Goal: Task Accomplishment & Management: Manage account settings

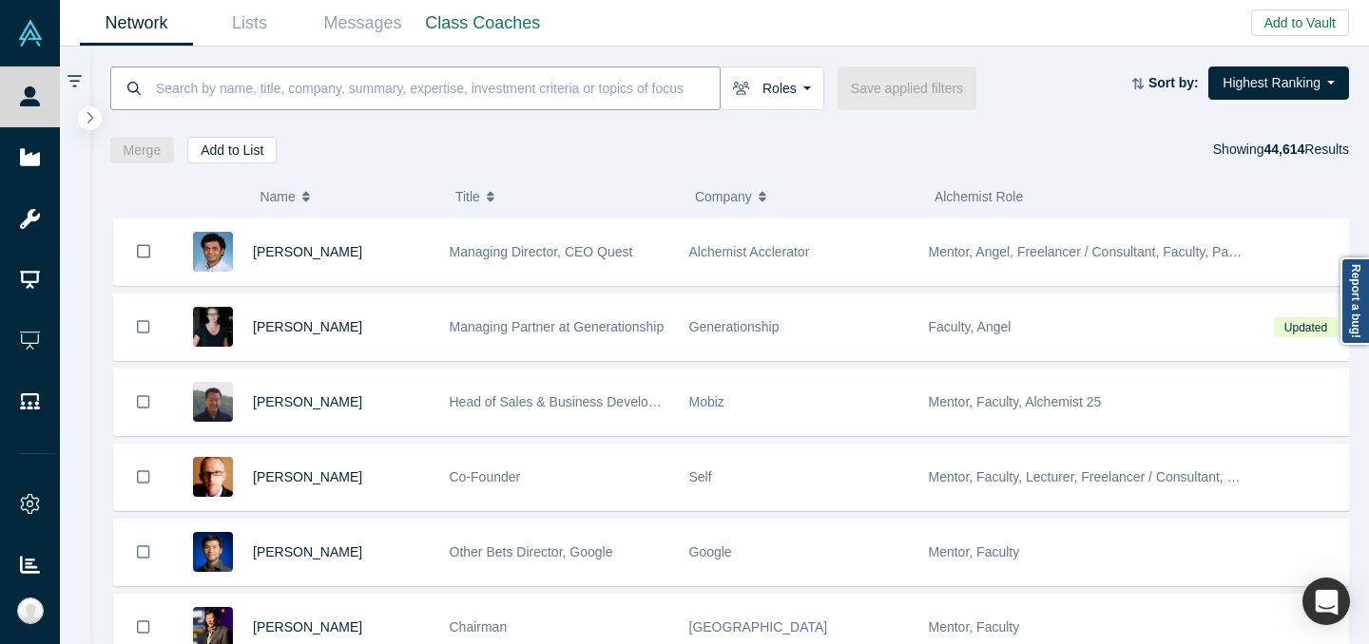
click at [579, 102] on input at bounding box center [437, 88] width 566 height 45
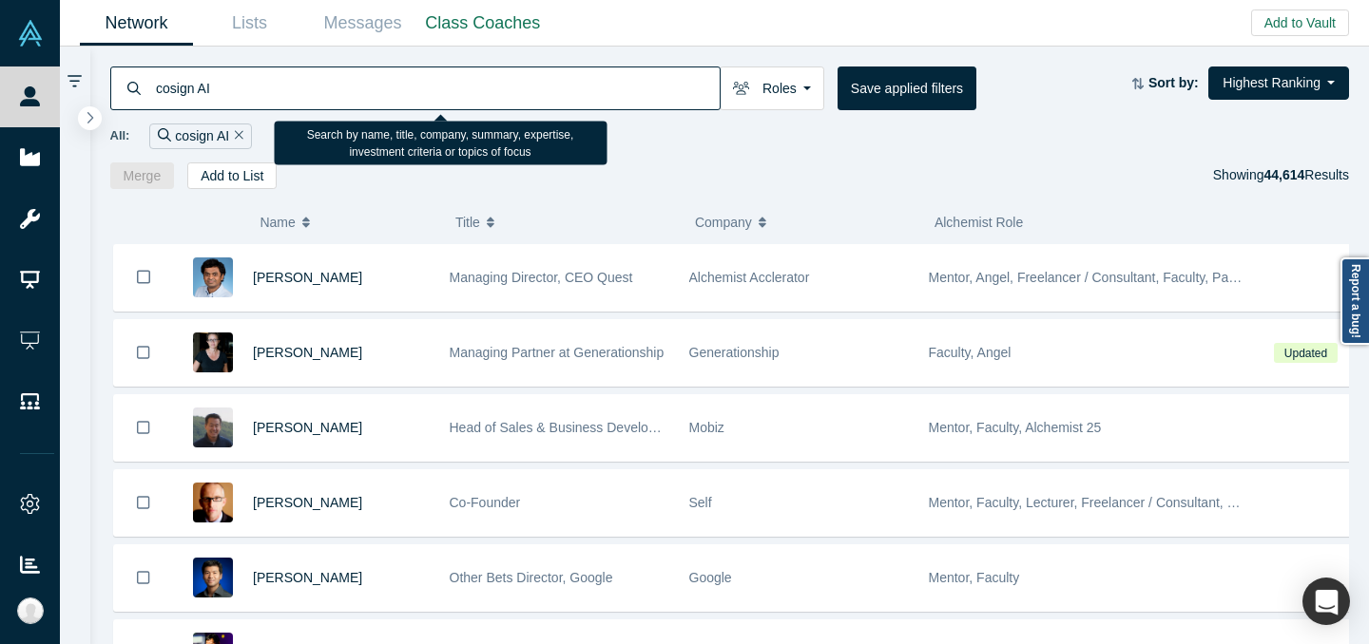
type input "cosign AI"
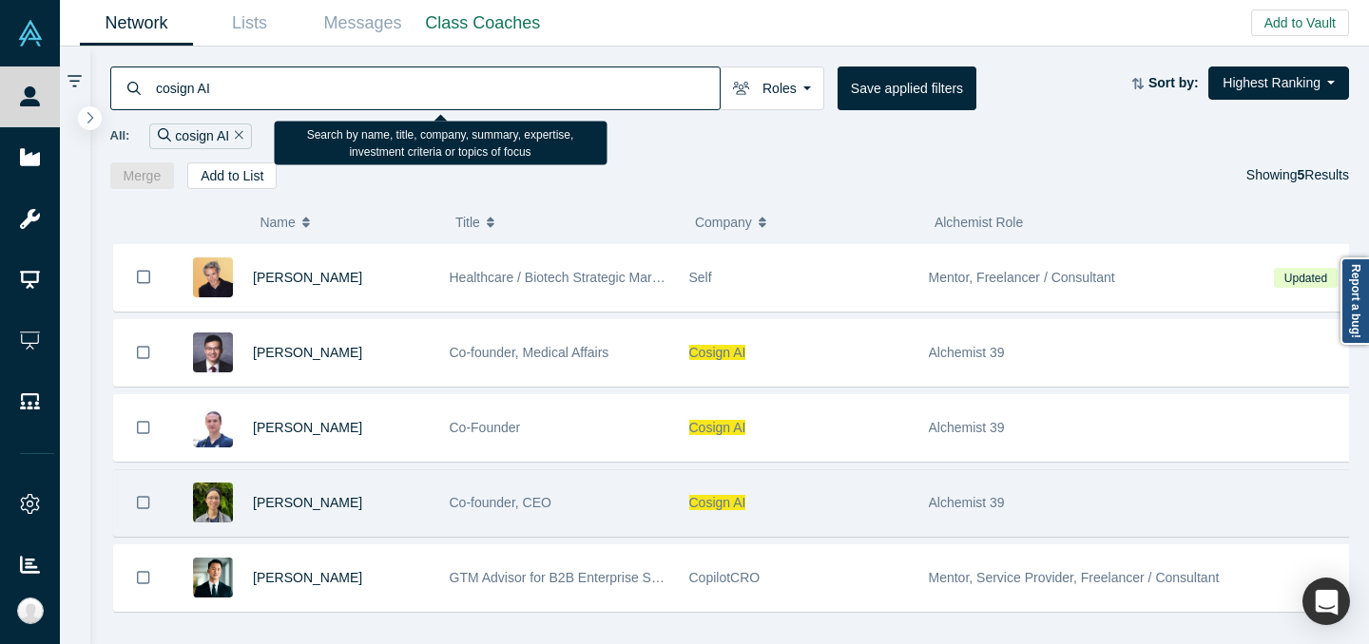
click at [826, 511] on div "Cosign AI" at bounding box center [799, 503] width 220 height 66
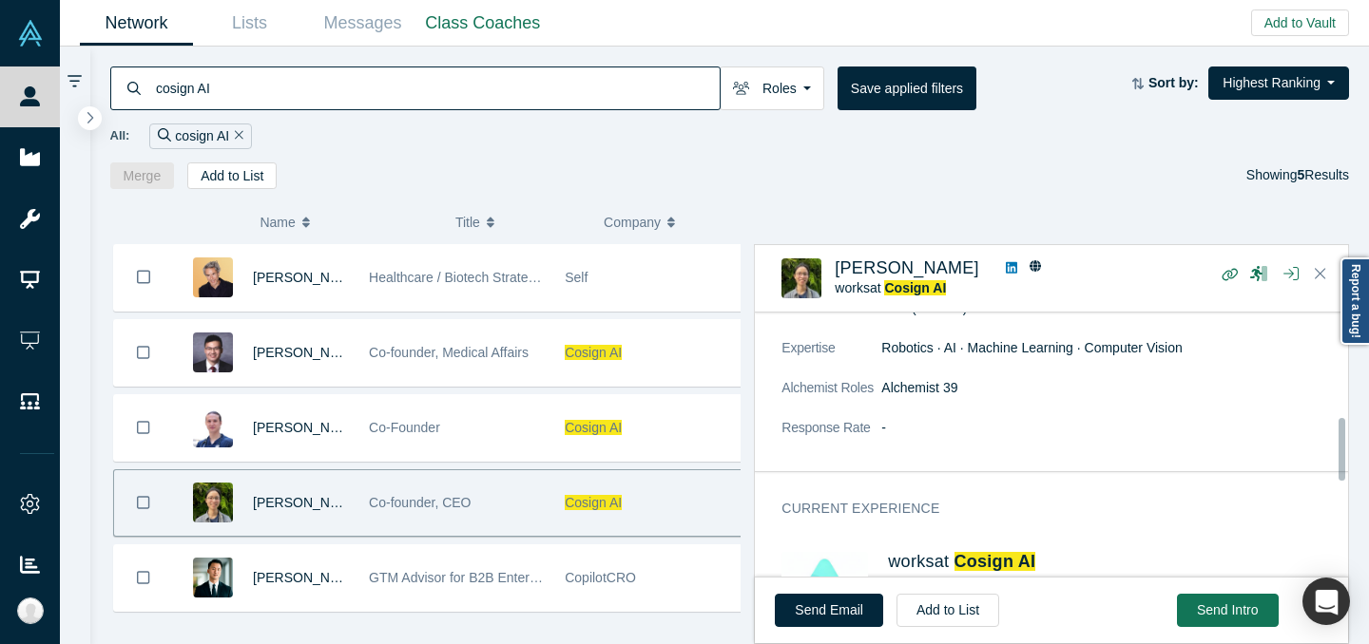
scroll to position [328, 0]
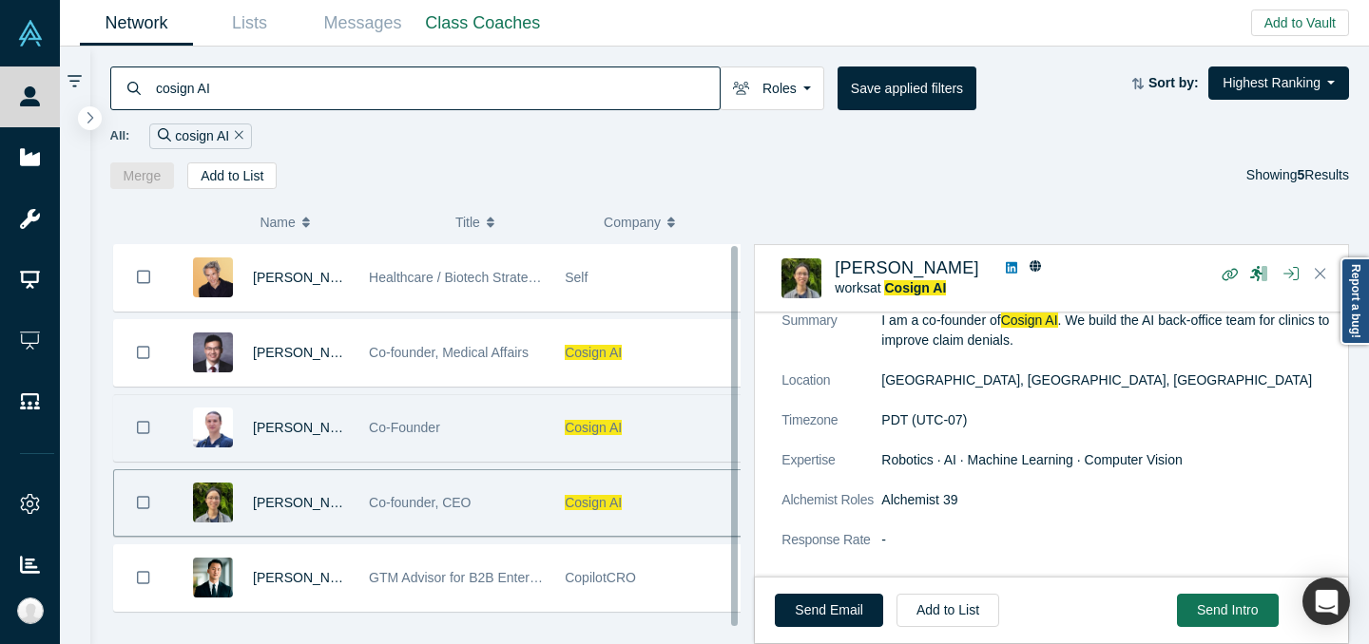
click at [464, 435] on div "Co-Founder" at bounding box center [457, 428] width 176 height 66
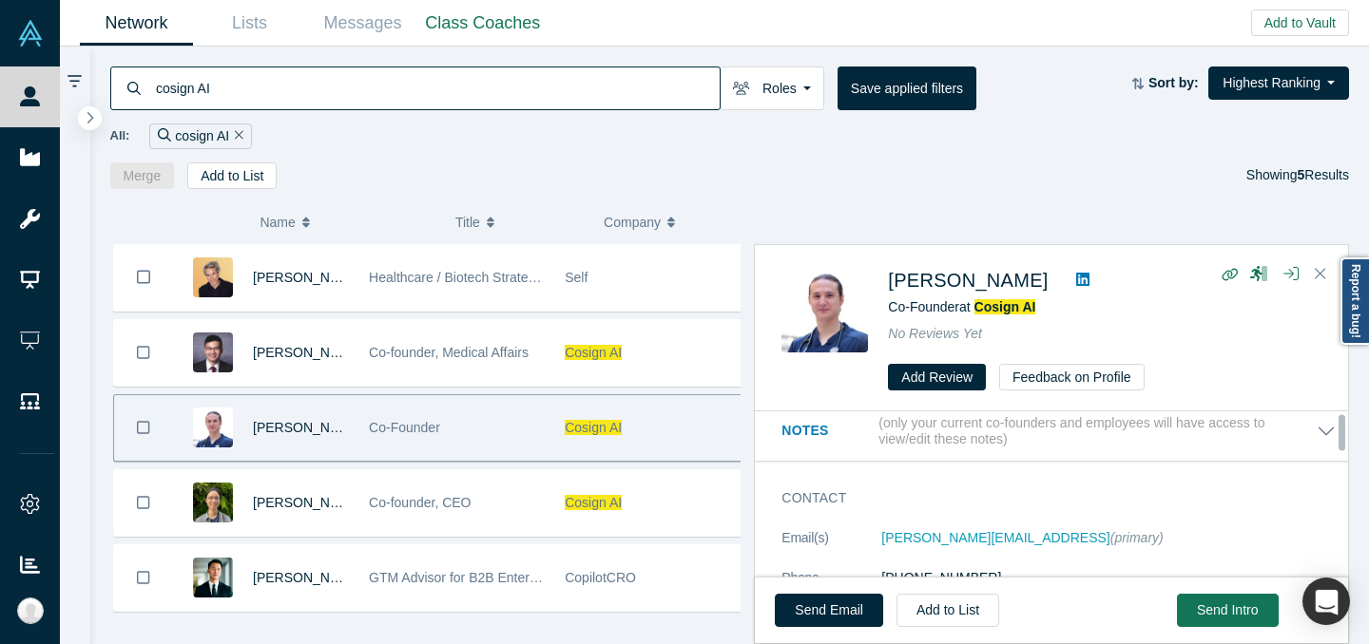
scroll to position [109, 0]
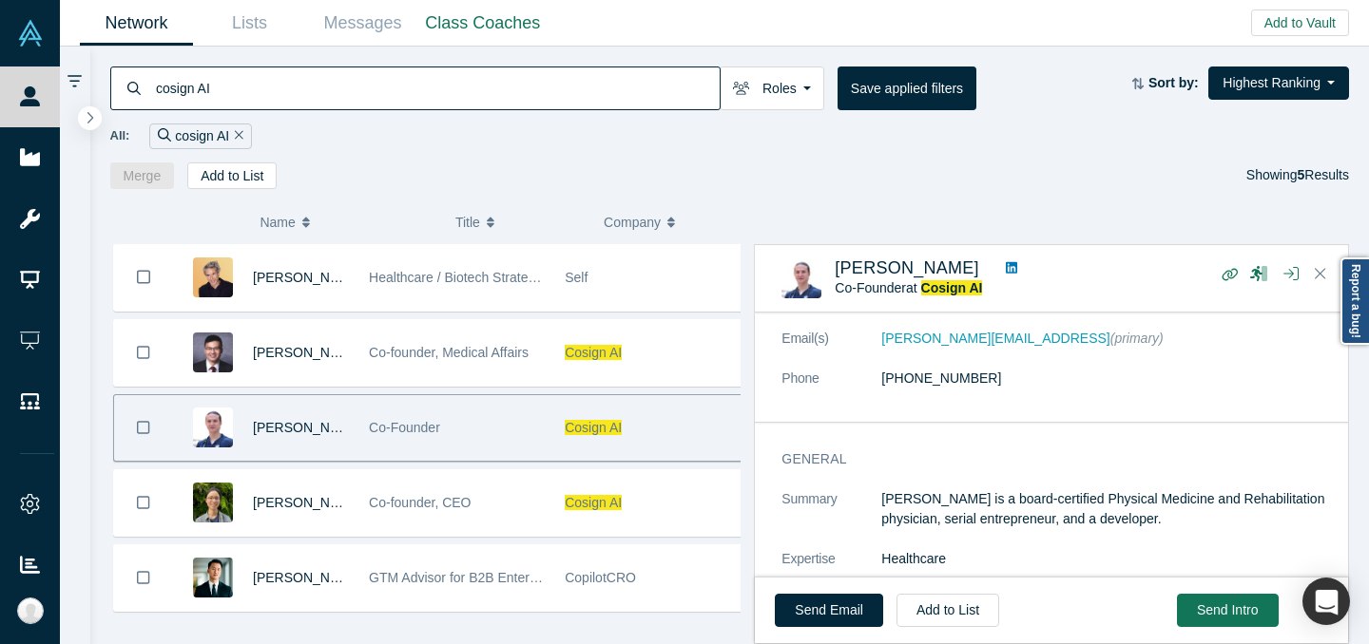
click at [1095, 202] on div "( 0 ) Name Title Company Alchemist Role Andrew Caldwell Healthcare / Biotech St…" at bounding box center [729, 417] width 1279 height 456
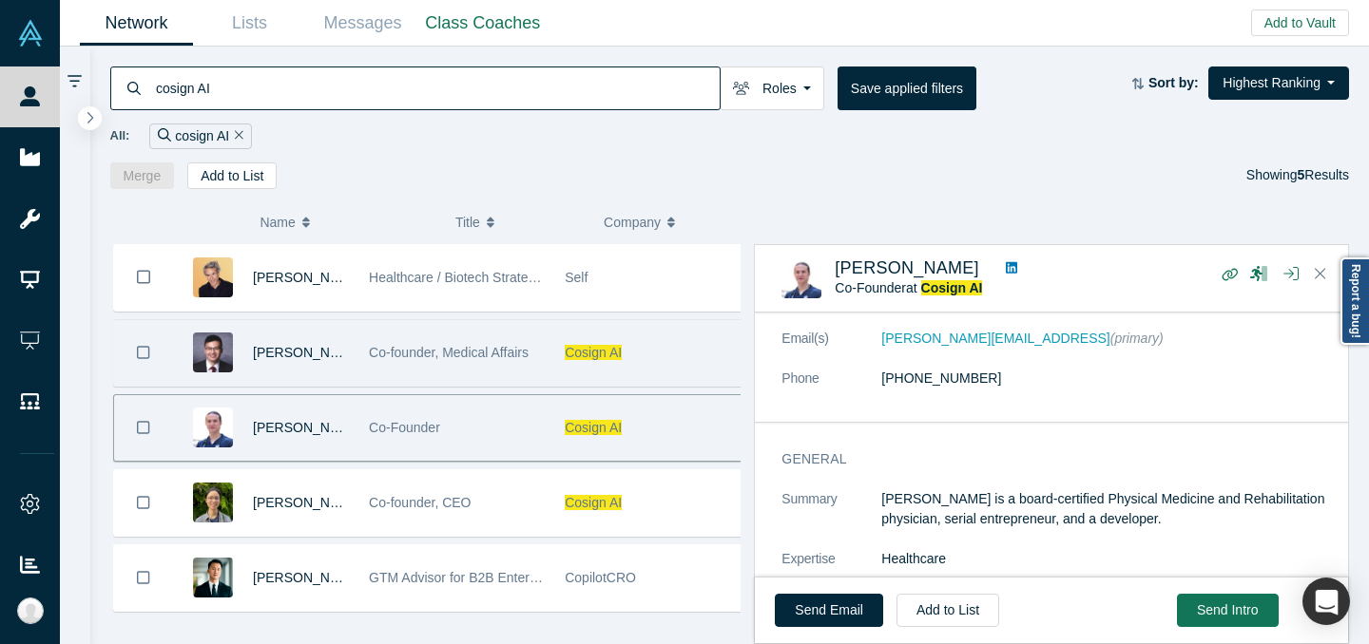
click at [428, 374] on div "Co-founder, Medical Affairs" at bounding box center [457, 353] width 176 height 66
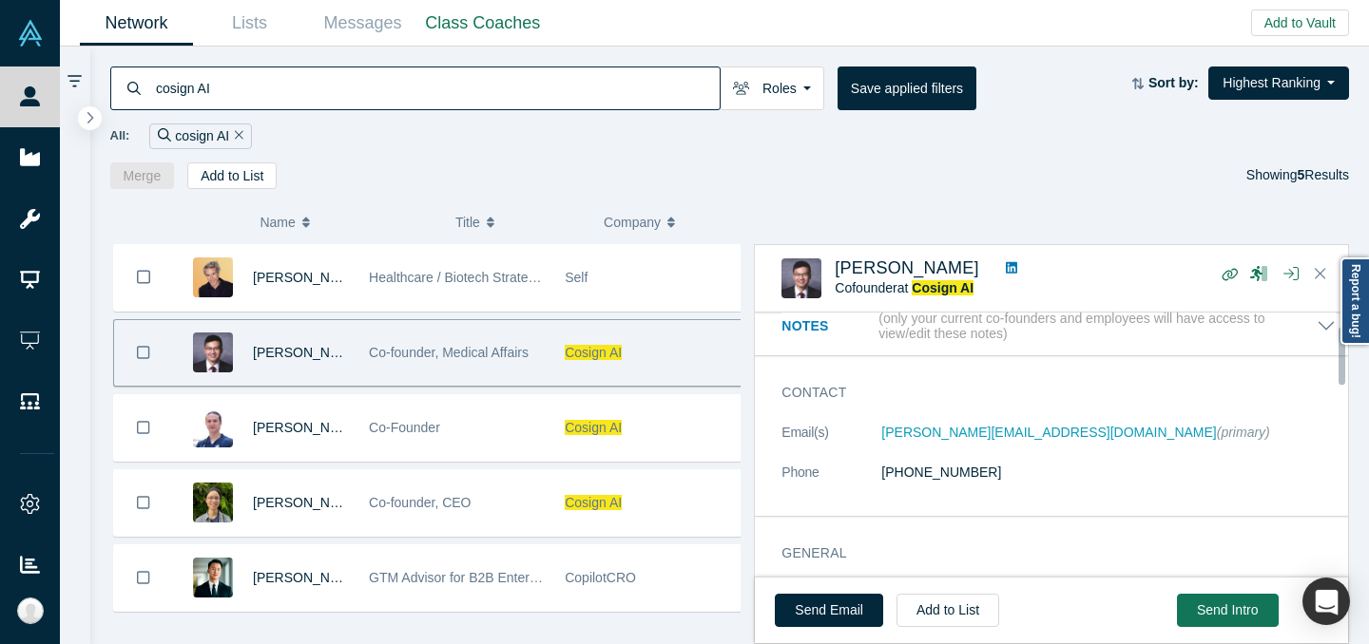
scroll to position [104, 0]
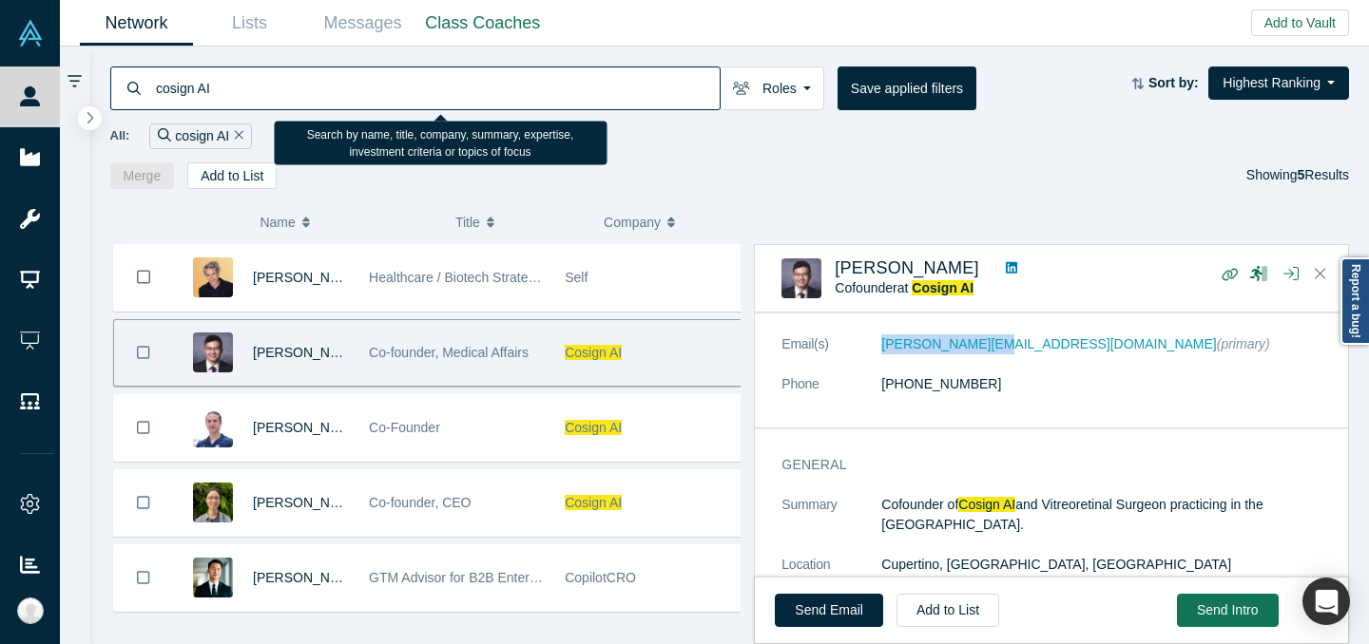
click at [559, 96] on input "cosign AI" at bounding box center [437, 88] width 566 height 45
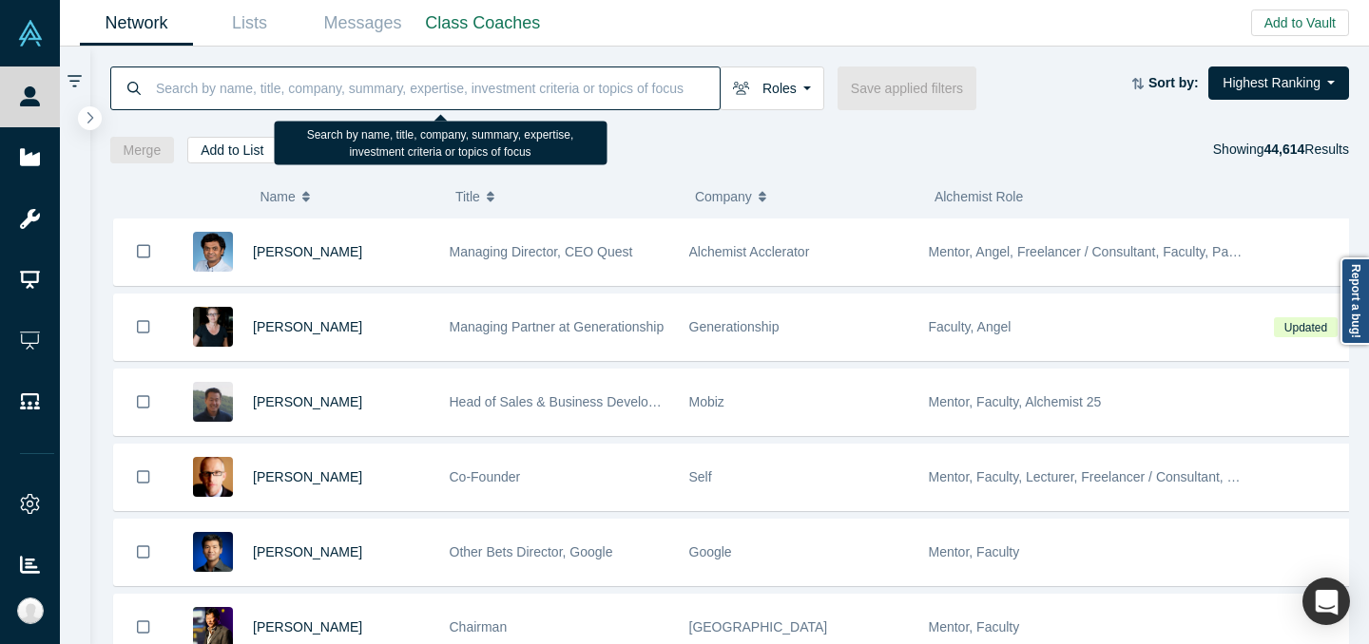
click at [528, 94] on input at bounding box center [437, 88] width 566 height 45
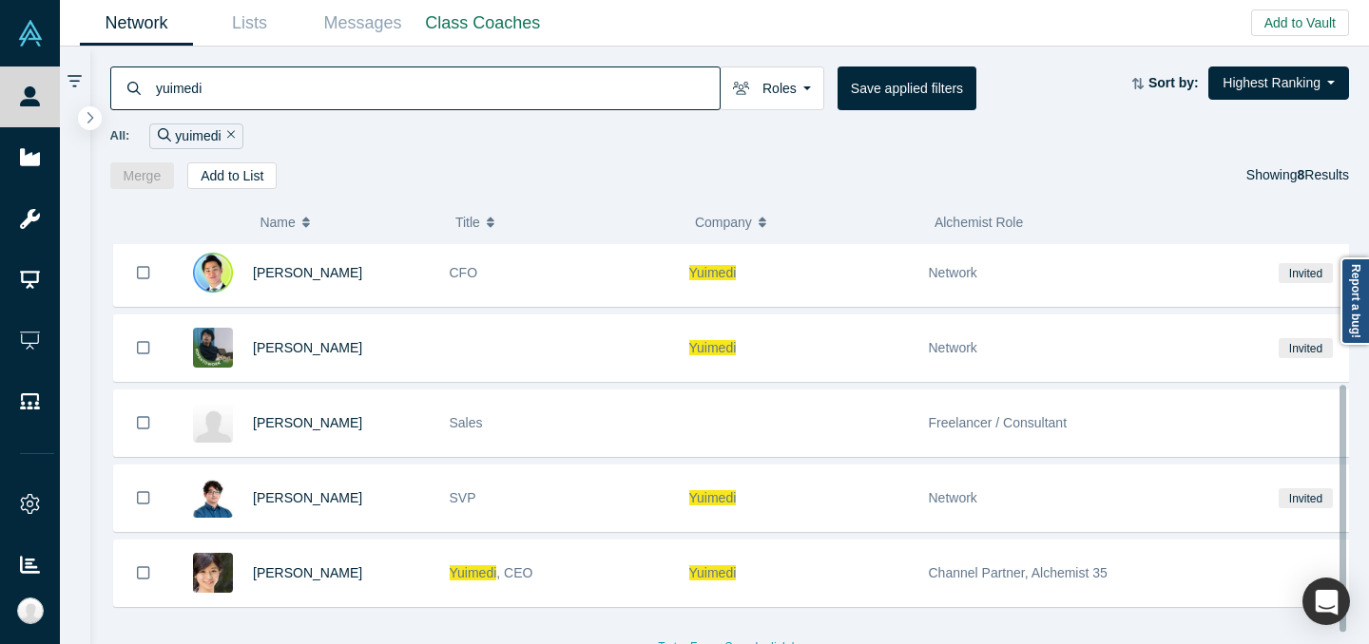
scroll to position [244, 0]
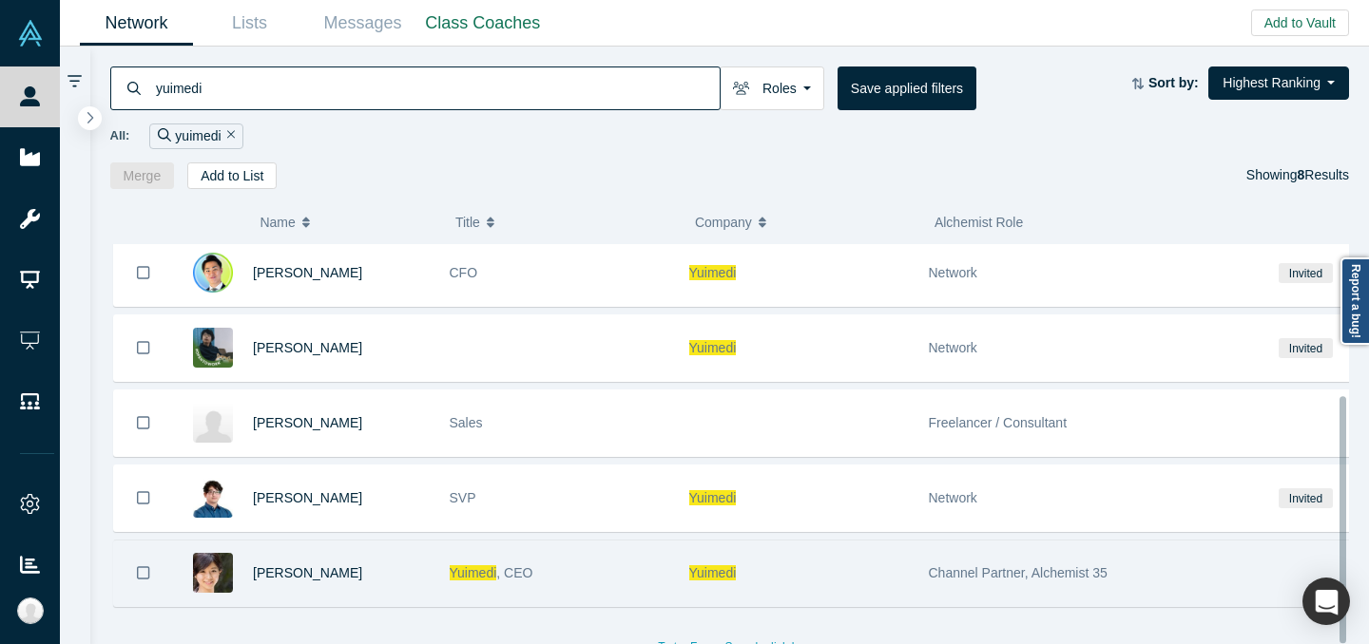
click at [634, 555] on div "Yuimedi , CEO" at bounding box center [560, 574] width 220 height 66
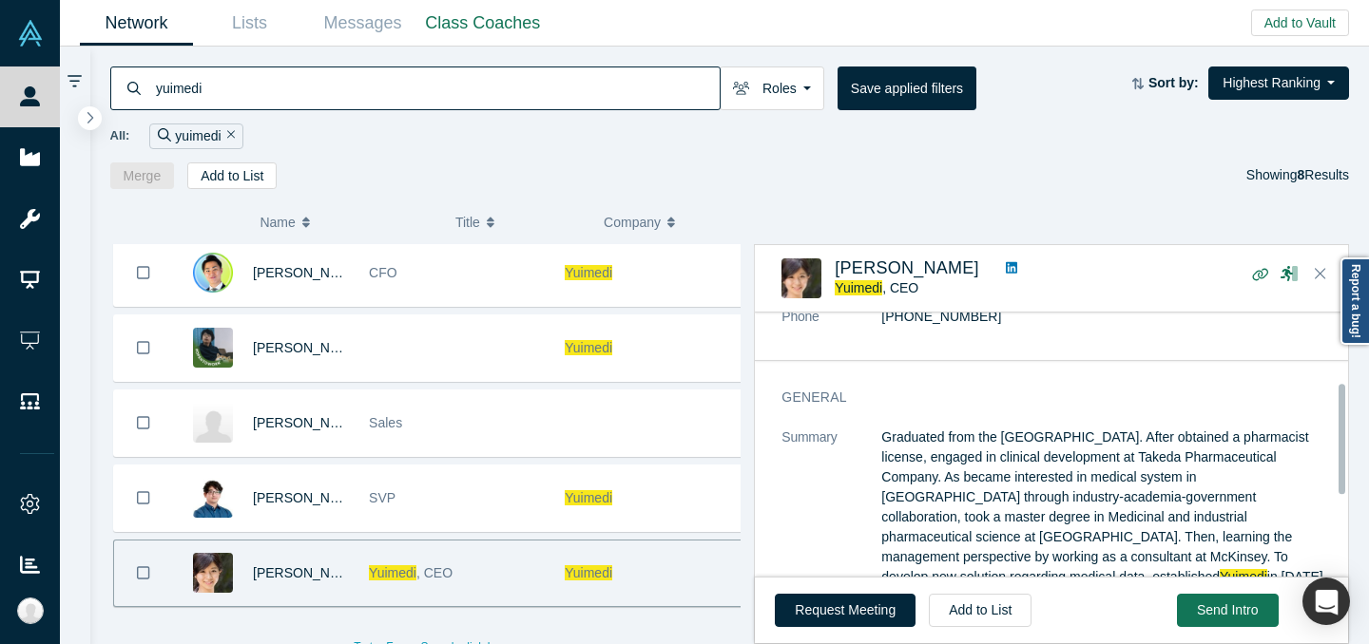
scroll to position [141, 0]
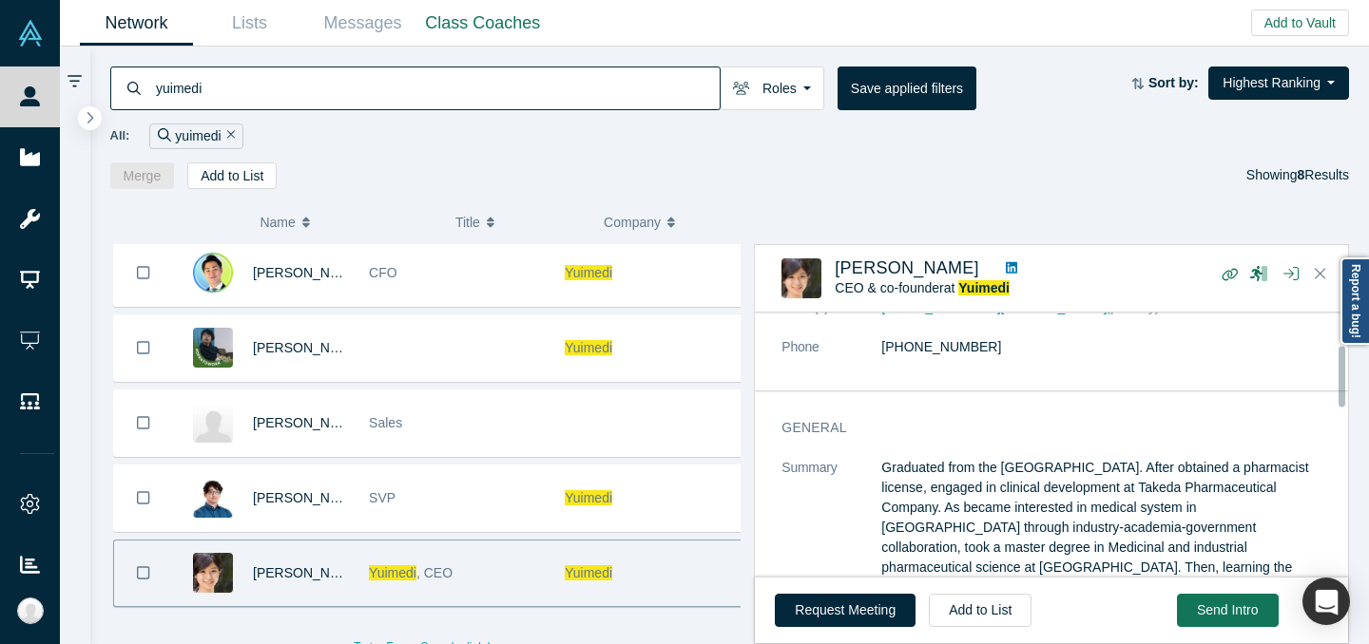
click at [612, 615] on div "To try Fuzzy Search click here" at bounding box center [432, 637] width 645 height 45
click at [1326, 270] on button "Close" at bounding box center [1320, 274] width 29 height 30
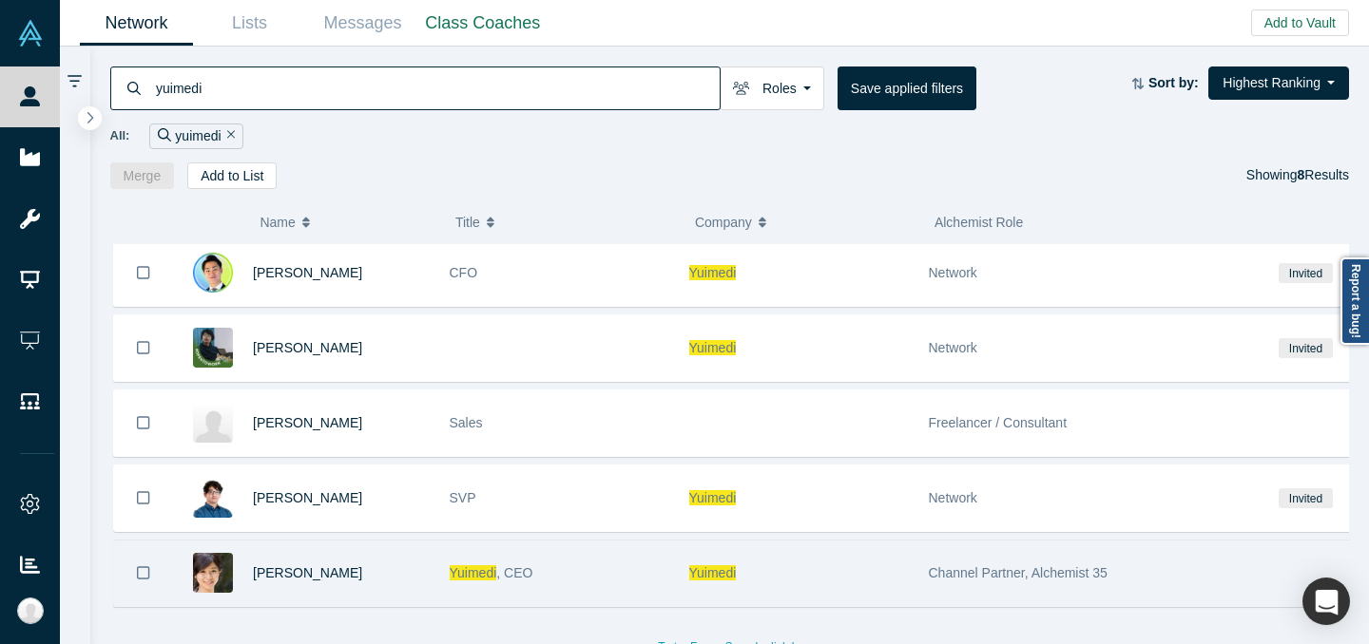
click at [778, 569] on div "Yuimedi" at bounding box center [799, 574] width 220 height 66
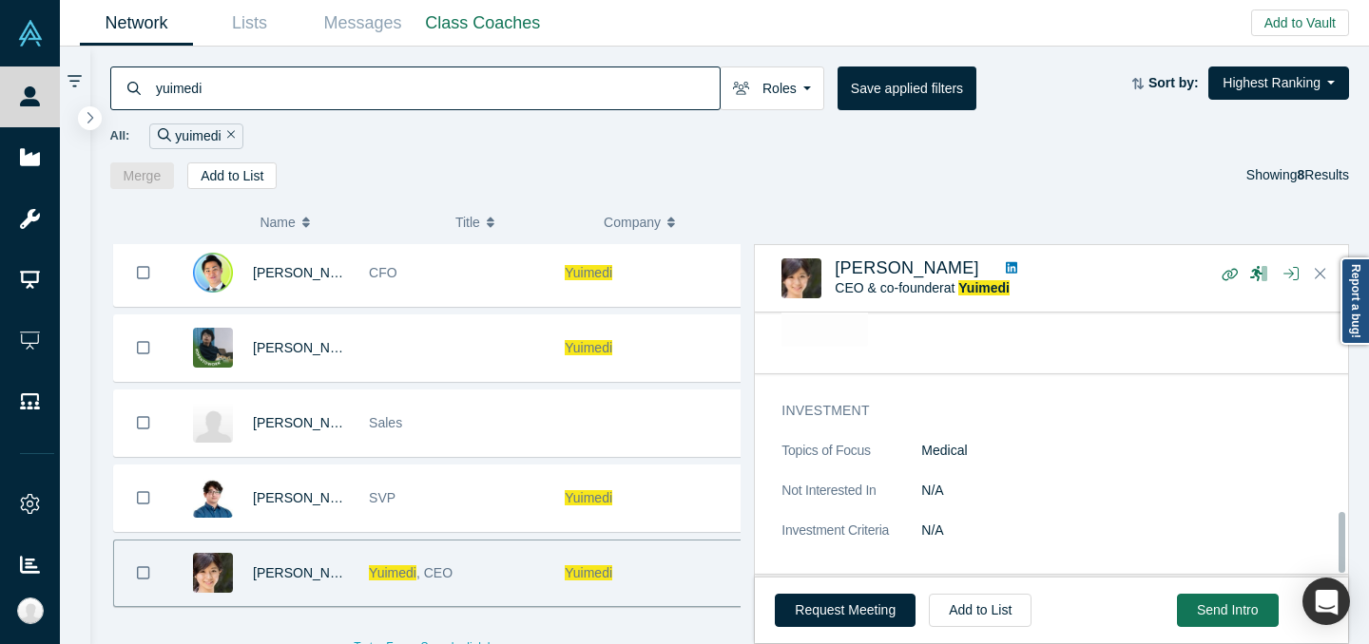
scroll to position [883, 0]
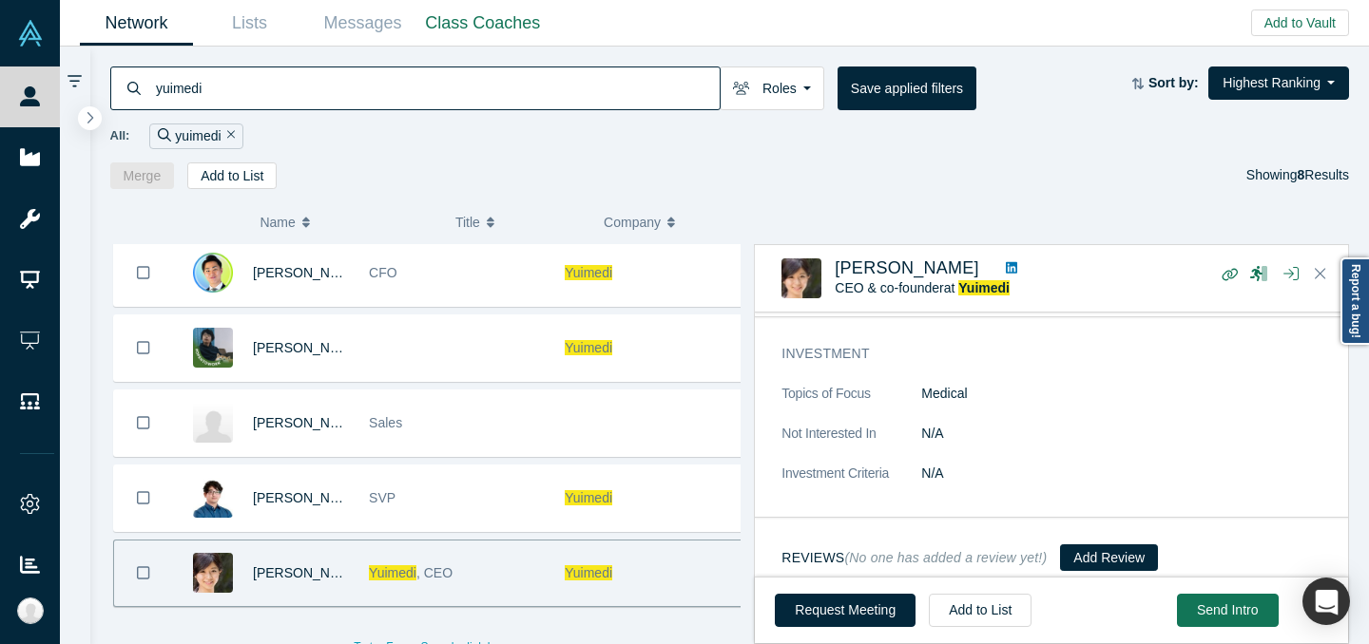
click at [499, 93] on input "yuimedi" at bounding box center [437, 88] width 566 height 45
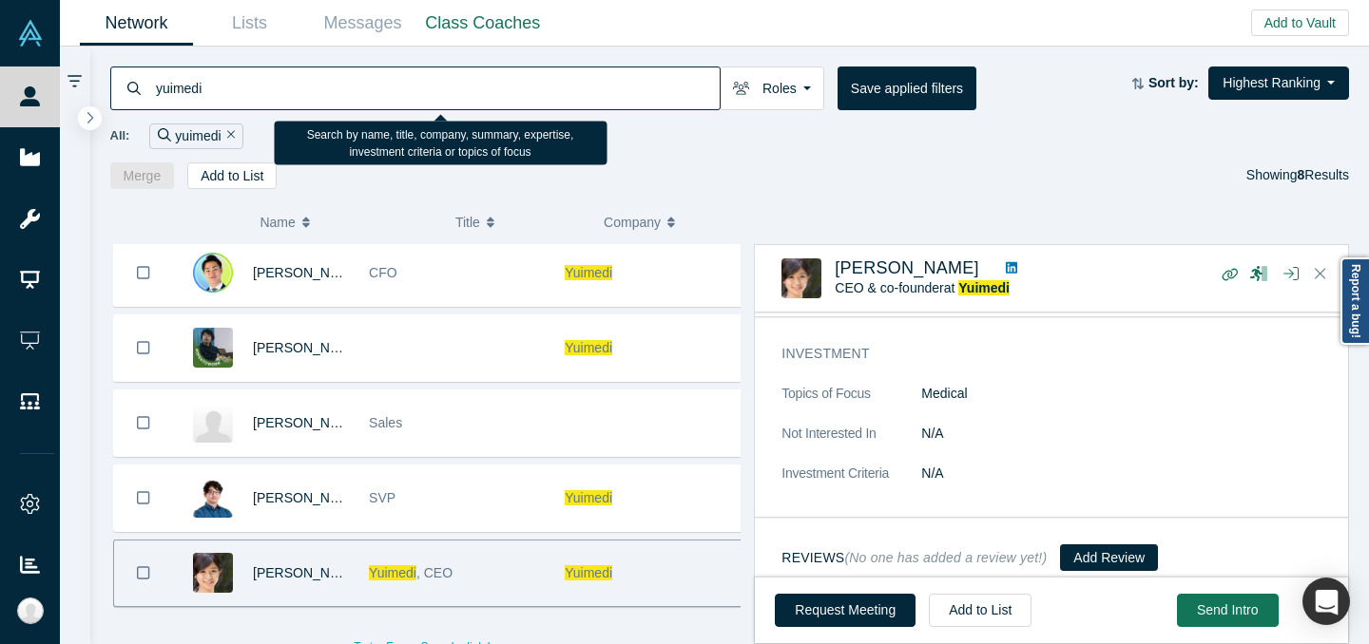
click at [499, 93] on input "yuimedi" at bounding box center [437, 88] width 566 height 45
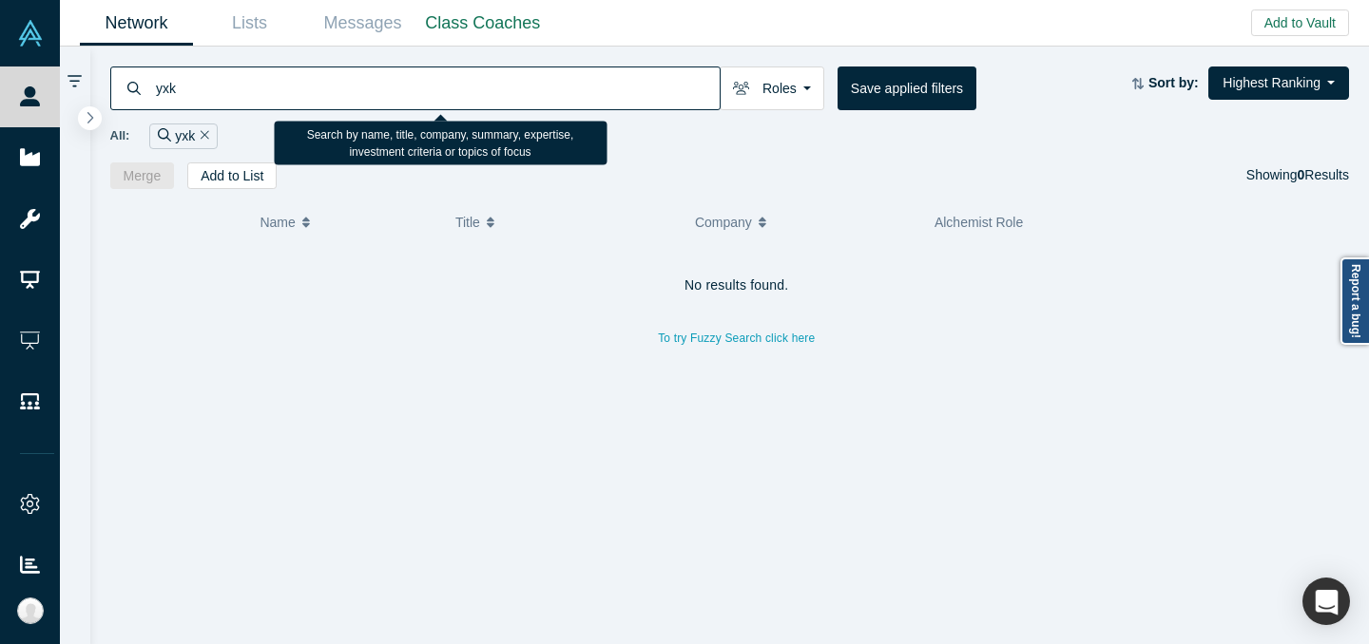
click at [495, 77] on input "yxk" at bounding box center [437, 88] width 566 height 45
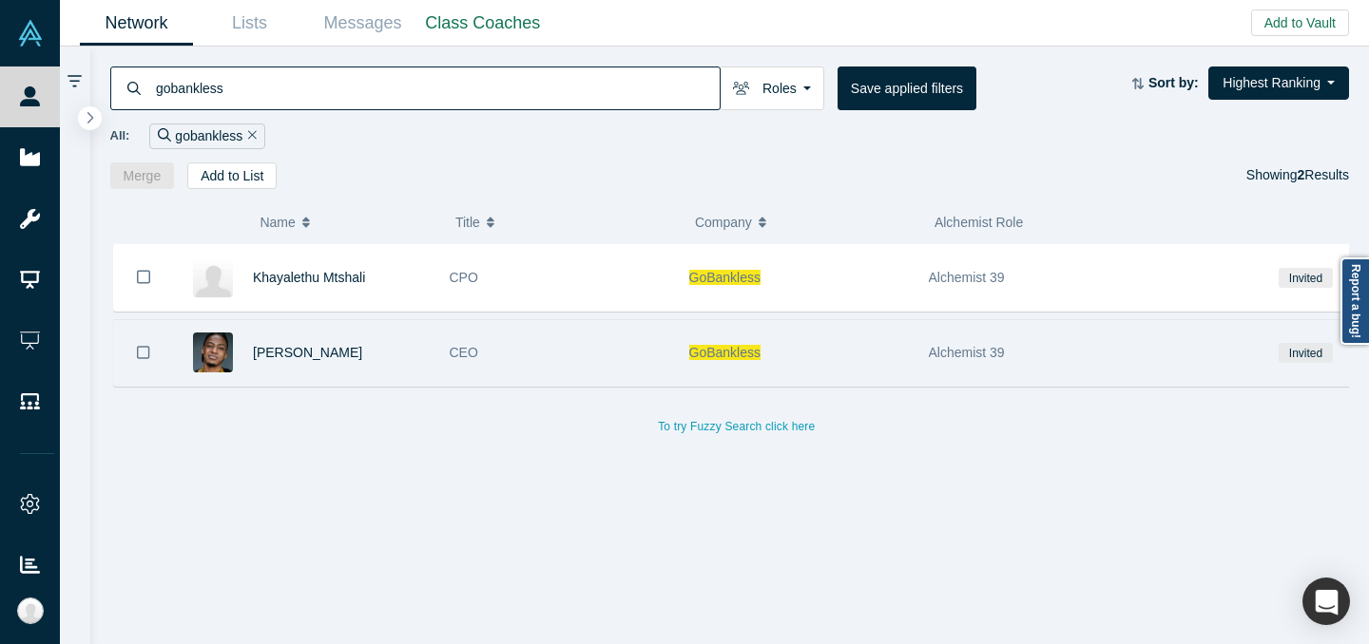
click at [591, 369] on div "CEO" at bounding box center [560, 353] width 220 height 66
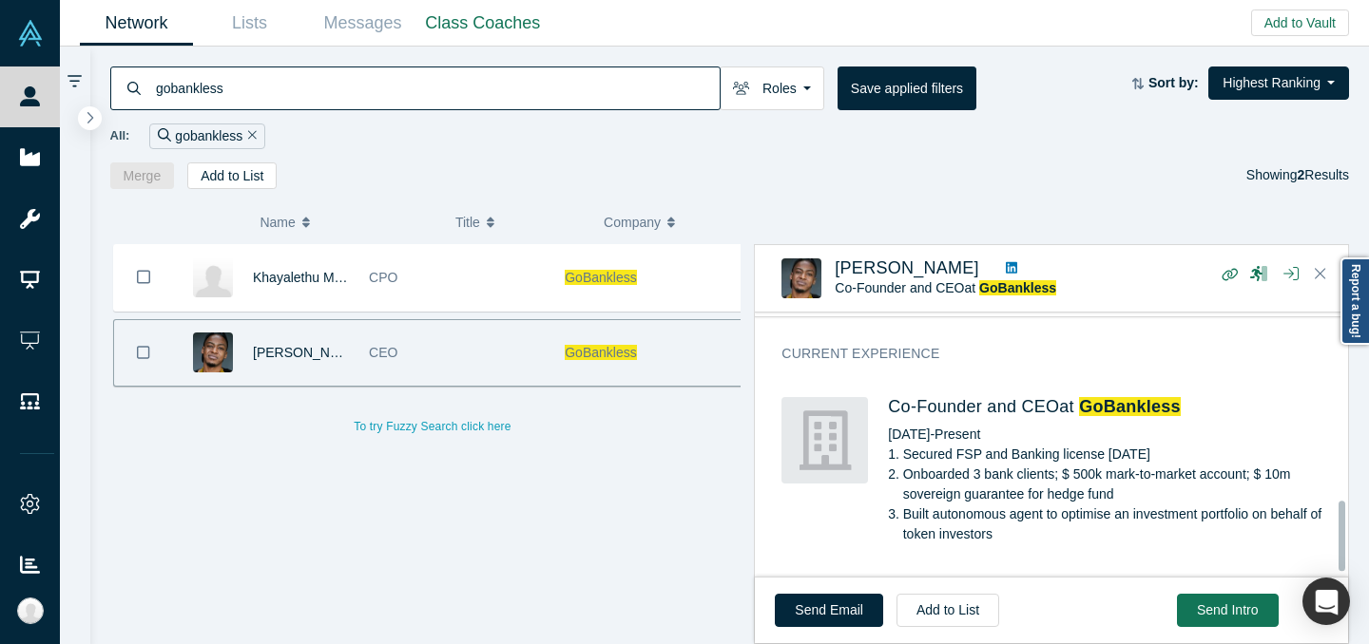
scroll to position [732, 0]
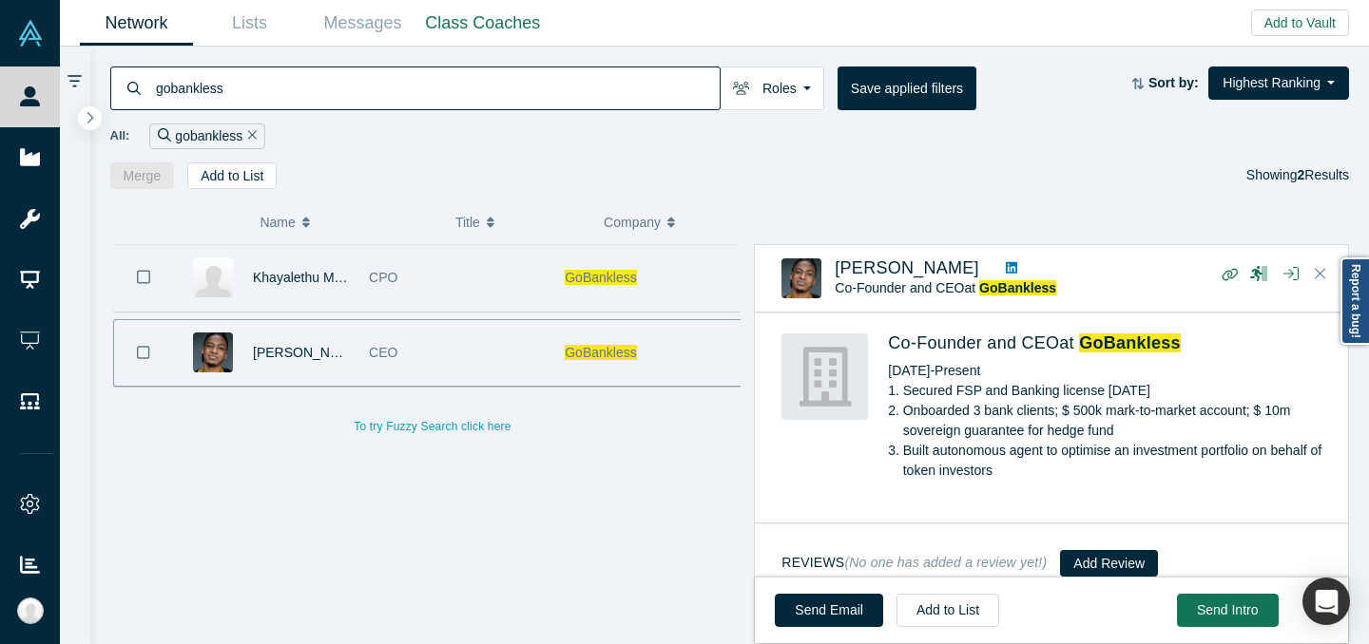
click at [458, 293] on div "CPO" at bounding box center [457, 278] width 176 height 66
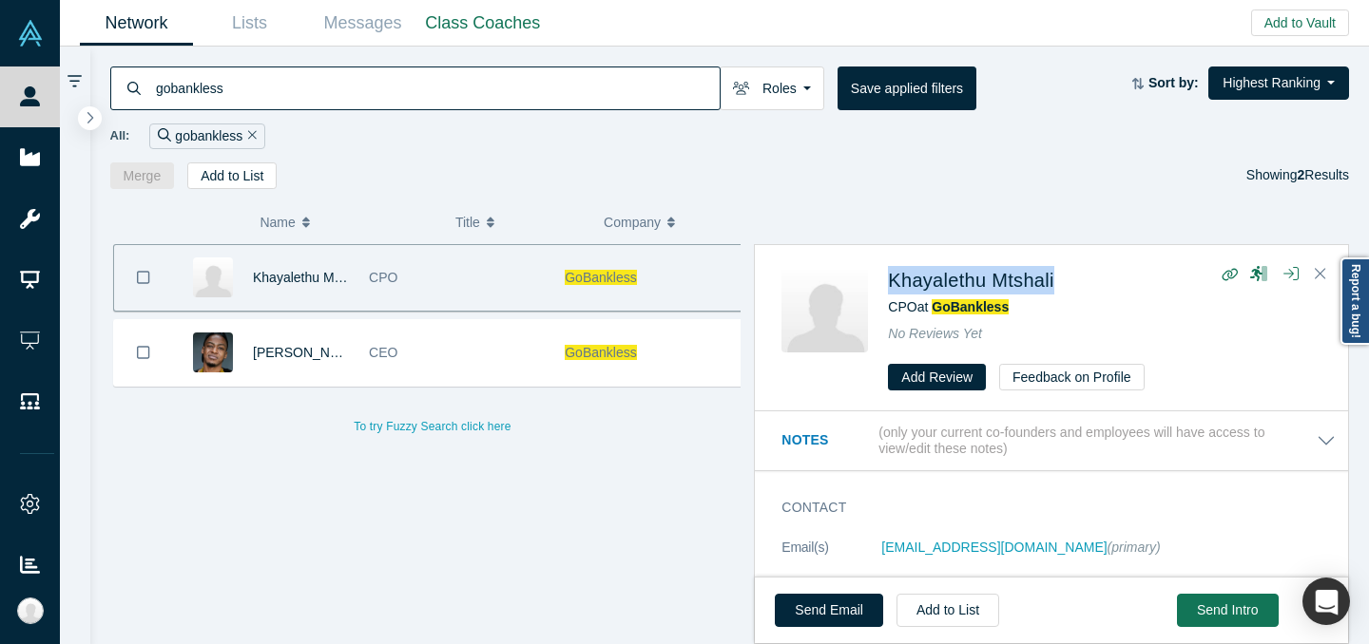
click at [1093, 287] on div "Khayalethu Mtshali" at bounding box center [1104, 280] width 433 height 29
drag, startPoint x: 883, startPoint y: 274, endPoint x: 1060, endPoint y: 285, distance: 177.2
click at [1060, 285] on div "Khayalethu Mtshali CPO at GoBankless No Reviews Yet Add Review Feedback on Prof…" at bounding box center [1054, 328] width 547 height 125
click at [1084, 287] on div "Khayalethu Mtshali" at bounding box center [1104, 280] width 433 height 29
drag, startPoint x: 1085, startPoint y: 280, endPoint x: 893, endPoint y: 283, distance: 193.0
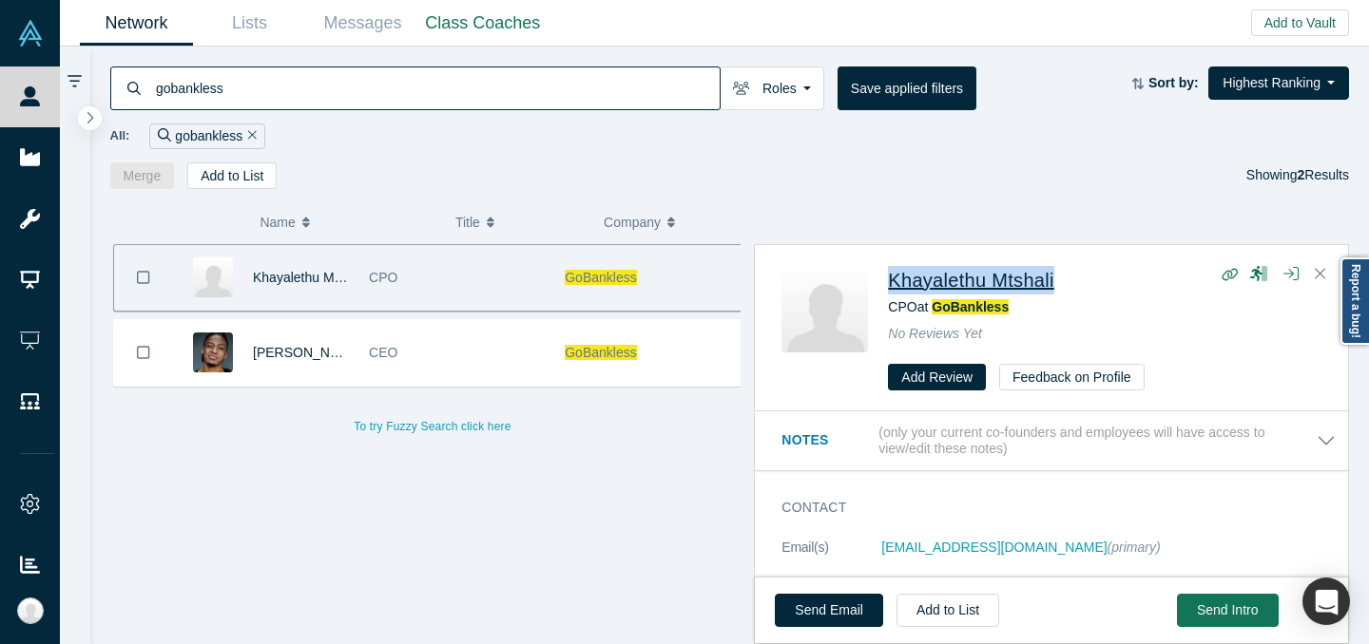
click at [893, 283] on div "Khayalethu Mtshali" at bounding box center [1104, 280] width 433 height 29
copy span "Khayalethu Mtshali"
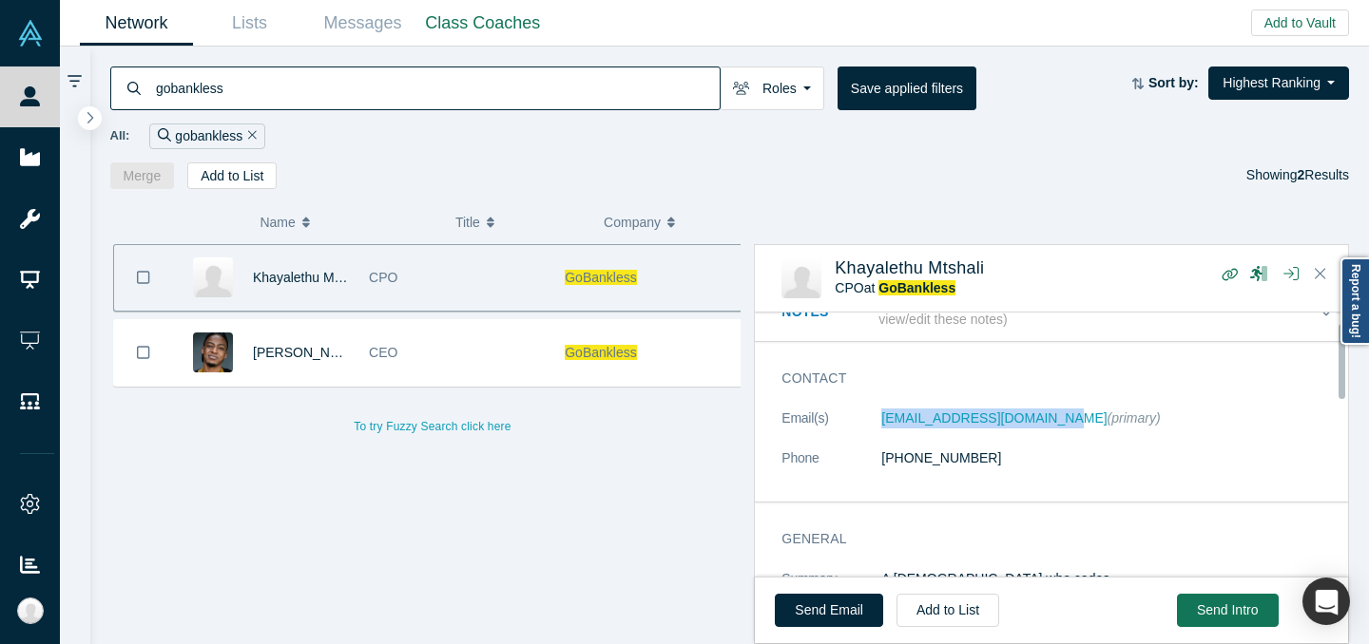
scroll to position [30, 0]
drag, startPoint x: 1006, startPoint y: 450, endPoint x: 883, endPoint y: 461, distance: 123.1
click at [883, 461] on dd "+27 82 669 0747" at bounding box center [1108, 458] width 454 height 20
copy link "+27 82 669 0747"
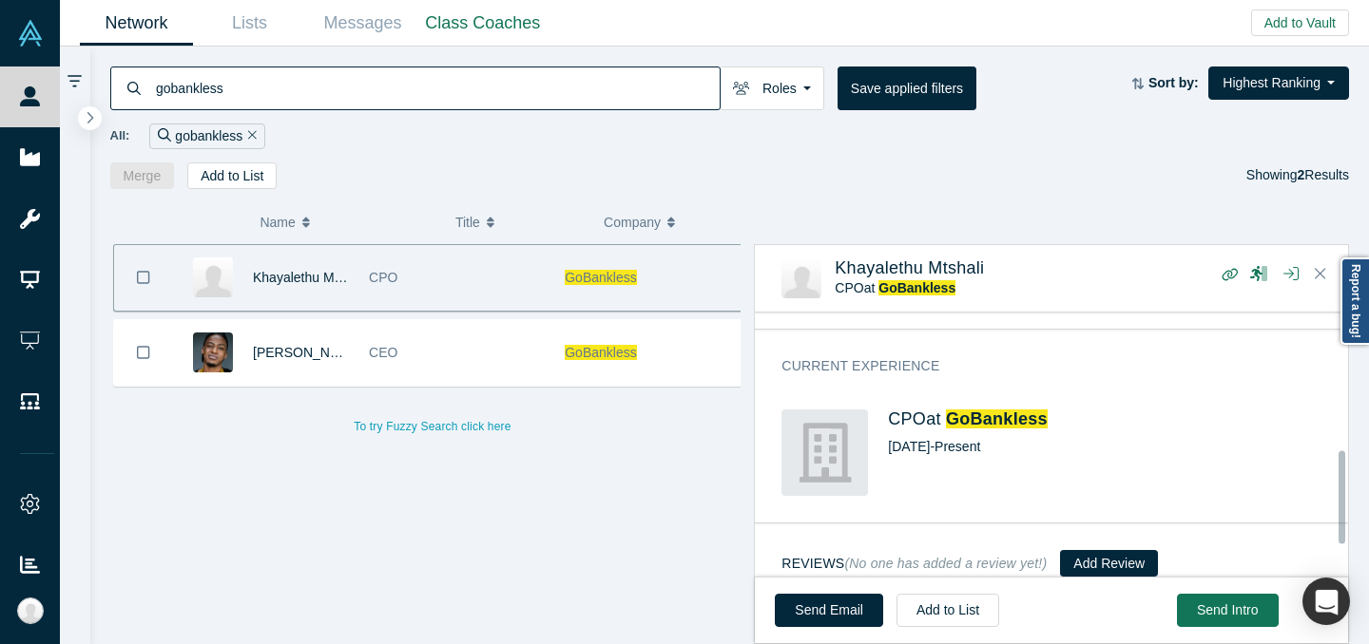
scroll to position [483, 0]
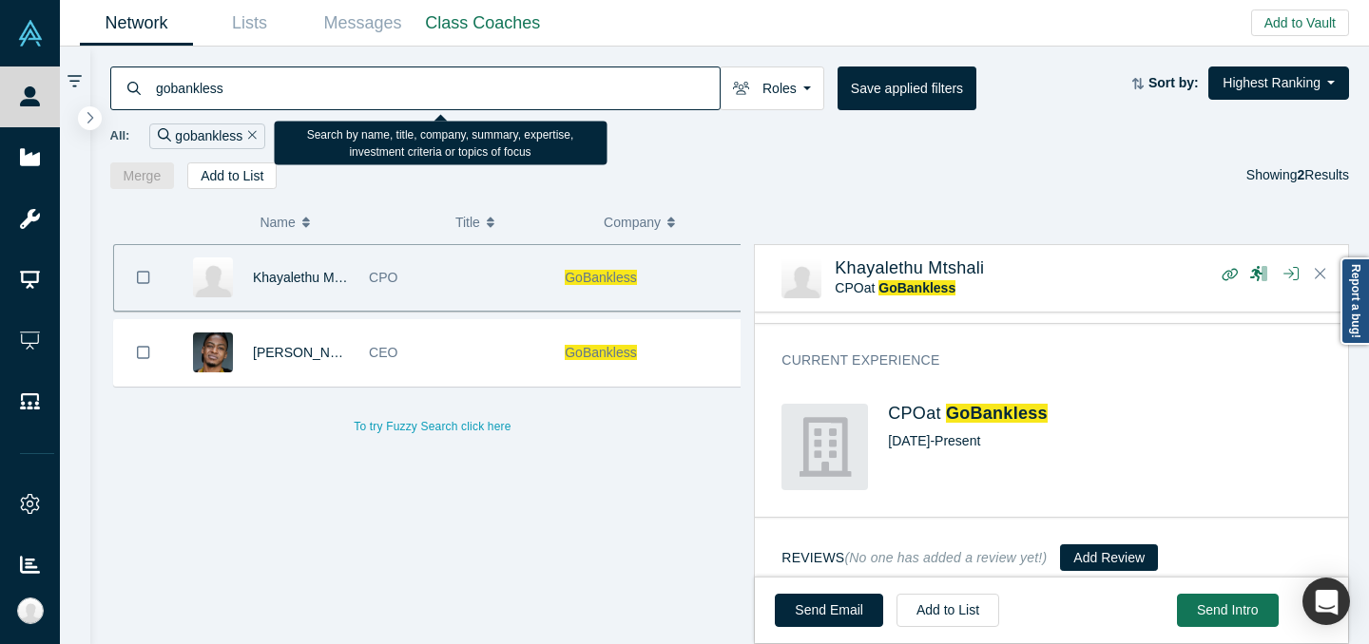
click at [459, 88] on input "gobankless" at bounding box center [437, 88] width 566 height 45
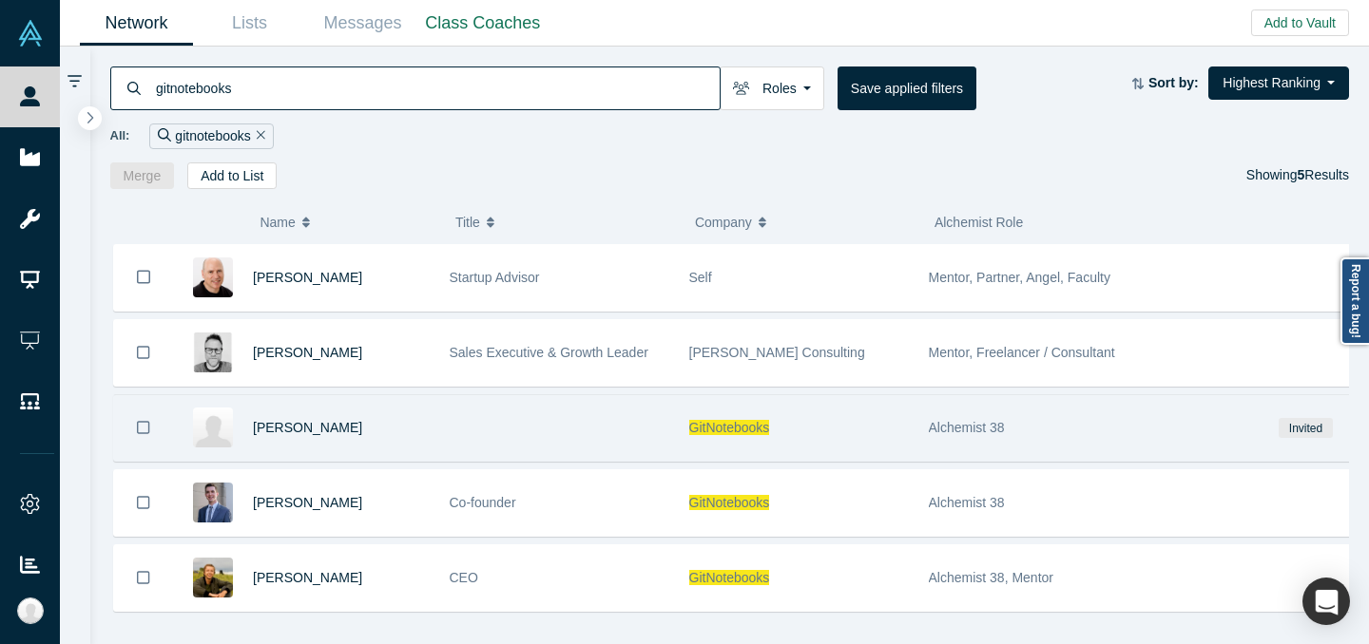
click at [536, 447] on div at bounding box center [559, 428] width 240 height 66
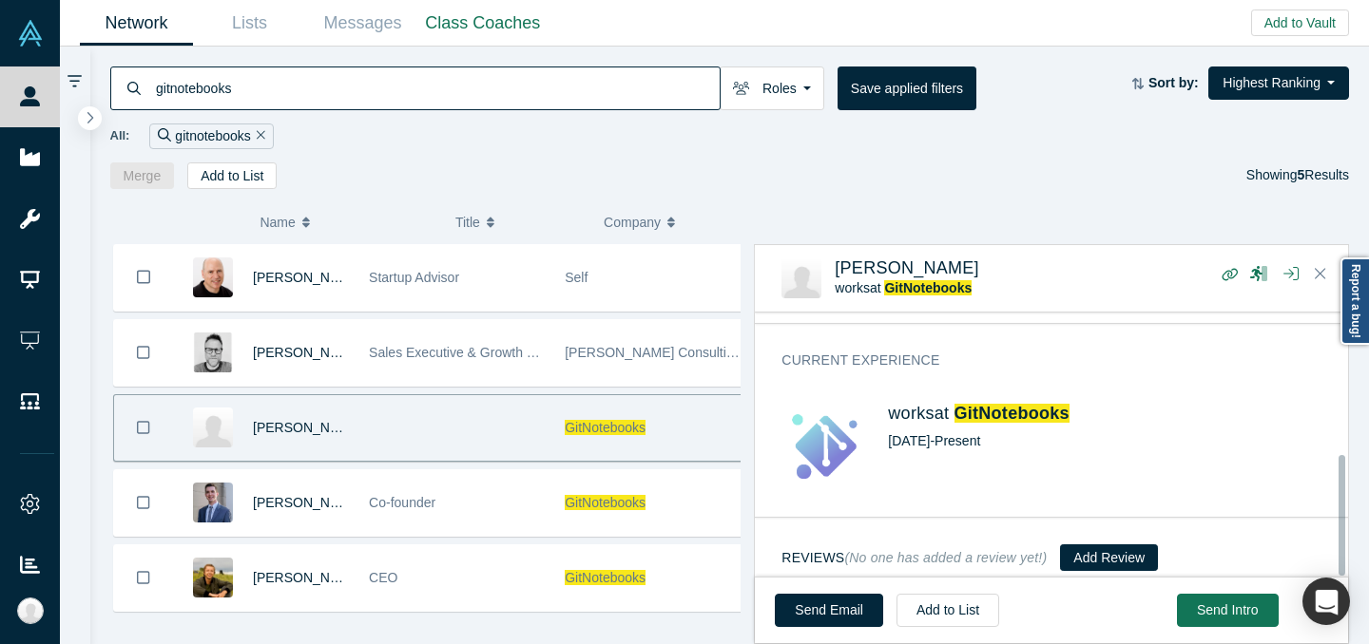
scroll to position [343, 0]
click at [622, 83] on input "gitnotebooks" at bounding box center [437, 88] width 566 height 45
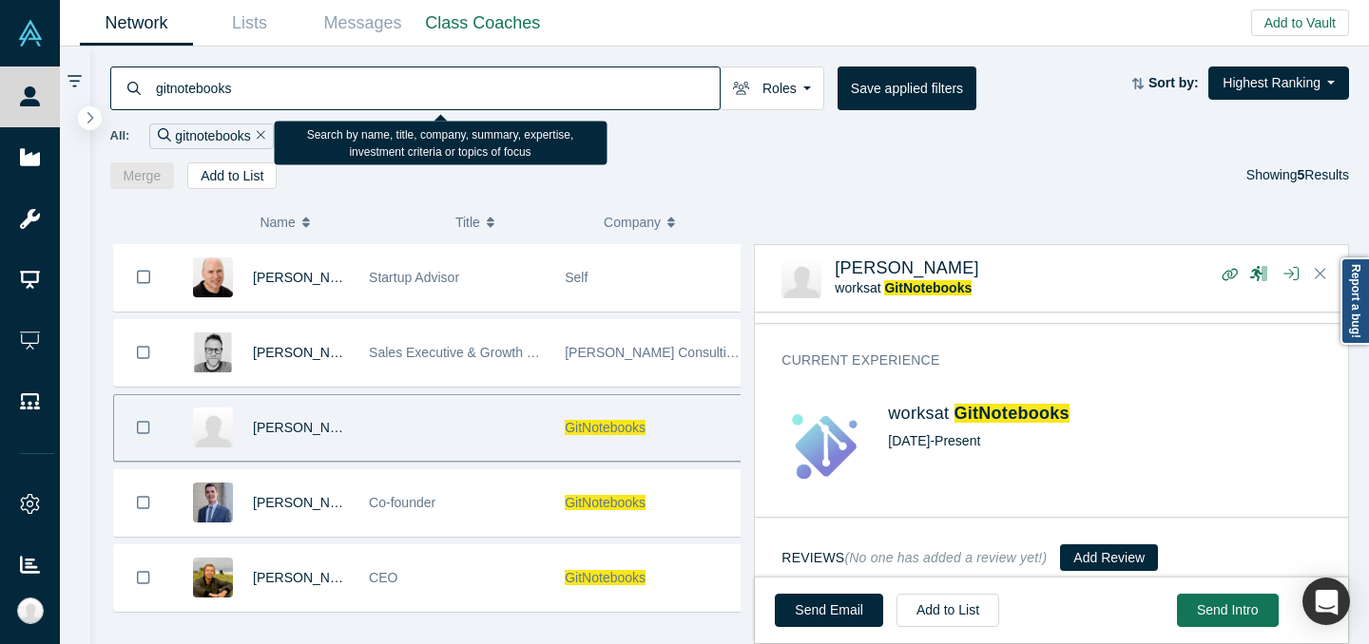
click at [622, 83] on input "gitnotebooks" at bounding box center [437, 88] width 566 height 45
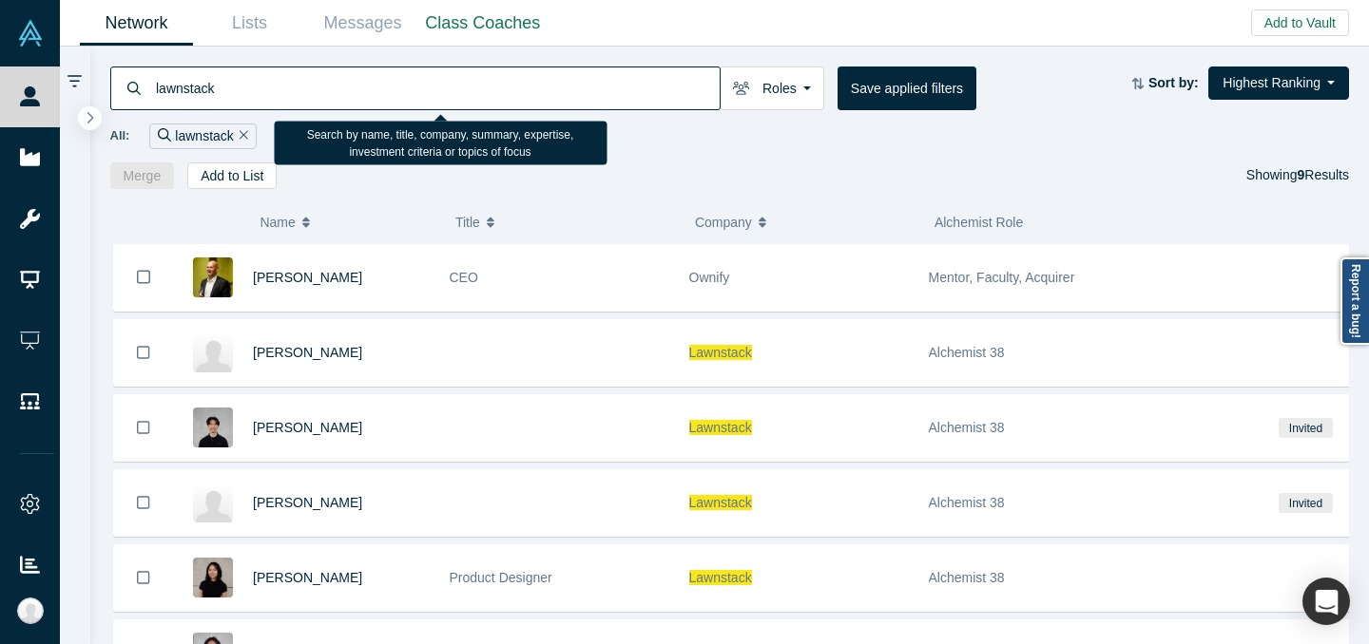
click at [500, 84] on input "lawnstack" at bounding box center [437, 88] width 566 height 45
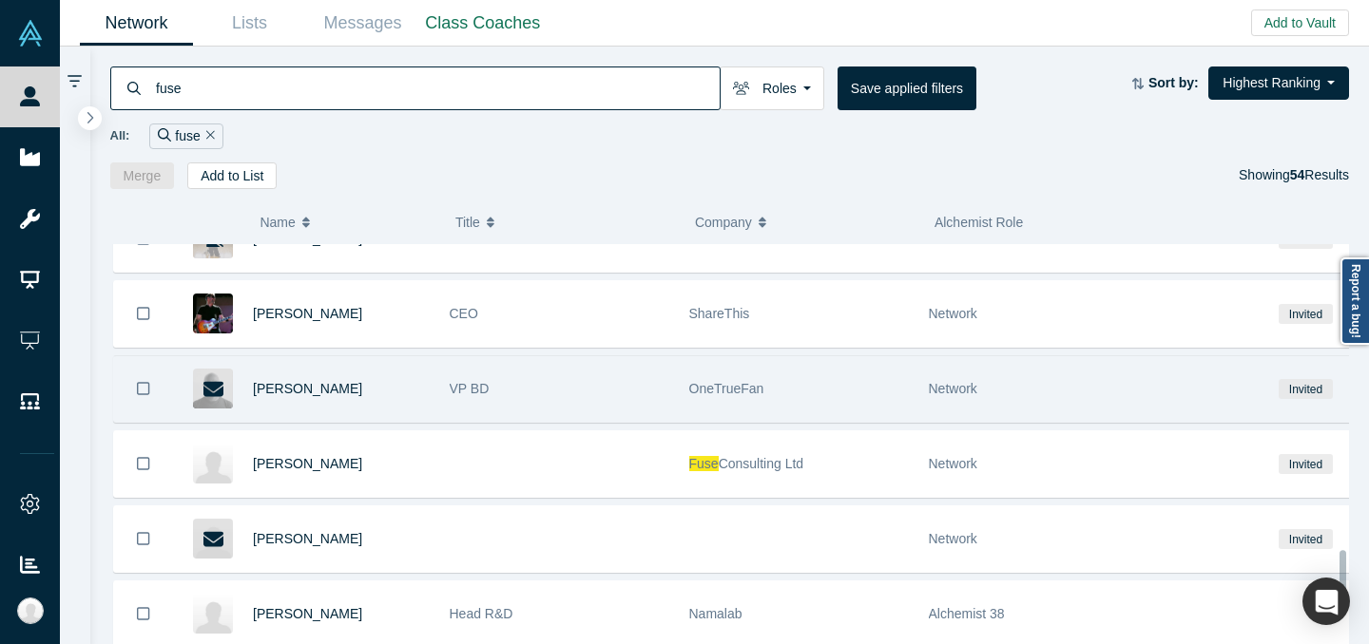
scroll to position [2364, 0]
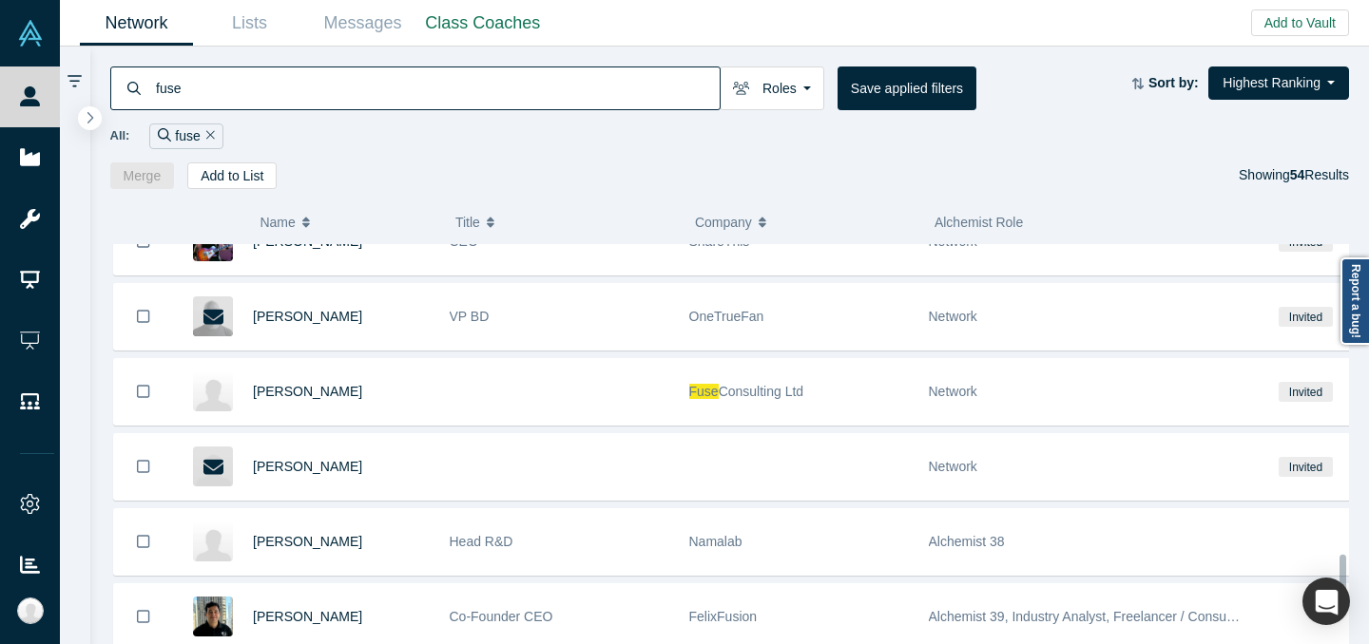
click at [312, 86] on input "fuse" at bounding box center [437, 88] width 566 height 45
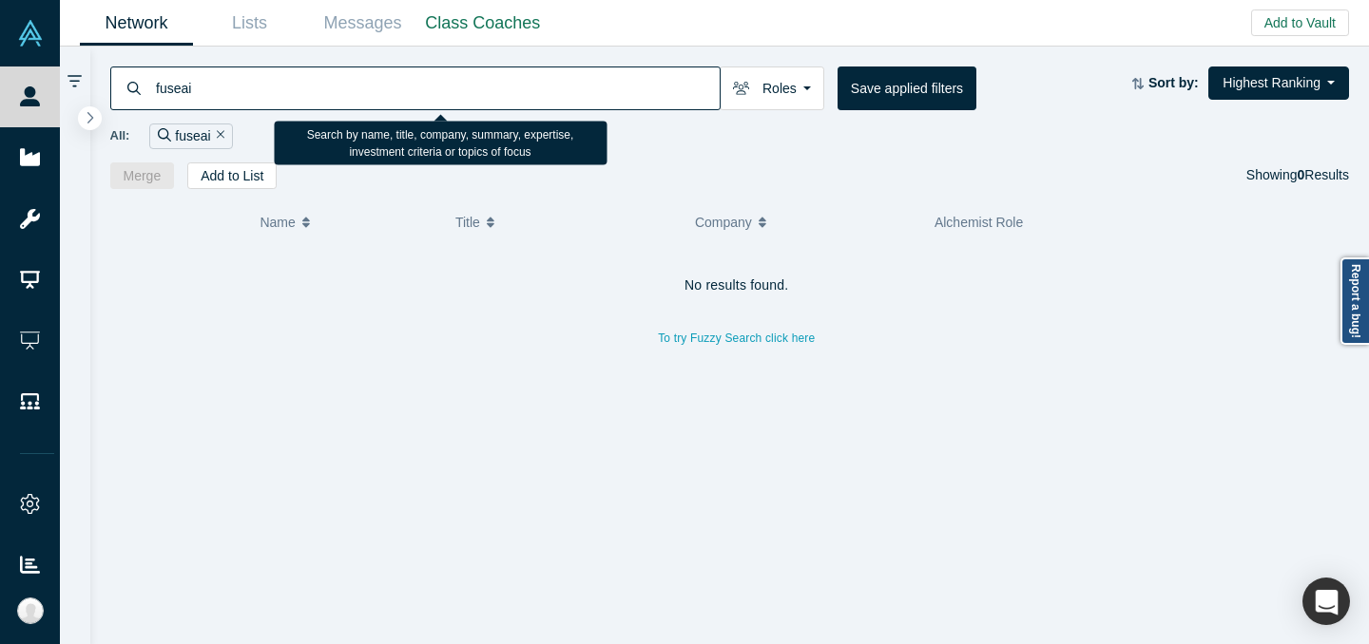
click at [493, 88] on input "fuseai" at bounding box center [437, 88] width 566 height 45
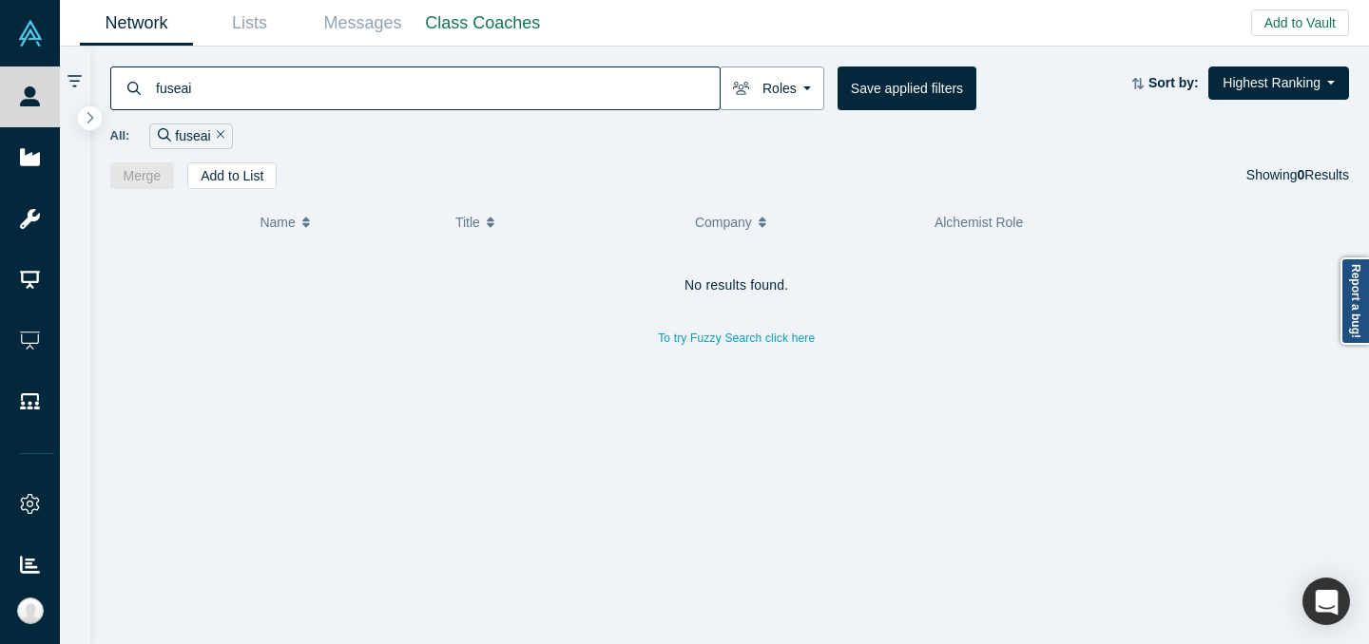
click at [784, 104] on button "Roles" at bounding box center [772, 89] width 105 height 44
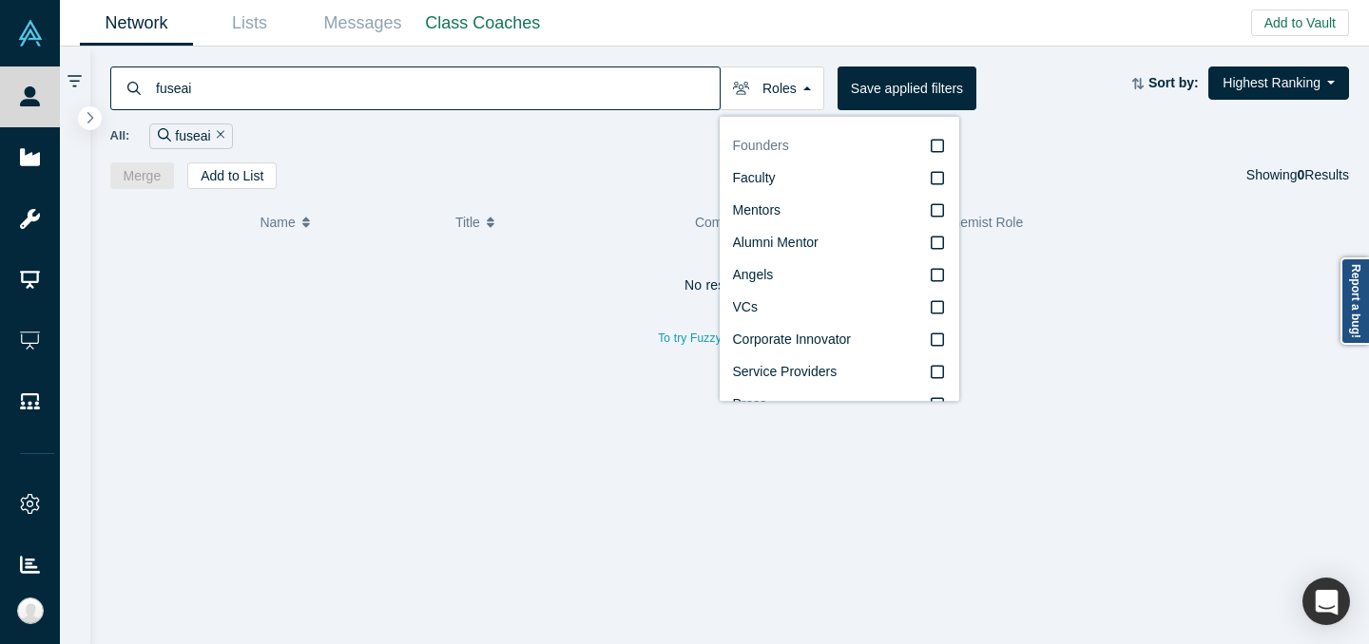
click at [827, 149] on label "Founders" at bounding box center [839, 146] width 213 height 32
click at [0, 0] on input "Founders" at bounding box center [0, 0] width 0 height 0
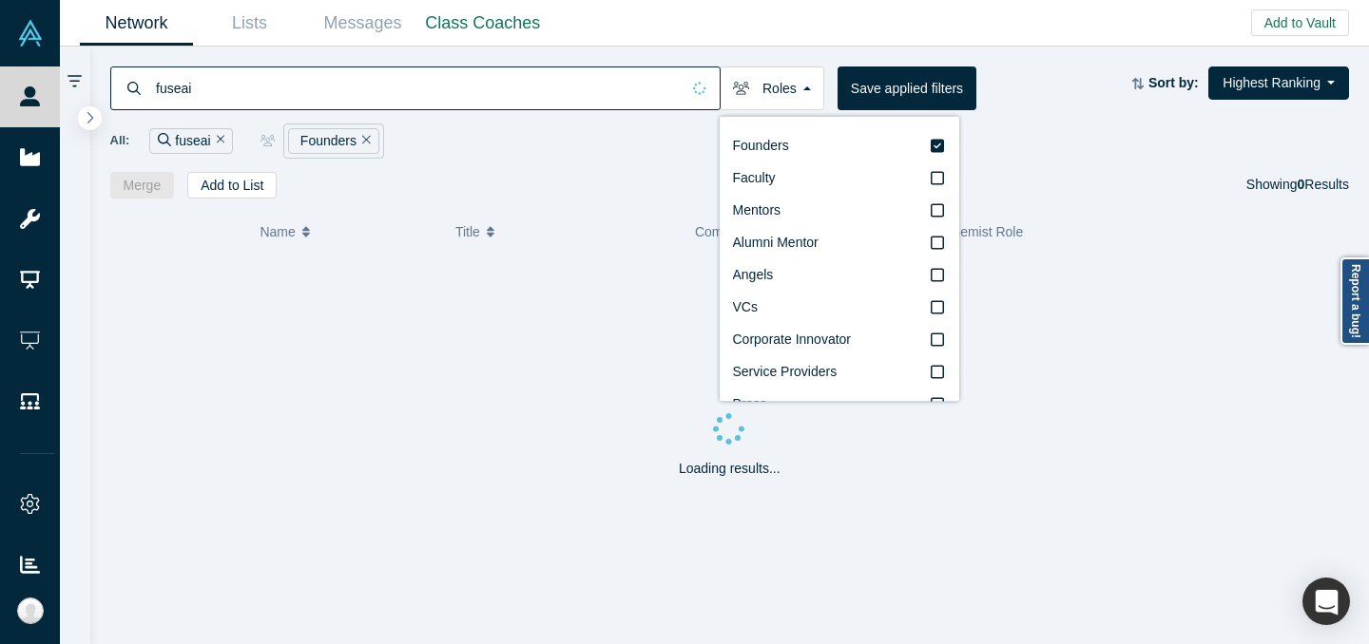
click at [534, 138] on div "All: fuseai Founders" at bounding box center [729, 141] width 1239 height 35
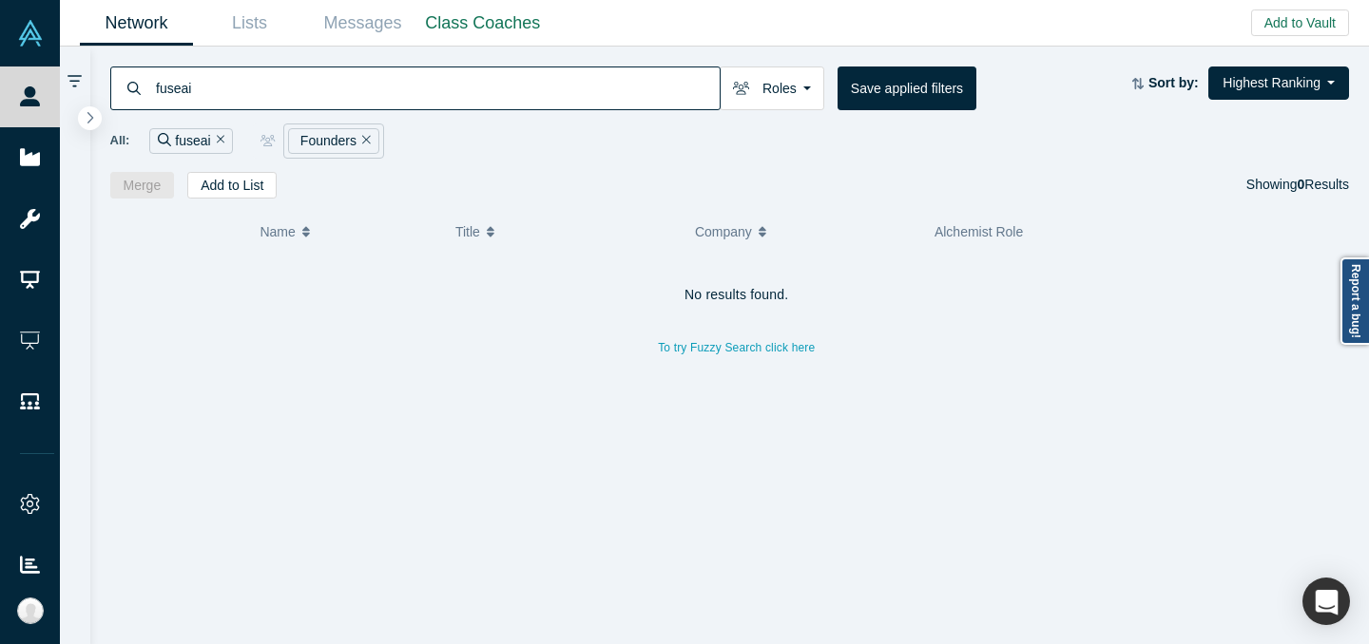
click at [312, 94] on input "fuseai" at bounding box center [437, 88] width 566 height 45
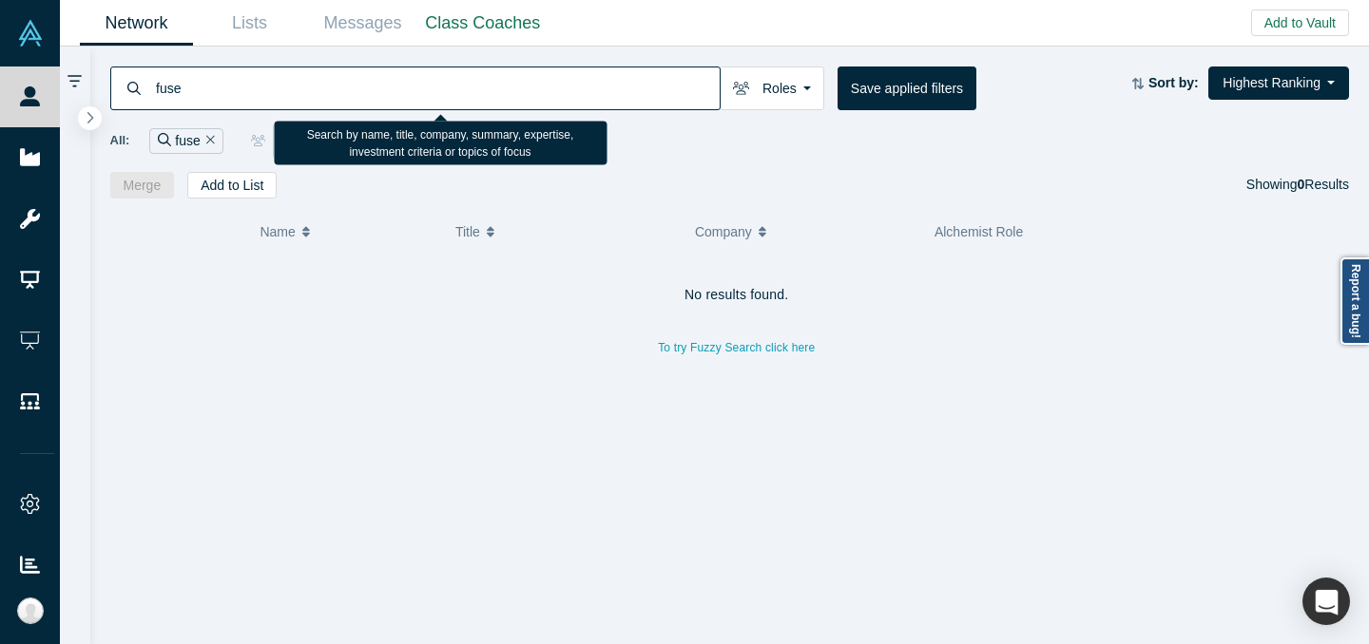
type input "fuse"
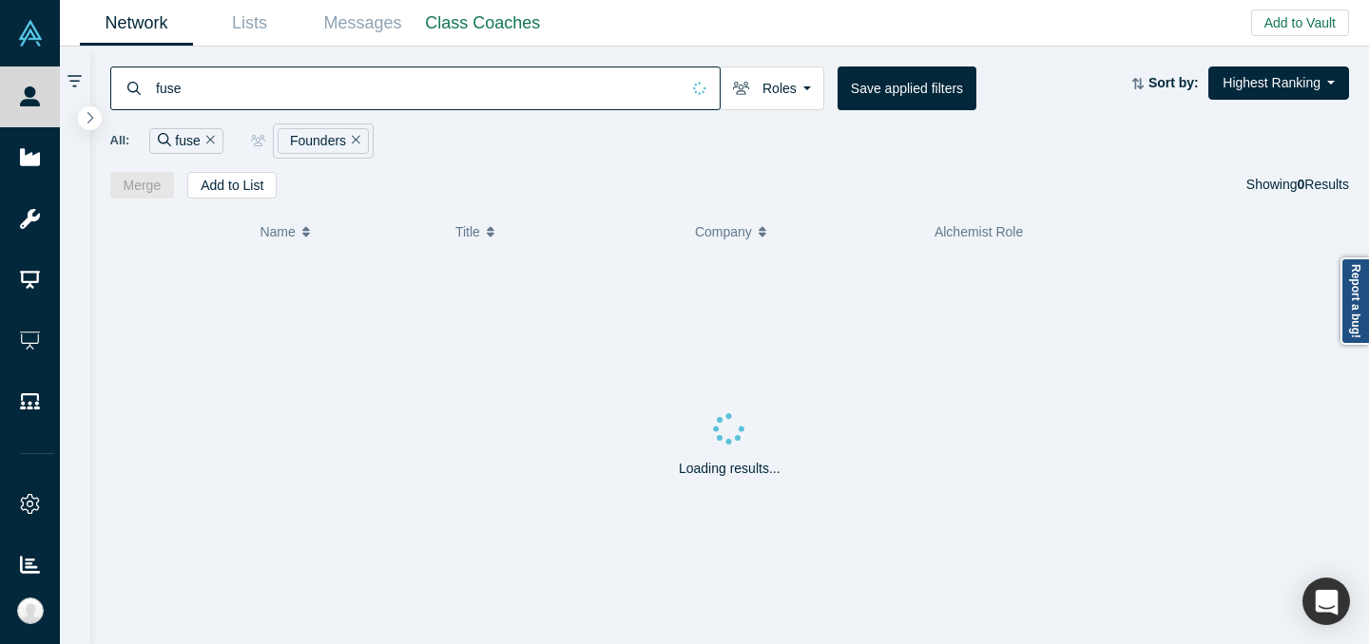
click at [643, 151] on div "All: fuse Founders" at bounding box center [729, 141] width 1239 height 35
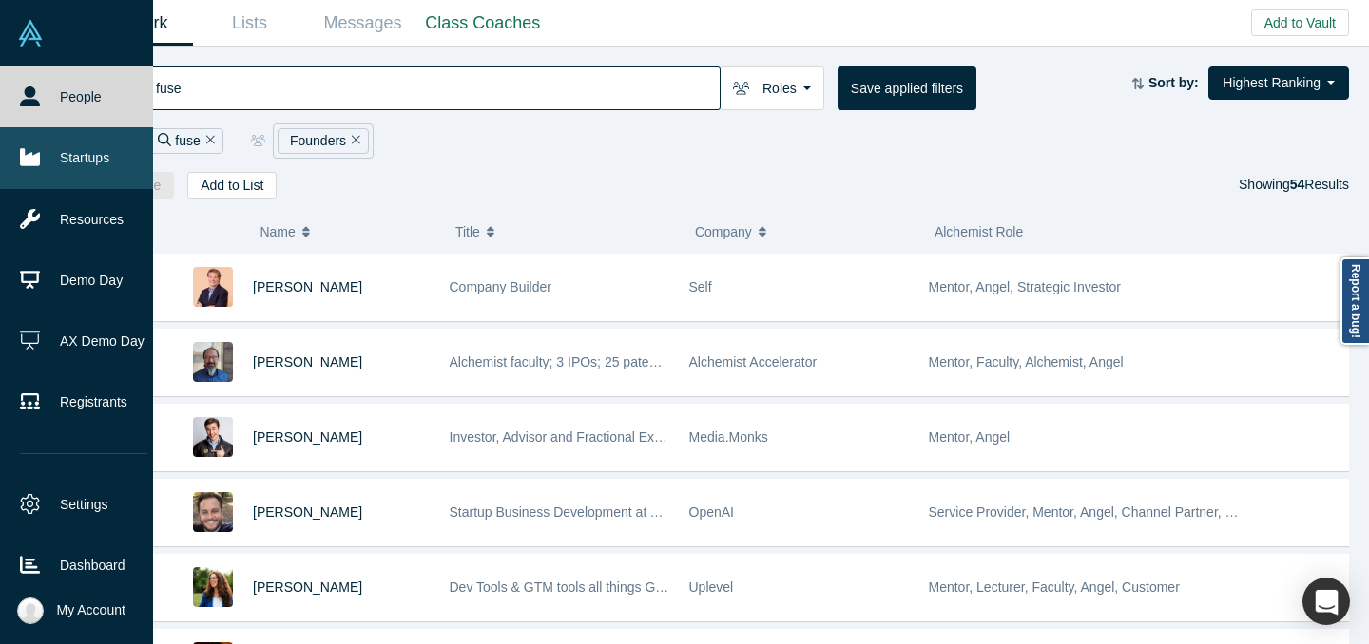
click at [20, 165] on icon at bounding box center [30, 157] width 20 height 20
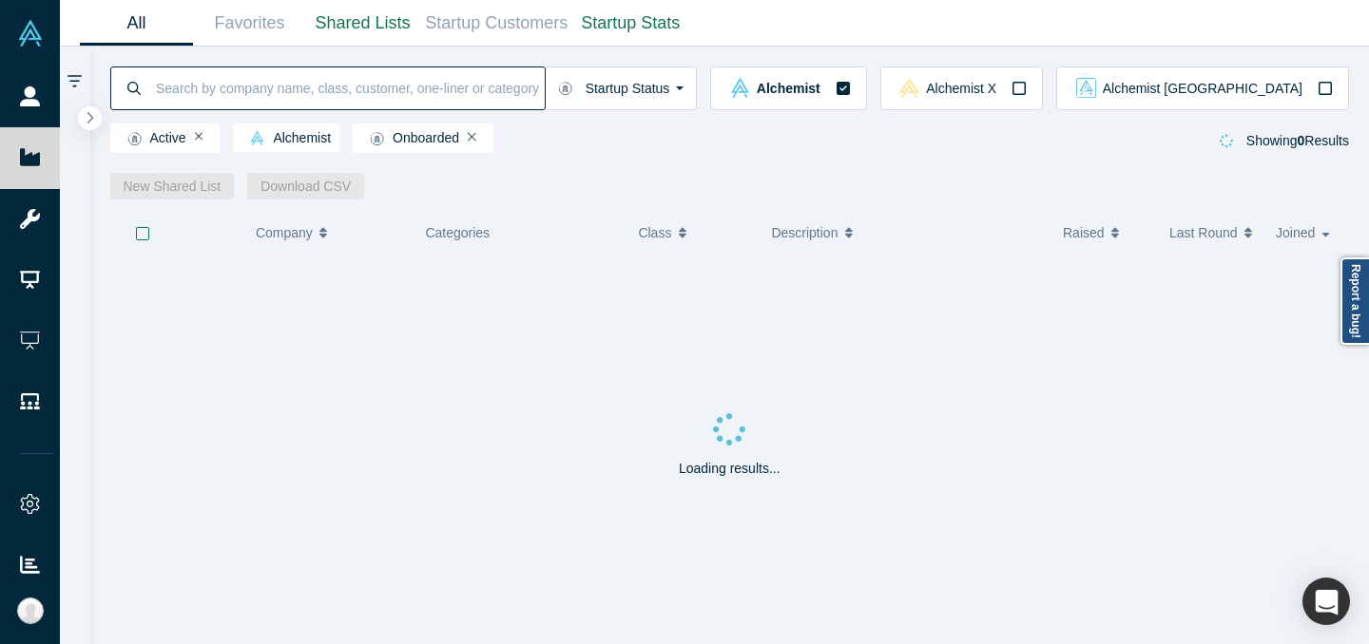
click at [338, 85] on input at bounding box center [349, 88] width 391 height 45
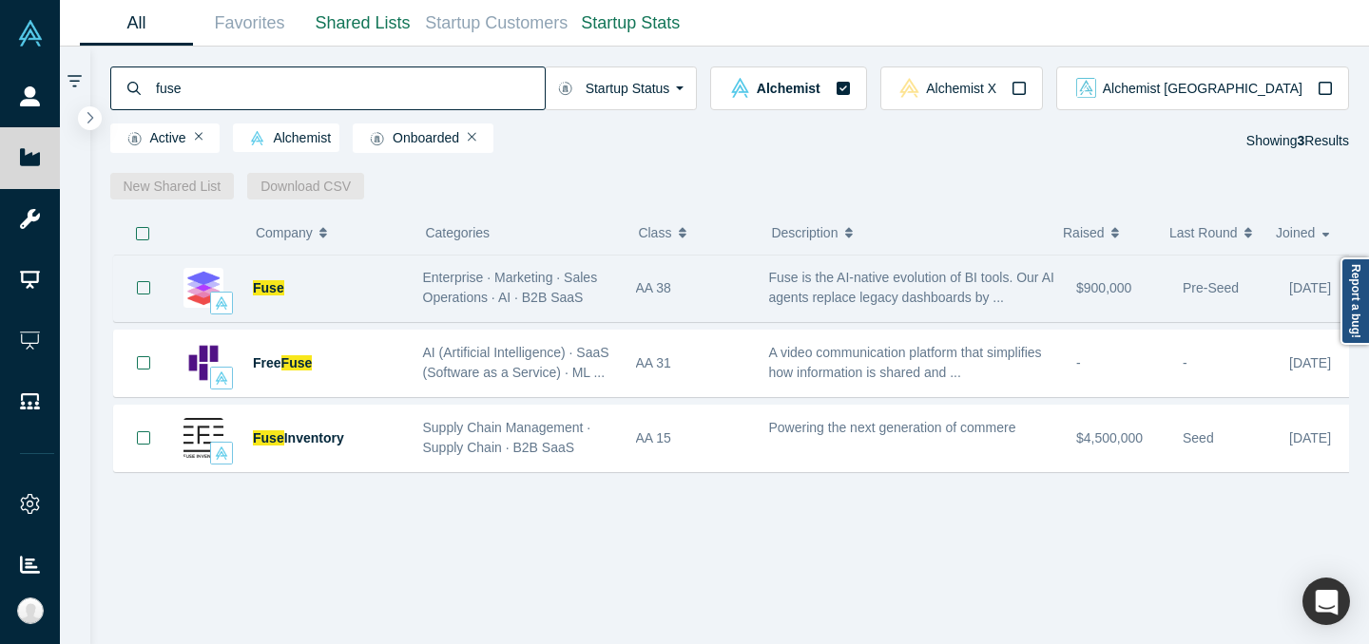
click at [788, 296] on span "Fuse is the AI-native evolution of BI tools. Our AI agents replace legacy dashb…" at bounding box center [911, 287] width 285 height 35
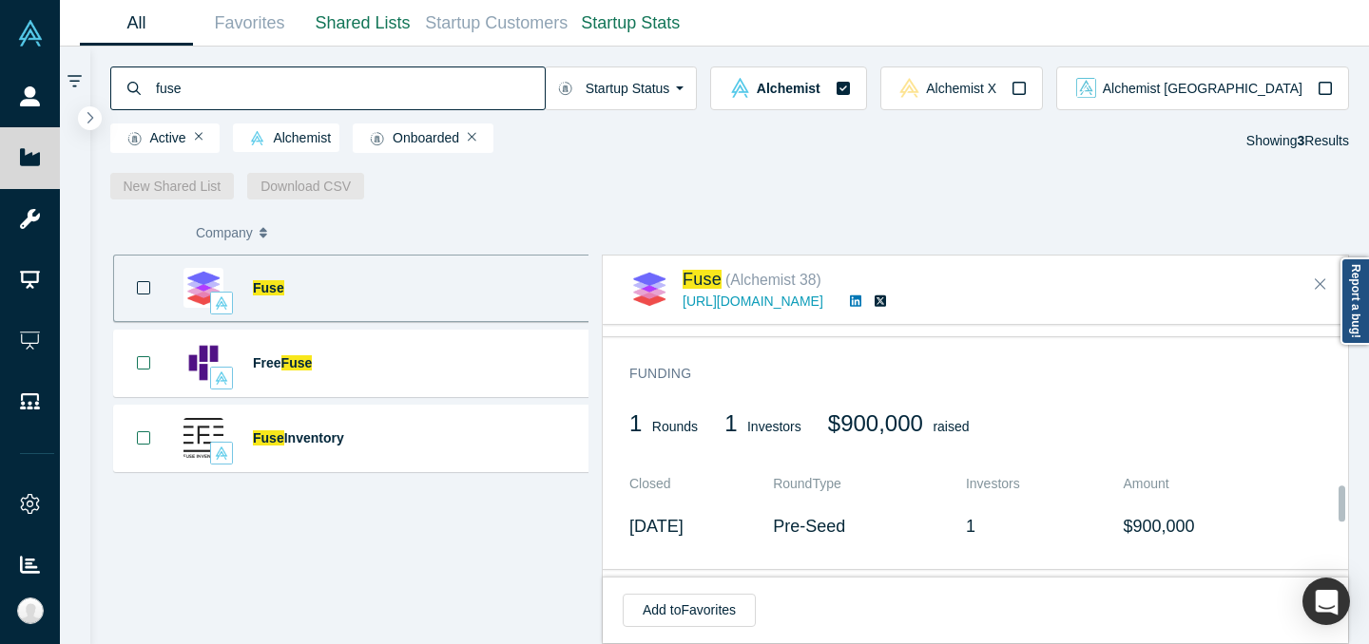
scroll to position [1136, 0]
click at [545, 80] on input "fuse" at bounding box center [349, 88] width 391 height 45
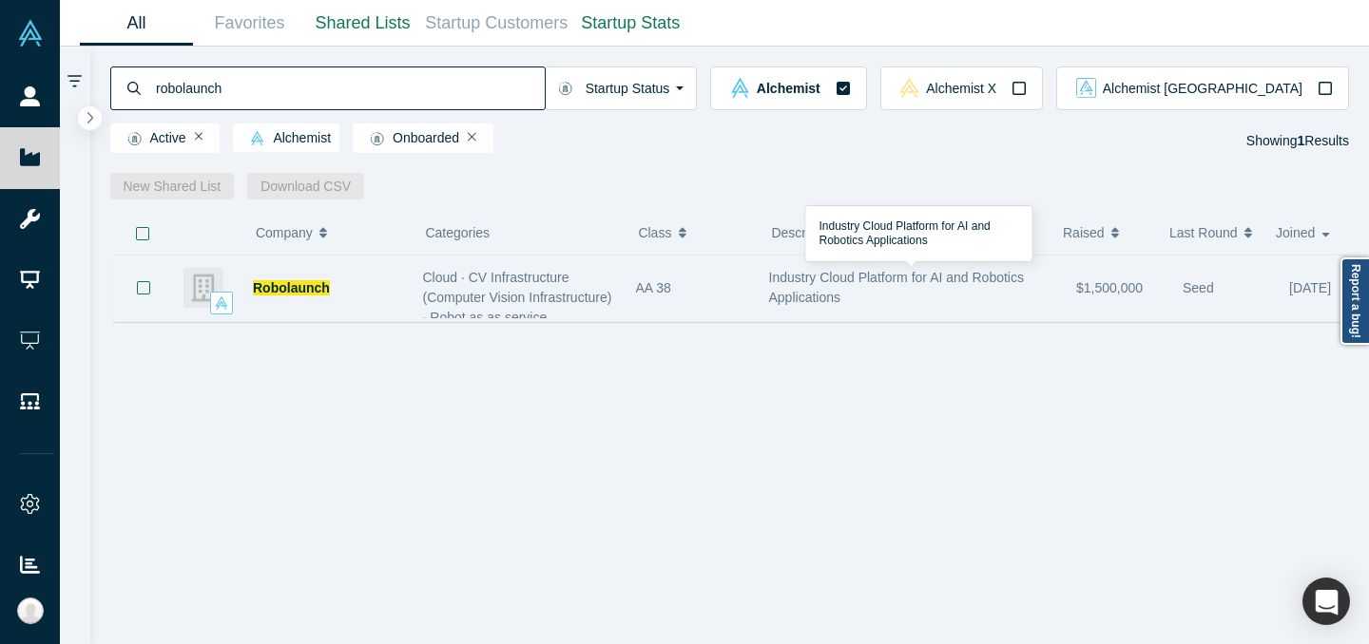
click at [1004, 303] on div "Industry Cloud Platform for AI and Robotics Applications" at bounding box center [913, 288] width 288 height 40
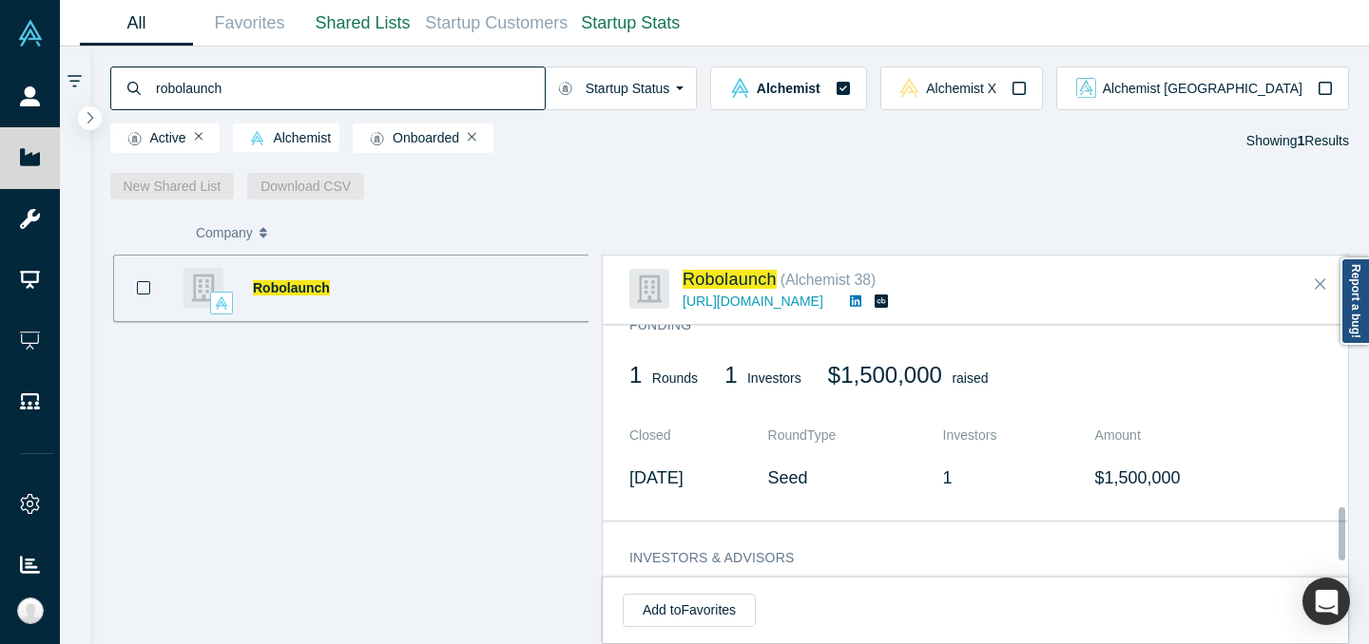
scroll to position [856, 0]
click at [507, 74] on input "robolaunch" at bounding box center [349, 88] width 391 height 45
click at [508, 75] on input "robolaunch" at bounding box center [349, 88] width 391 height 45
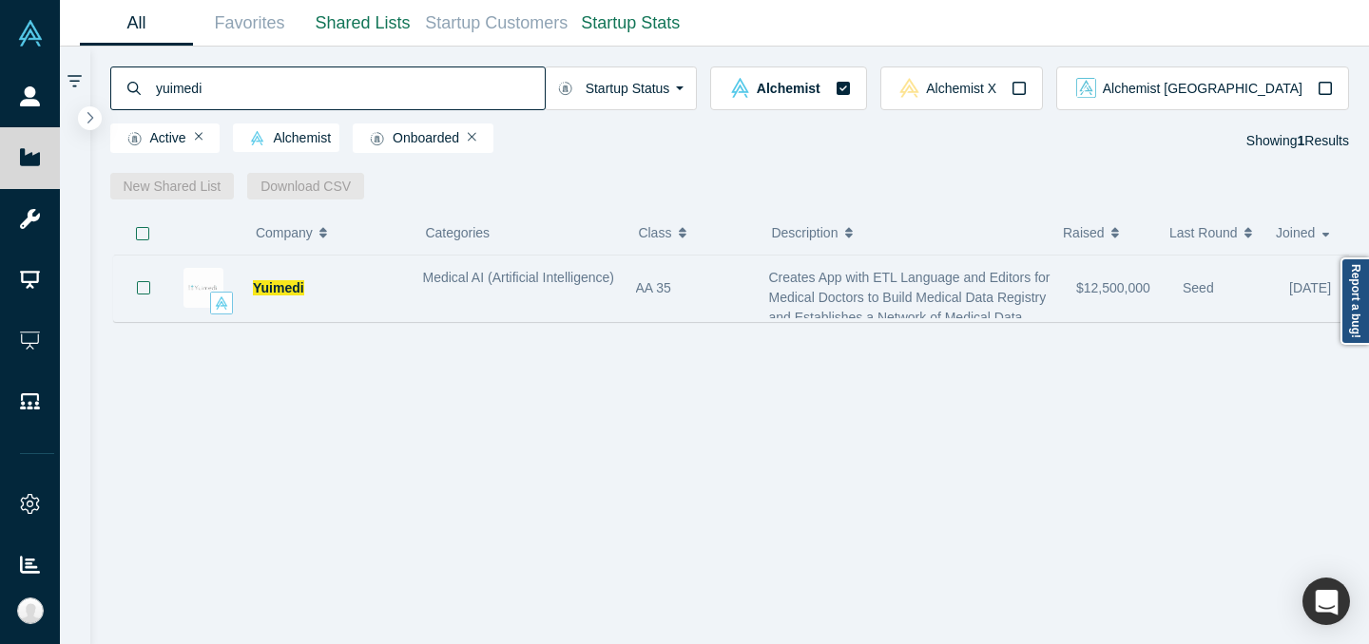
click at [720, 281] on div "AA 35" at bounding box center [692, 289] width 113 height 66
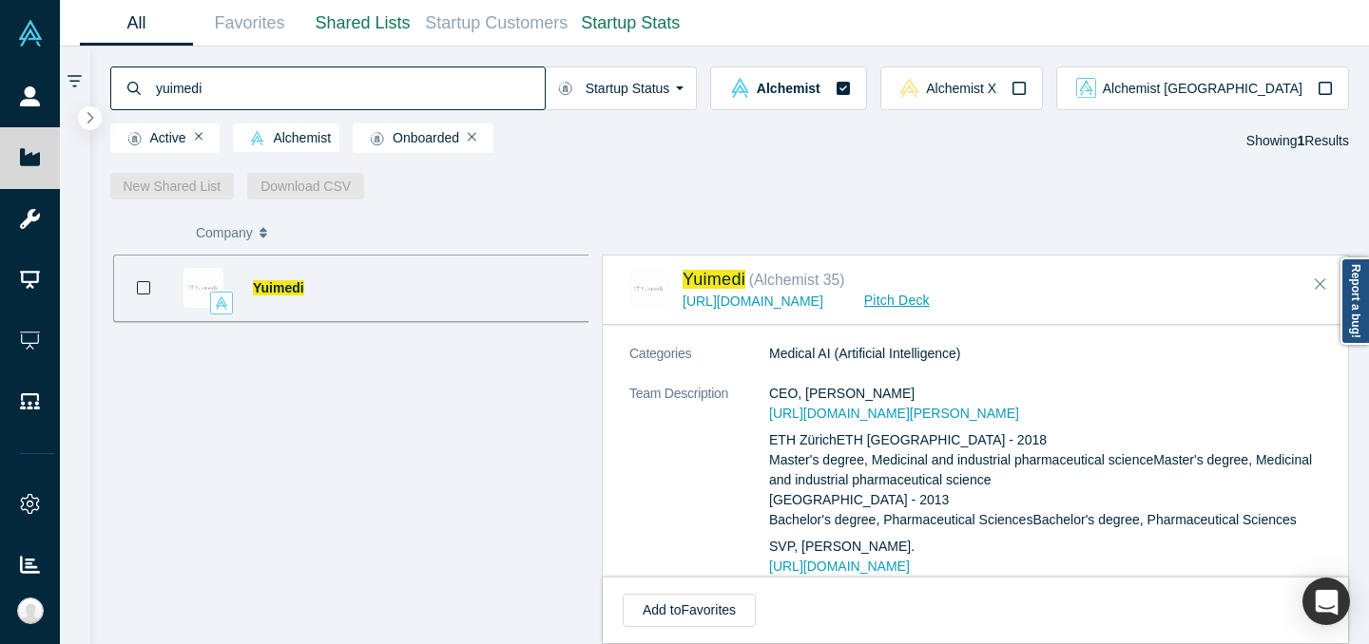
scroll to position [568, 0]
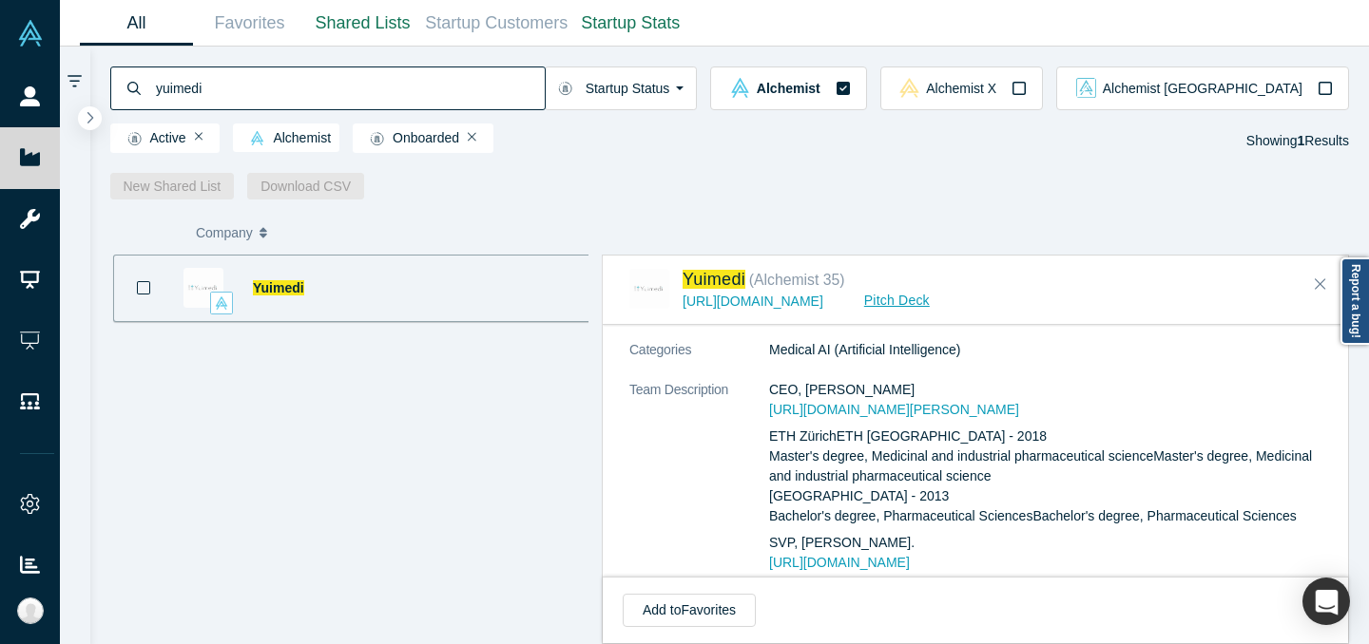
click at [448, 94] on input "yuimedi" at bounding box center [349, 88] width 391 height 45
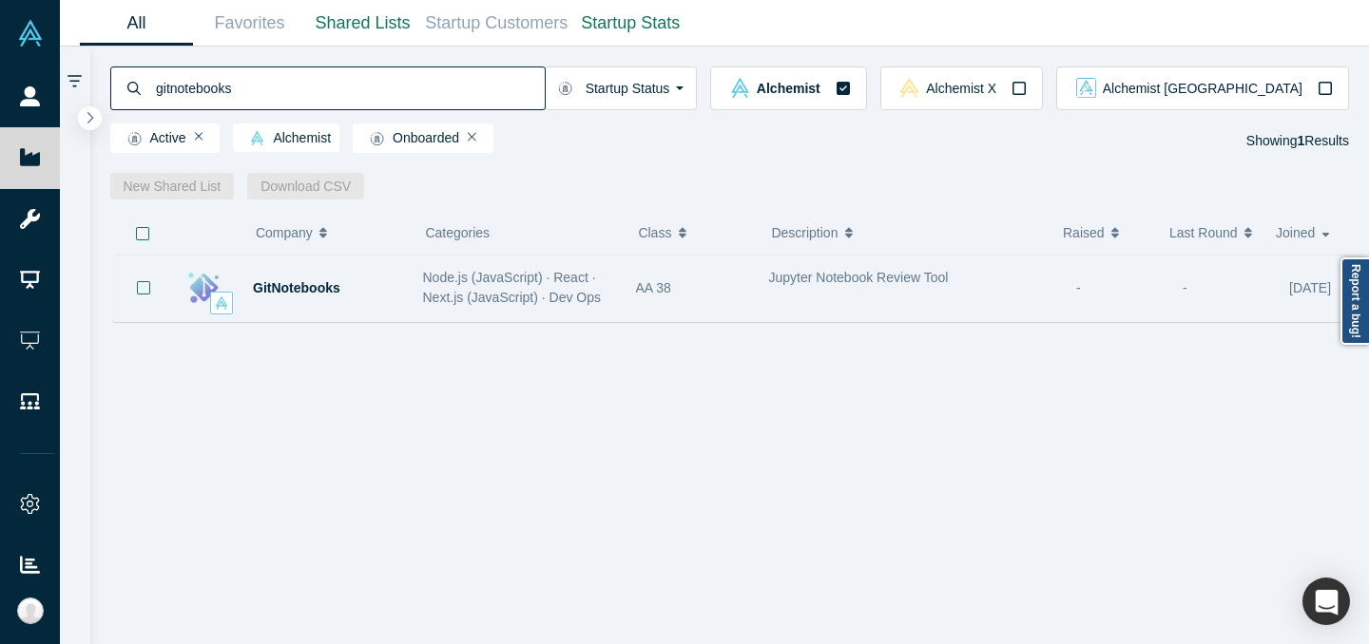
type input "gitnotebooks"
click at [576, 283] on span "Node.js (JavaScript) · React · Next.js (JavaScript) · Dev Ops" at bounding box center [512, 287] width 179 height 35
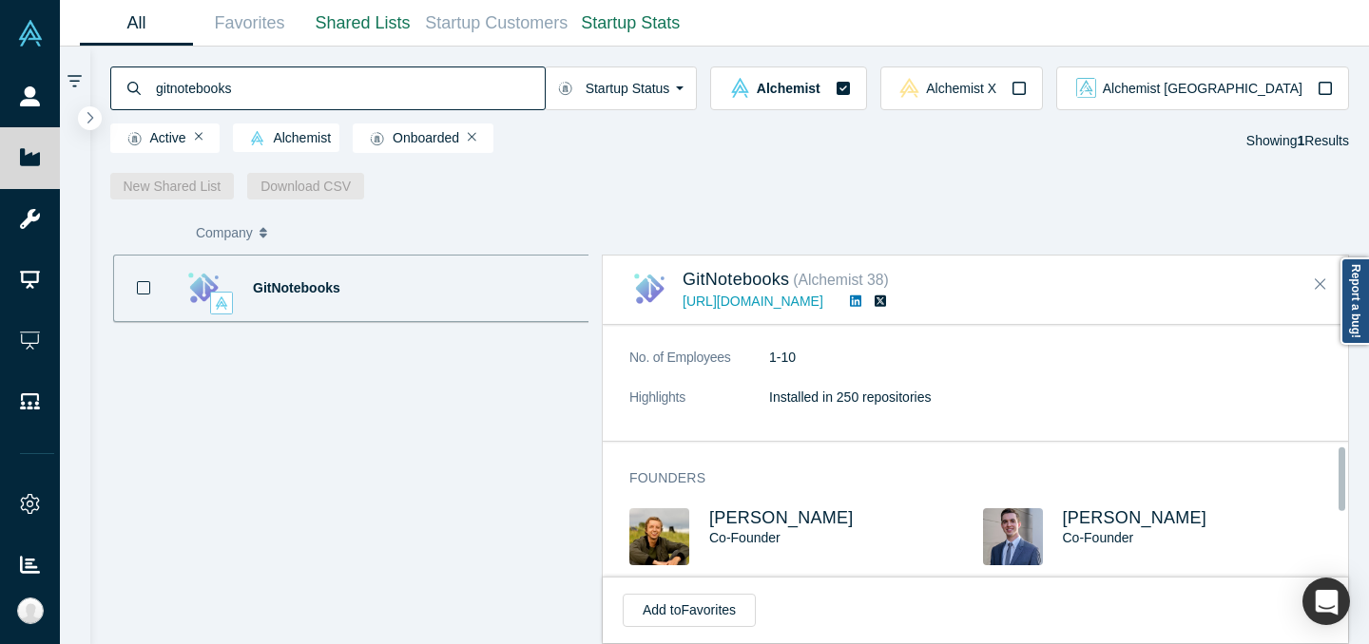
scroll to position [501, 0]
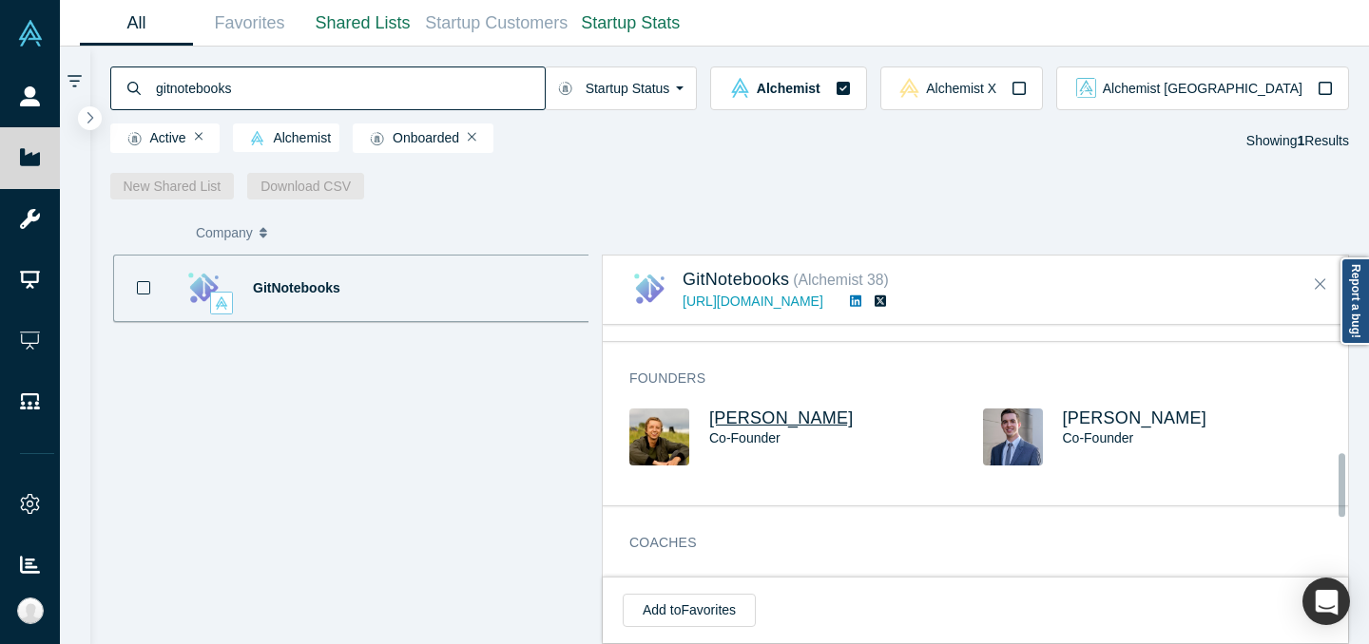
click at [758, 423] on span "[PERSON_NAME]" at bounding box center [781, 418] width 144 height 19
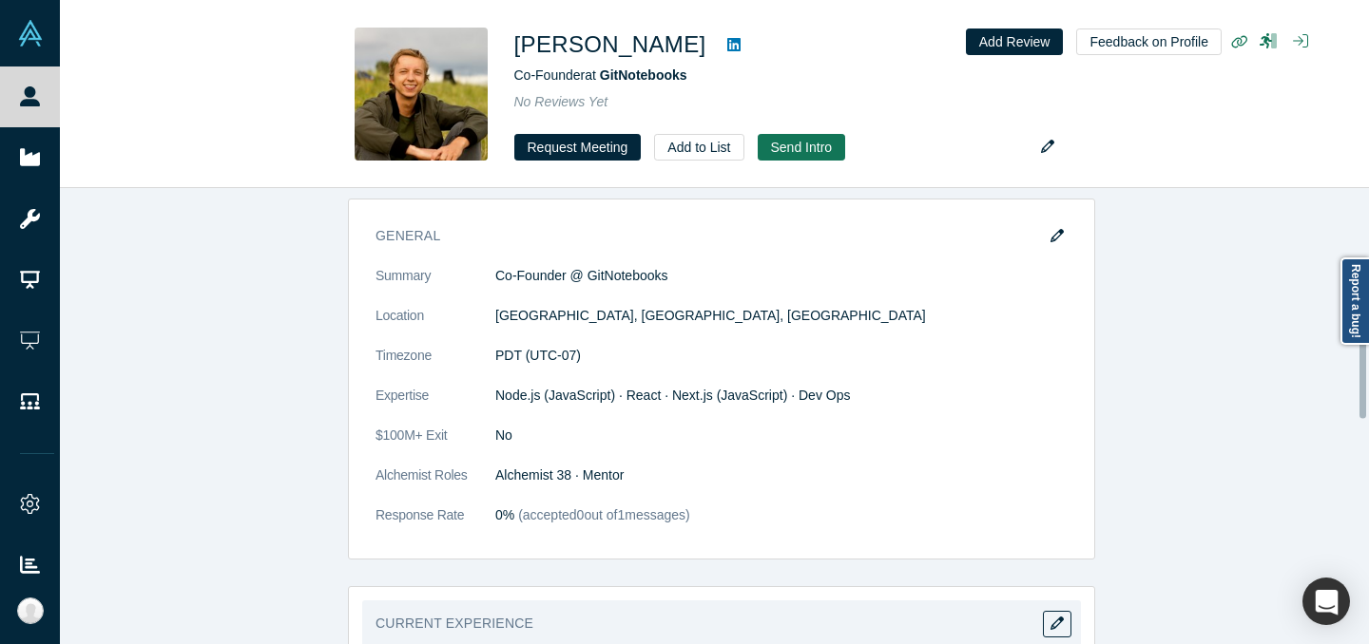
scroll to position [682, 0]
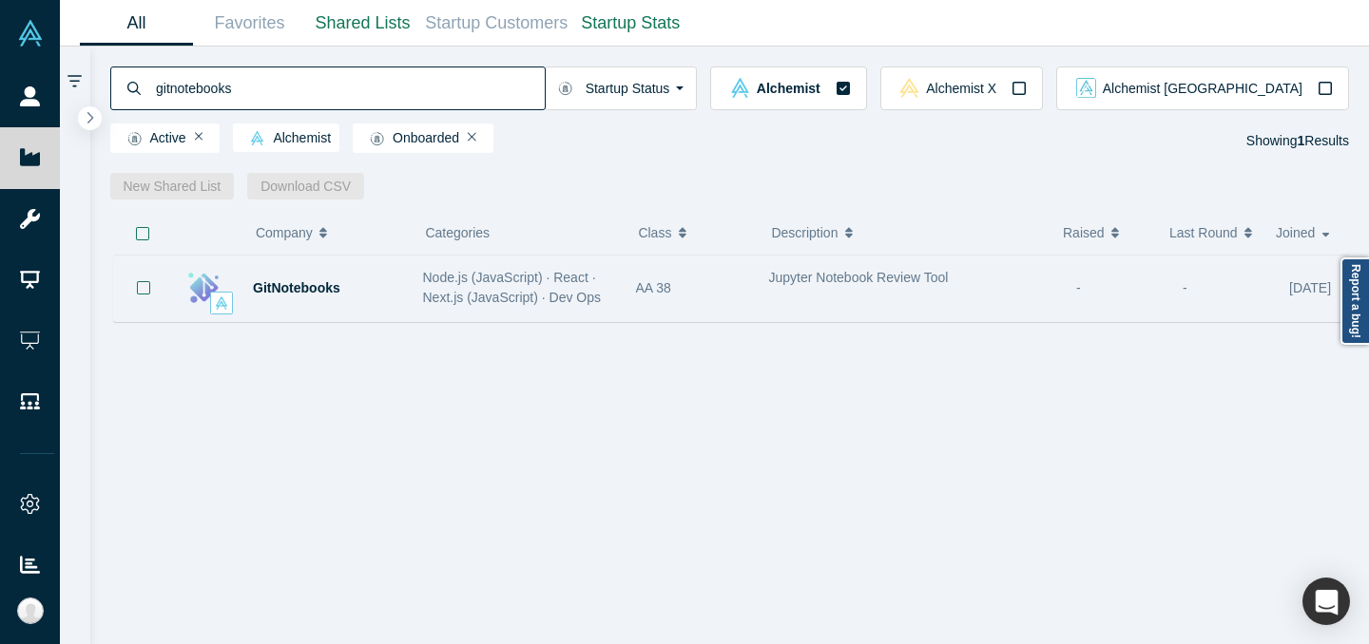
click at [571, 288] on div "Node.js (JavaScript) · React · Next.js (JavaScript) · Dev Ops" at bounding box center [519, 288] width 193 height 40
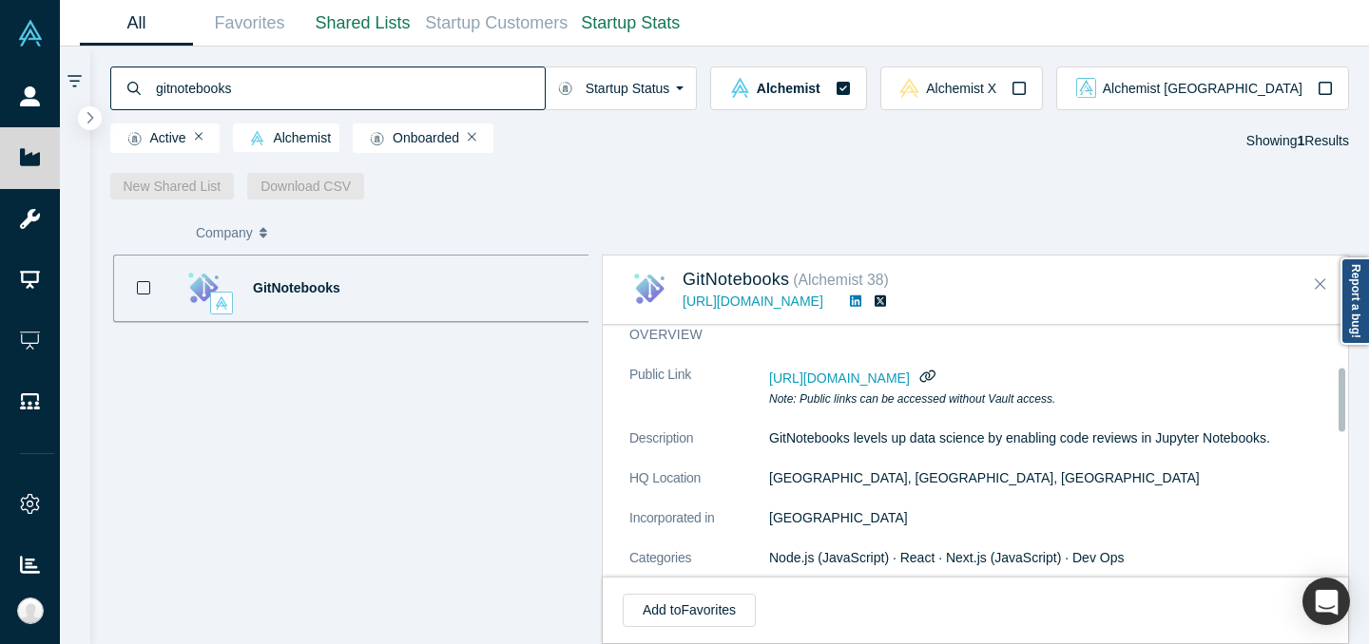
scroll to position [198, 0]
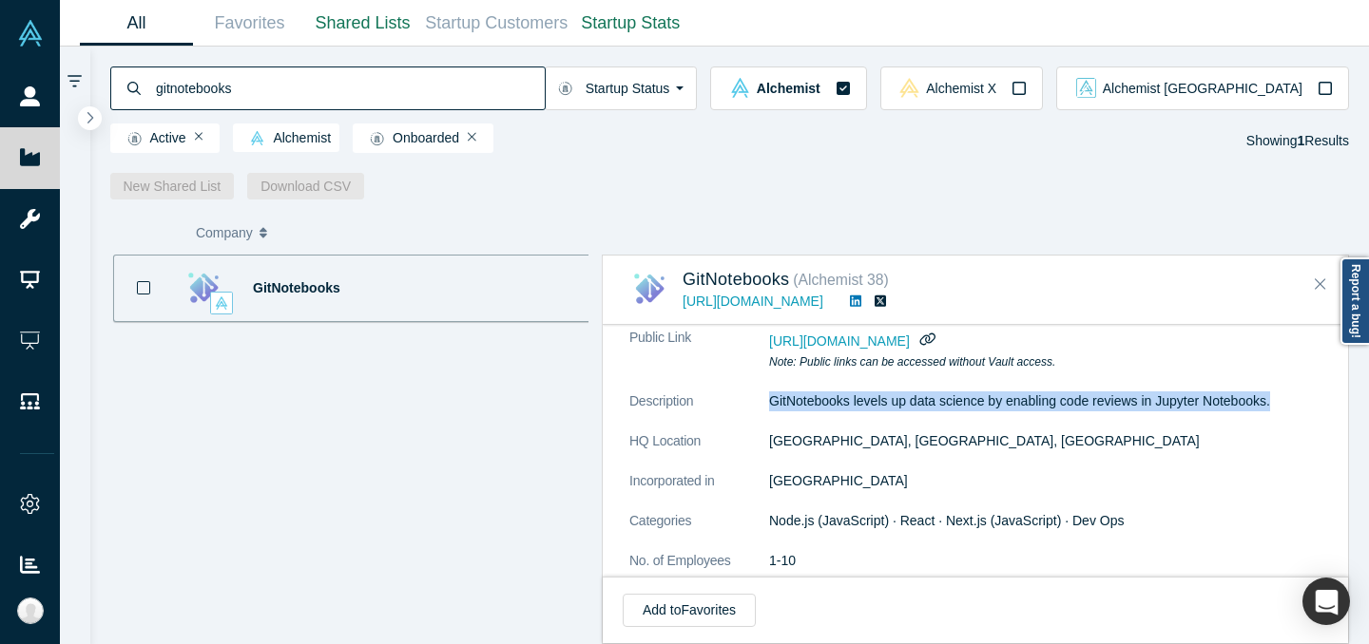
drag, startPoint x: 772, startPoint y: 402, endPoint x: 1289, endPoint y: 407, distance: 517.1
click at [1289, 407] on p "GitNotebooks levels up data science by enabling code reviews in Jupyter Noteboo…" at bounding box center [1052, 402] width 567 height 20
copy p "GitNotebooks levels up data science by enabling code reviews in Jupyter Noteboo…"
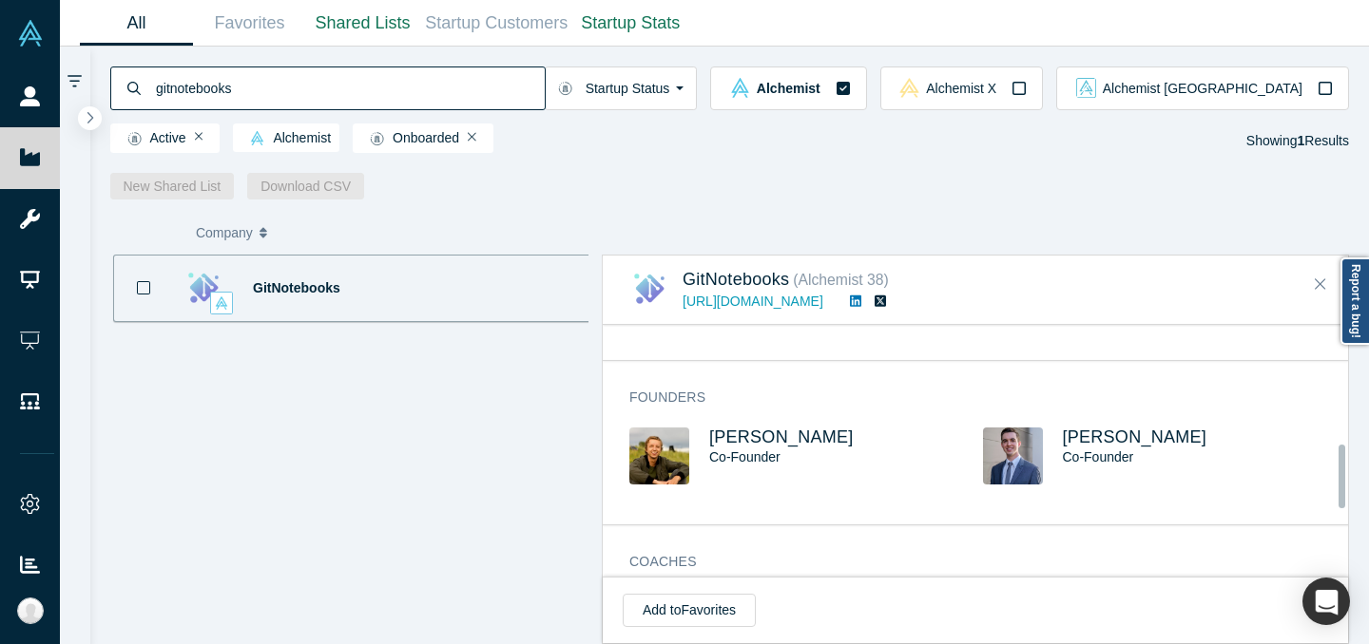
scroll to position [453, 0]
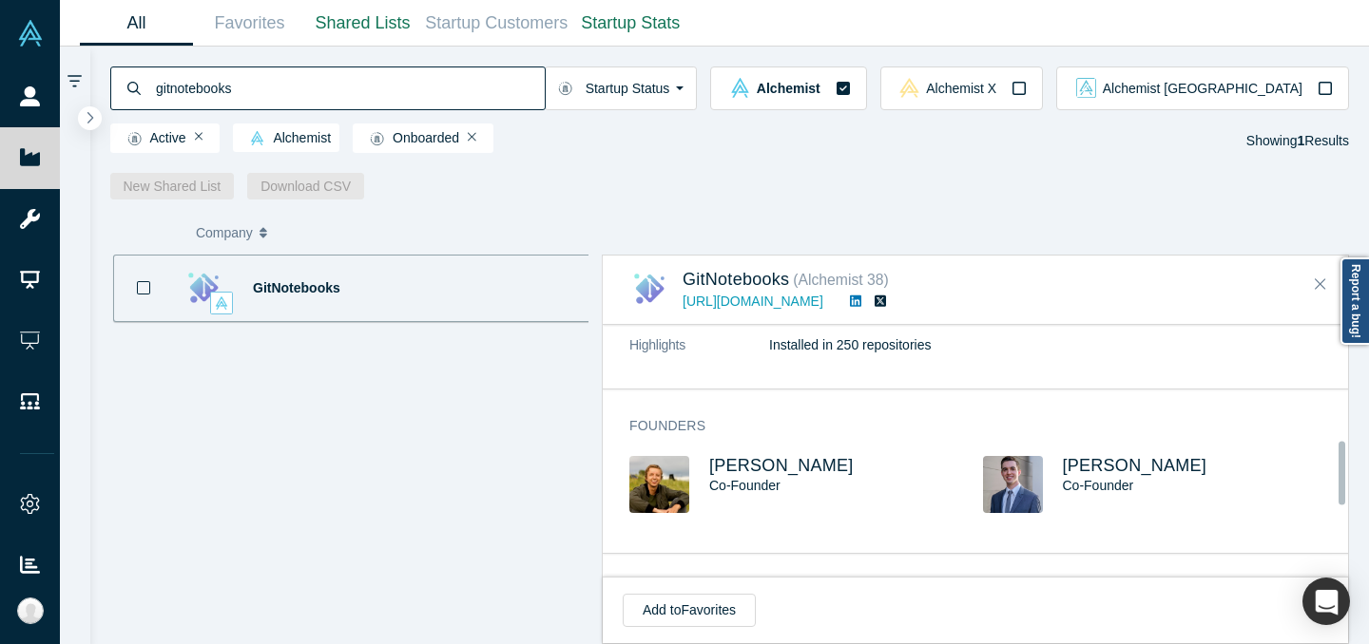
click at [771, 478] on span "Co-Founder" at bounding box center [744, 485] width 71 height 15
click at [771, 469] on span "[PERSON_NAME]" at bounding box center [781, 465] width 144 height 19
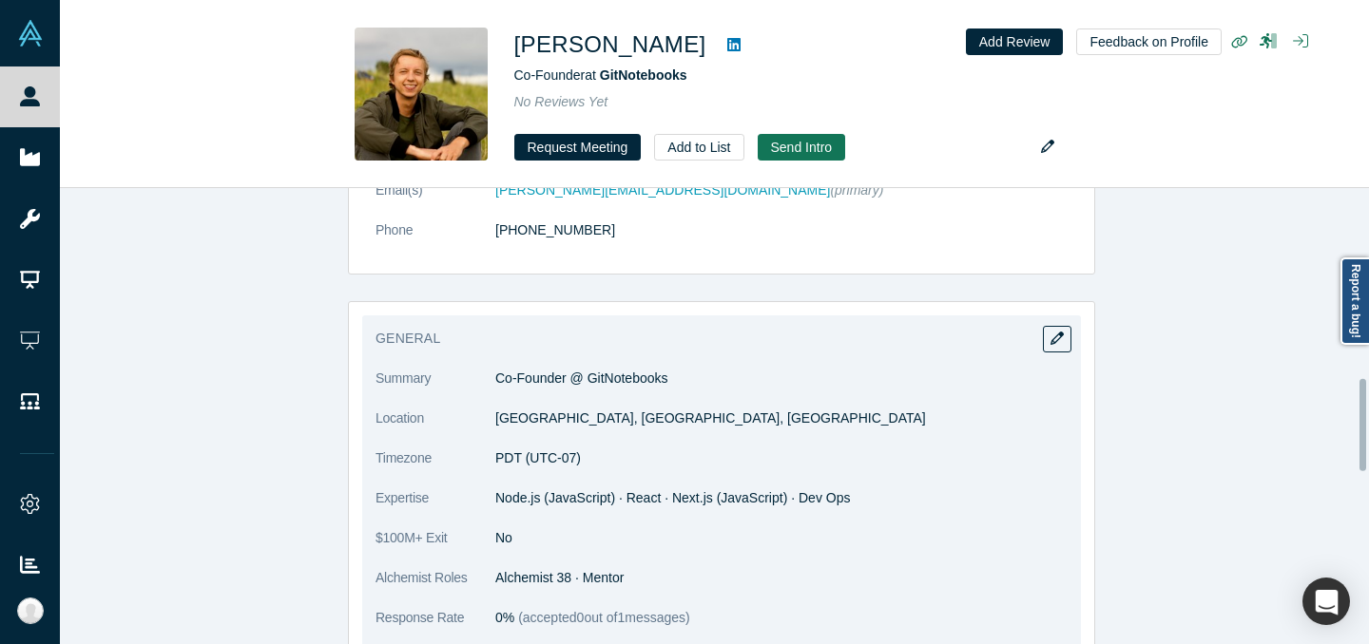
scroll to position [1024, 0]
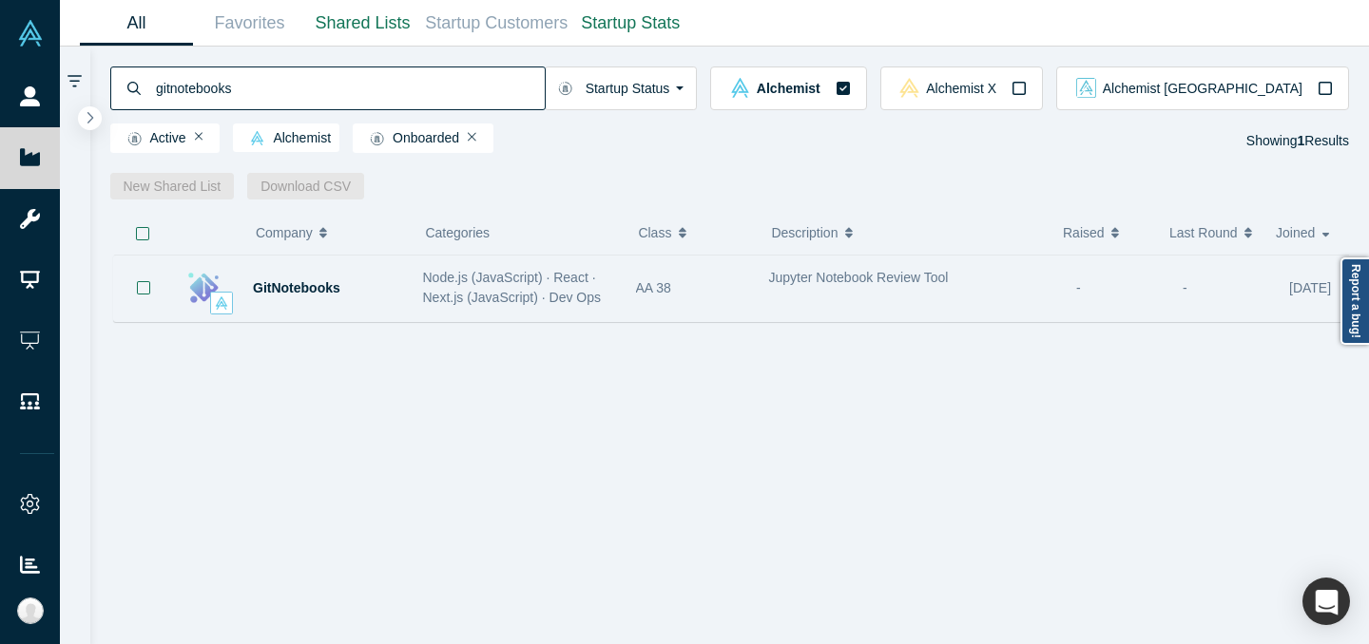
click at [935, 304] on div "Jupyter Notebook Review Tool" at bounding box center [913, 289] width 308 height 60
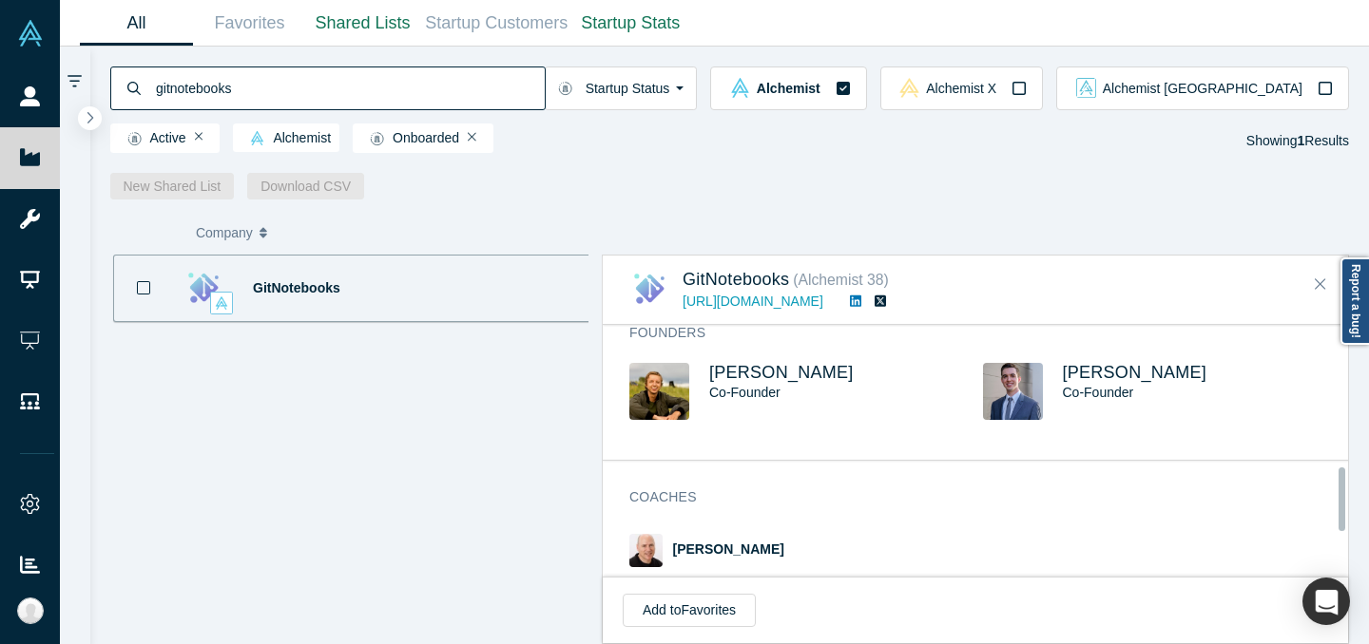
scroll to position [523, 0]
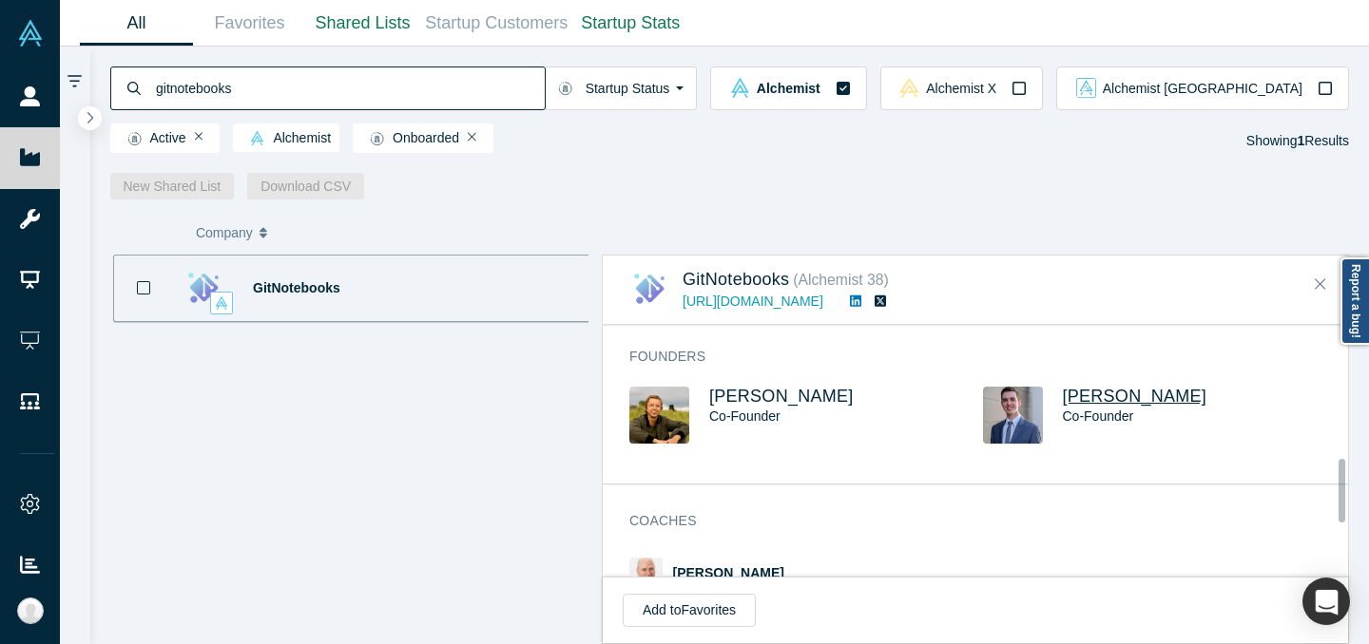
click at [1090, 397] on span "[PERSON_NAME]" at bounding box center [1135, 396] width 144 height 19
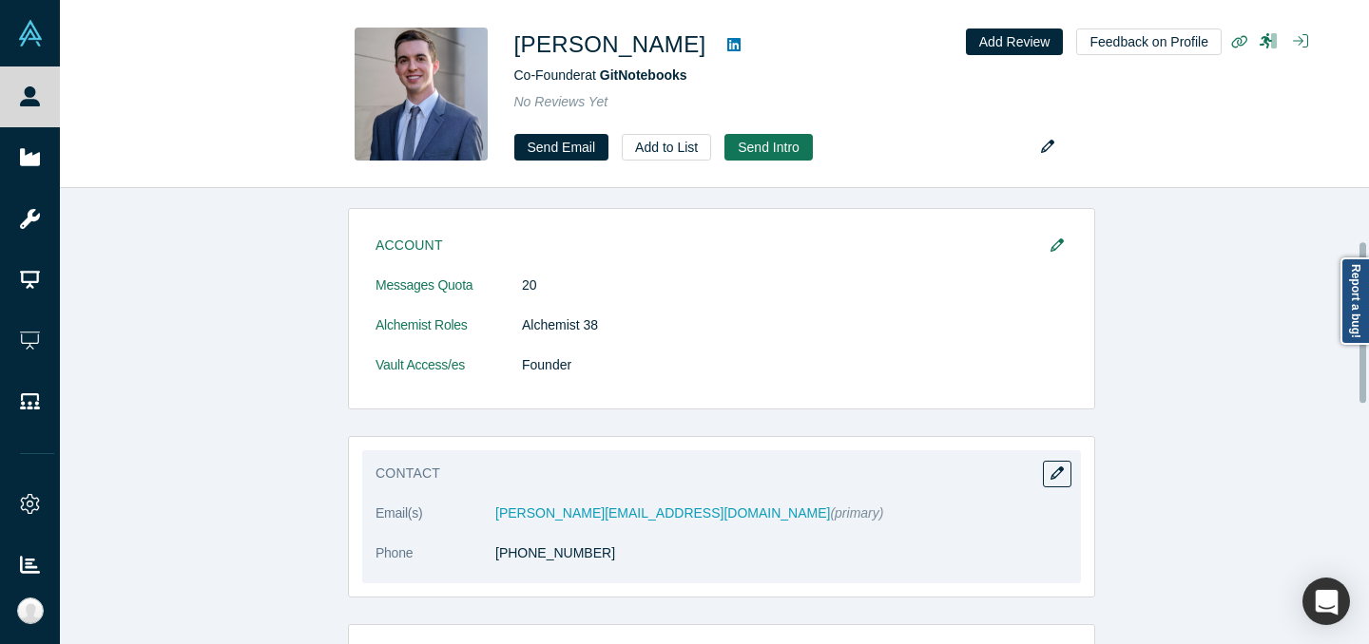
scroll to position [296, 0]
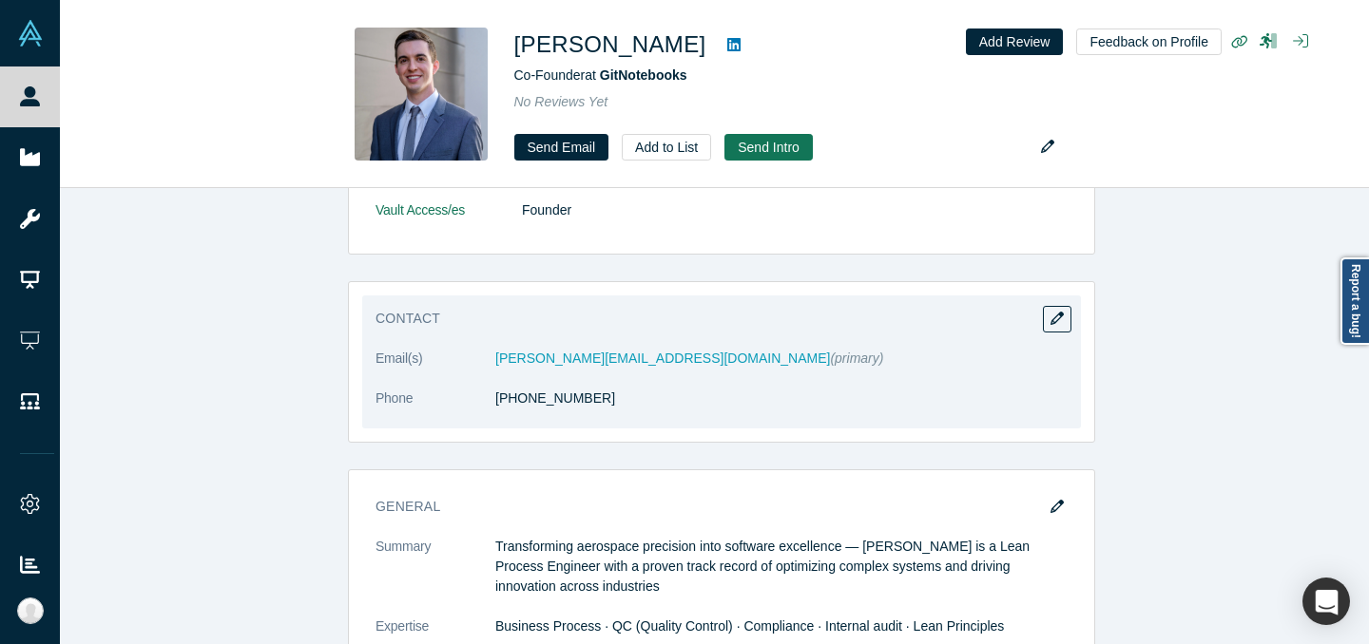
click at [836, 375] on dl "Email(s) connor@gitnotebooks.com (primary) Phone (480) 262-1977" at bounding box center [721, 389] width 692 height 80
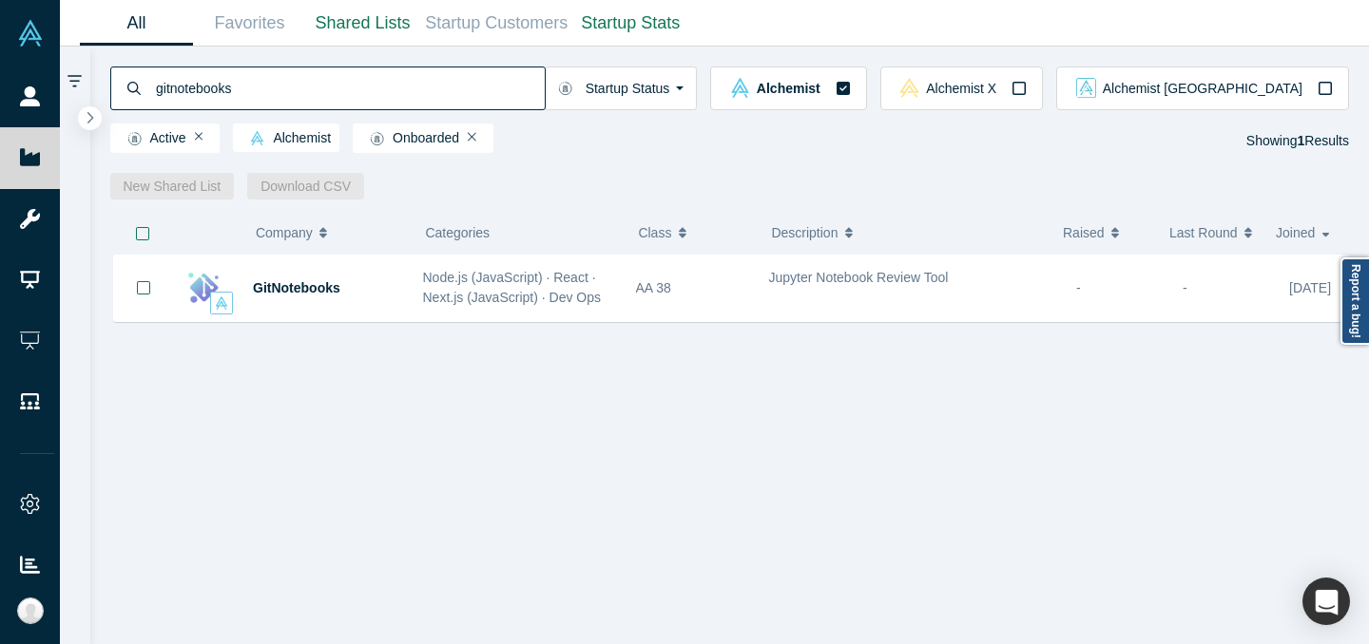
click at [472, 97] on input "gitnotebooks" at bounding box center [349, 88] width 391 height 45
click at [473, 97] on input "gitnotebooks" at bounding box center [349, 88] width 391 height 45
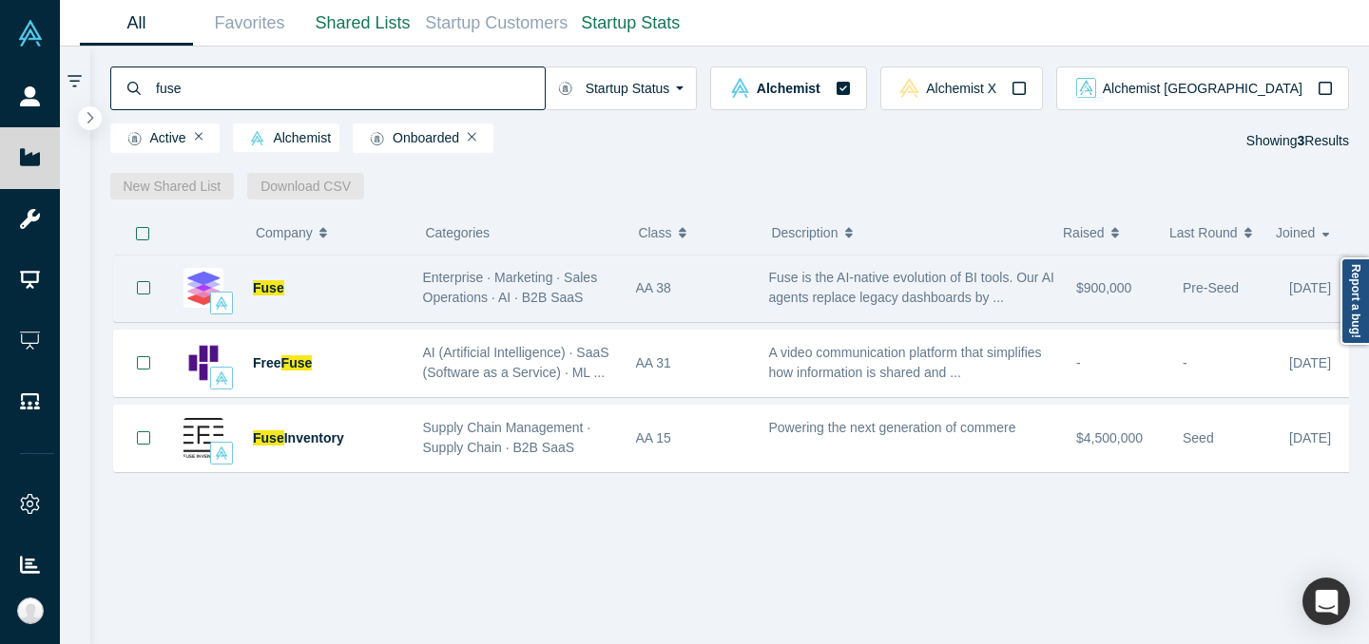
type input "fuse"
click at [396, 298] on div "Fuse" at bounding box center [328, 289] width 150 height 66
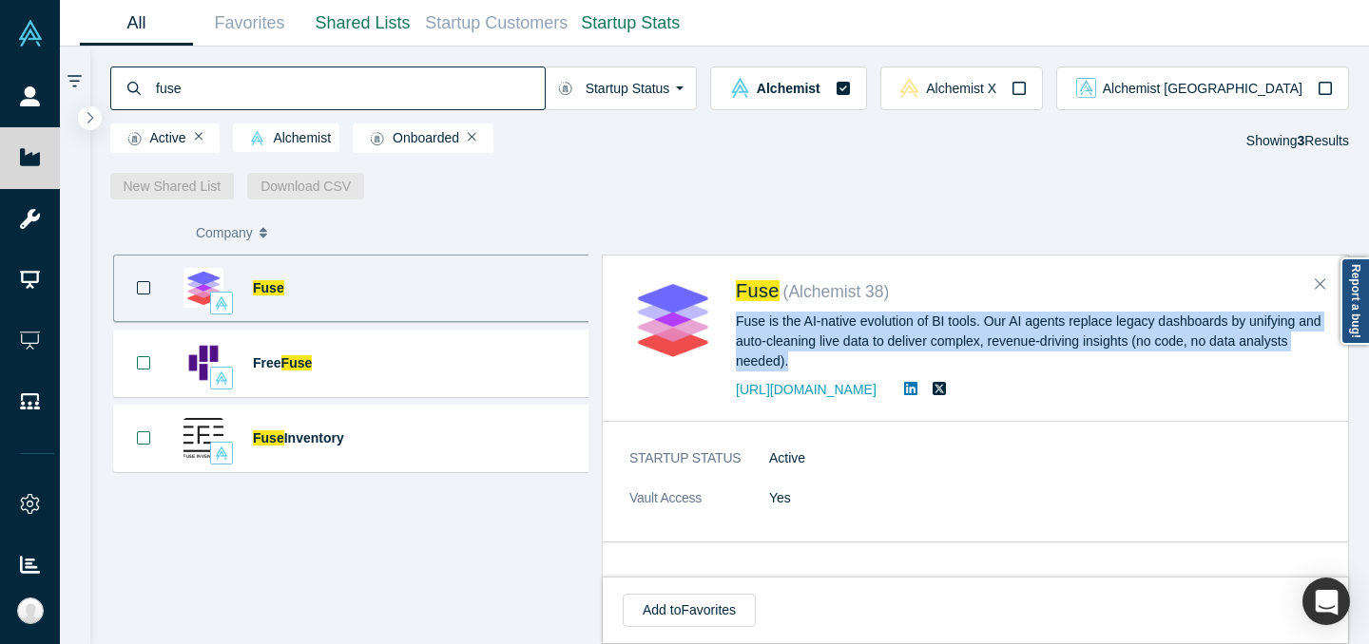
drag, startPoint x: 737, startPoint y: 321, endPoint x: 791, endPoint y: 357, distance: 65.1
click at [791, 357] on div "Fuse is the AI-native evolution of BI tools. Our AI agents replace legacy dashb…" at bounding box center [1029, 342] width 586 height 60
copy div "Fuse is the AI-native evolution of BI tools. Our AI agents replace legacy dashb…"
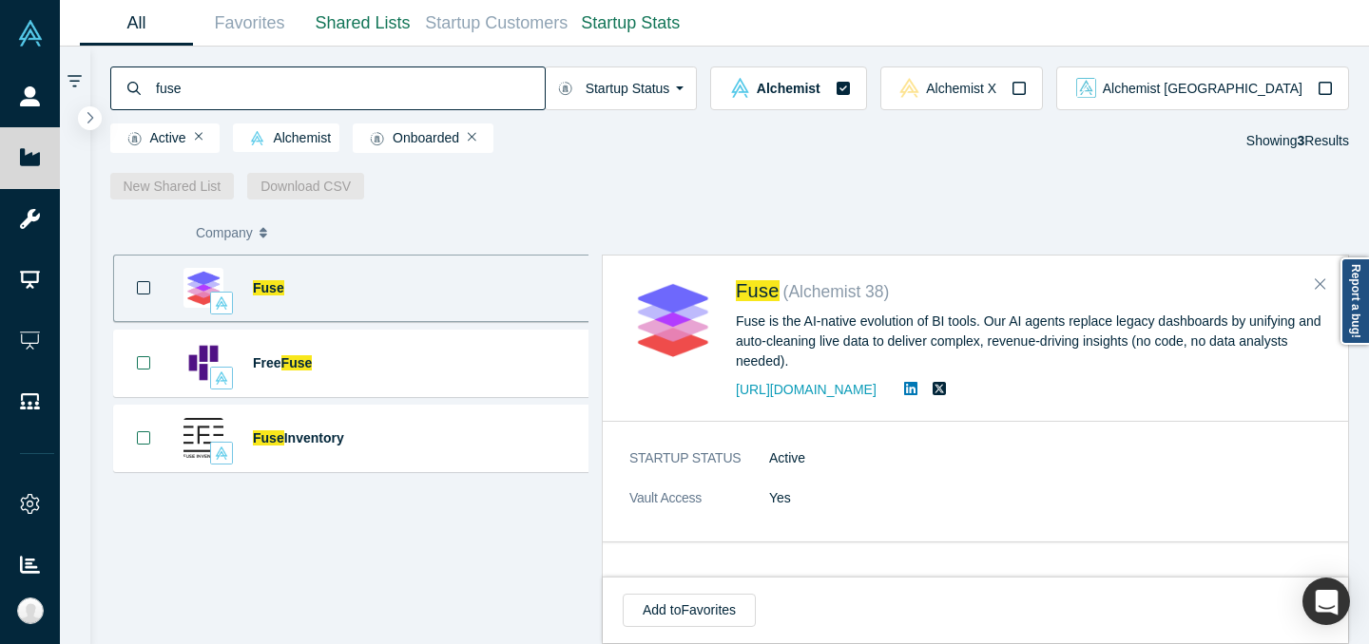
click at [979, 444] on div "STARTUP STATUS Active Vault Access Yes" at bounding box center [982, 488] width 759 height 106
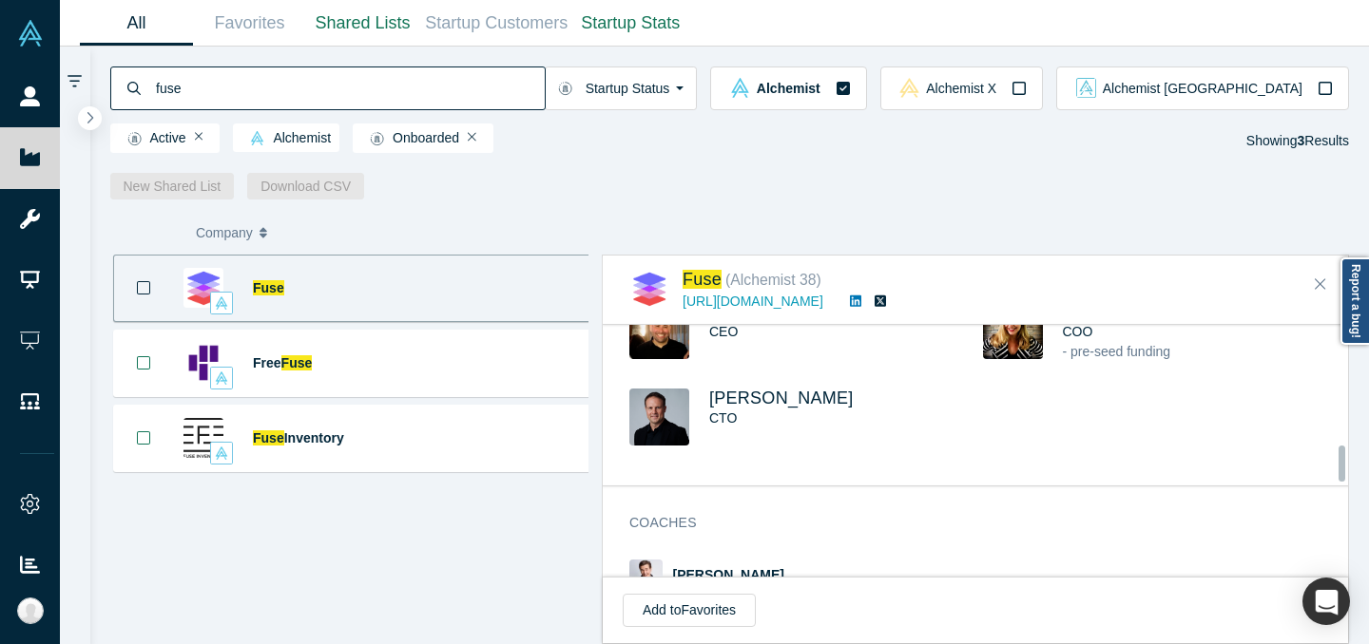
scroll to position [811, 0]
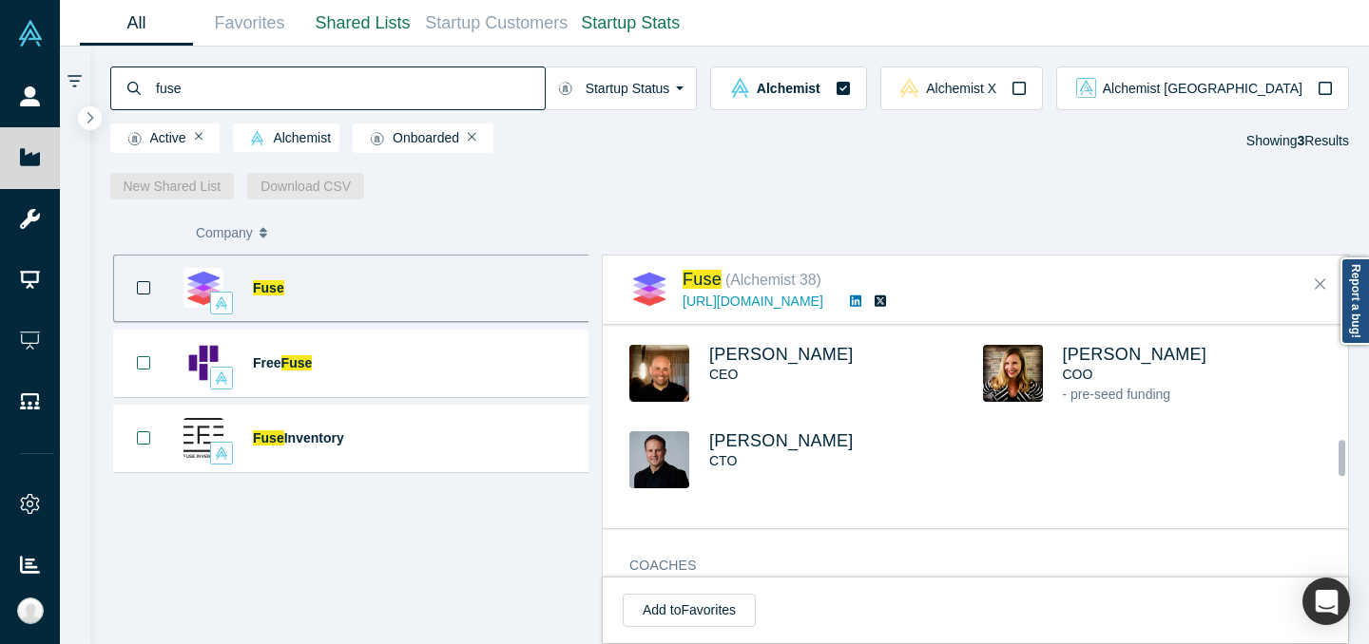
click at [833, 387] on div "Jeff Cherkassky CEO" at bounding box center [846, 375] width 274 height 60
click at [810, 355] on span "[PERSON_NAME]" at bounding box center [781, 354] width 144 height 19
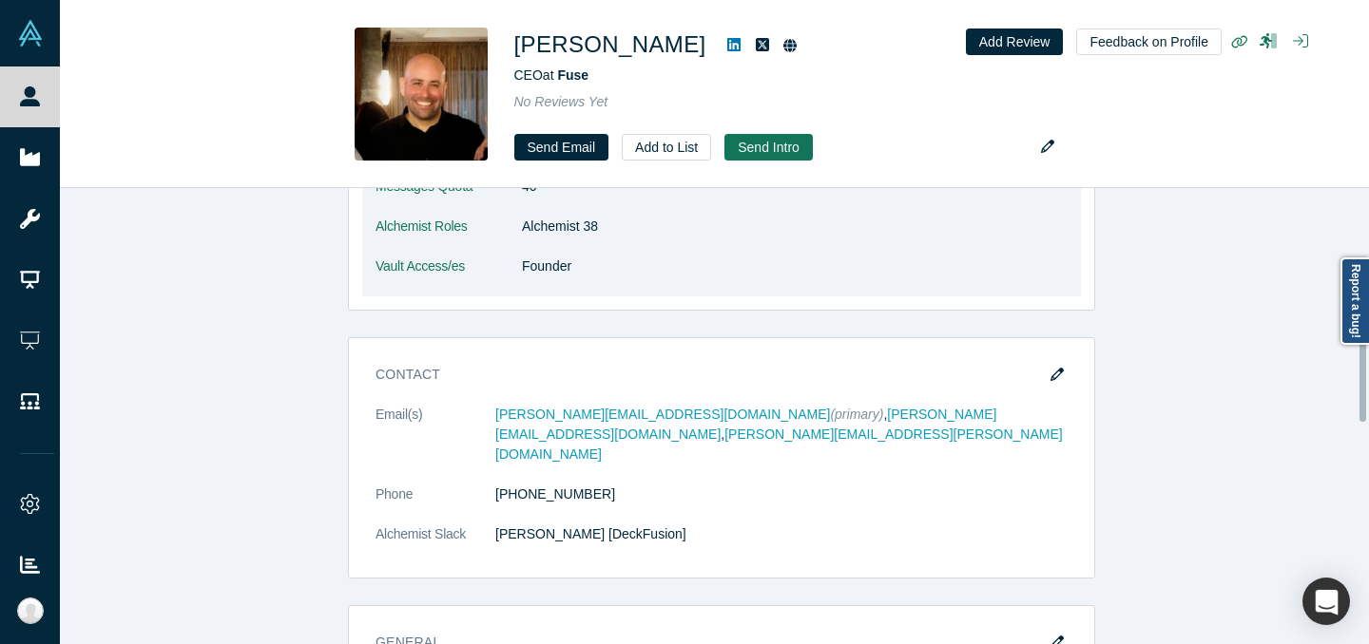
scroll to position [698, 0]
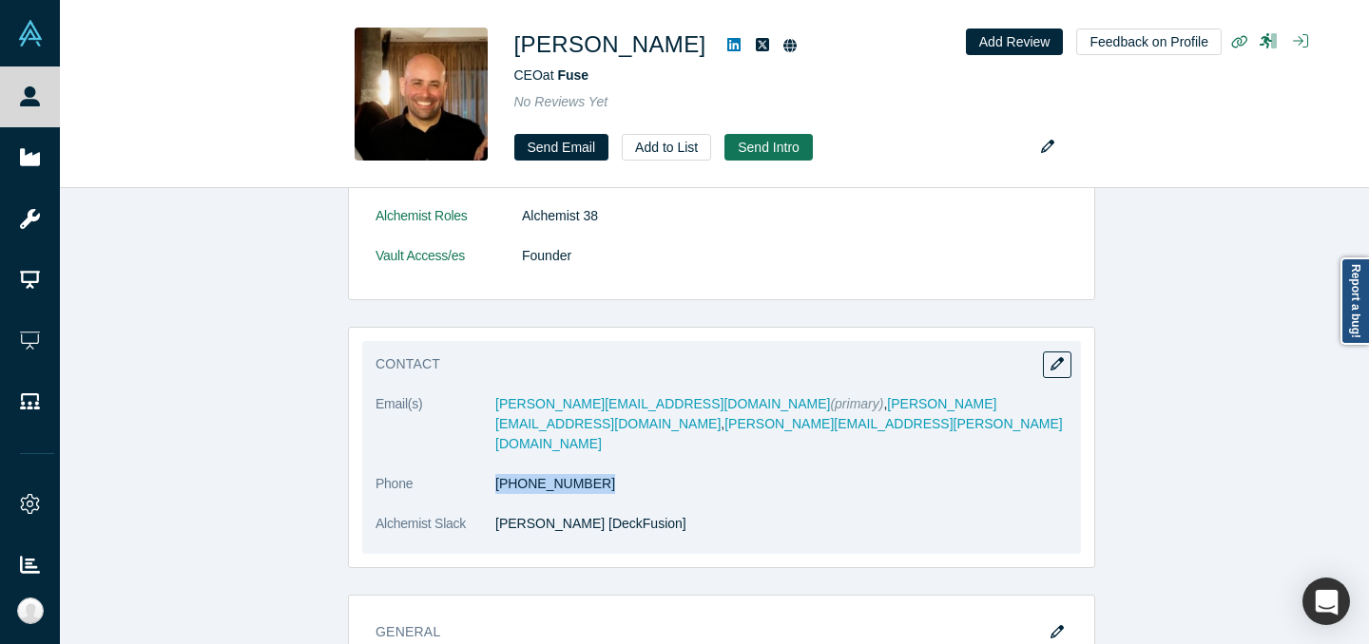
drag, startPoint x: 592, startPoint y: 441, endPoint x: 476, endPoint y: 451, distance: 116.4
click at [476, 451] on dl "Email(s) jeff@fuse.is (primary) , jeff@deckfusion.com , jeff.cherkassky@gmail.c…" at bounding box center [721, 474] width 692 height 160
copy dl "(267) 968-6097"
click at [799, 341] on div "Contact Email(s) jeff@fuse.is (primary) , jeff@deckfusion.com , jeff.cherkassky…" at bounding box center [721, 447] width 719 height 213
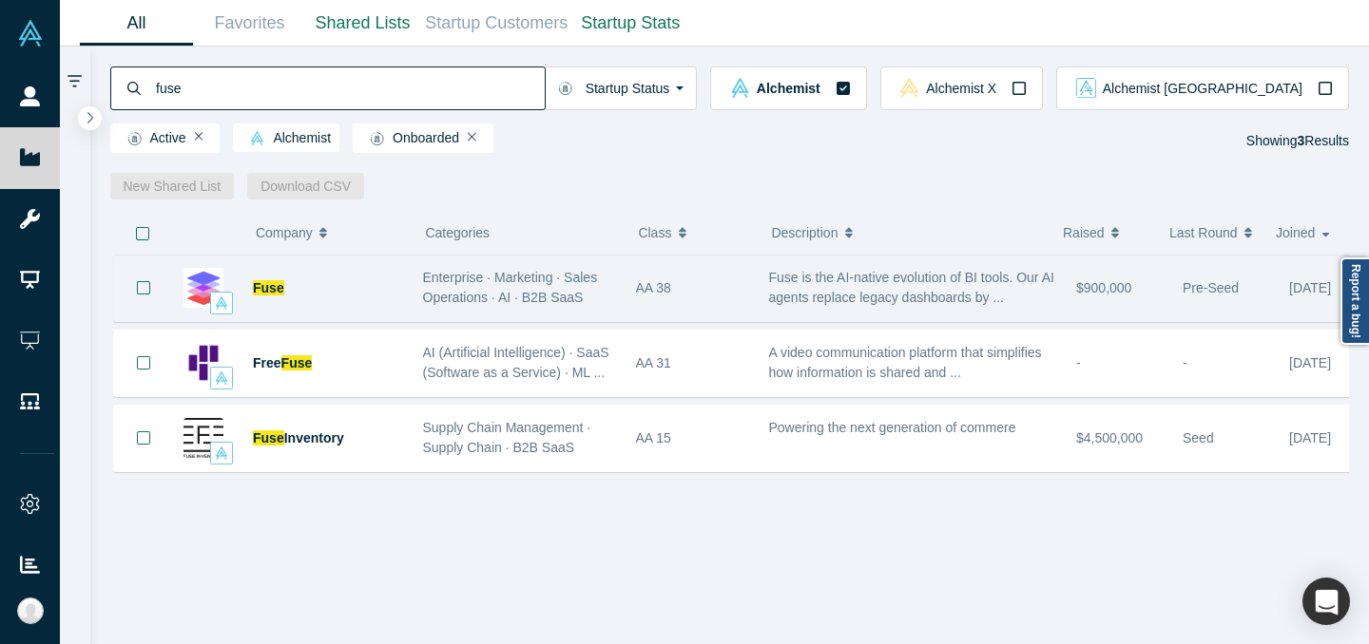
click at [508, 293] on span "Enterprise · Marketing · Sales Operations · AI · B2B SaaS" at bounding box center [510, 287] width 175 height 35
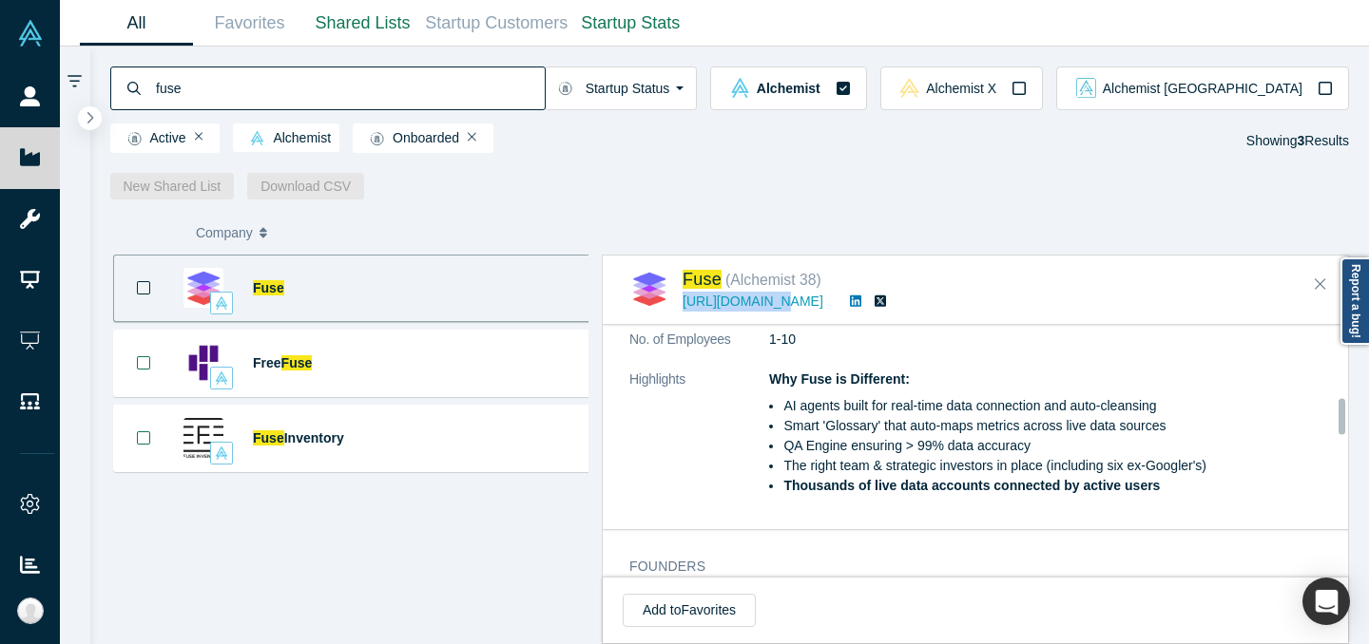
scroll to position [739, 0]
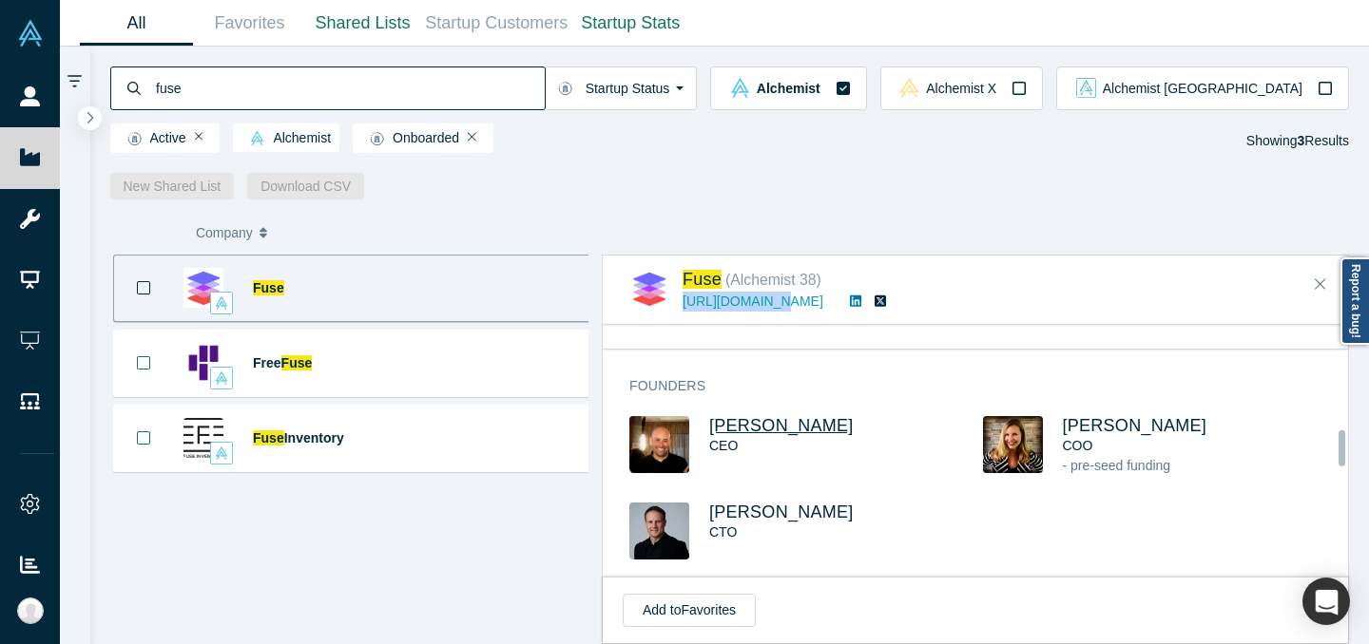
click at [742, 427] on span "[PERSON_NAME]" at bounding box center [781, 425] width 144 height 19
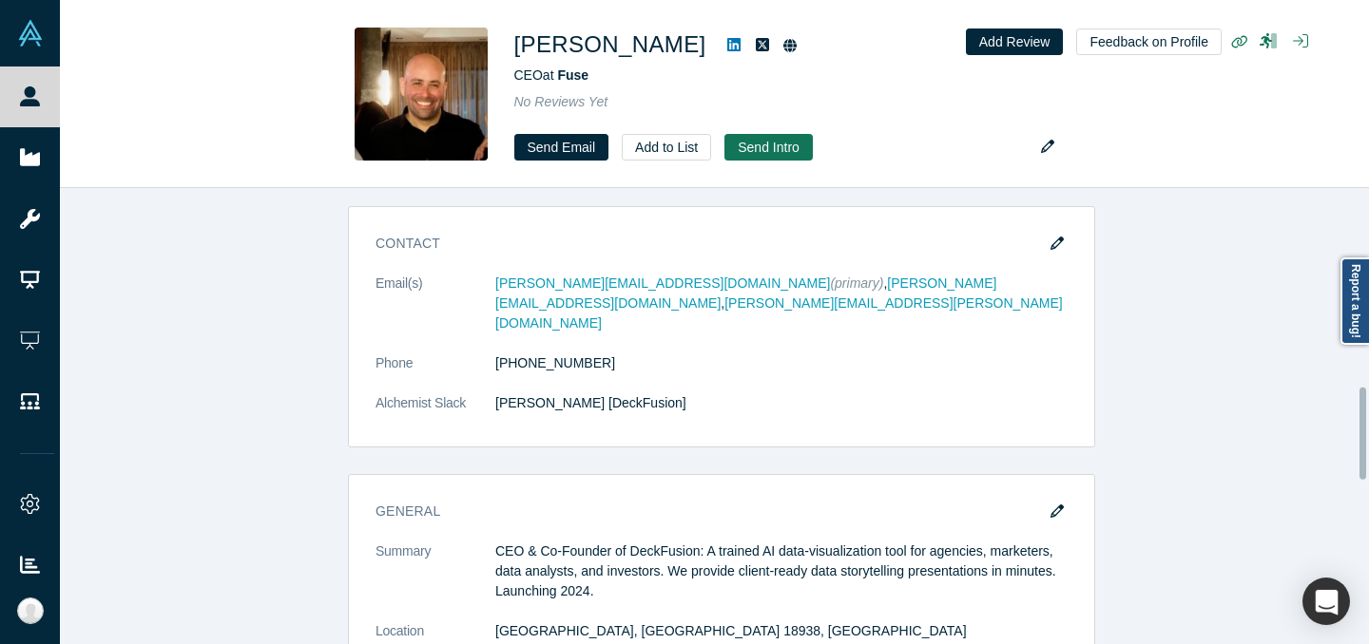
scroll to position [987, 0]
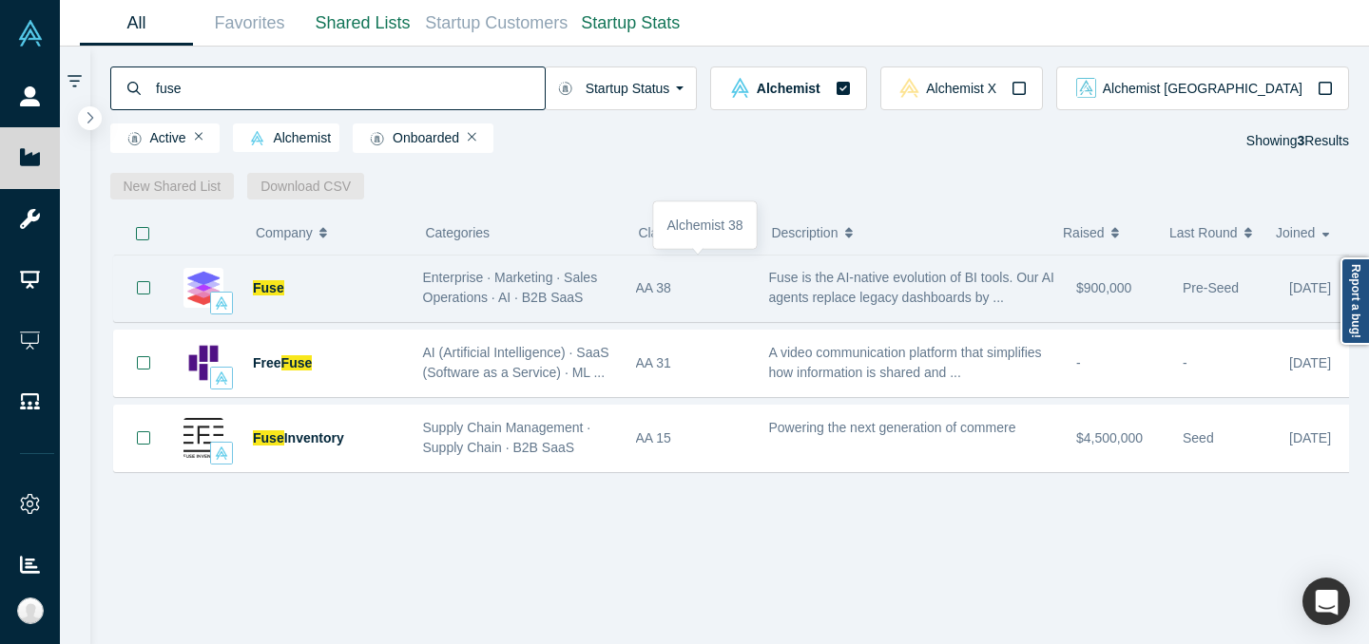
click at [726, 295] on div "AA 38" at bounding box center [692, 289] width 113 height 66
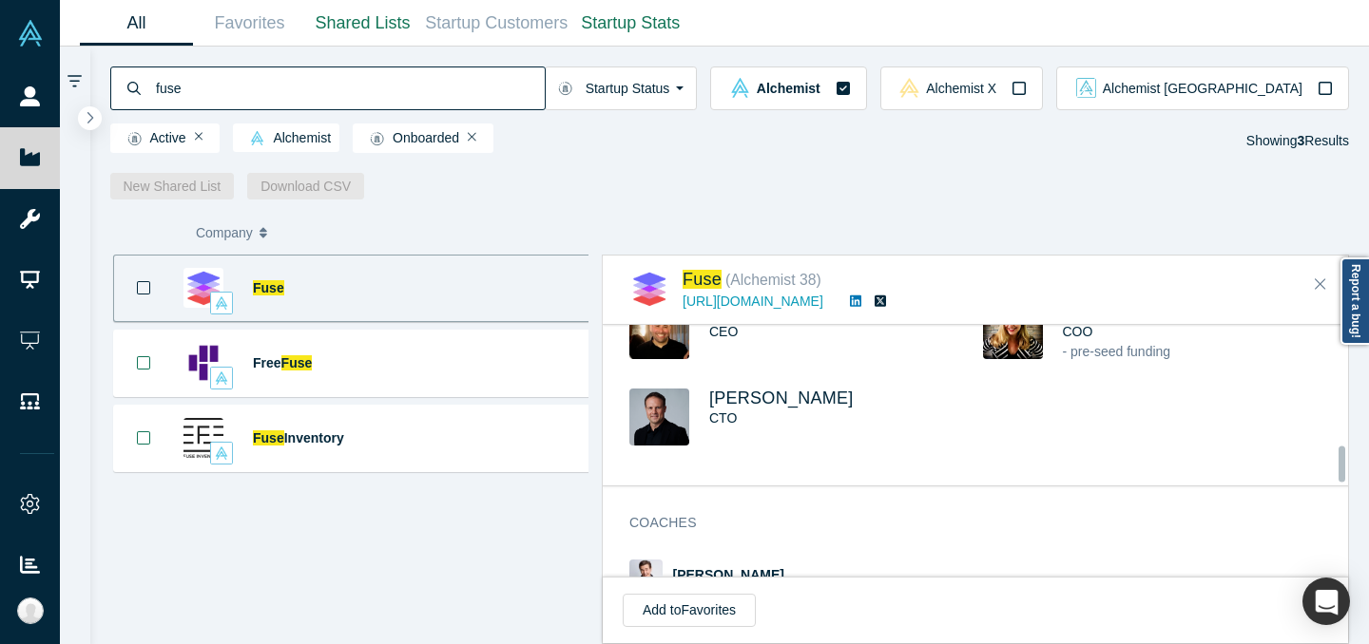
scroll to position [774, 0]
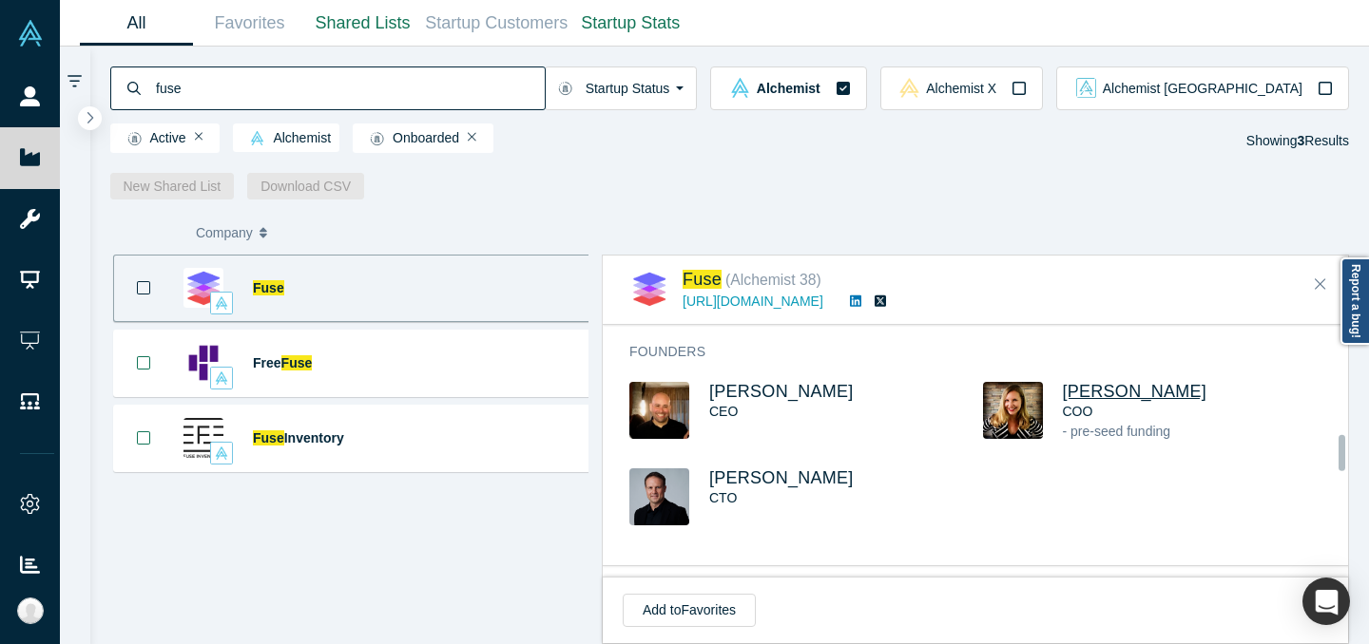
click at [1091, 384] on span "[PERSON_NAME]" at bounding box center [1135, 391] width 144 height 19
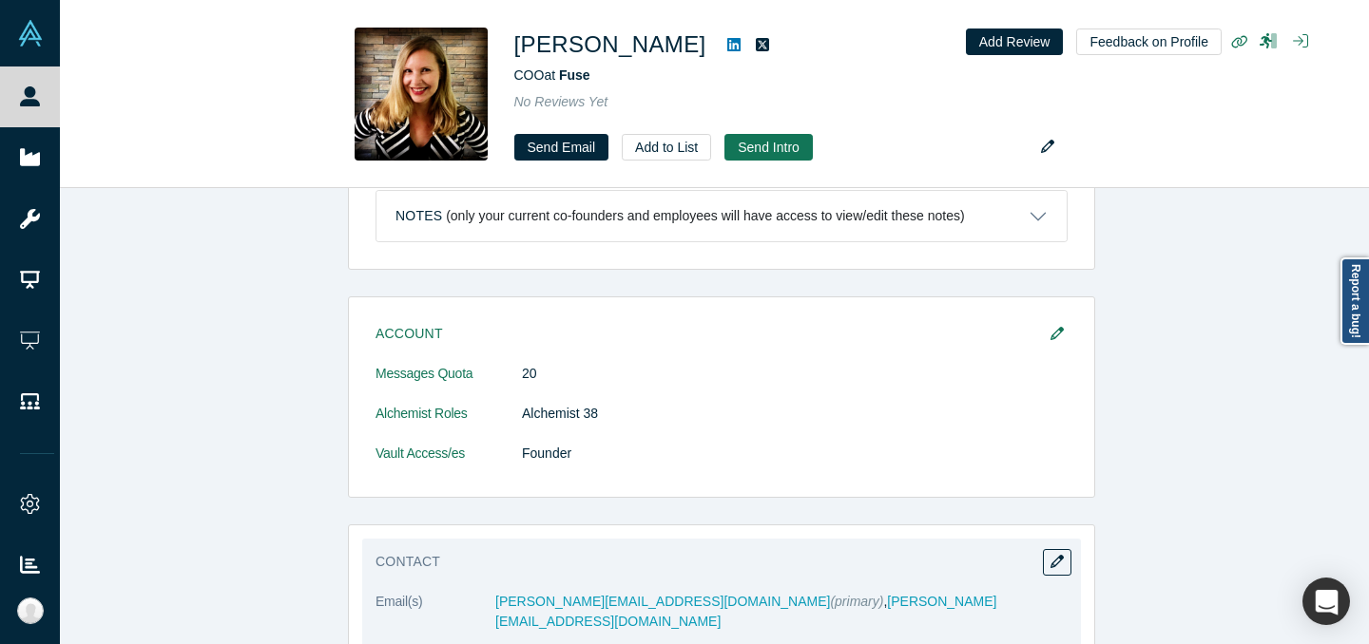
scroll to position [162, 0]
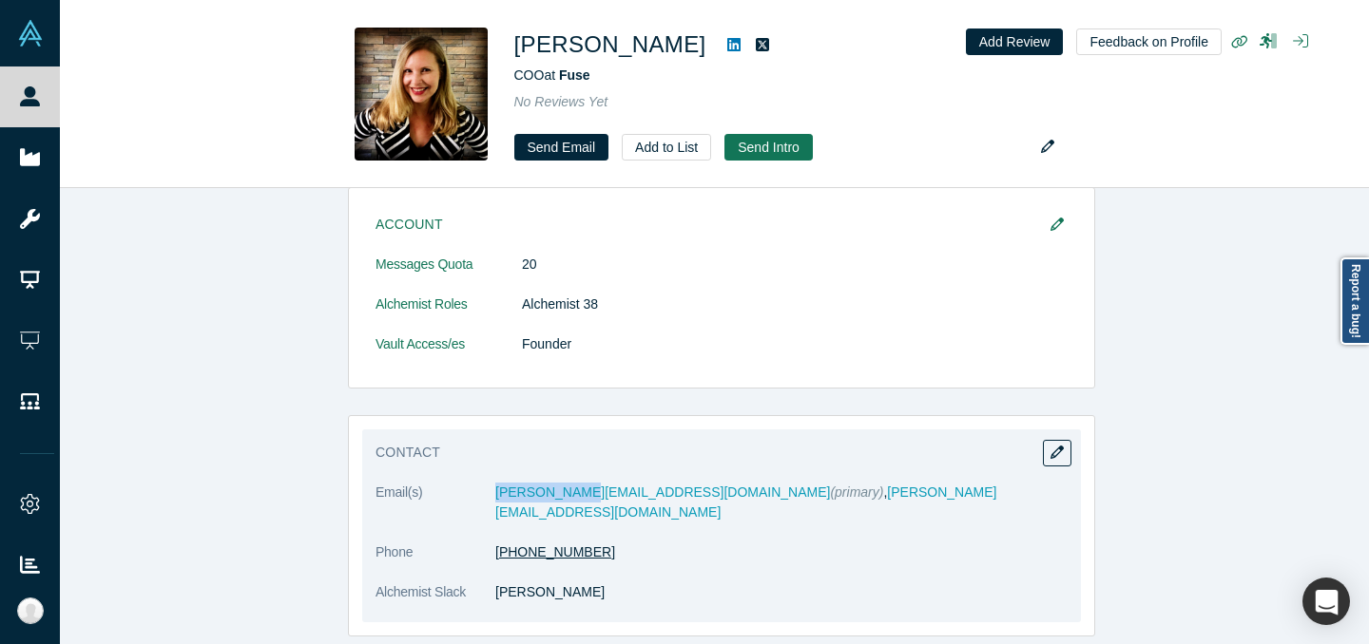
click at [535, 545] on link "(917) 886-7561" at bounding box center [555, 552] width 120 height 15
drag, startPoint x: 605, startPoint y: 528, endPoint x: 486, endPoint y: 537, distance: 120.1
click at [486, 537] on dl "Email(s) jill@fuse.is (primary) , jill@deckfusion.com Phone (917) 886-7561 Alch…" at bounding box center [721, 553] width 692 height 140
copy dl "(917) 886-7561"
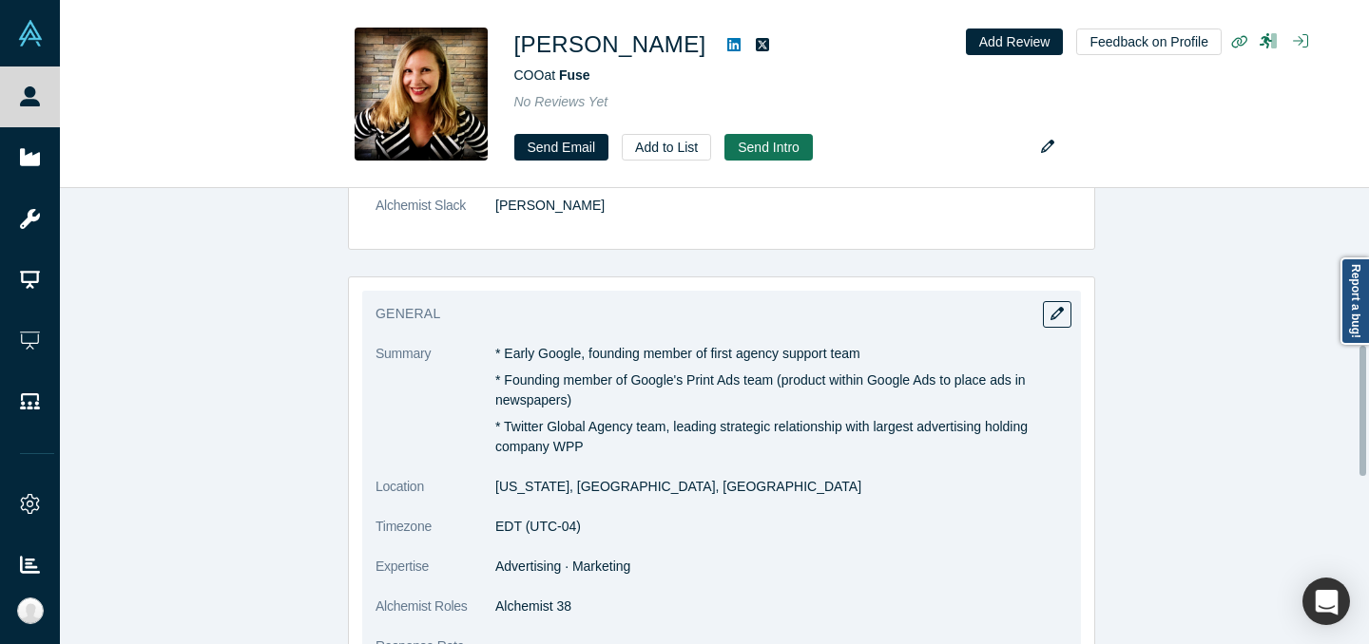
scroll to position [562, 0]
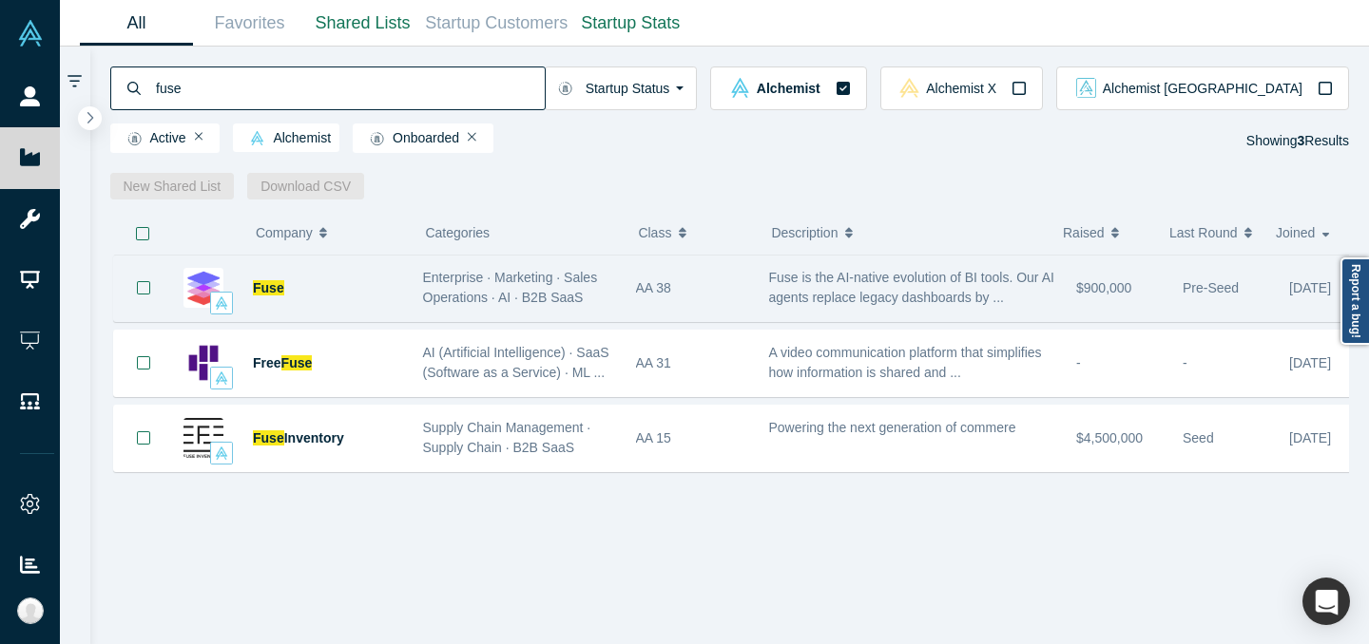
click at [376, 273] on div "Fuse" at bounding box center [328, 289] width 150 height 66
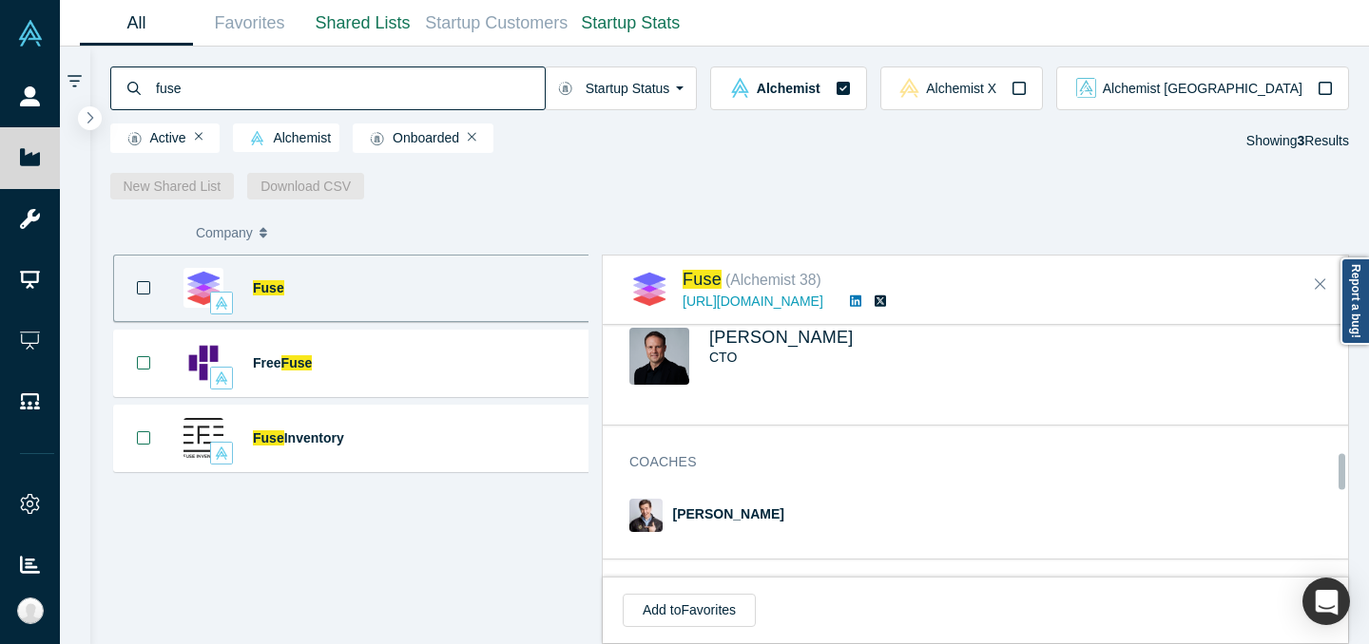
scroll to position [893, 0]
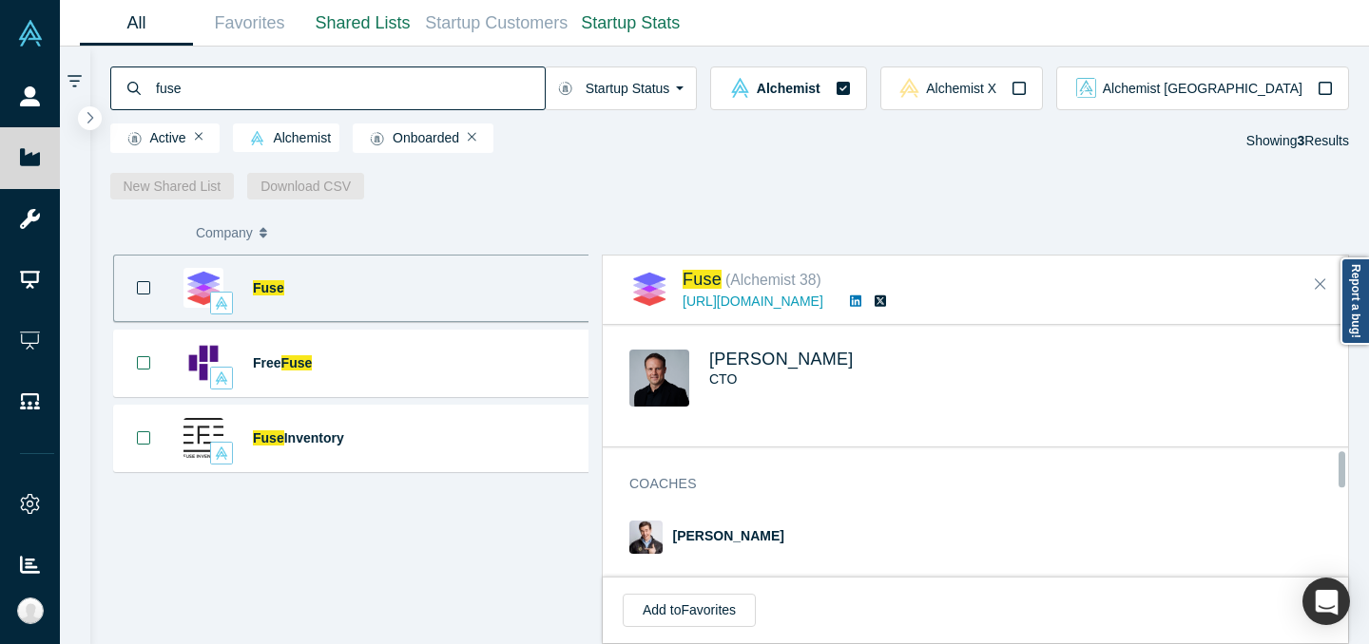
click at [721, 370] on div "CTO" at bounding box center [828, 380] width 238 height 20
click at [733, 356] on span "[PERSON_NAME]" at bounding box center [781, 359] width 144 height 19
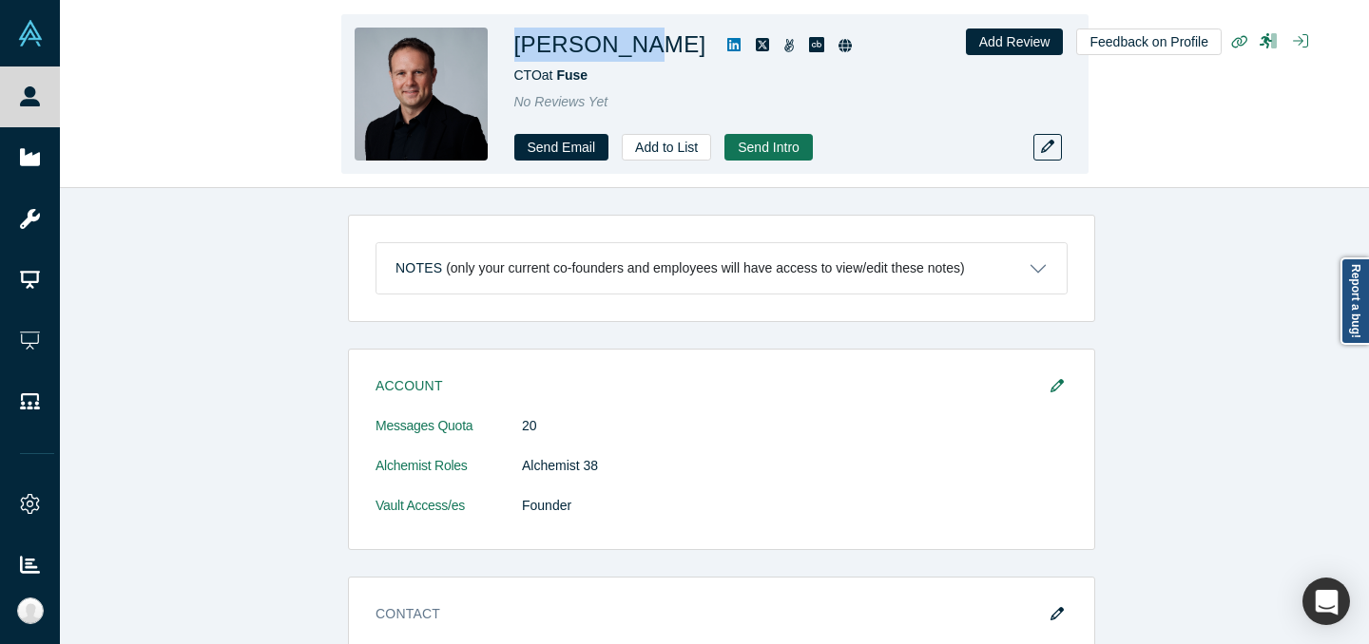
drag, startPoint x: 613, startPoint y: 40, endPoint x: 643, endPoint y: 43, distance: 30.5
click at [643, 43] on div "Tom Counsell CTO at Fuse No Reviews Yet Send Email Add to List Send Intro" at bounding box center [714, 94] width 747 height 160
drag, startPoint x: 654, startPoint y: 62, endPoint x: 625, endPoint y: 371, distance: 310.2
click at [654, 62] on div "Tom Counsell CTO at Fuse No Reviews Yet Send Email Add to List Send Intro" at bounding box center [780, 94] width 532 height 133
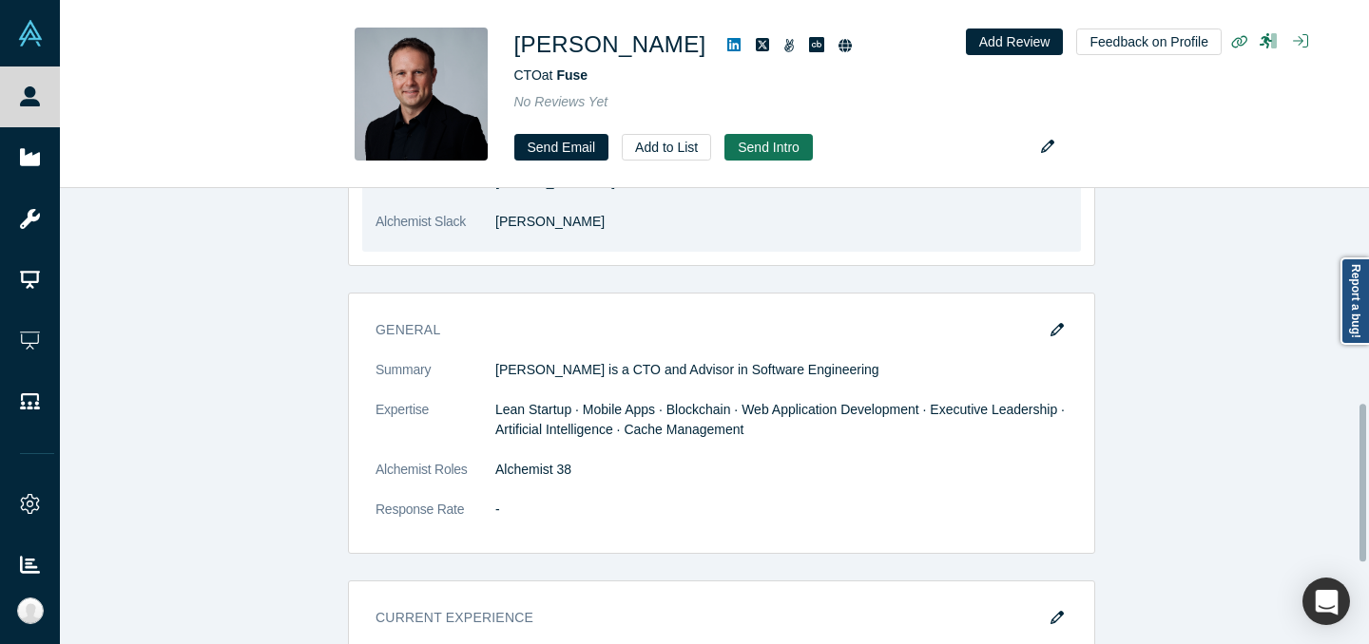
scroll to position [278, 0]
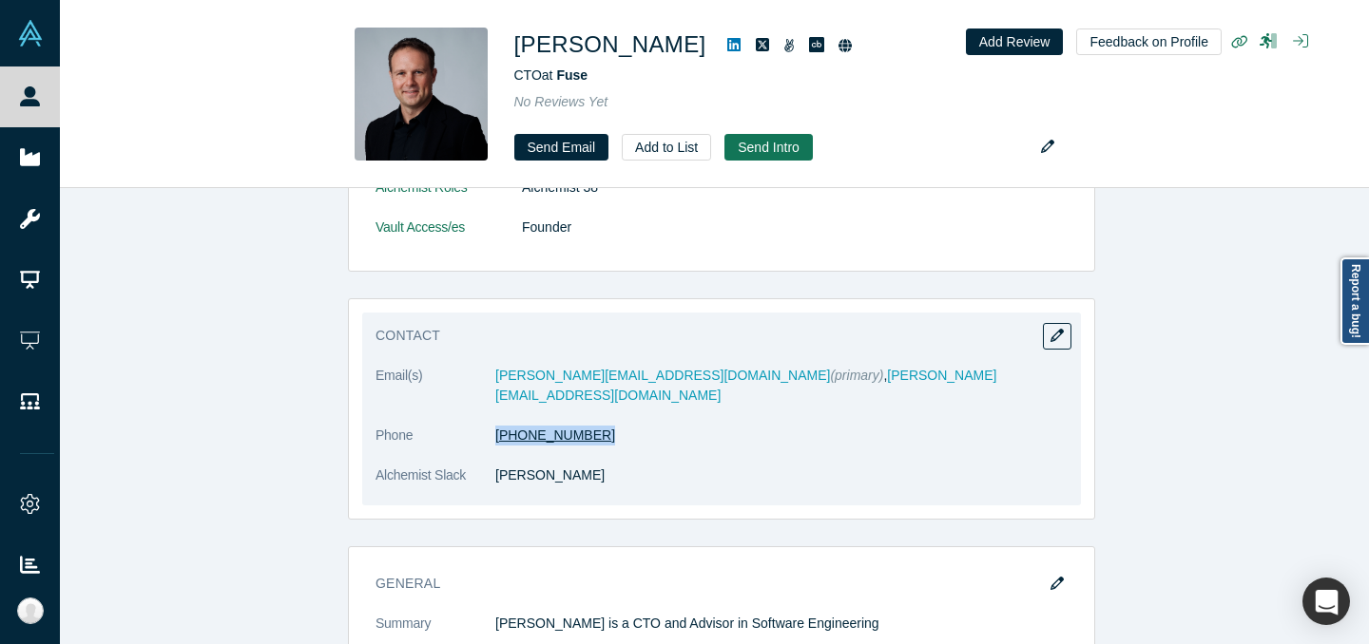
copy link "(317) 373-7838"
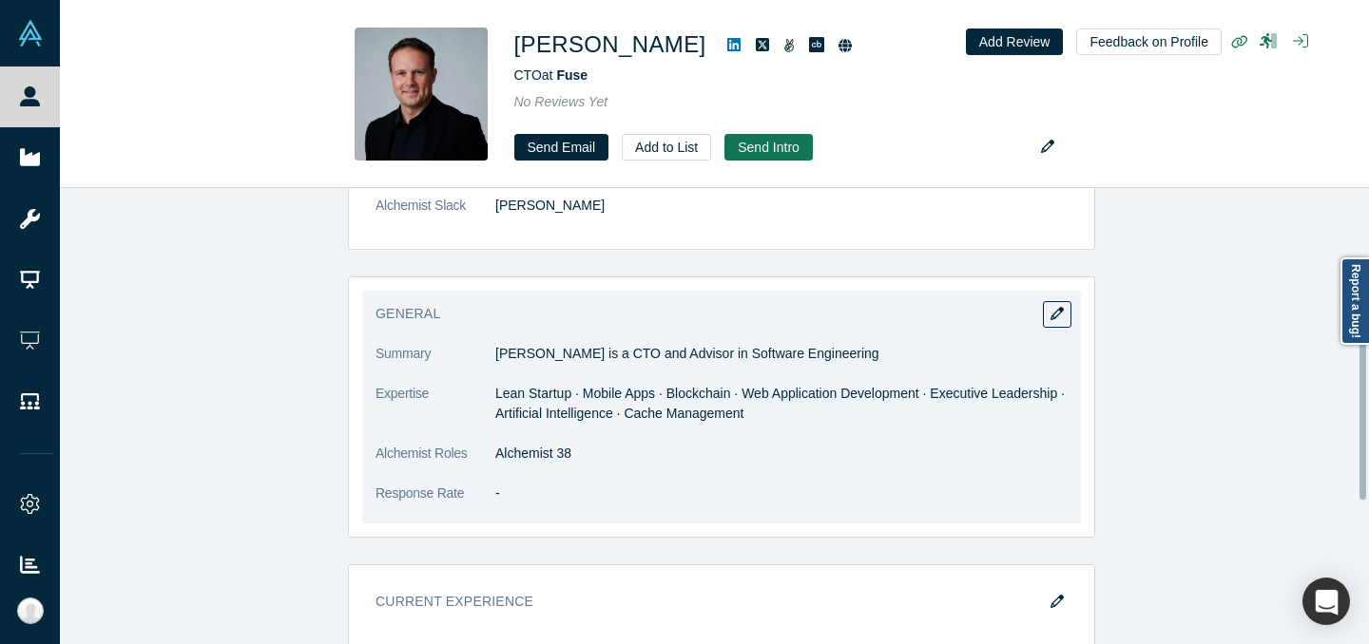
scroll to position [441, 0]
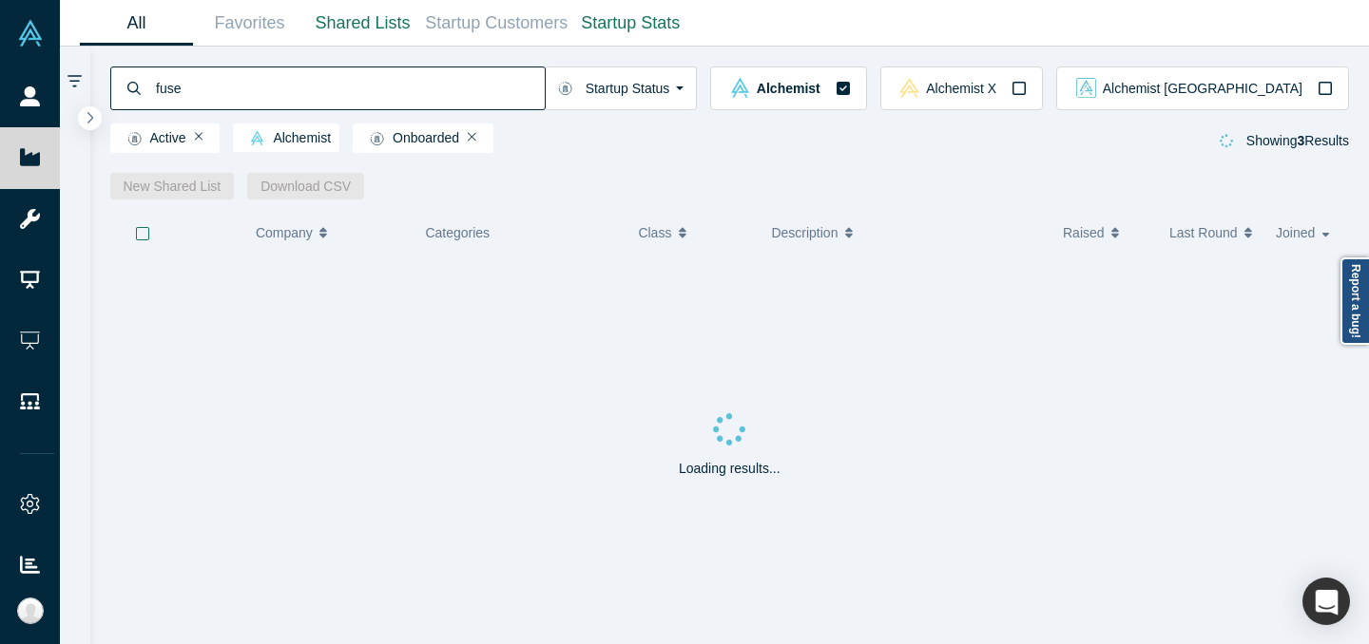
click at [330, 78] on input "fuse" at bounding box center [349, 88] width 391 height 45
type input "lawnstack"
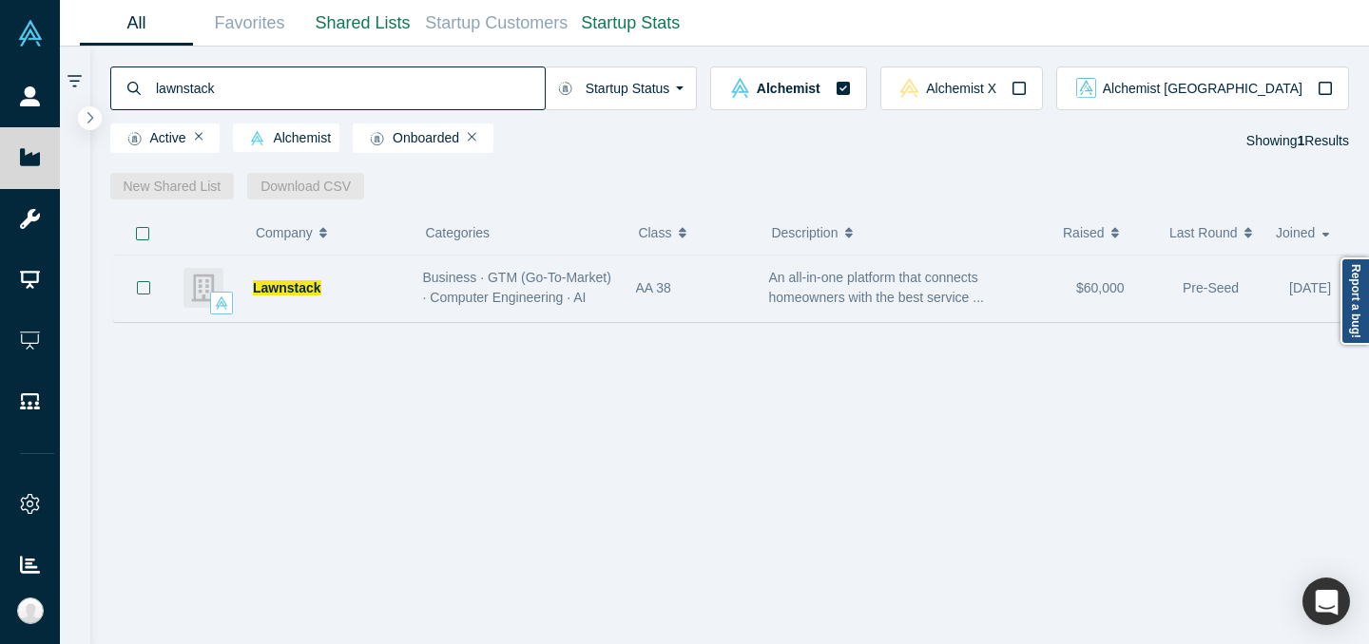
click at [666, 267] on div "AA 38" at bounding box center [692, 289] width 113 height 66
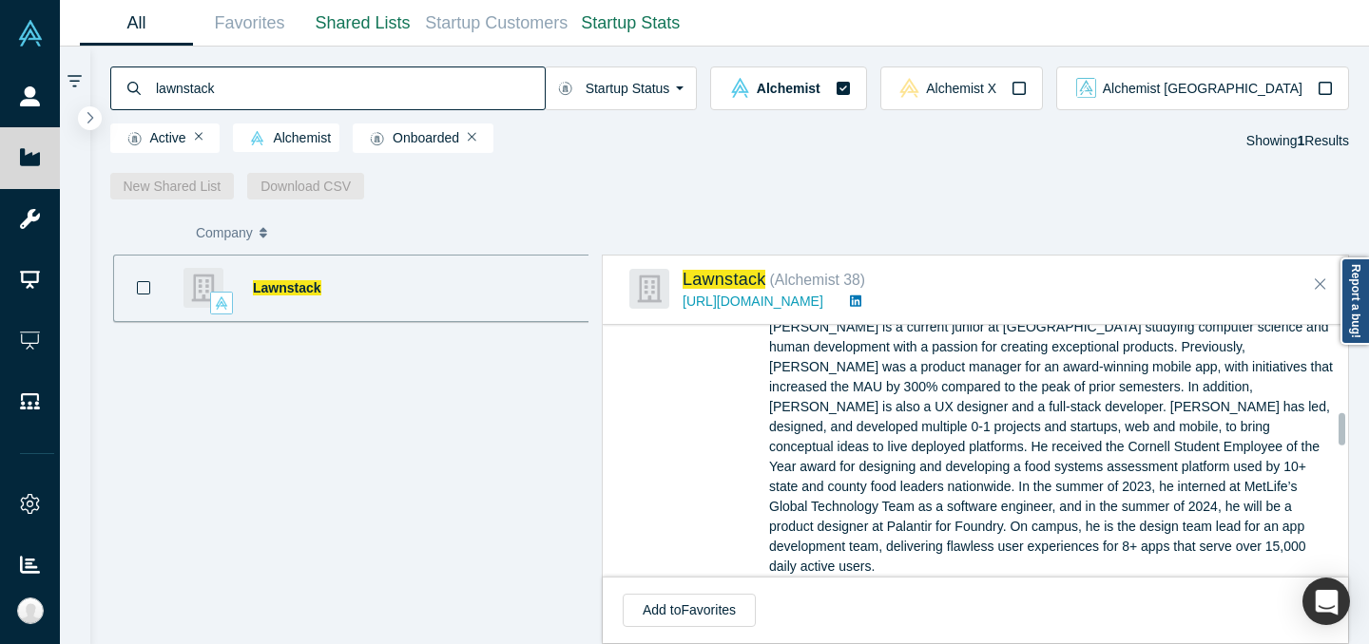
scroll to position [20, 0]
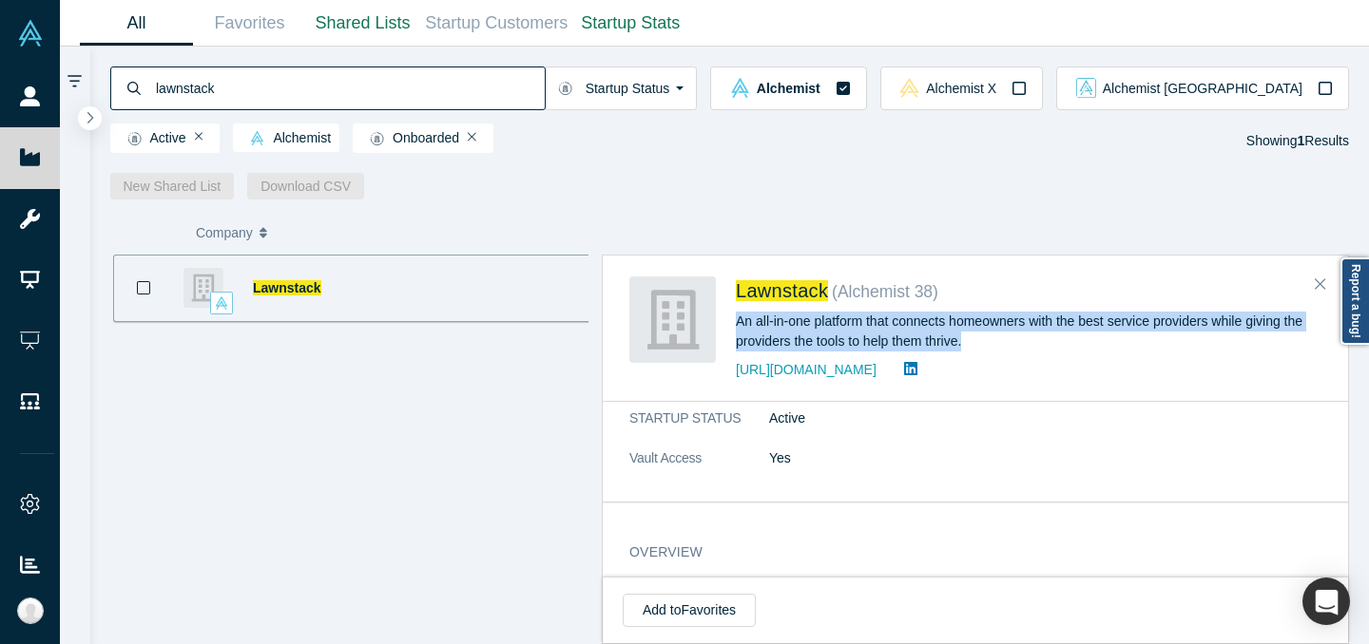
drag, startPoint x: 733, startPoint y: 317, endPoint x: 980, endPoint y: 343, distance: 248.5
click at [980, 343] on div "Lawnstack ( Alchemist 38 ) An all-in-one platform that connects homeowners with…" at bounding box center [978, 329] width 699 height 105
copy div "An all-in-one platform that connects homeowners with the best service providers…"
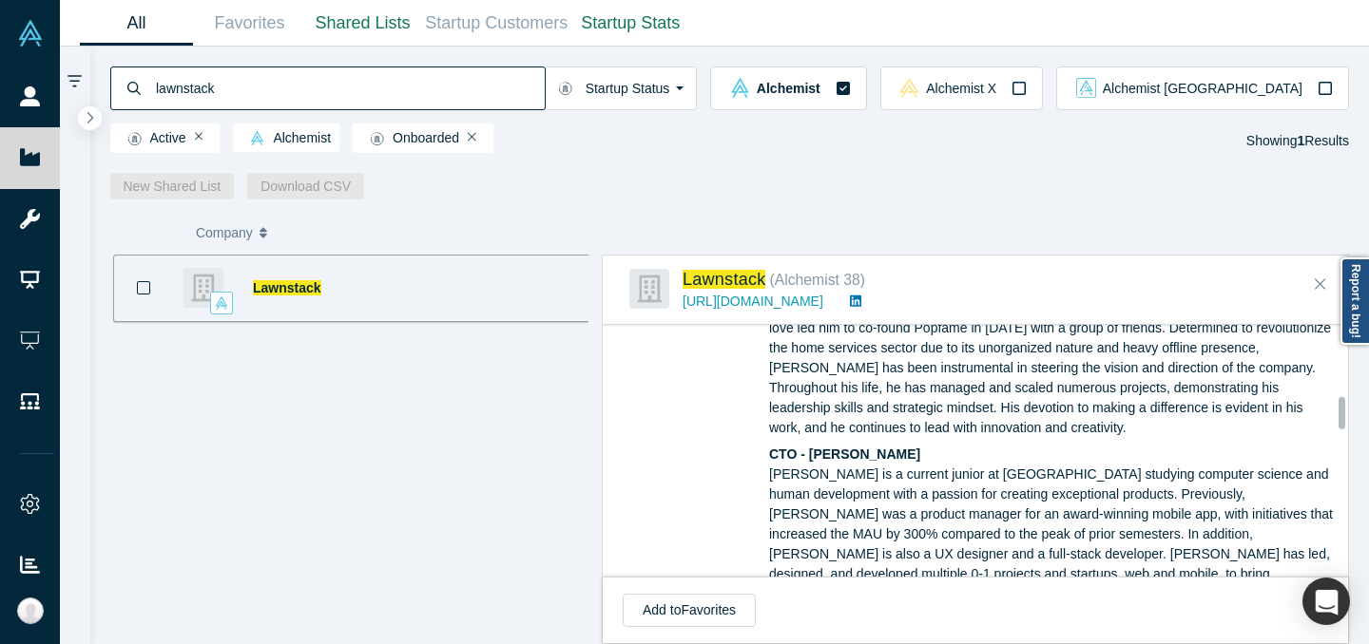
scroll to position [832, 0]
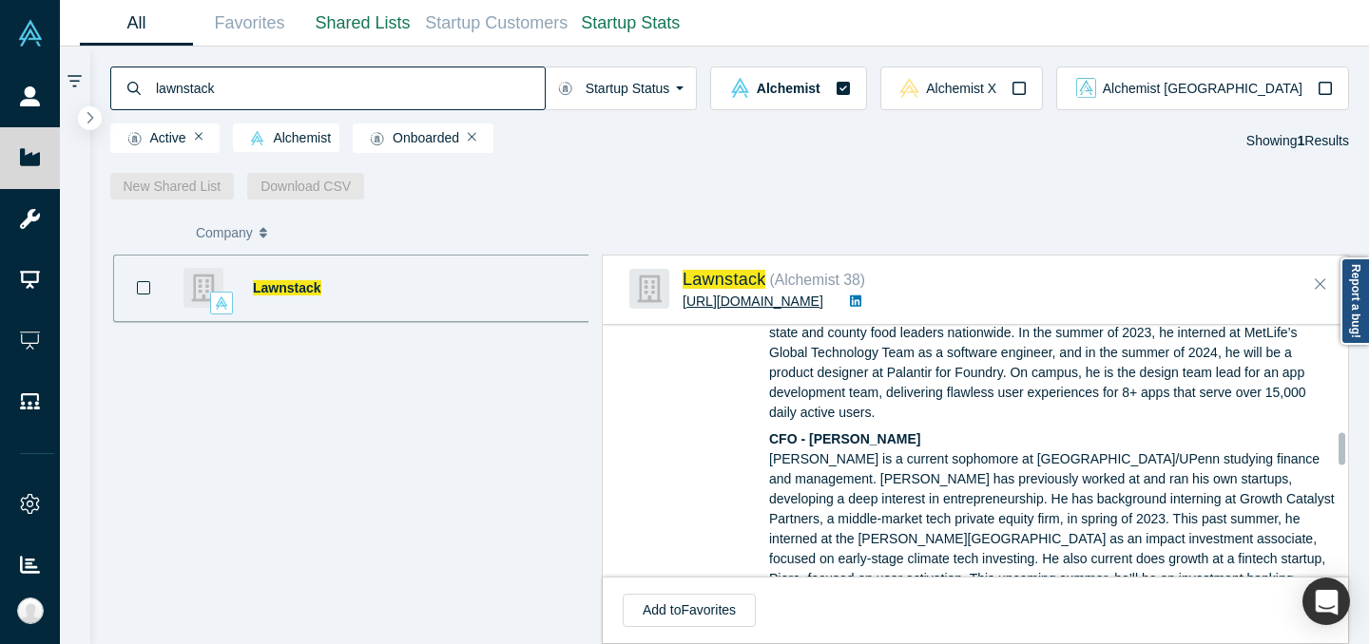
click at [799, 307] on link "https://www.terraclap.com/" at bounding box center [752, 301] width 141 height 15
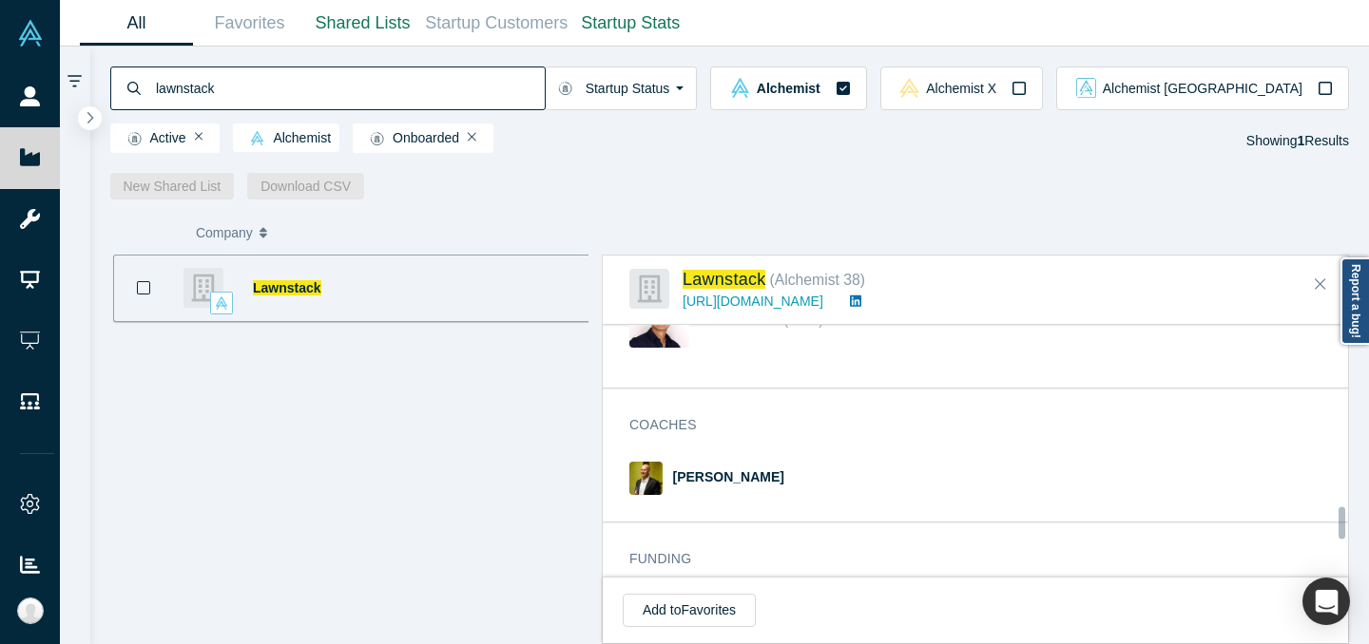
scroll to position [1025, 0]
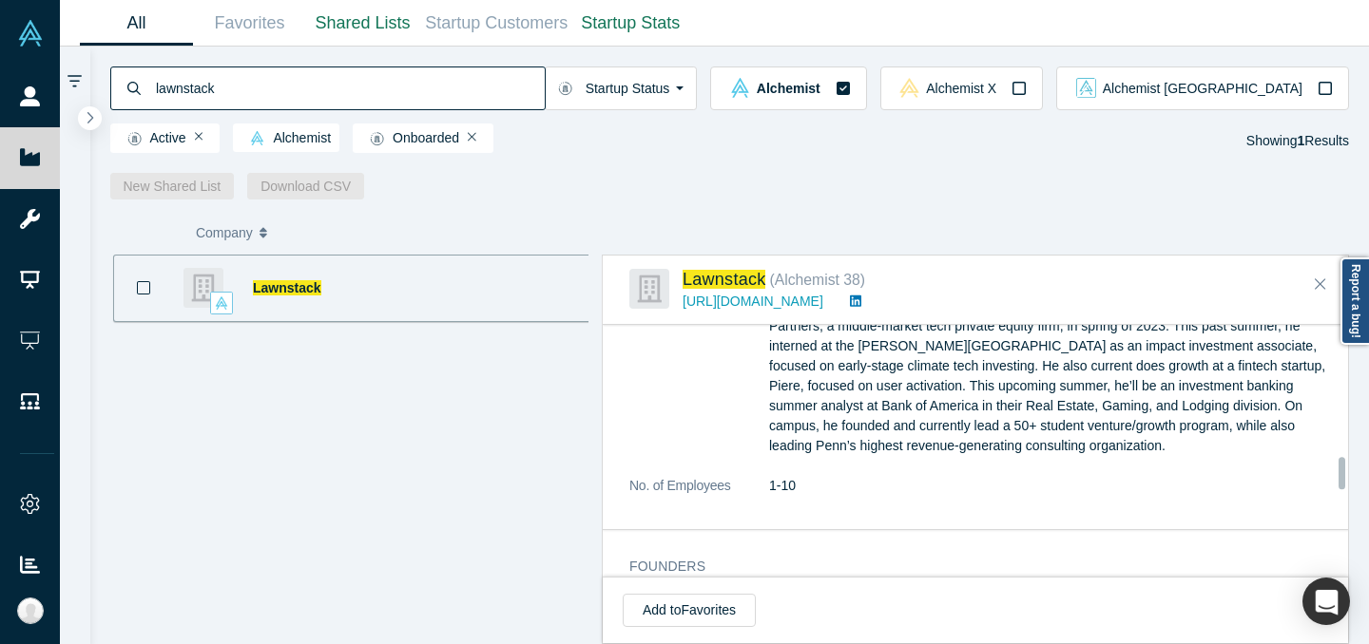
click at [861, 302] on icon at bounding box center [855, 301] width 11 height 11
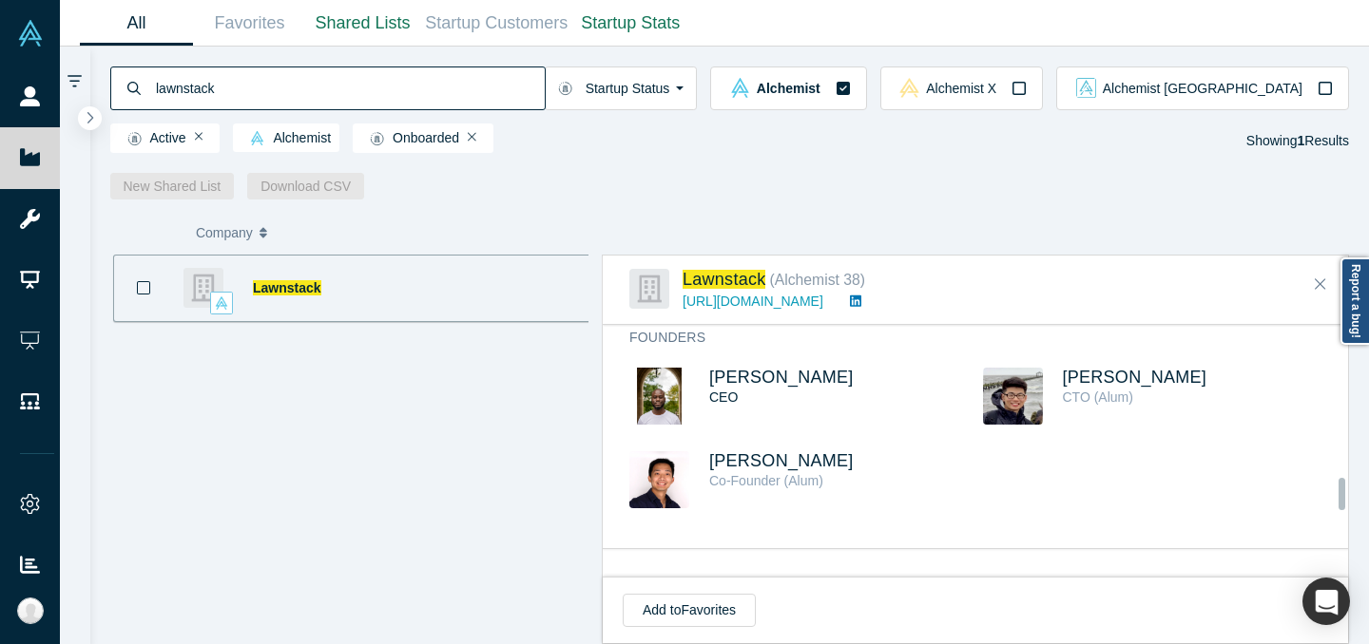
scroll to position [1181, 0]
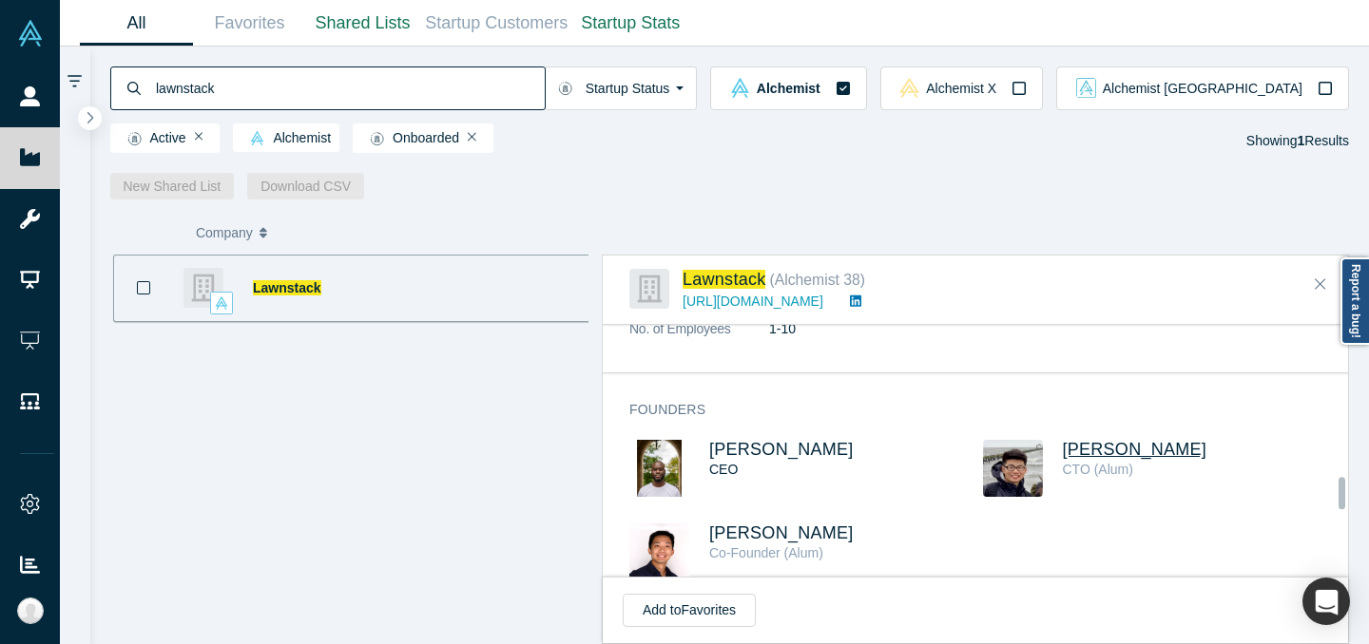
click at [1085, 440] on span "Liam Du" at bounding box center [1135, 449] width 144 height 19
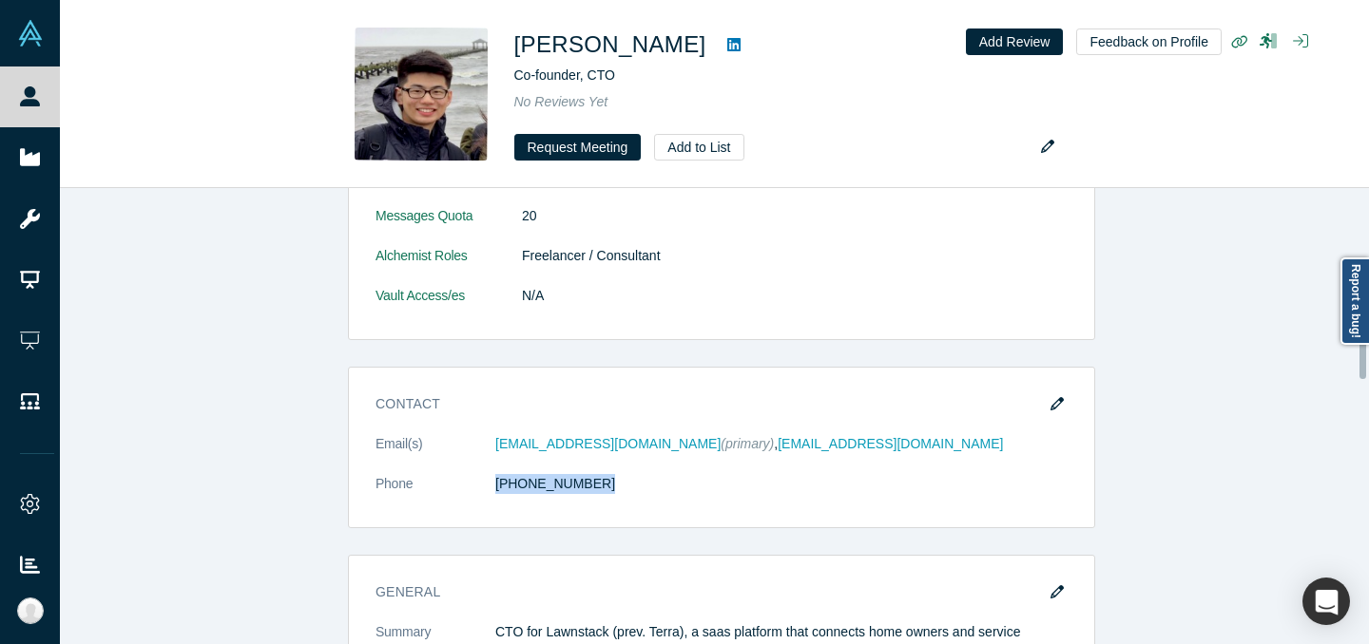
scroll to position [104, 0]
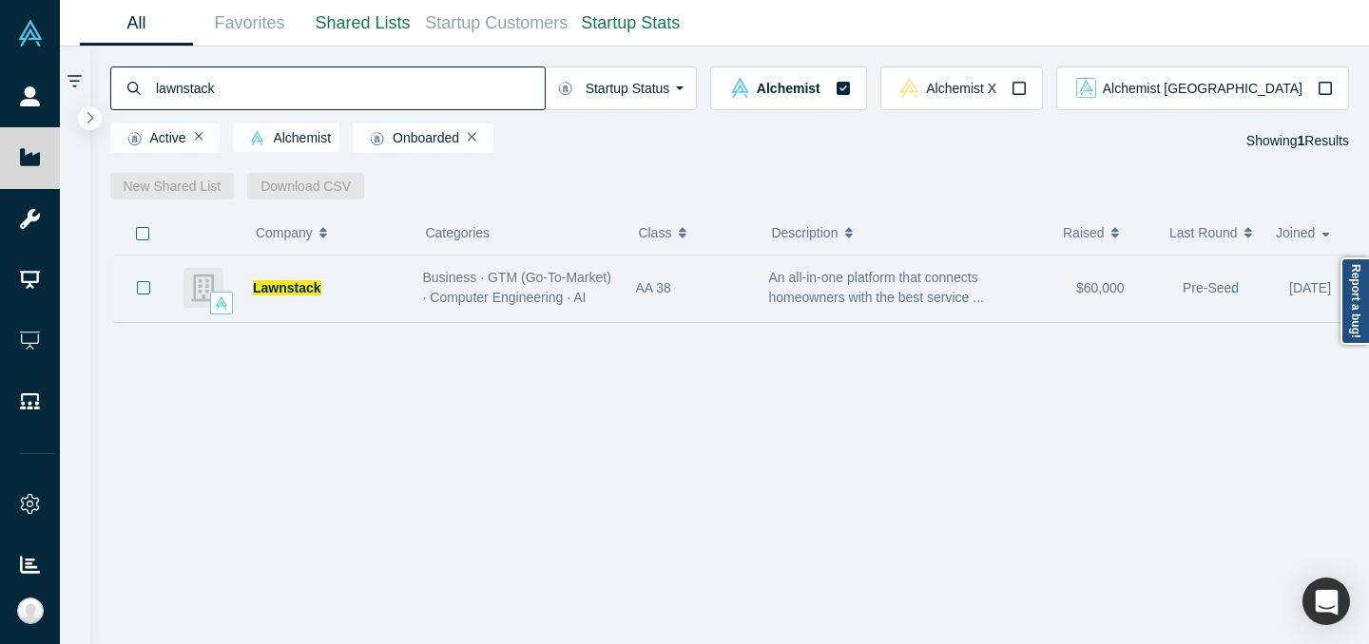
click at [812, 312] on div "An all-in-one platform that connects homeowners with the best service ..." at bounding box center [913, 289] width 308 height 60
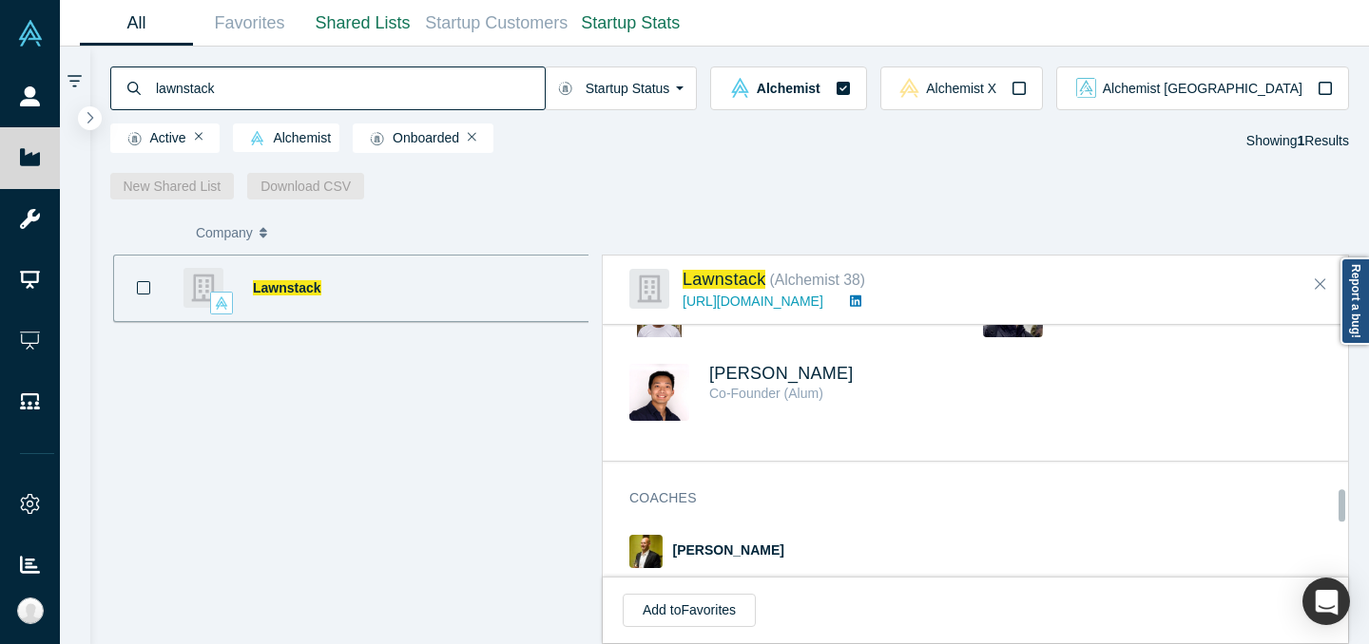
scroll to position [1279, 0]
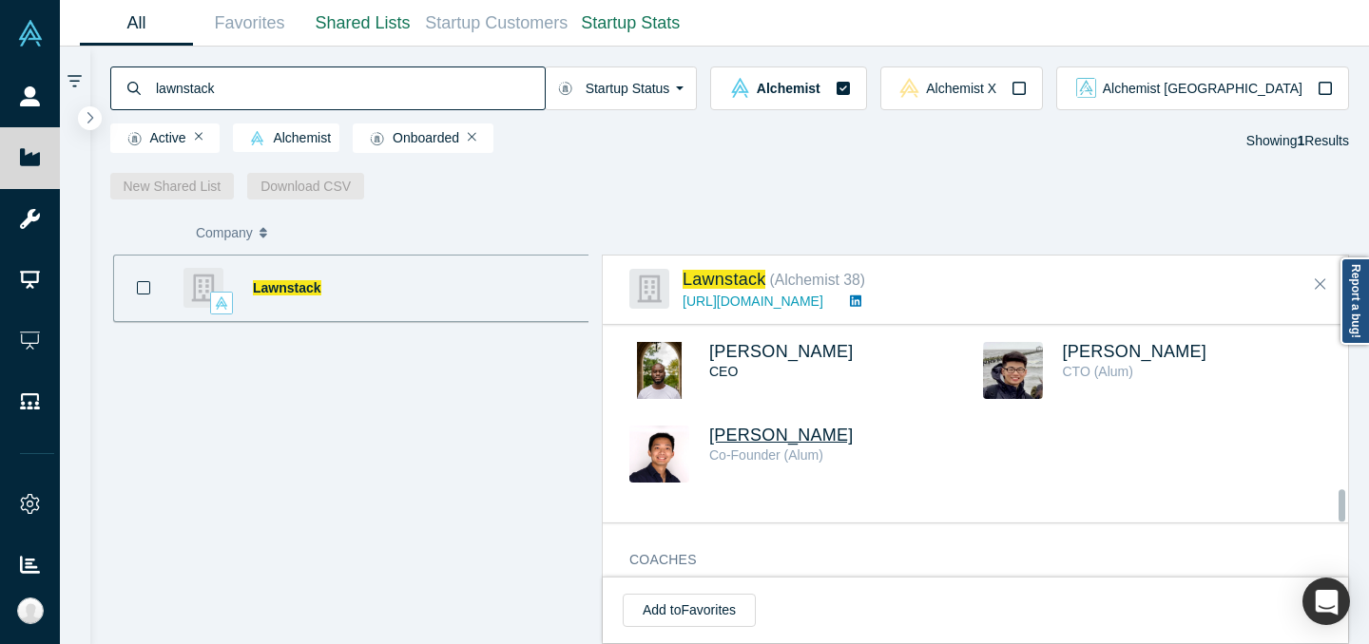
click at [757, 426] on span "Allen Yao" at bounding box center [781, 435] width 144 height 19
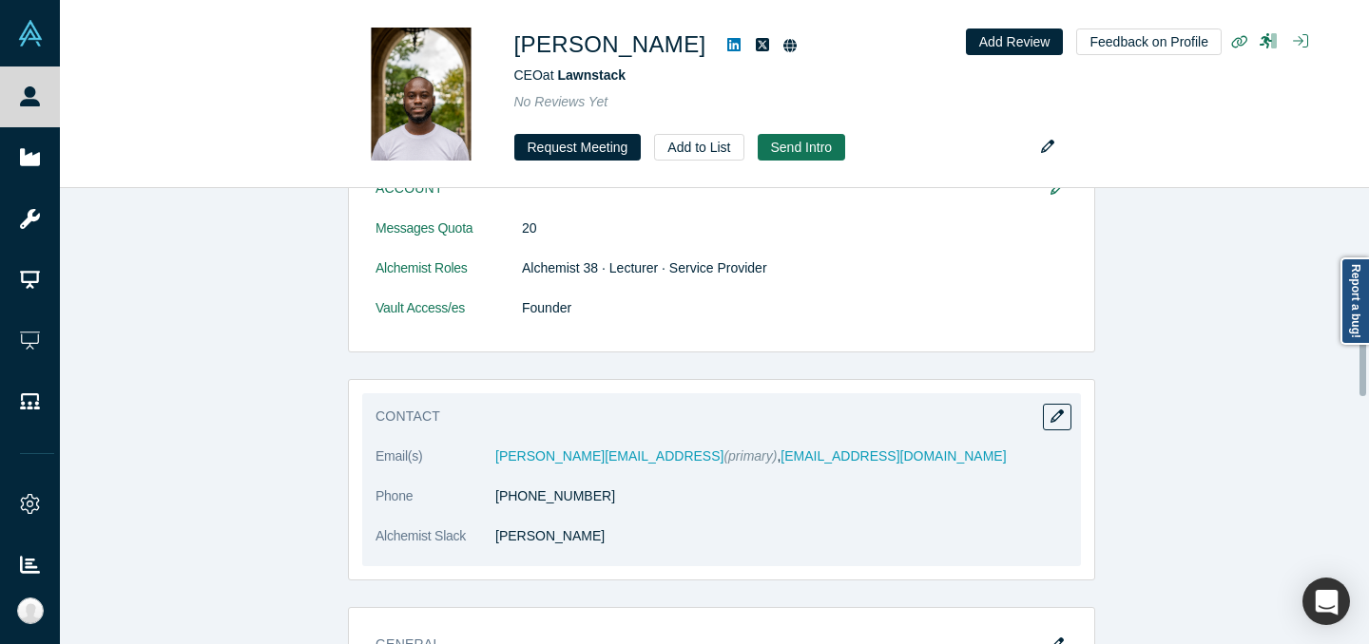
scroll to position [658, 0]
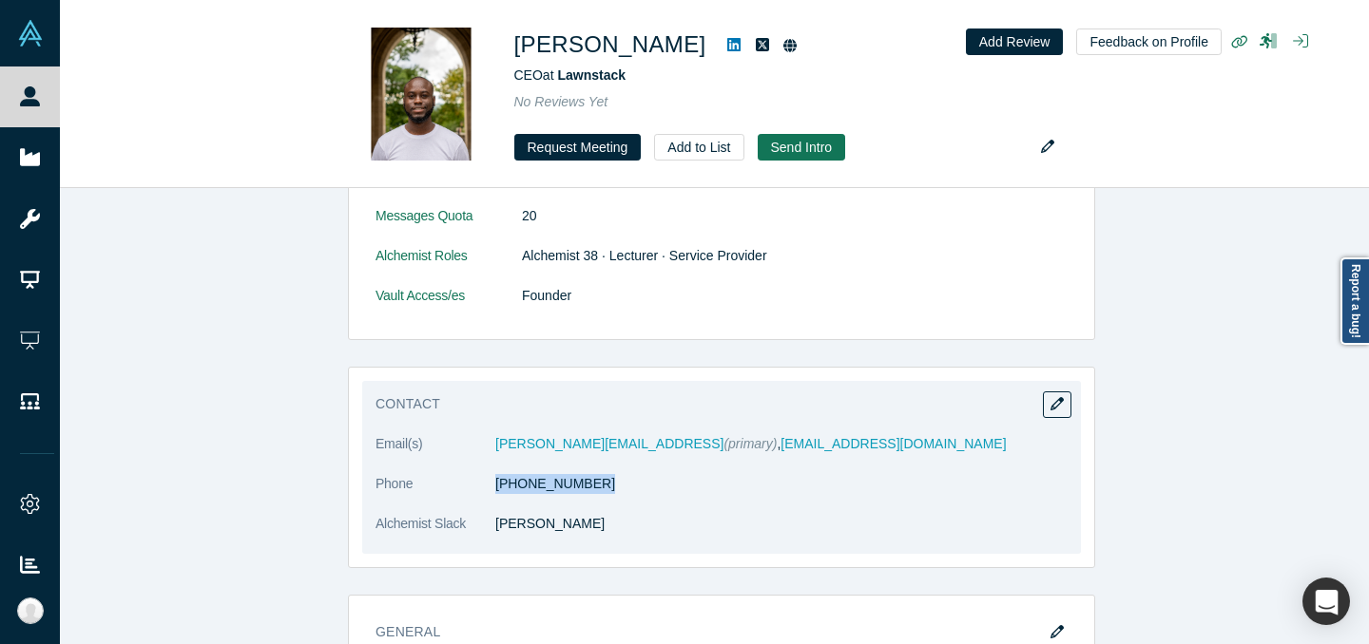
drag, startPoint x: 610, startPoint y: 485, endPoint x: 470, endPoint y: 486, distance: 139.7
click at [470, 486] on dl "Email(s) nick@boltzman.ai (primary) , nmilien@thepopfame.com Phone (908) 323-59…" at bounding box center [721, 494] width 692 height 120
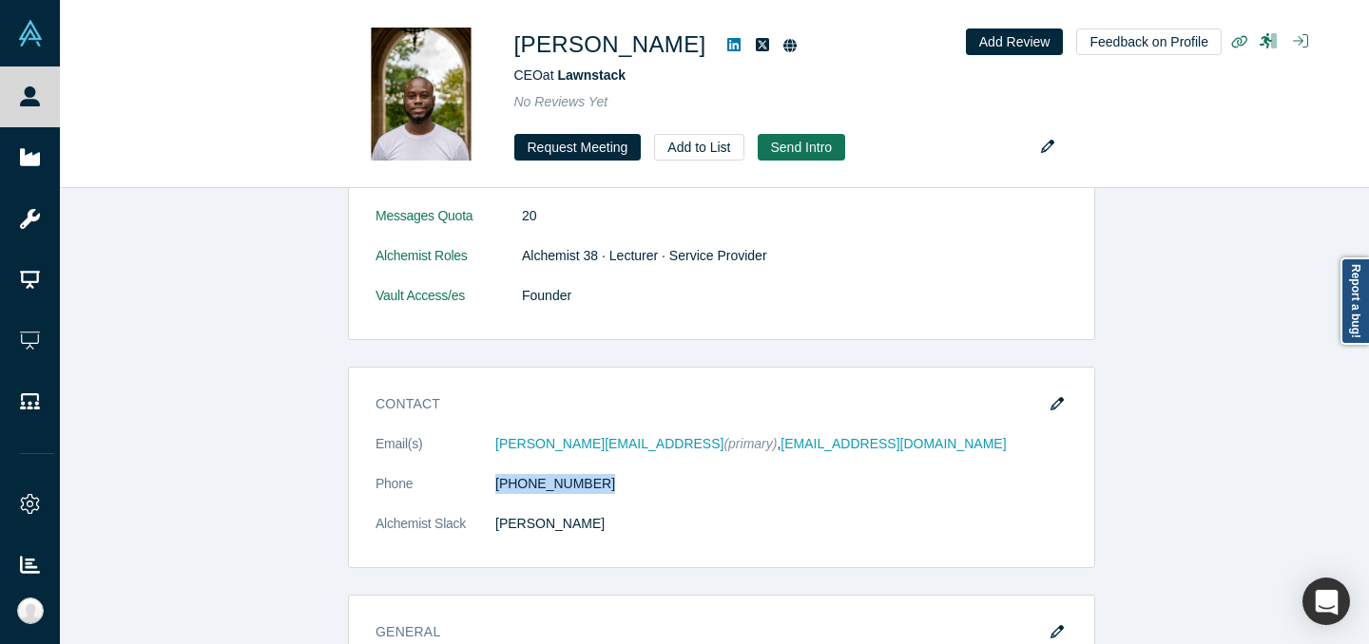
copy dl "(908) 323-5963"
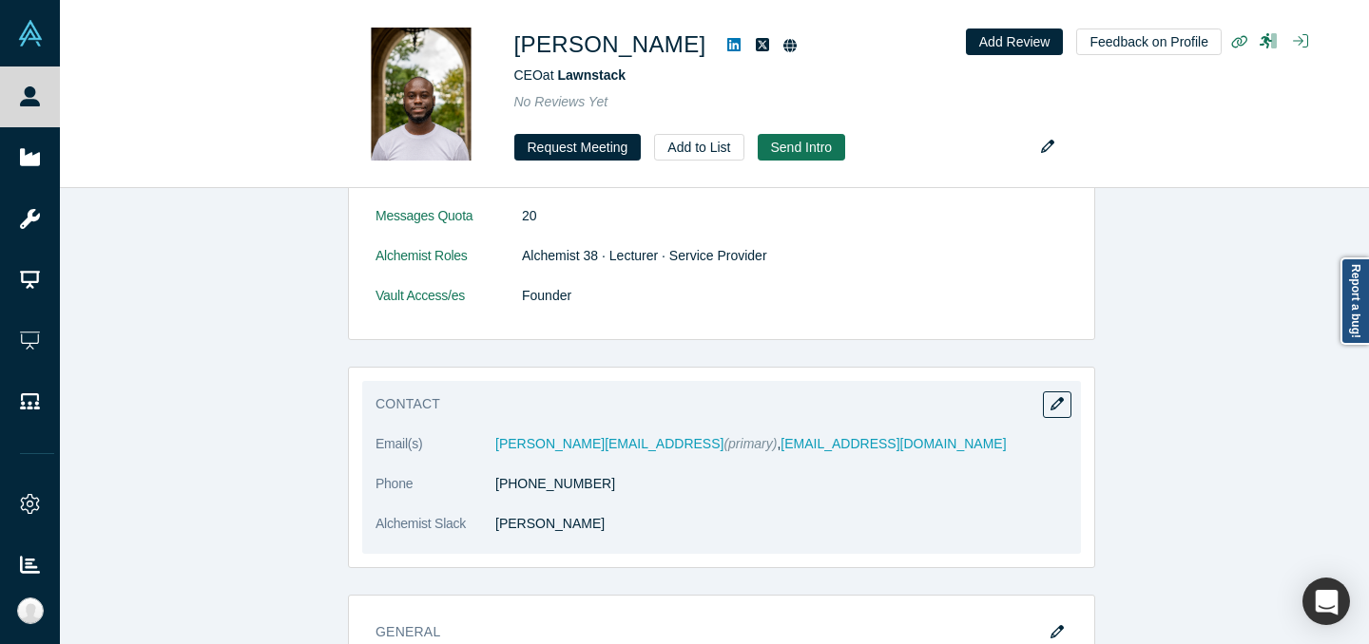
click at [863, 462] on dl "Email(s) nick@boltzman.ai (primary) , nmilien@thepopfame.com Phone (908) 323-59…" at bounding box center [721, 494] width 692 height 120
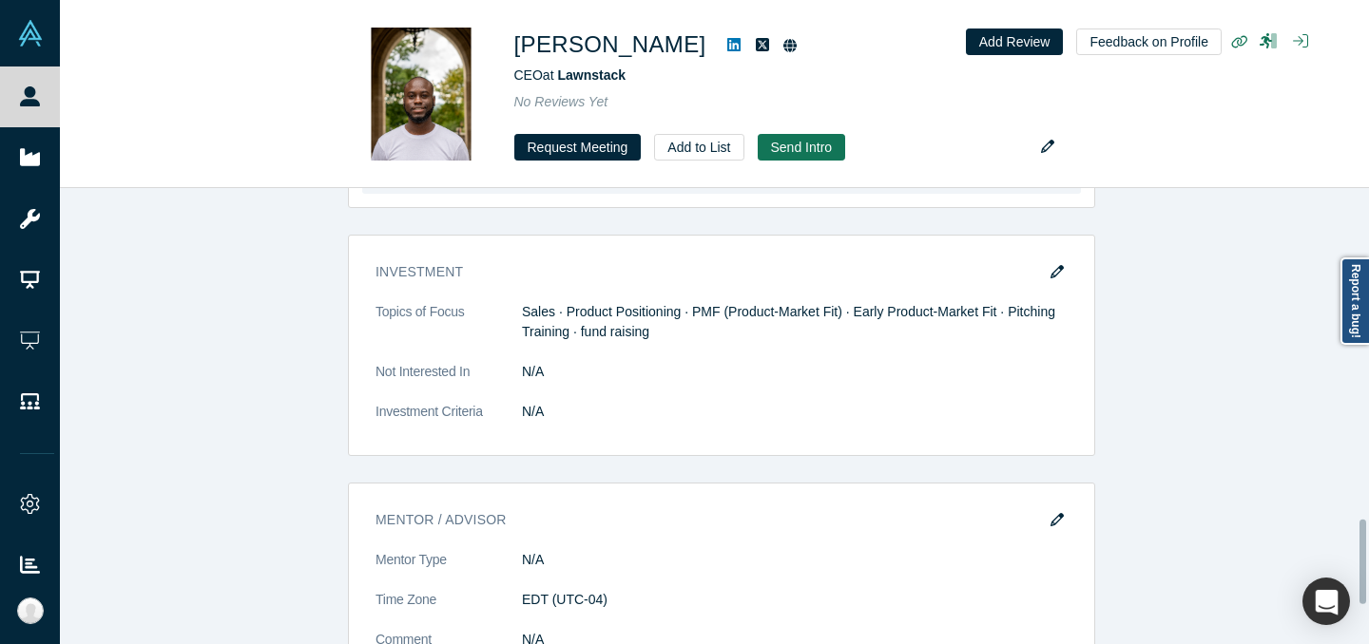
scroll to position [1989, 0]
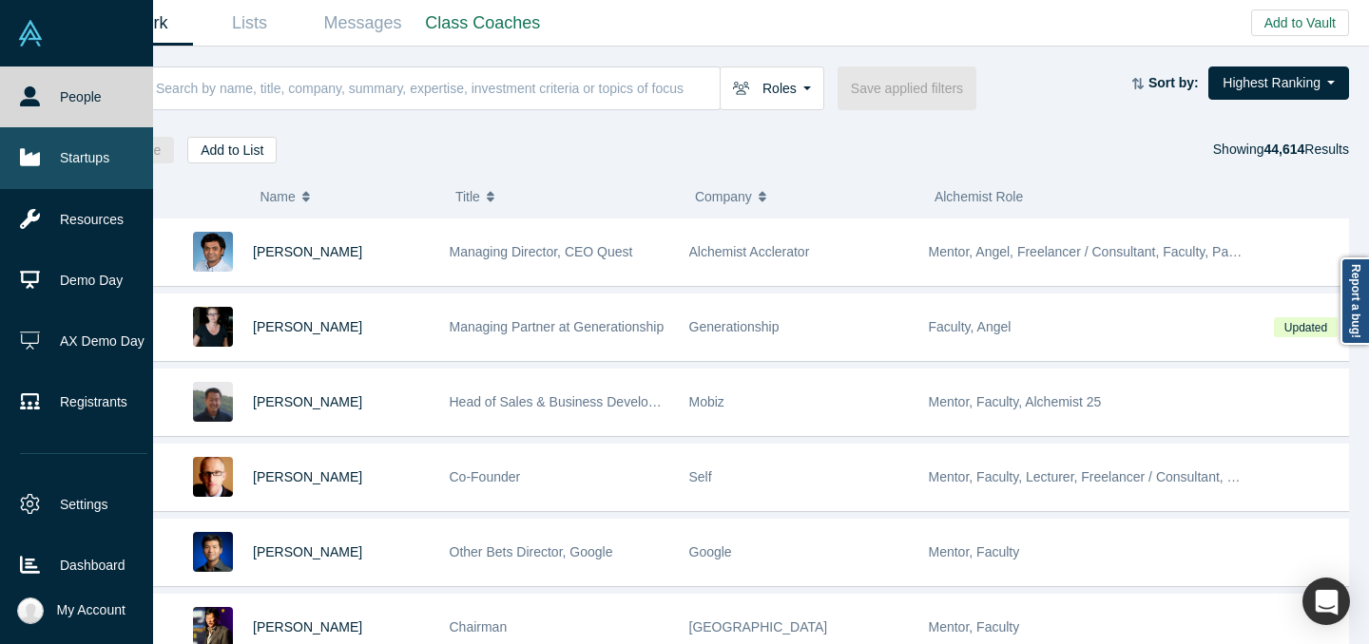
click at [36, 179] on link "Startups" at bounding box center [83, 157] width 167 height 61
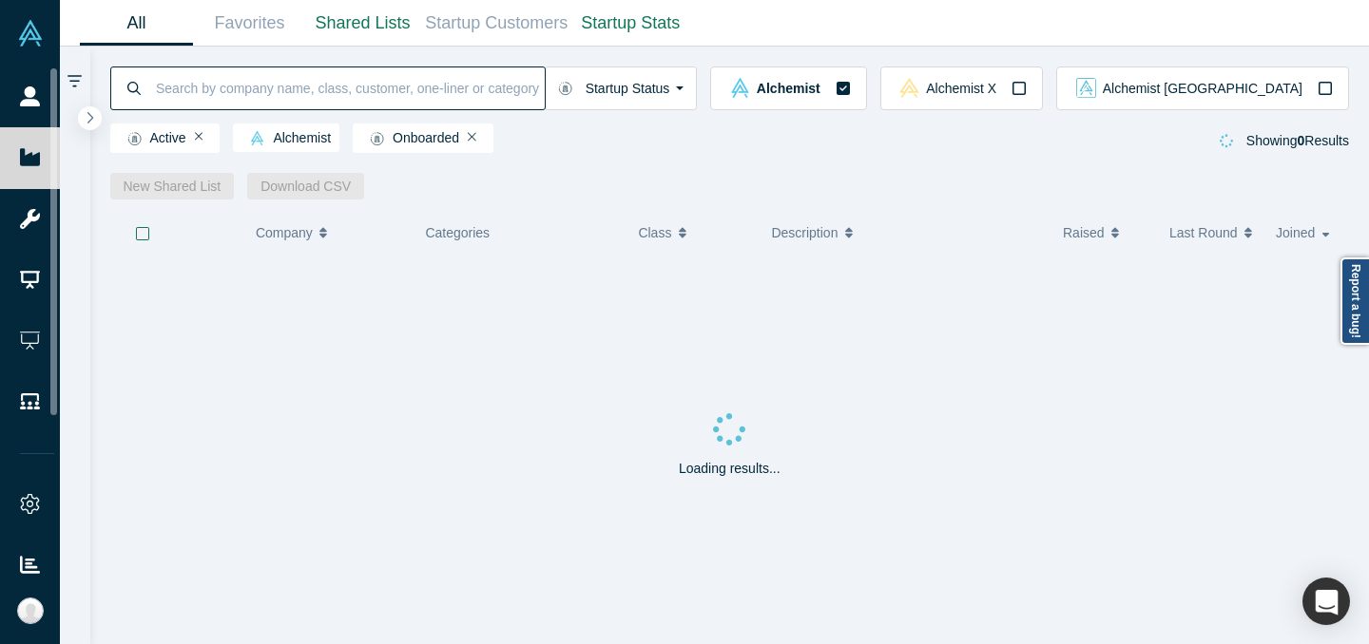
click at [284, 82] on input at bounding box center [349, 88] width 391 height 45
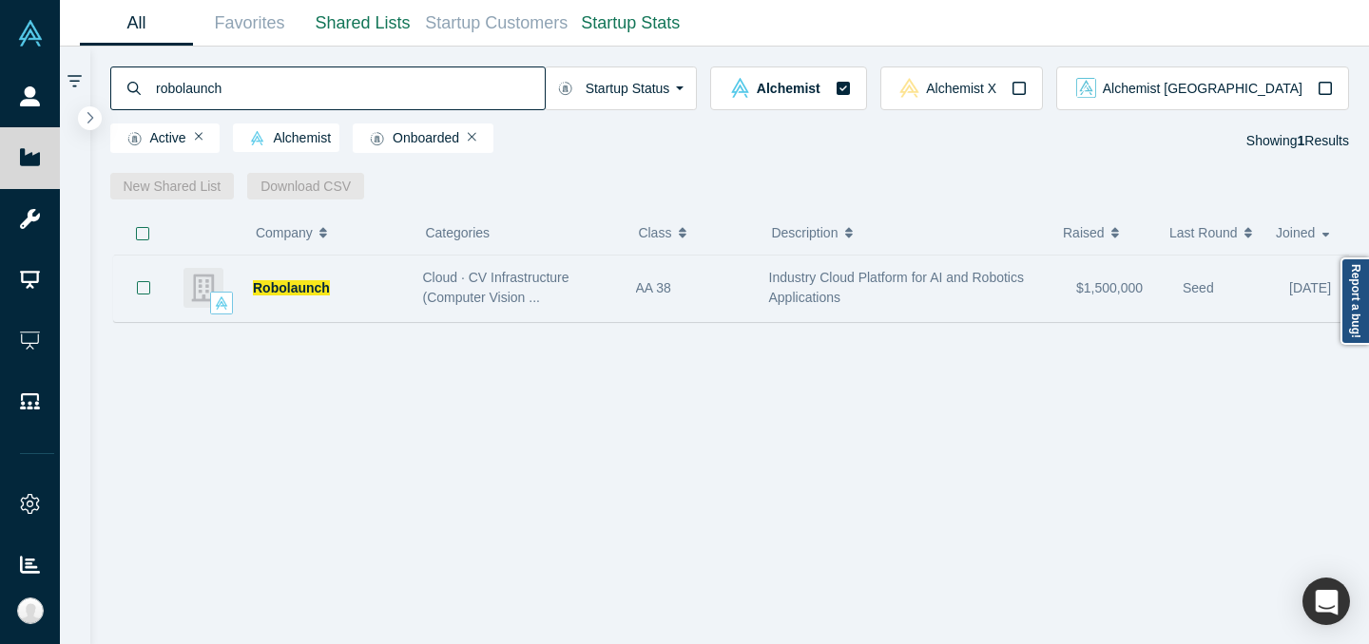
type input "robolaunch"
click at [395, 303] on div "Robolaunch" at bounding box center [328, 289] width 150 height 66
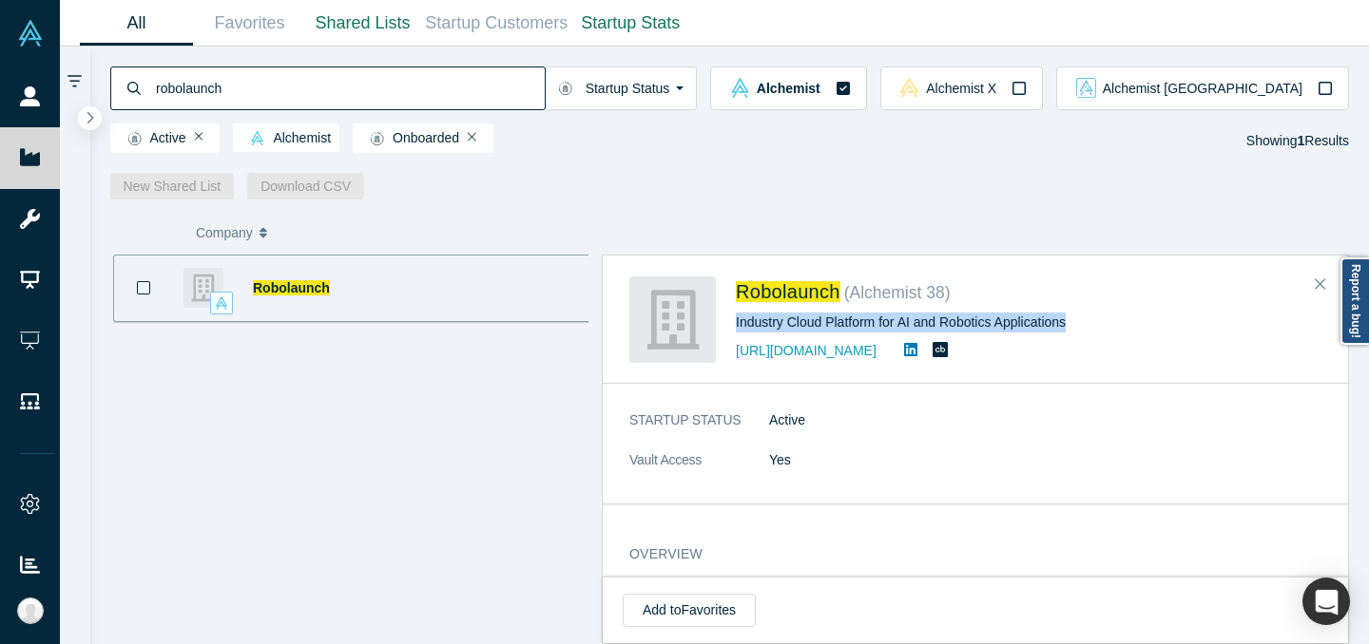
drag, startPoint x: 733, startPoint y: 320, endPoint x: 1099, endPoint y: 319, distance: 365.9
click at [1099, 319] on div "Robolaunch ( Alchemist 38 ) Industry Cloud Platform for AI and Robotics Applica…" at bounding box center [978, 320] width 699 height 86
copy div "Industry Cloud Platform for AI and Robotics Applications"
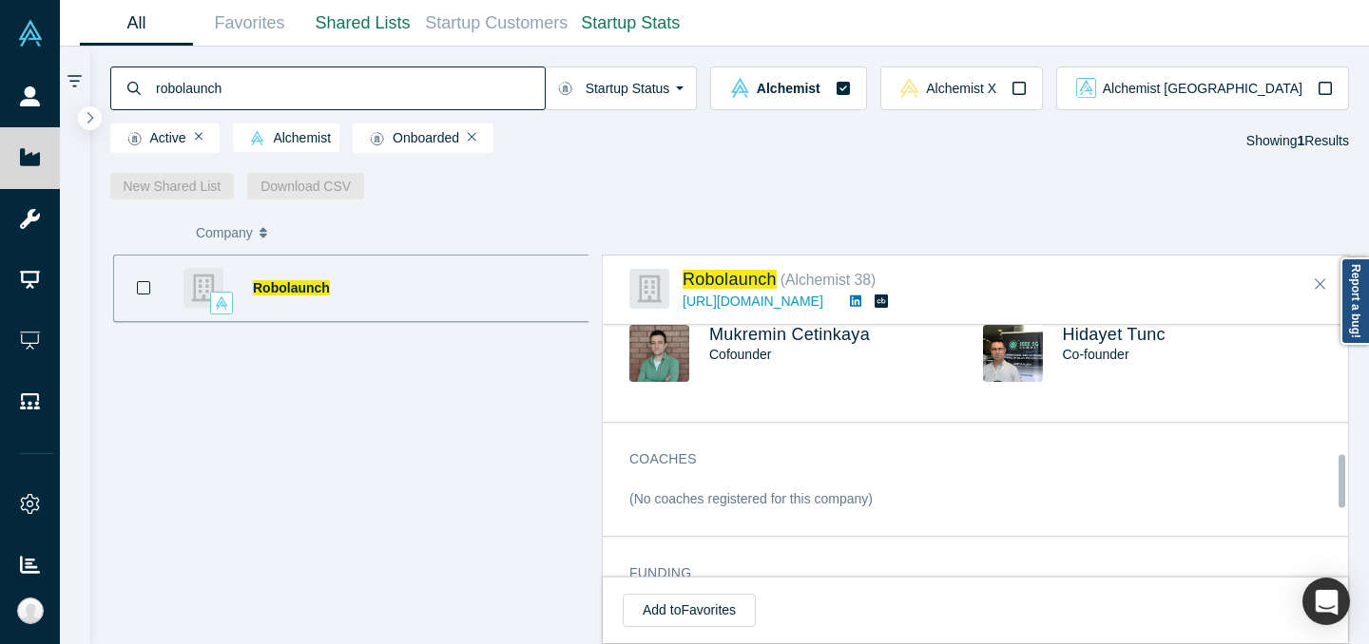
scroll to position [574, 0]
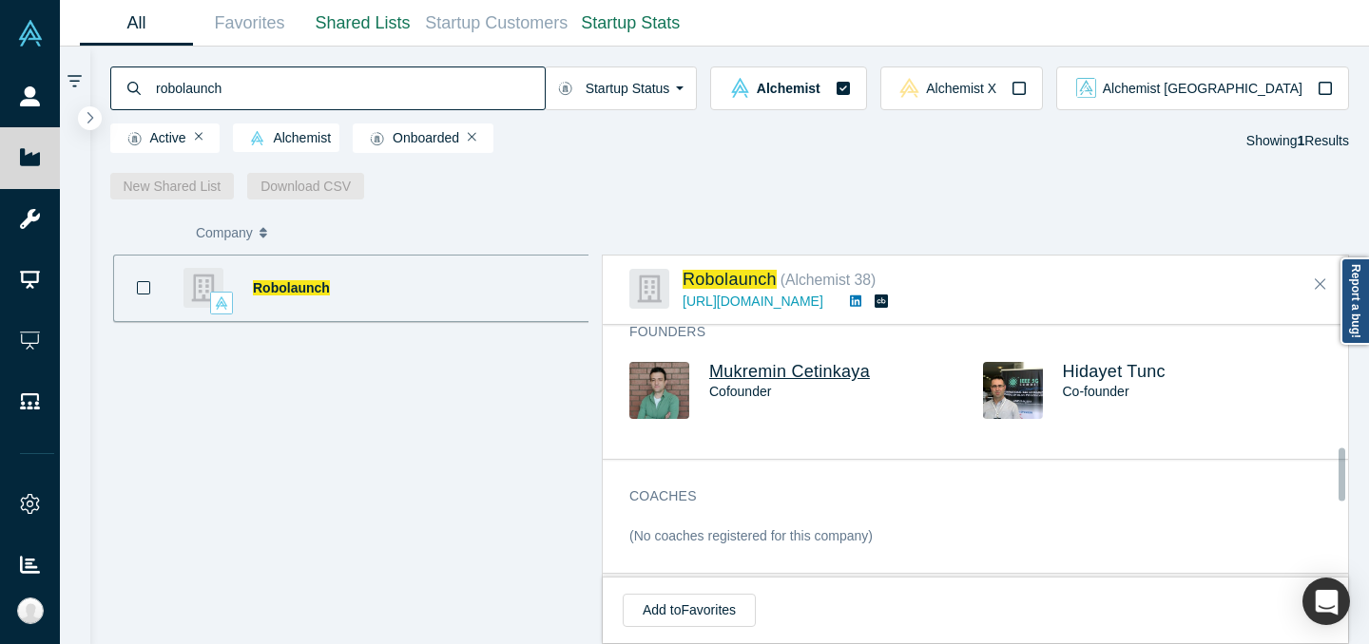
click at [835, 381] on span "Mukremin Cetinkaya" at bounding box center [789, 371] width 161 height 19
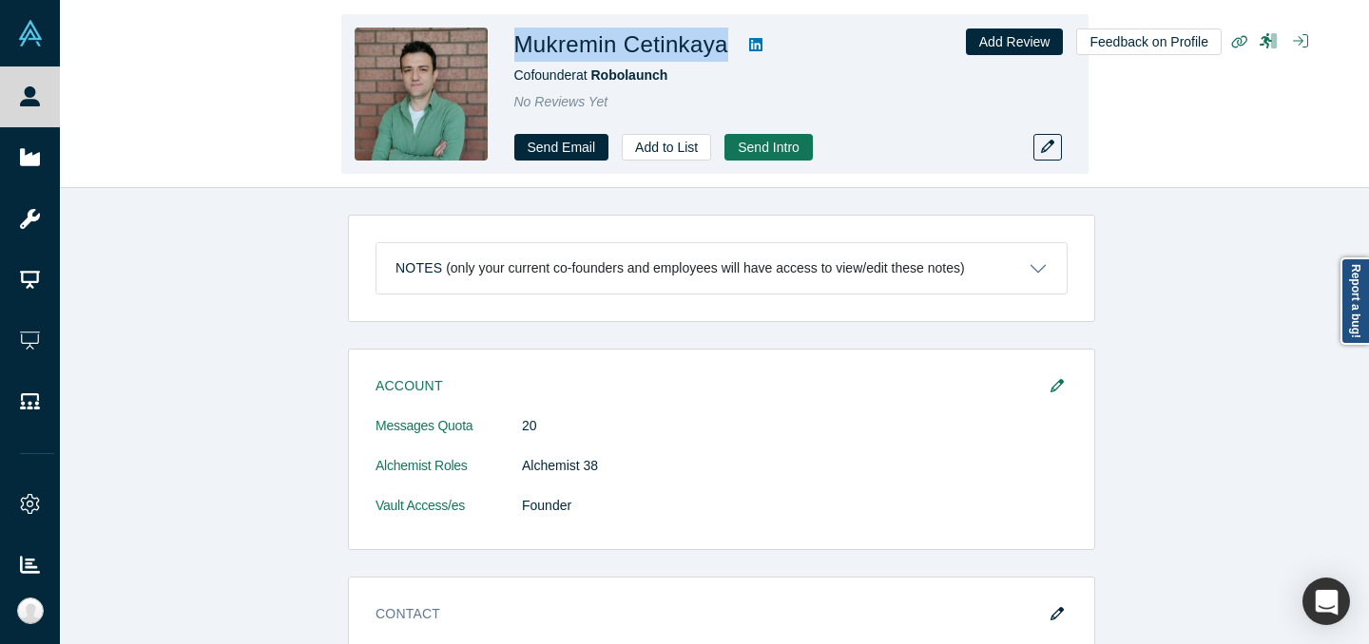
drag, startPoint x: 732, startPoint y: 45, endPoint x: 521, endPoint y: 48, distance: 211.0
click at [521, 48] on div "Mukremin Cetinkaya" at bounding box center [780, 45] width 532 height 34
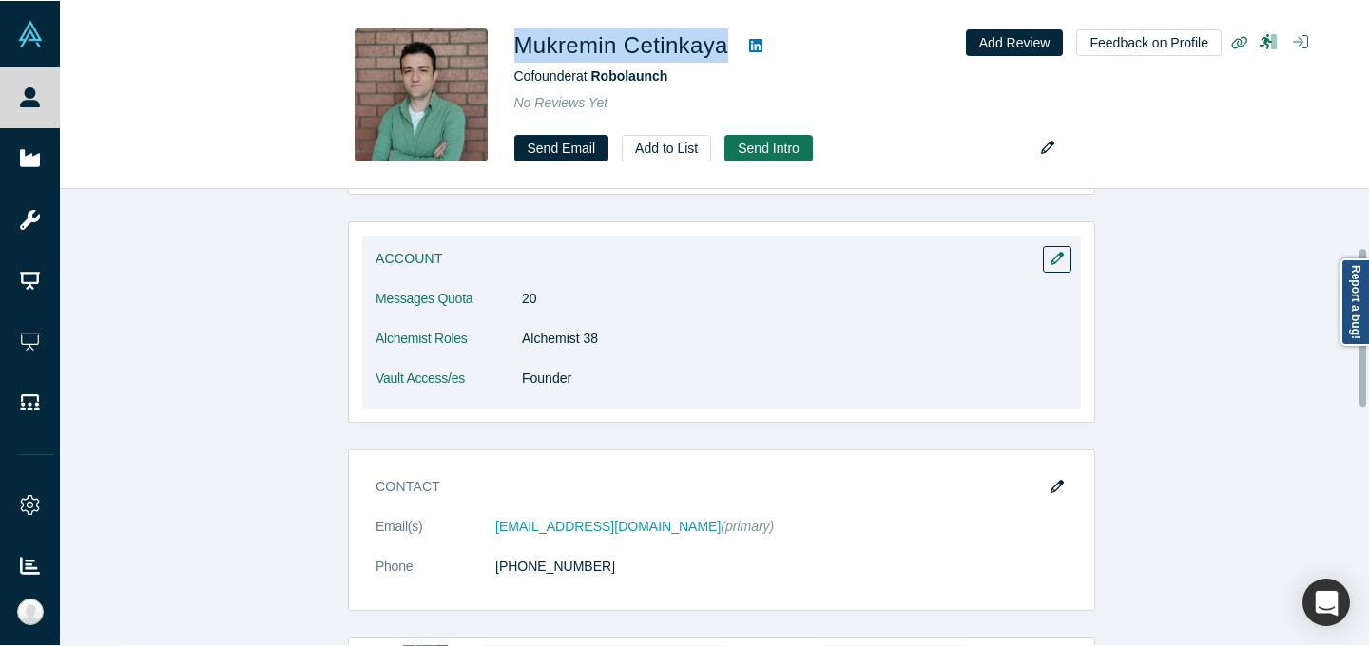
scroll to position [296, 0]
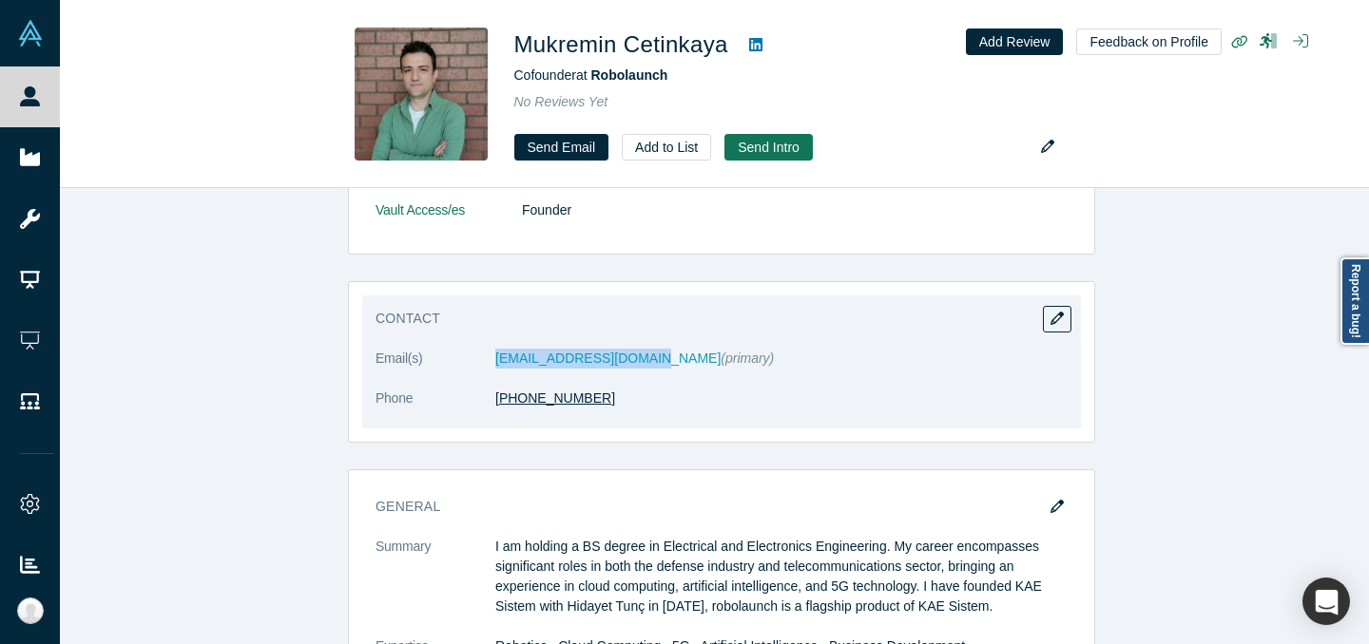
drag, startPoint x: 608, startPoint y: 405, endPoint x: 491, endPoint y: 406, distance: 116.9
click at [495, 406] on dd "+90 544 869 46 29" at bounding box center [781, 399] width 572 height 20
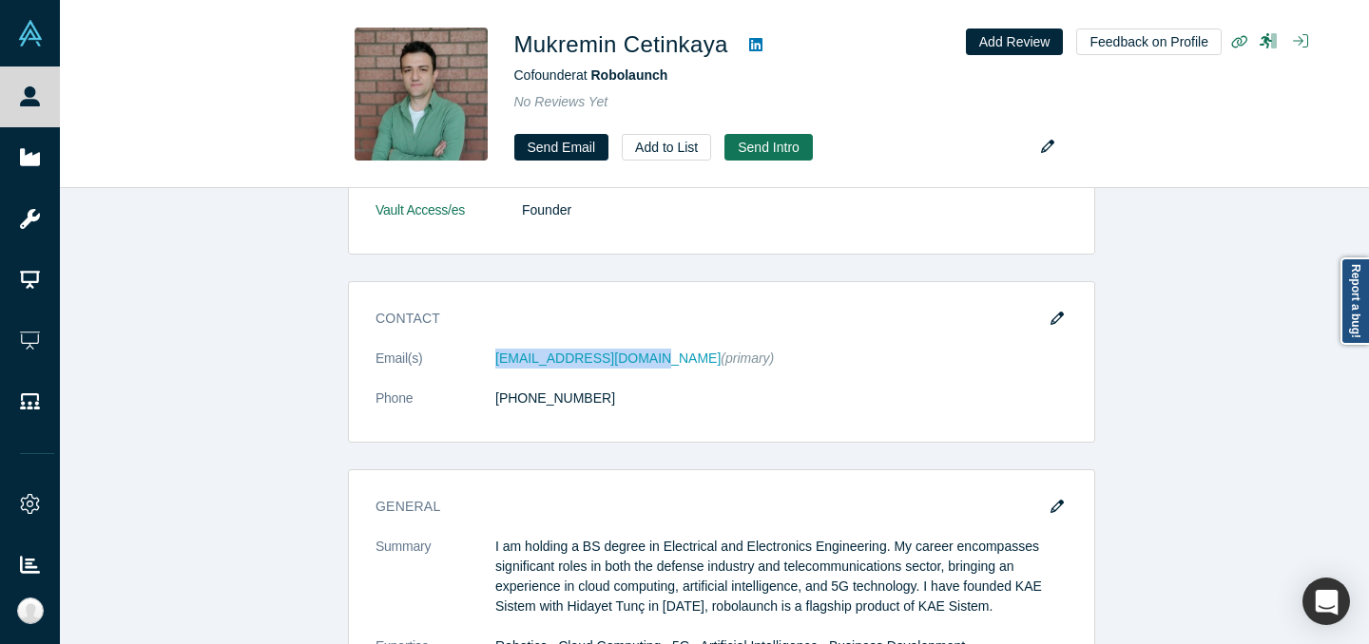
copy link "+90 544 869 46 29"
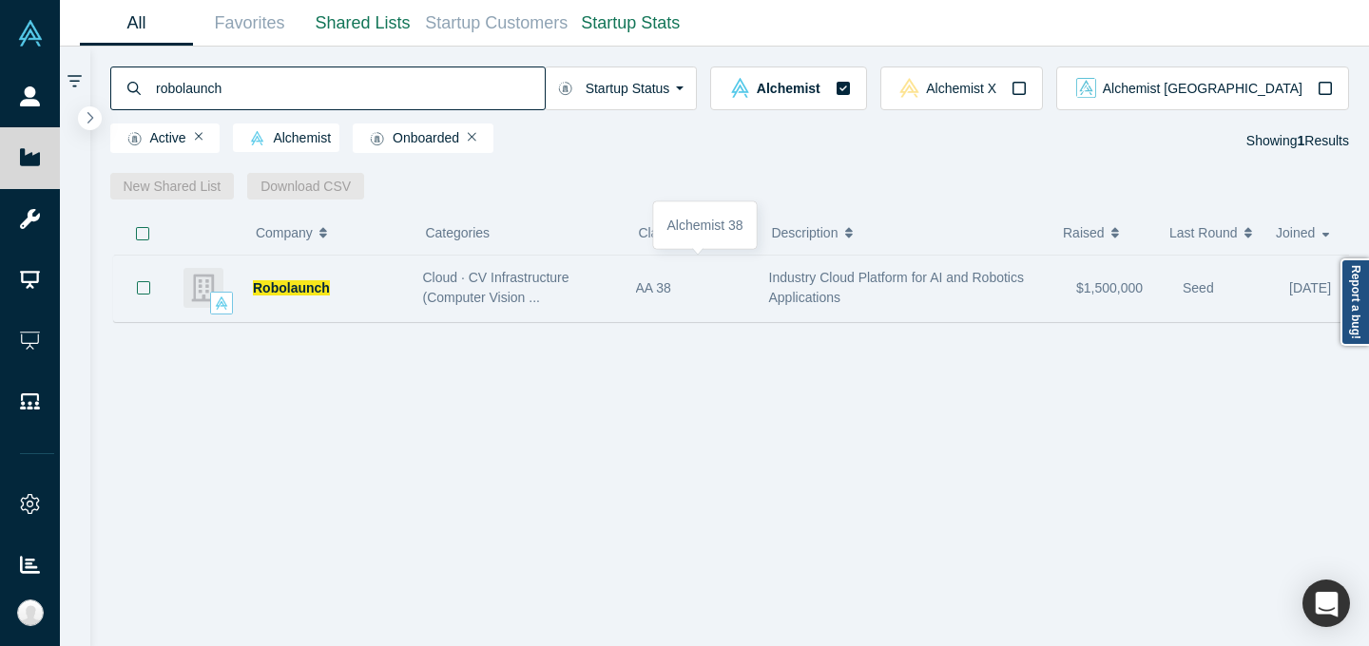
click at [702, 288] on div "AA 38" at bounding box center [692, 289] width 113 height 66
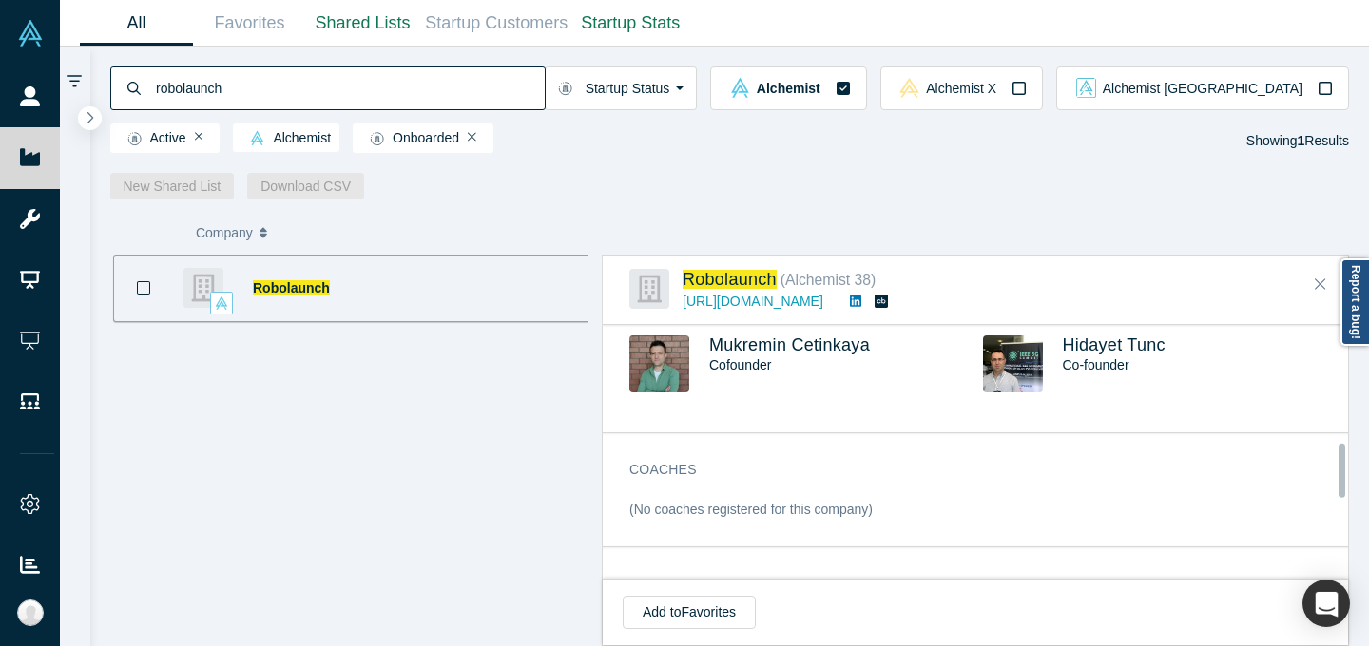
scroll to position [534, 0]
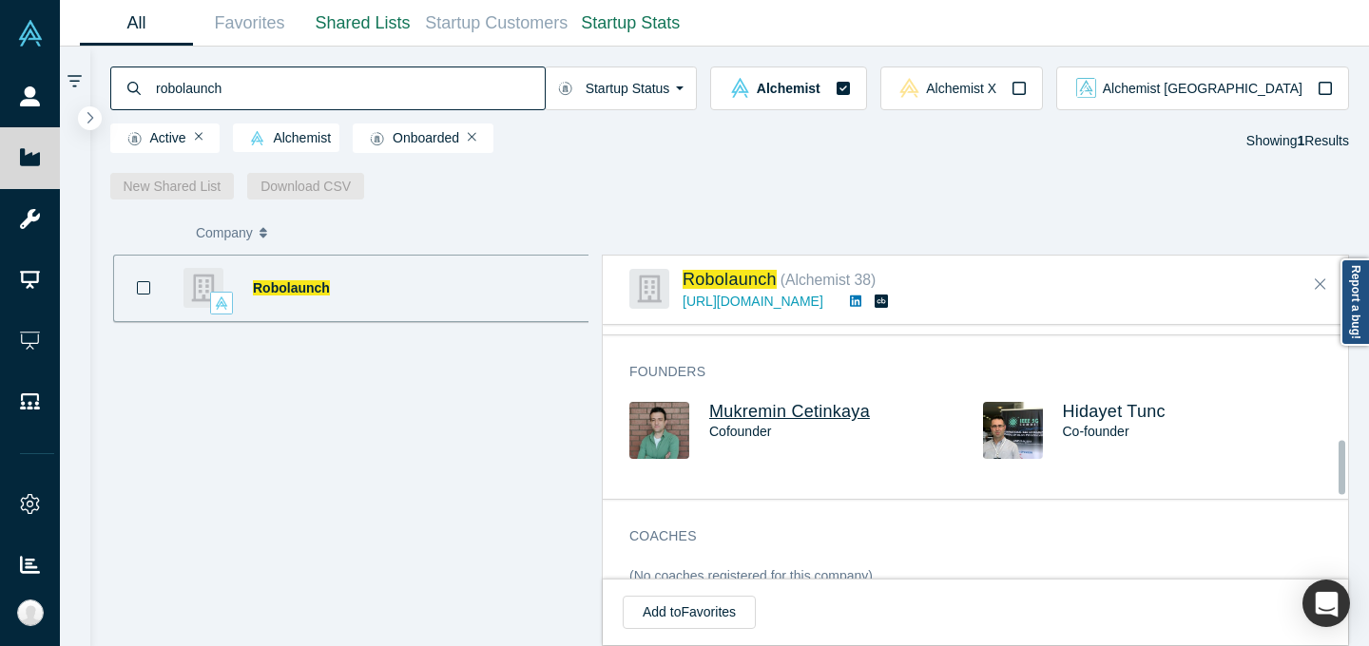
click at [849, 410] on span "Mukremin Cetinkaya" at bounding box center [789, 411] width 161 height 19
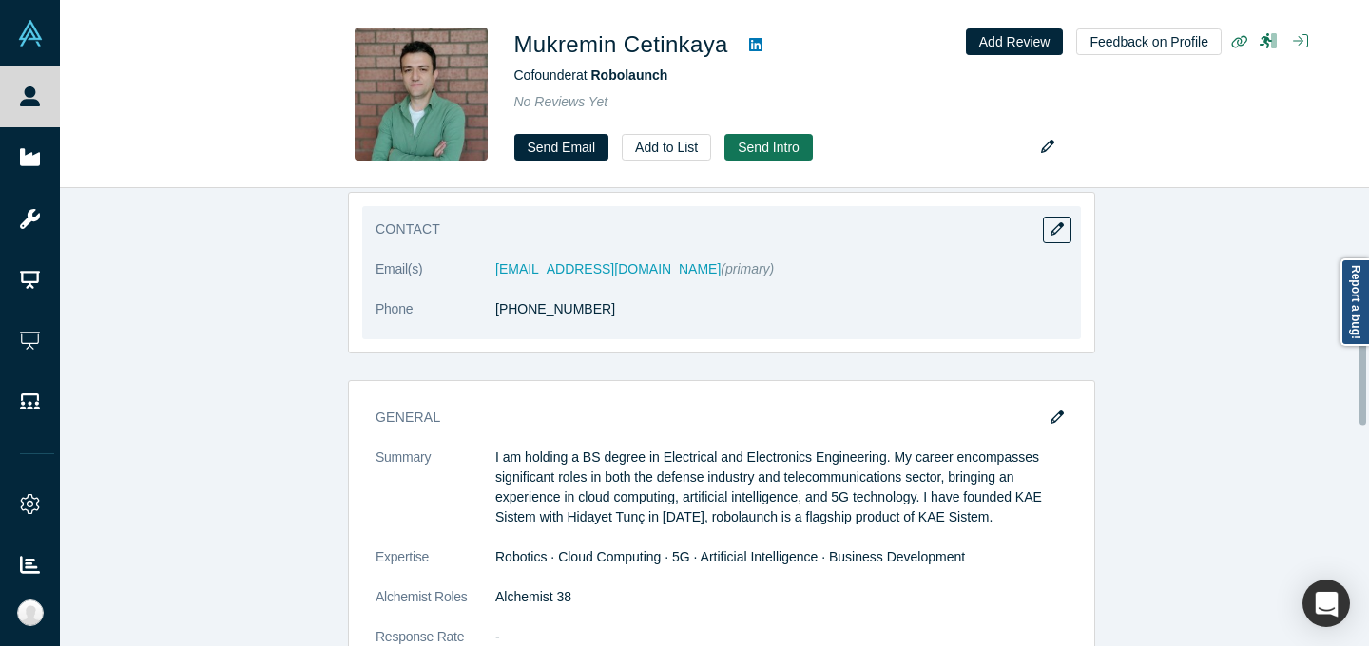
scroll to position [206, 0]
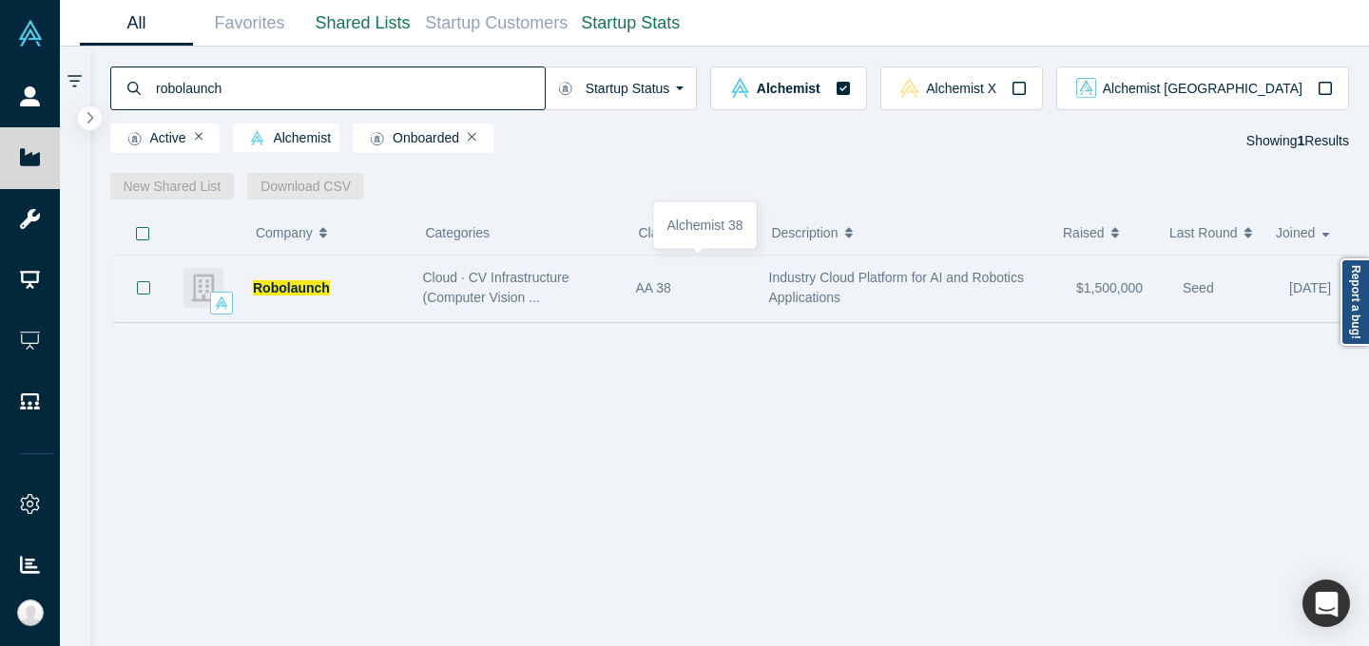
click at [739, 309] on div "AA 38" at bounding box center [692, 289] width 113 height 66
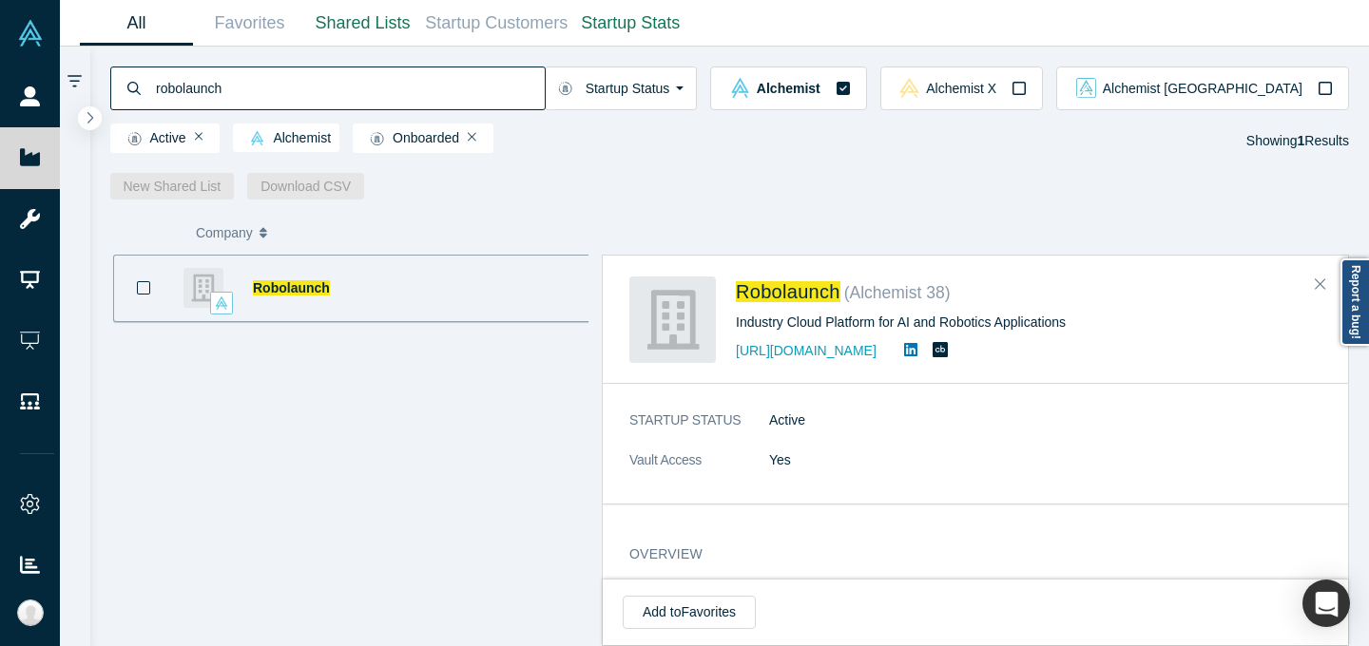
click at [739, 309] on div "Robolaunch ( Alchemist 38 )" at bounding box center [1022, 295] width 572 height 35
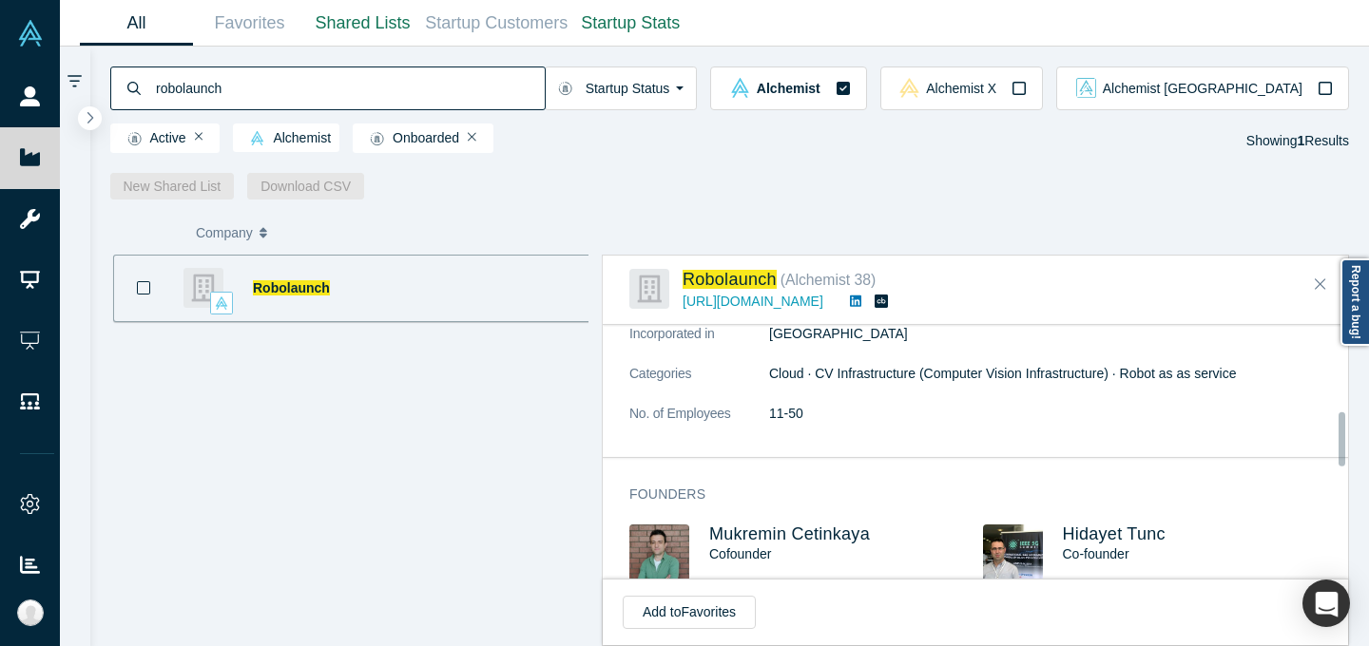
scroll to position [436, 0]
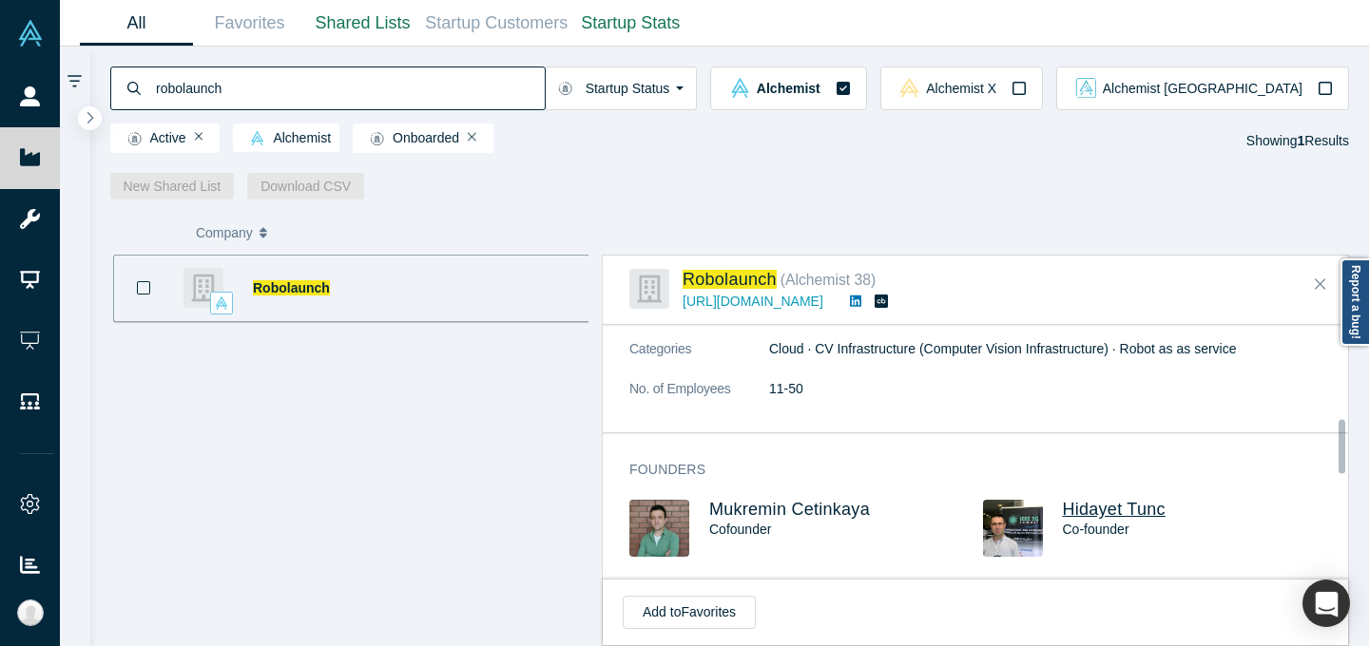
click at [1146, 504] on span "Hidayet Tunc" at bounding box center [1114, 509] width 103 height 19
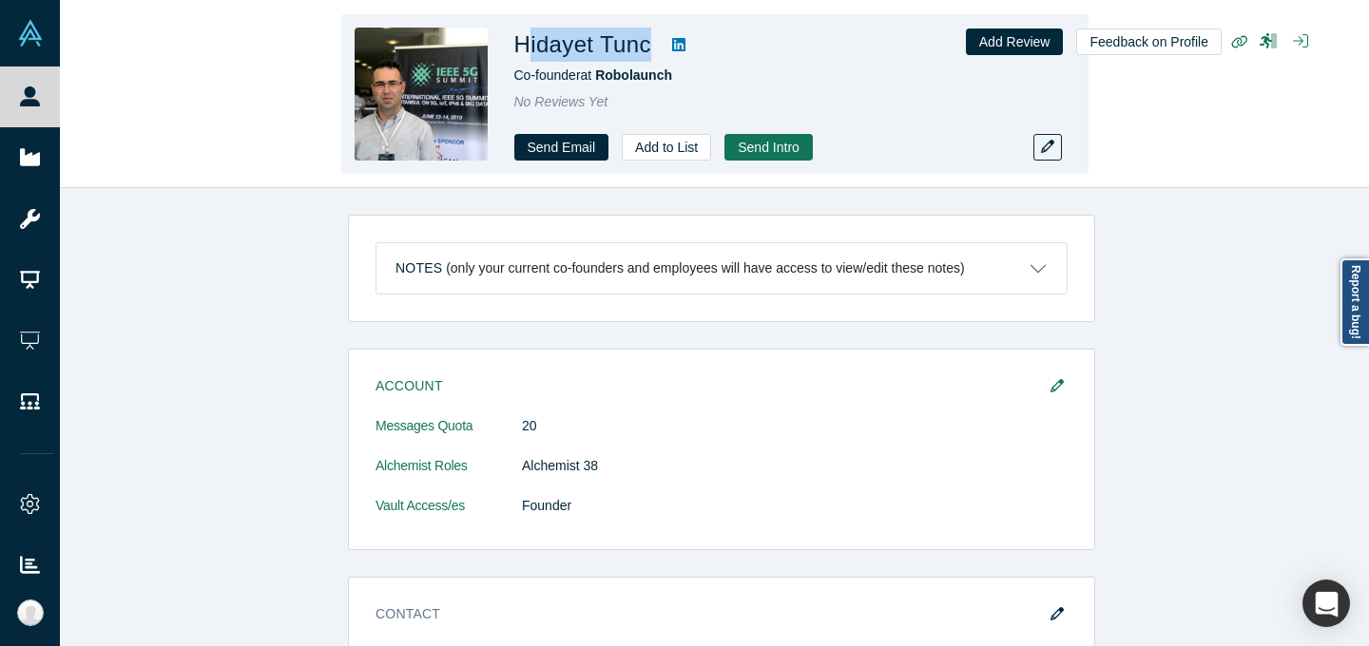
drag, startPoint x: 607, startPoint y: 48, endPoint x: 527, endPoint y: 52, distance: 80.9
click at [527, 52] on div "Hidayet Tunc" at bounding box center [780, 45] width 532 height 34
click at [840, 40] on div "Hidayet Tunc" at bounding box center [780, 45] width 532 height 34
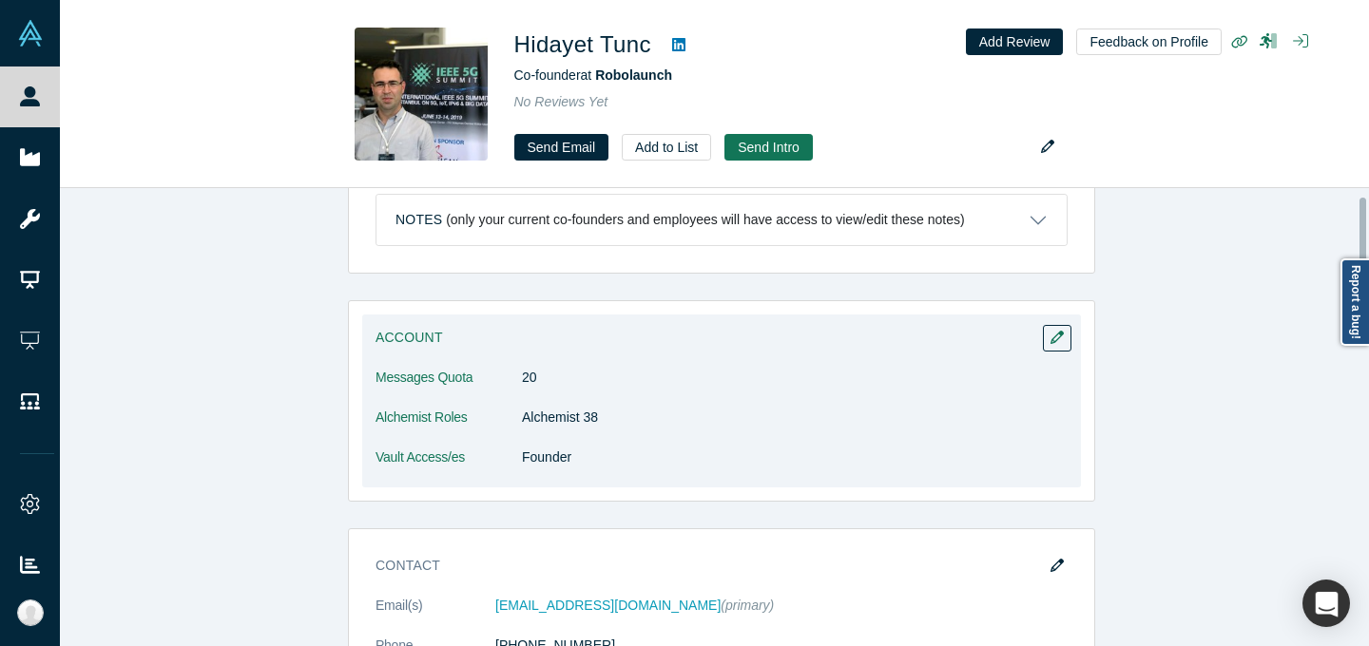
scroll to position [286, 0]
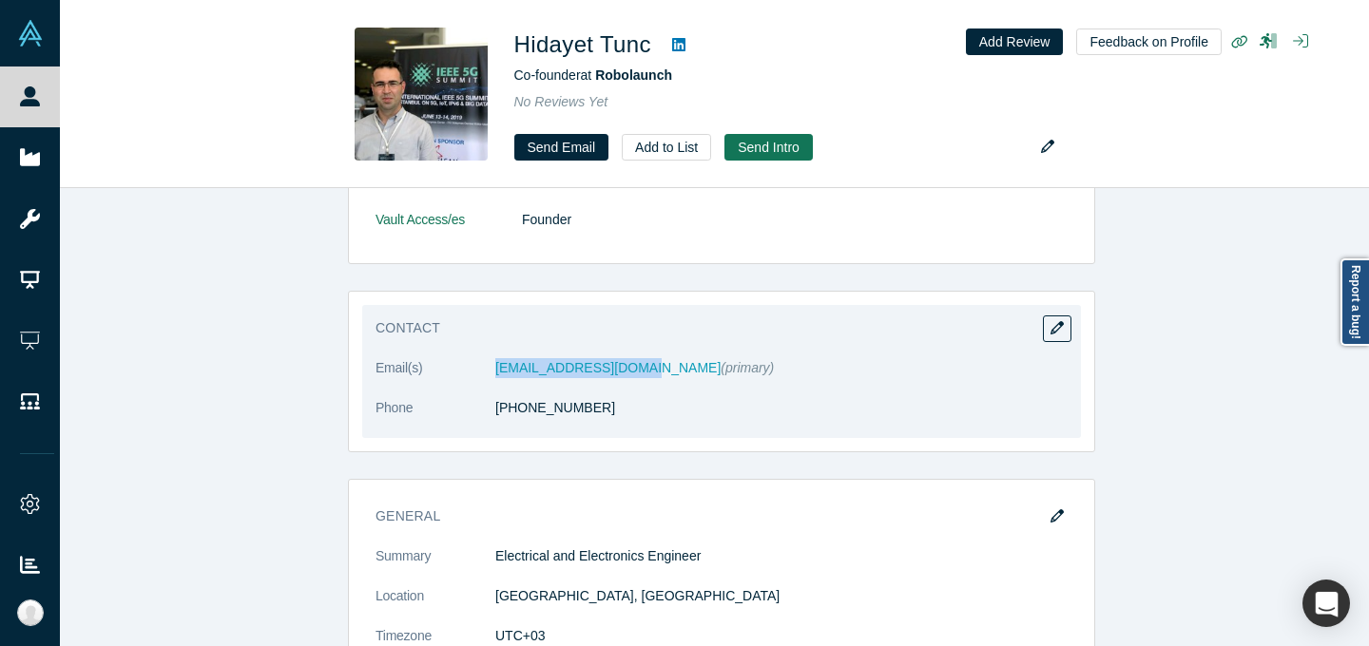
drag, startPoint x: 615, startPoint y: 409, endPoint x: 476, endPoint y: 416, distance: 139.0
click at [476, 416] on dl "Email(s) hidayet@robolaunch.io (primary) Phone +90 543 851 33 29" at bounding box center [721, 398] width 692 height 80
copy dl "+90 543 851 33 29"
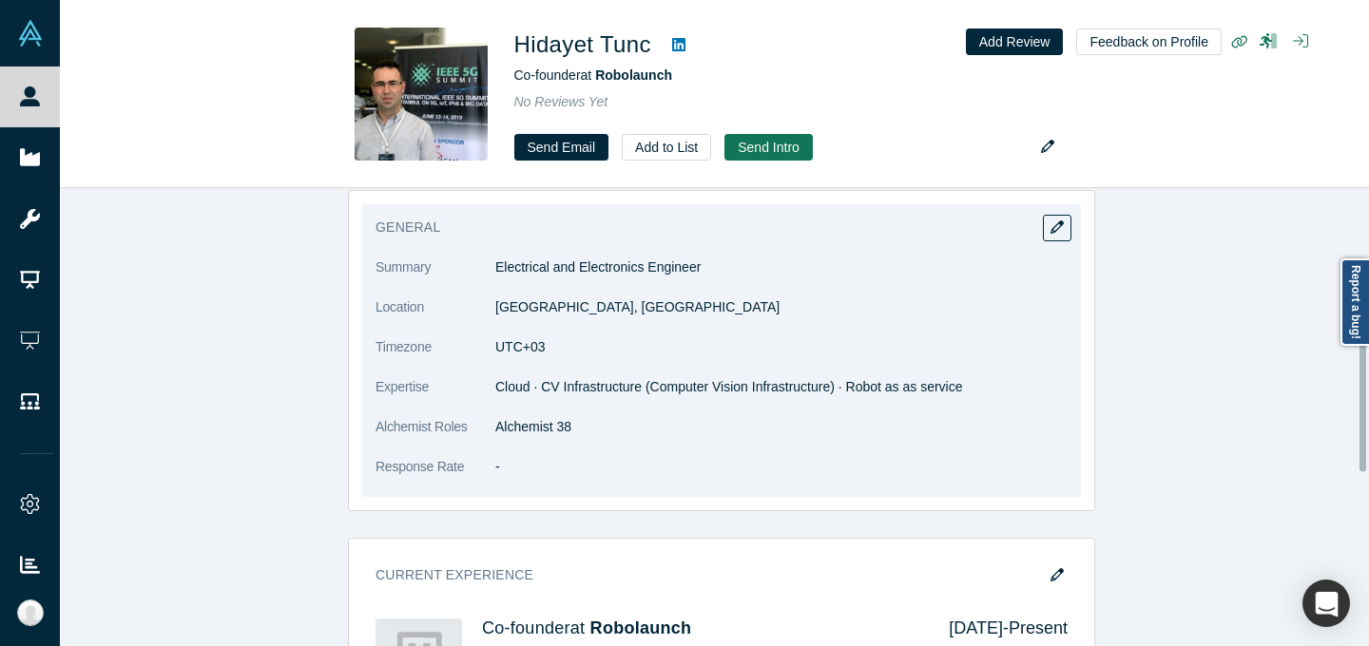
scroll to position [439, 0]
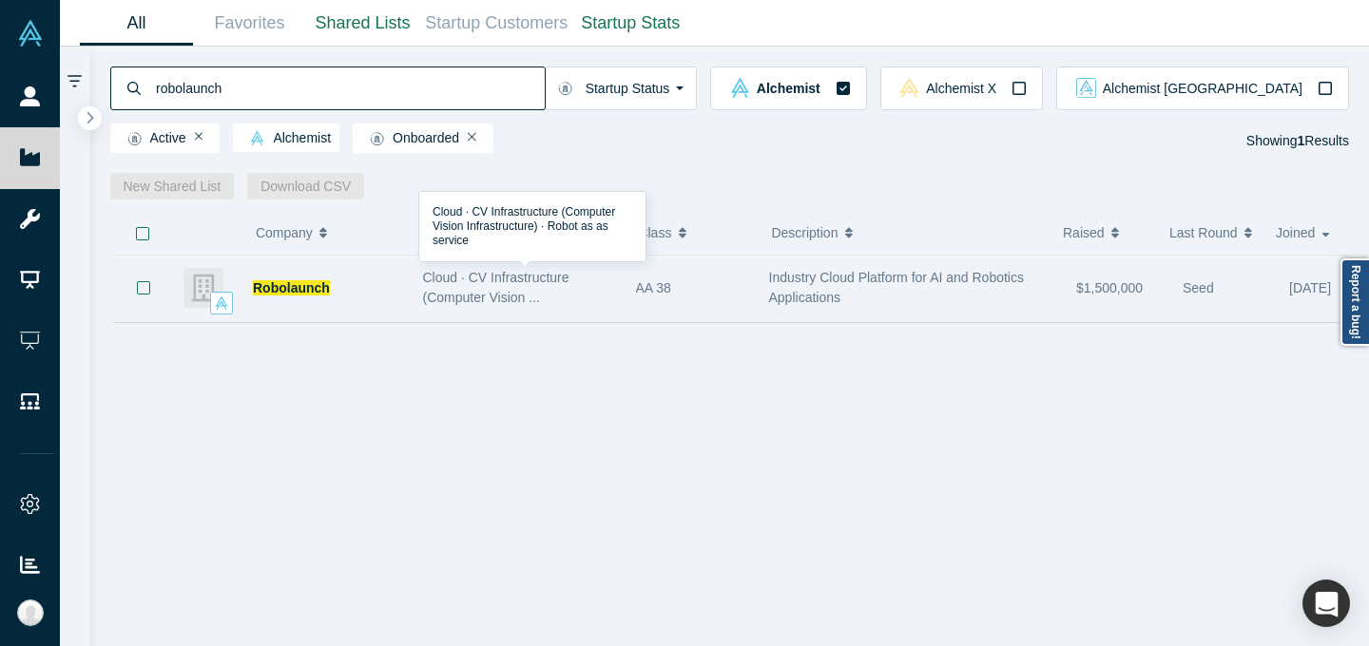
click at [578, 290] on div "Cloud · CV Infrastructure (Computer Vision ..." at bounding box center [519, 288] width 193 height 40
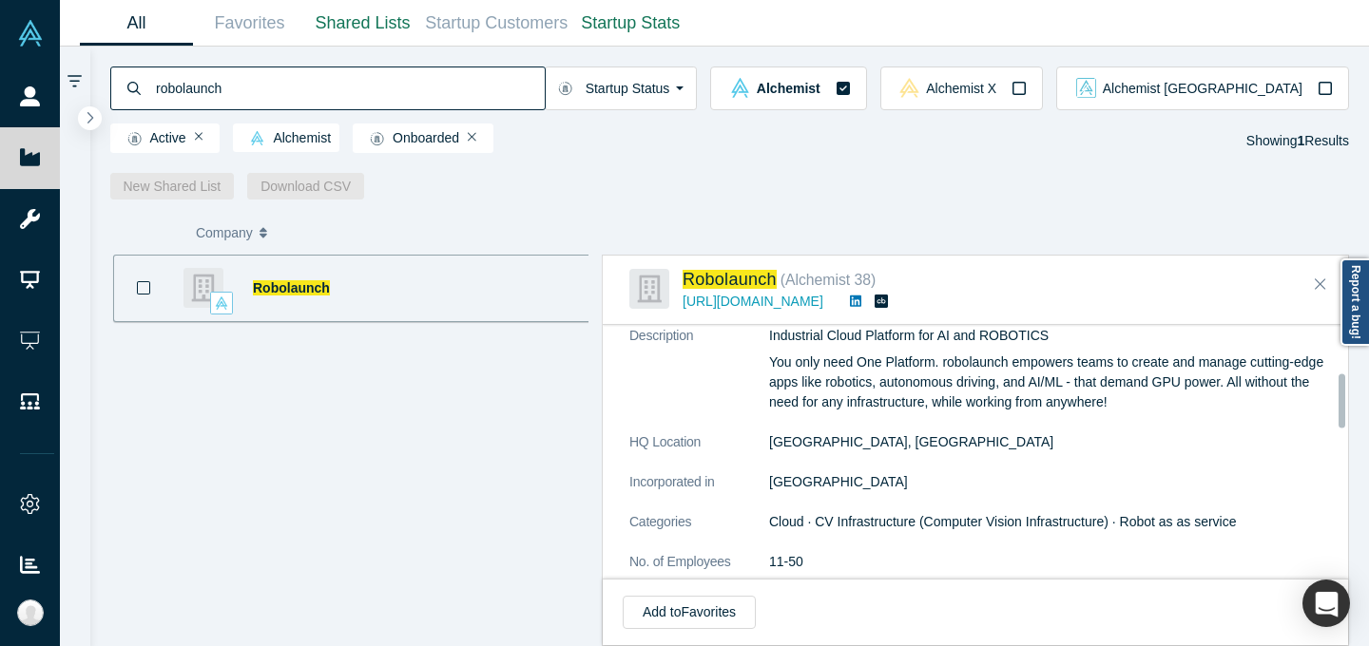
scroll to position [541, 0]
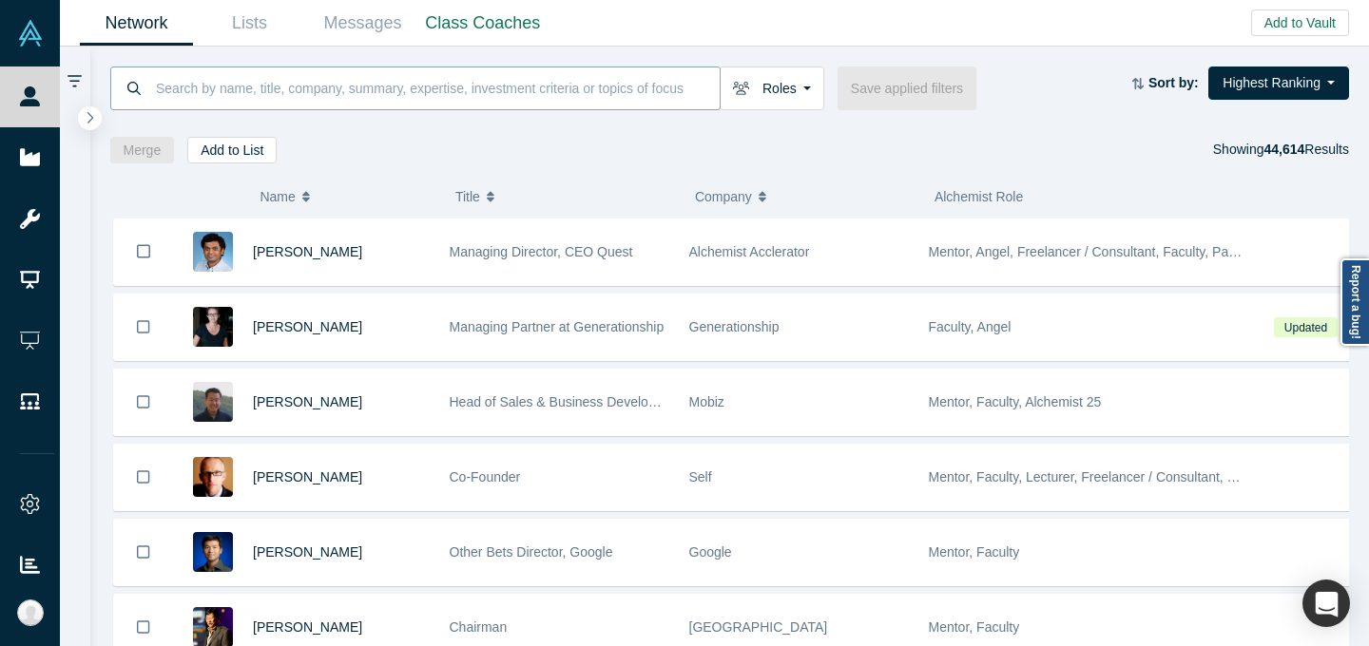
click at [315, 88] on input at bounding box center [437, 88] width 566 height 45
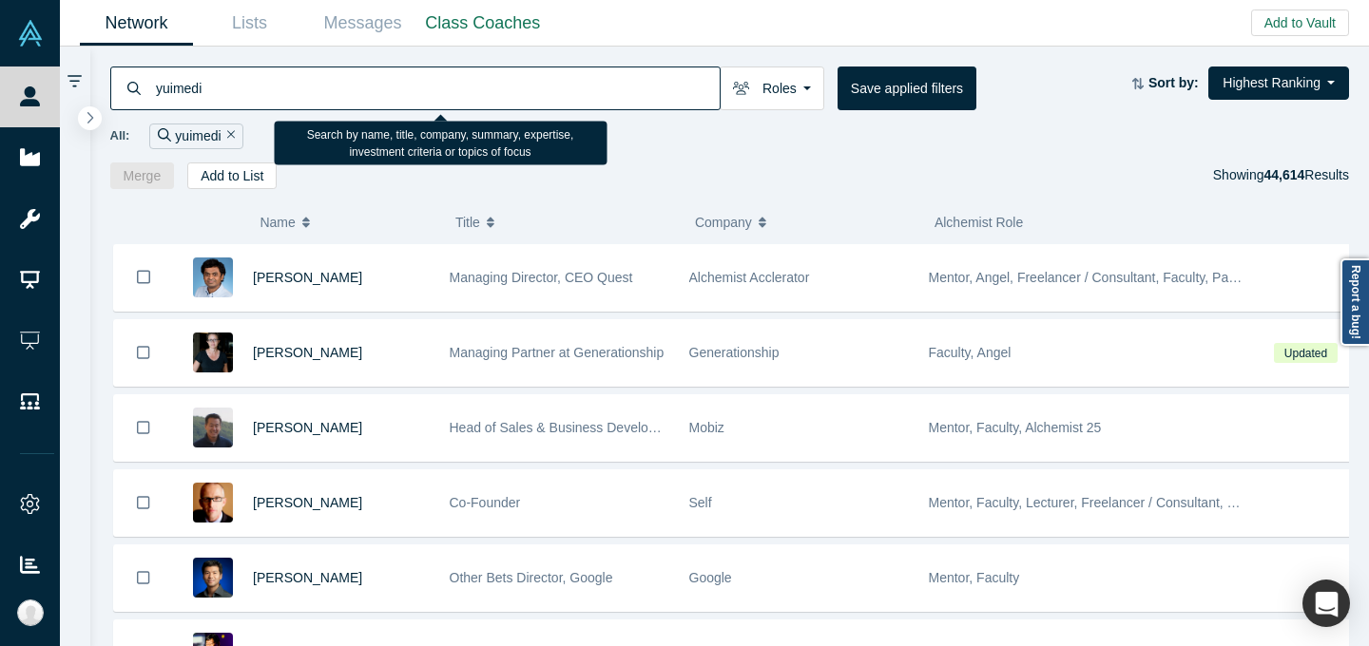
type input "yuimedi"
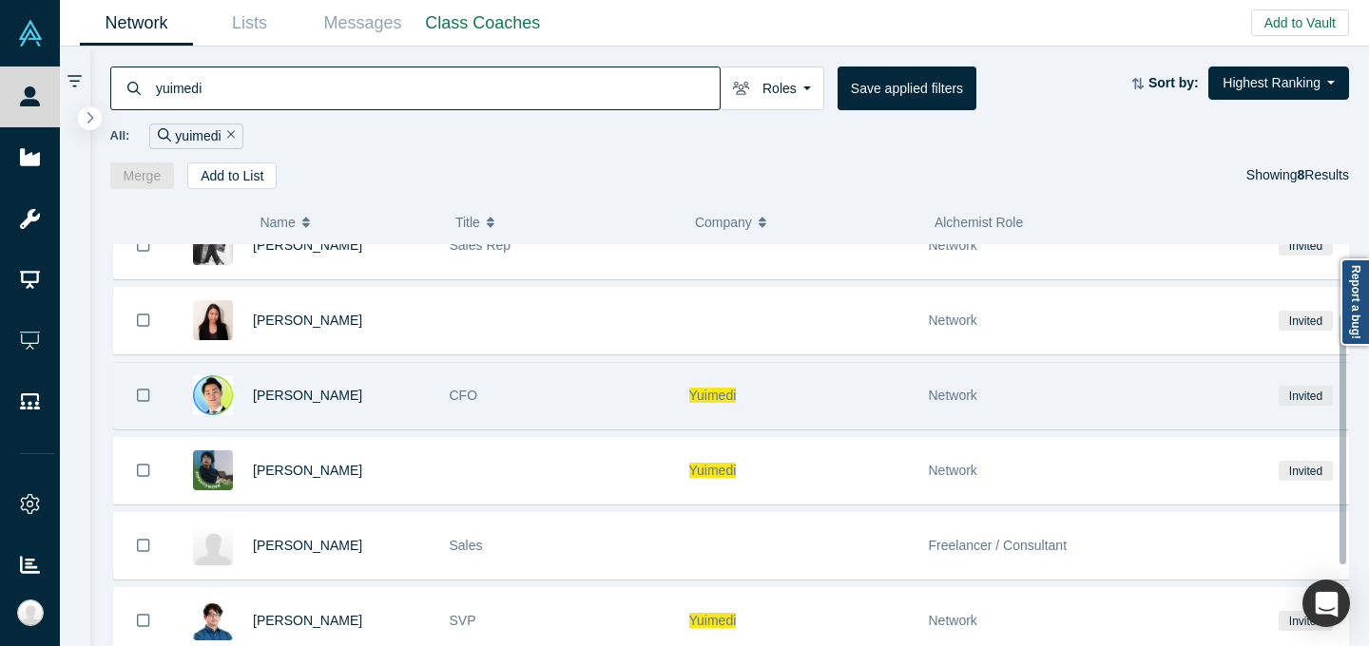
scroll to position [242, 0]
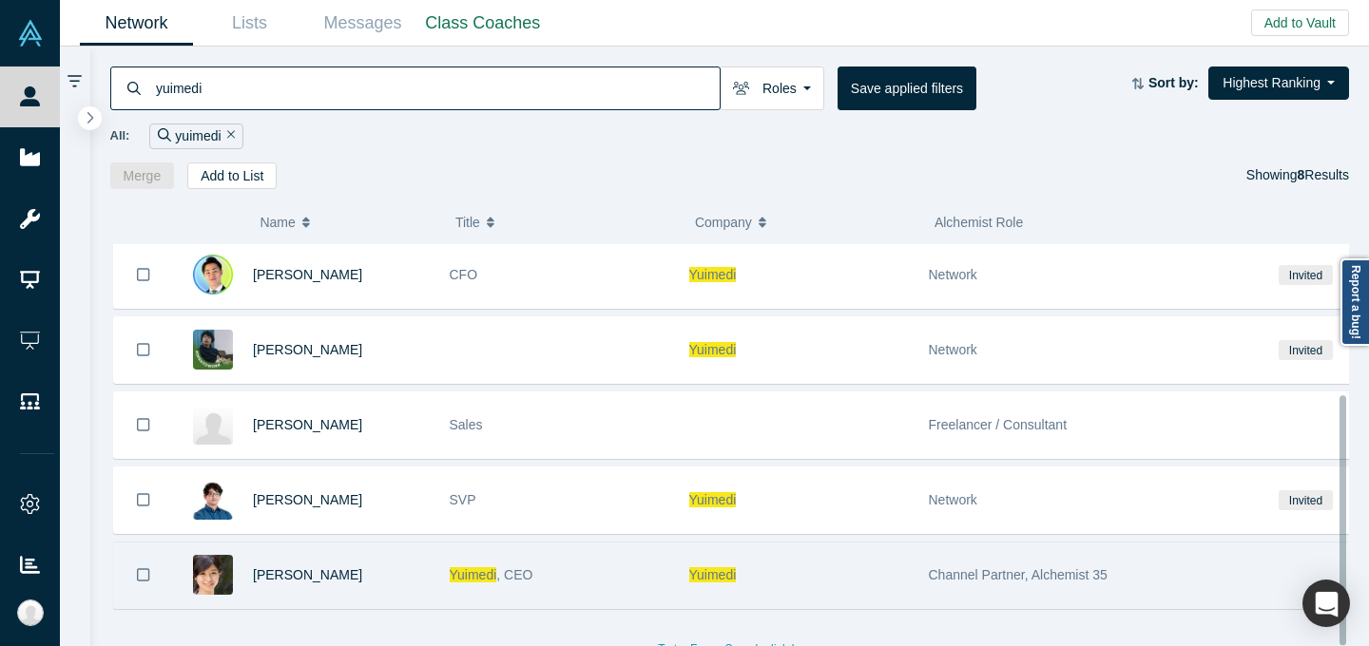
click at [575, 561] on div "[PERSON_NAME] , CEO" at bounding box center [560, 576] width 220 height 66
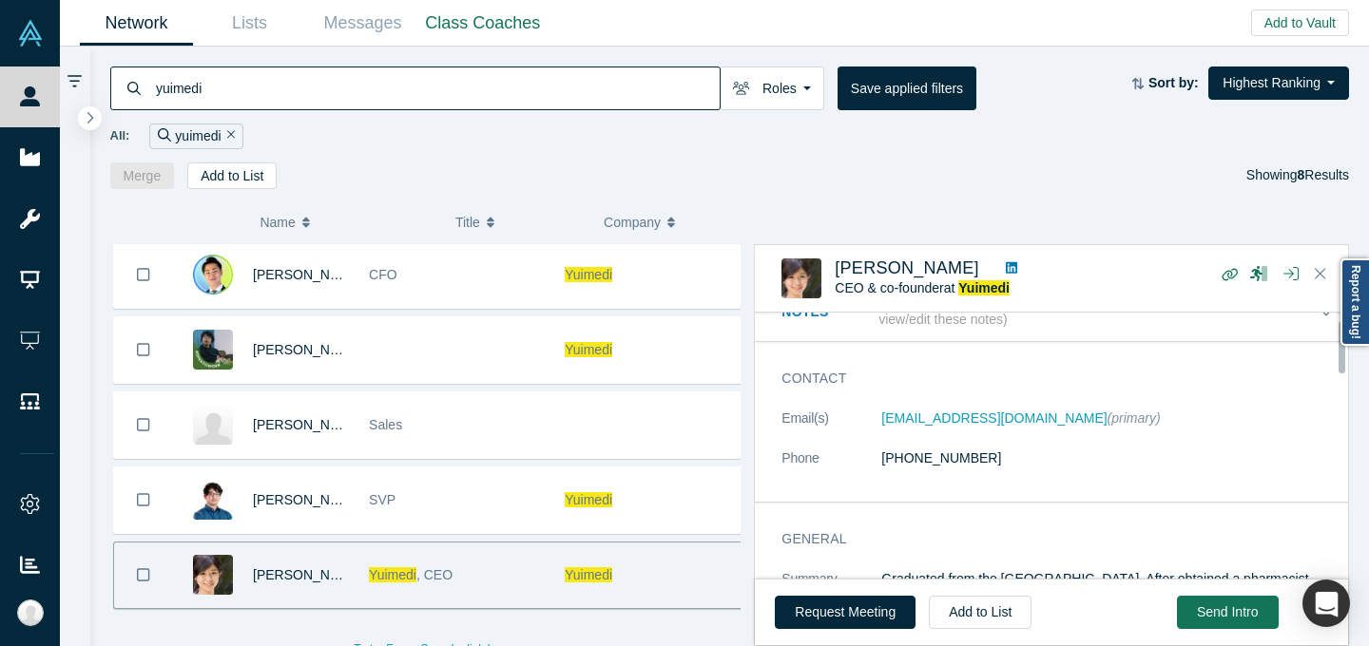
scroll to position [31, 0]
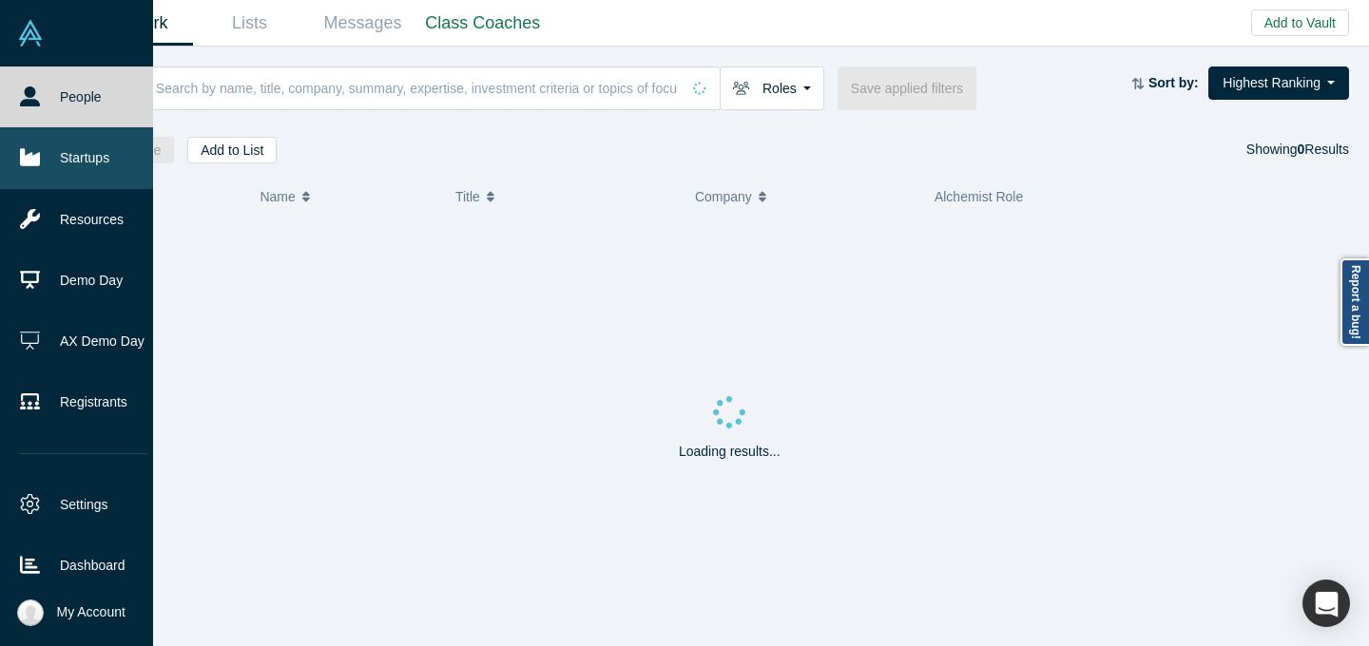
click at [23, 169] on link "Startups" at bounding box center [83, 157] width 167 height 61
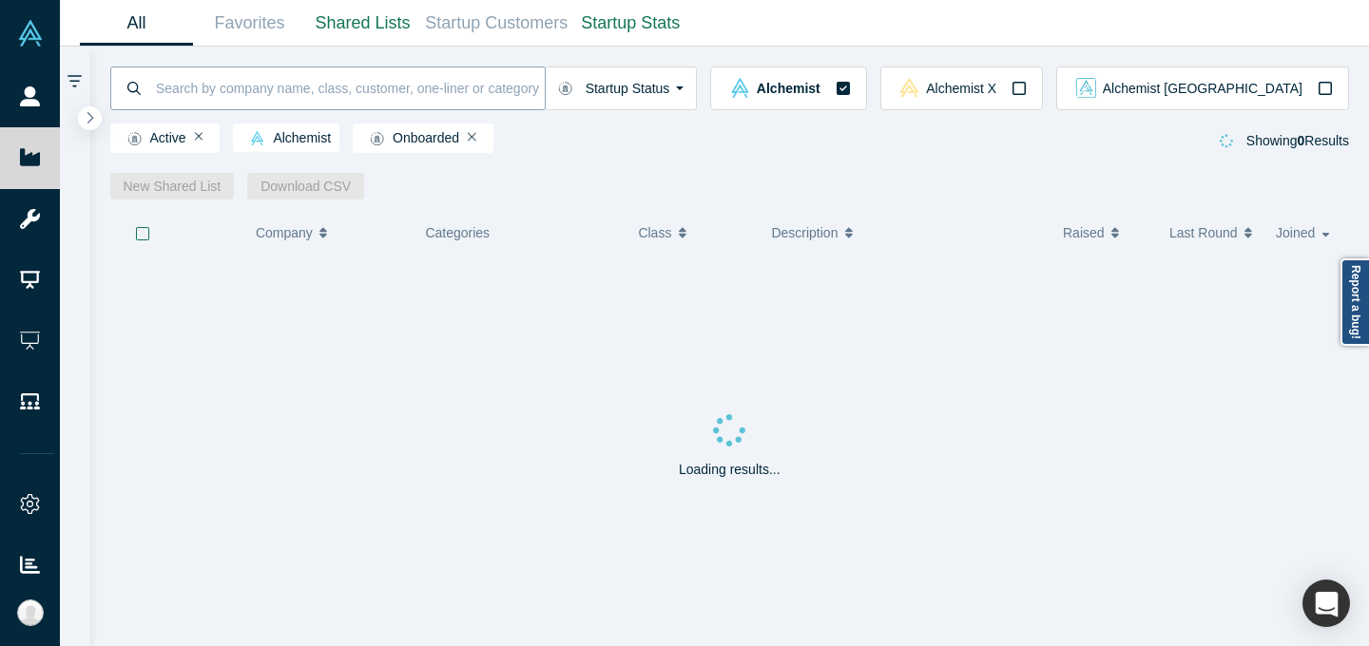
click at [353, 87] on input at bounding box center [349, 88] width 391 height 45
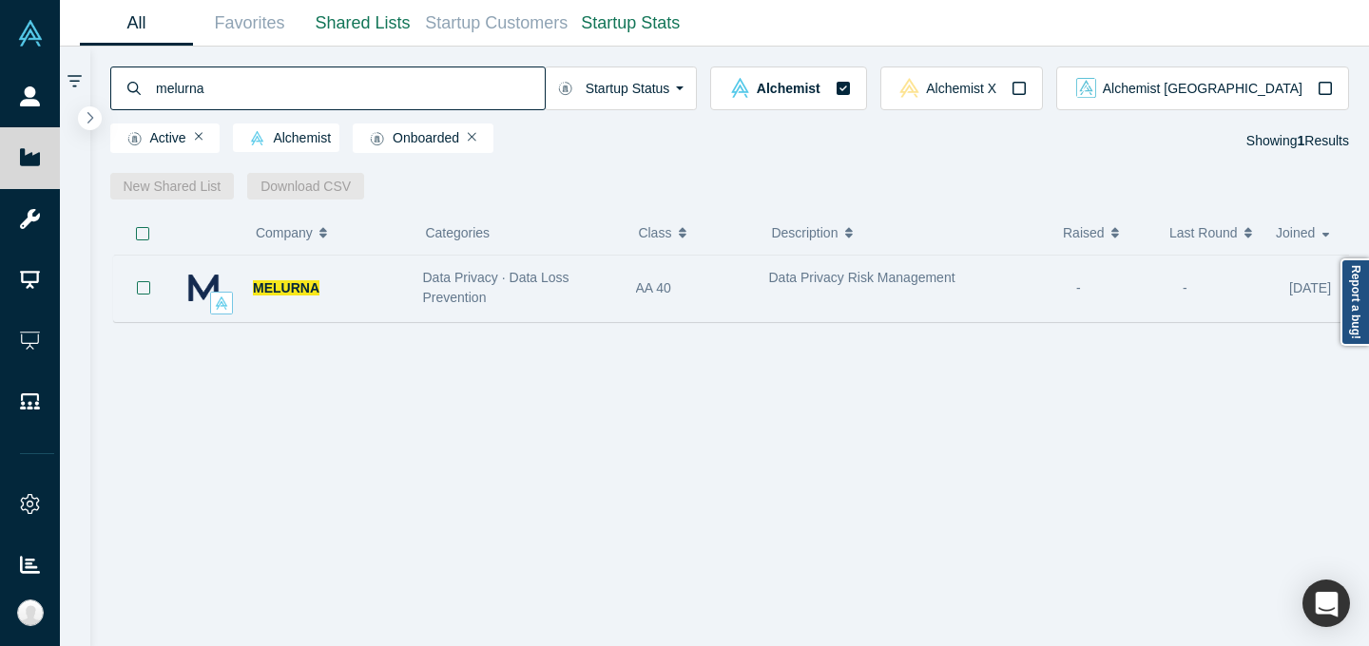
click at [377, 286] on div "MELURNA" at bounding box center [328, 289] width 150 height 66
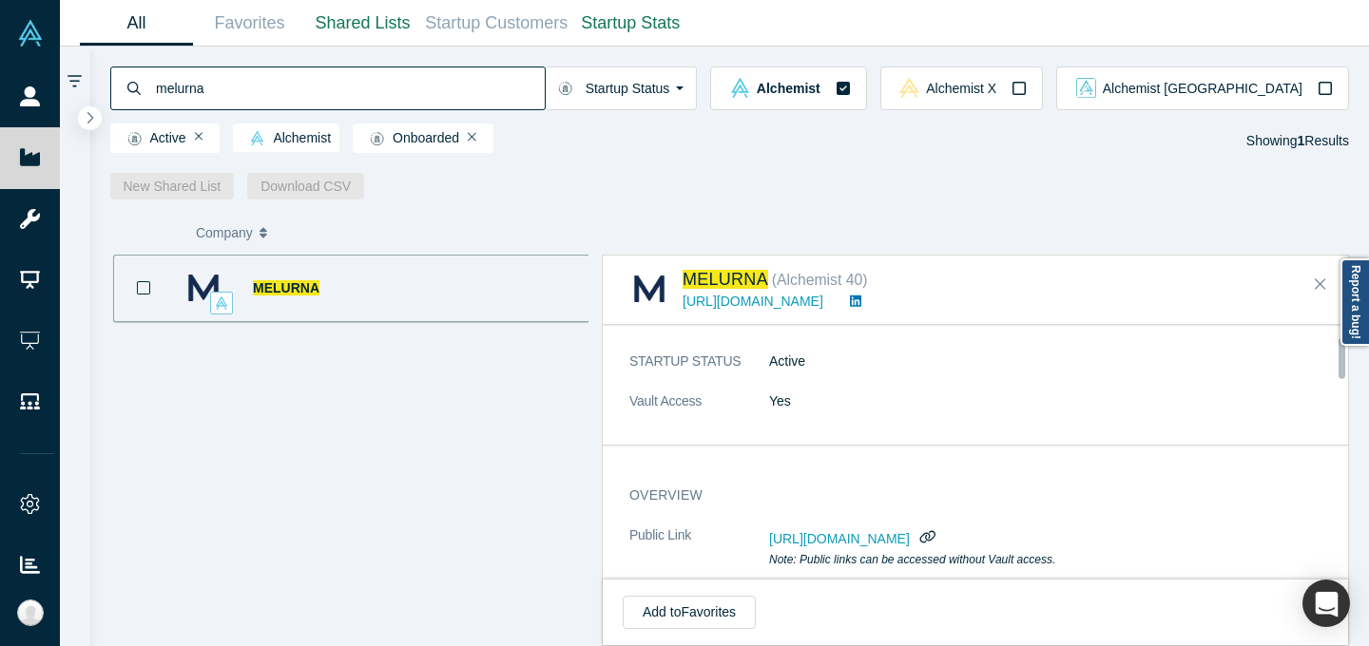
scroll to position [176, 0]
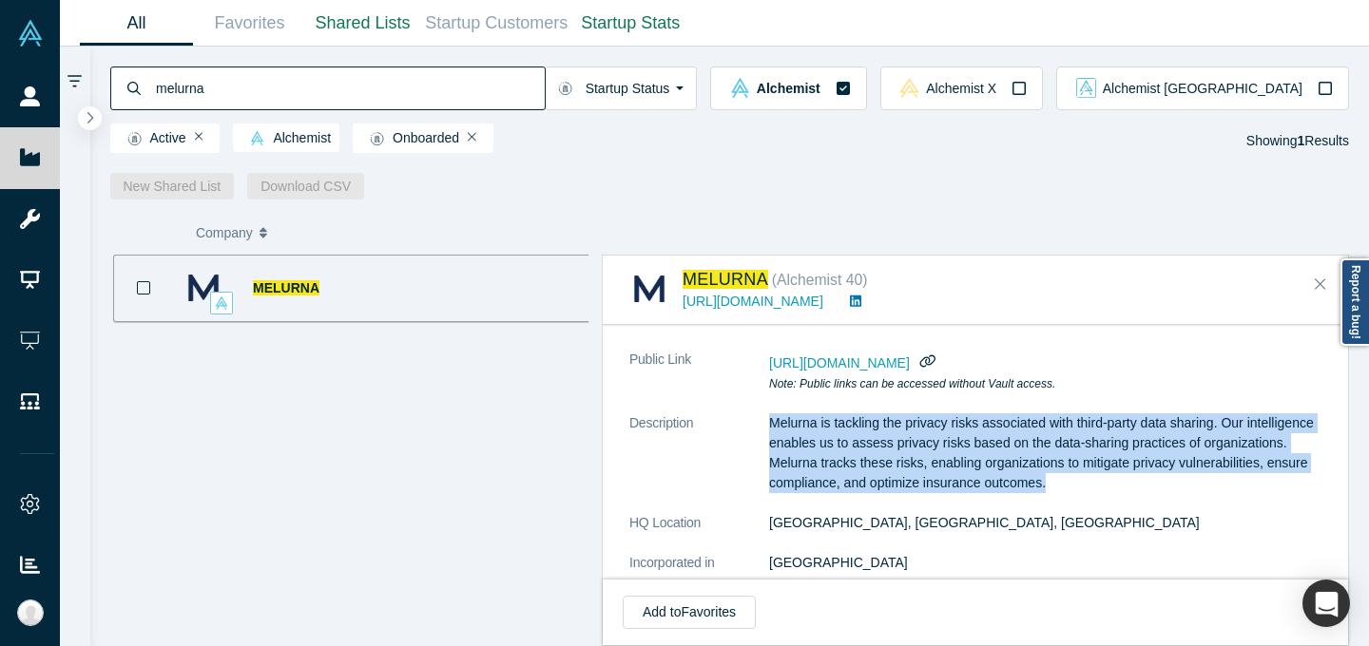
drag, startPoint x: 769, startPoint y: 421, endPoint x: 1064, endPoint y: 490, distance: 302.5
click at [1064, 490] on p "Melurna is tackling the privacy risks associated with third-party data sharing.…" at bounding box center [1052, 453] width 567 height 80
copy p "Melurna is tackling the privacy risks associated with third-party data sharing.…"
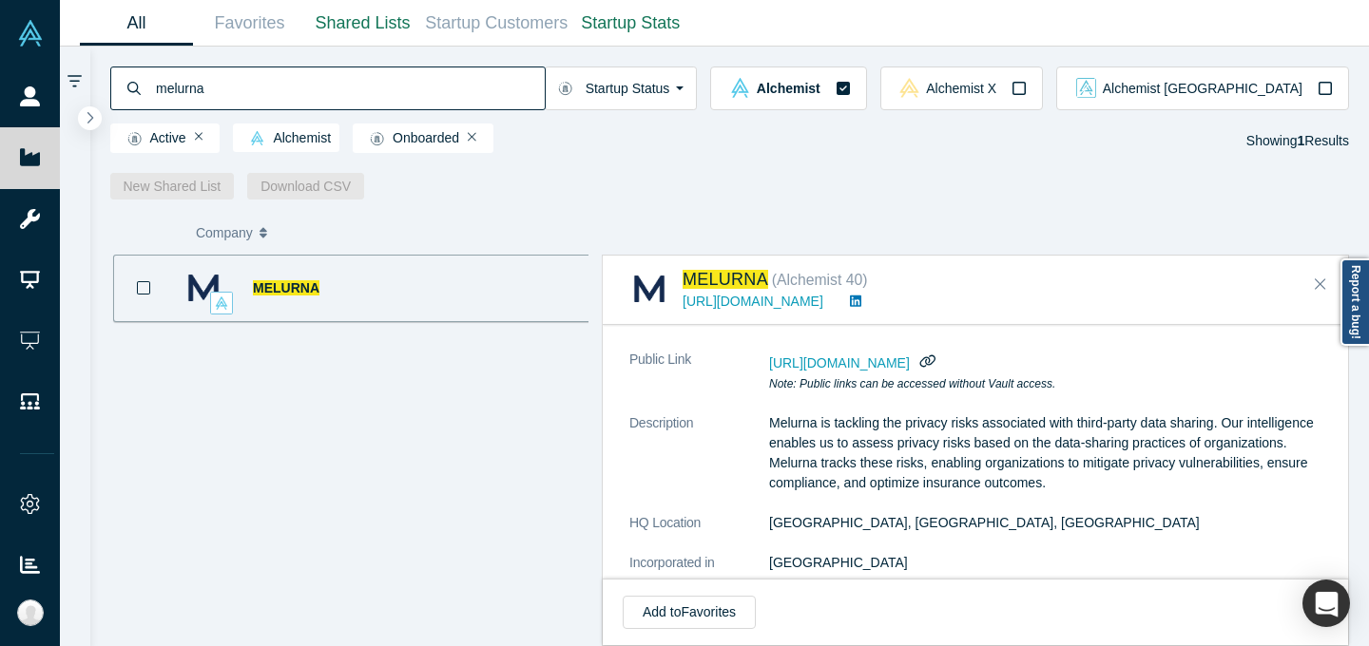
click at [401, 82] on input "melurna" at bounding box center [349, 88] width 391 height 45
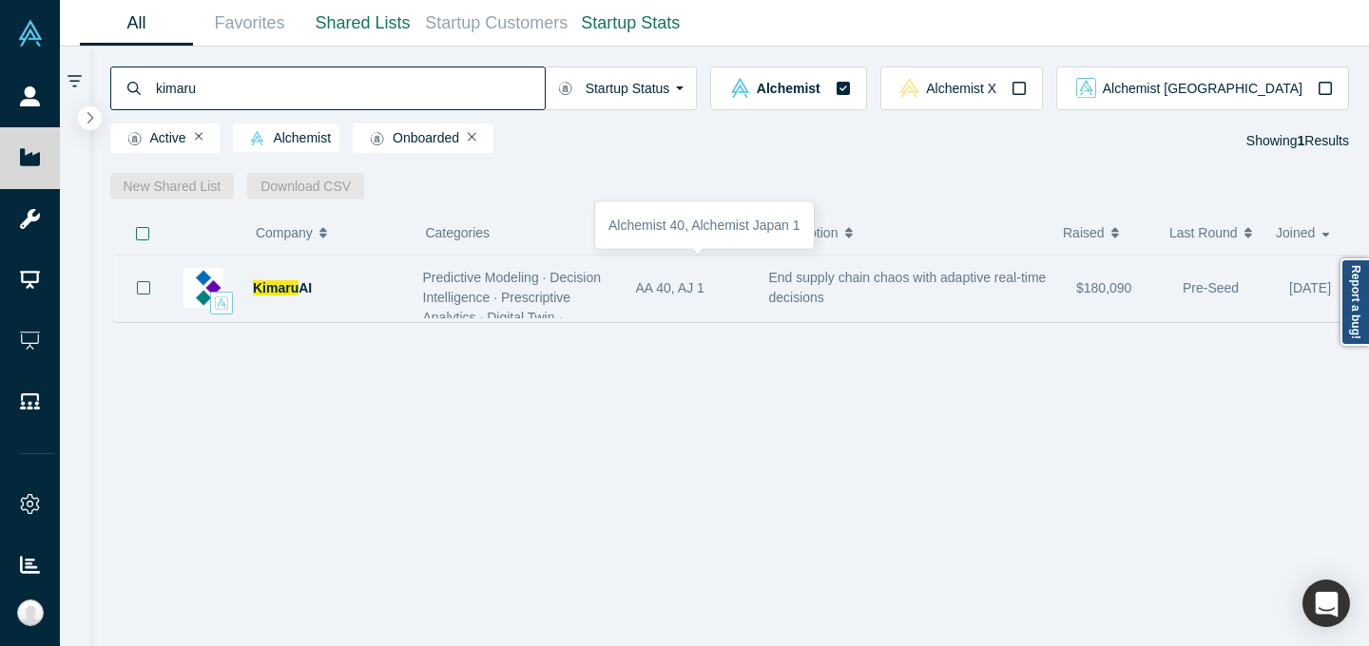
click at [719, 300] on div "AA 40, AJ 1" at bounding box center [692, 289] width 113 height 66
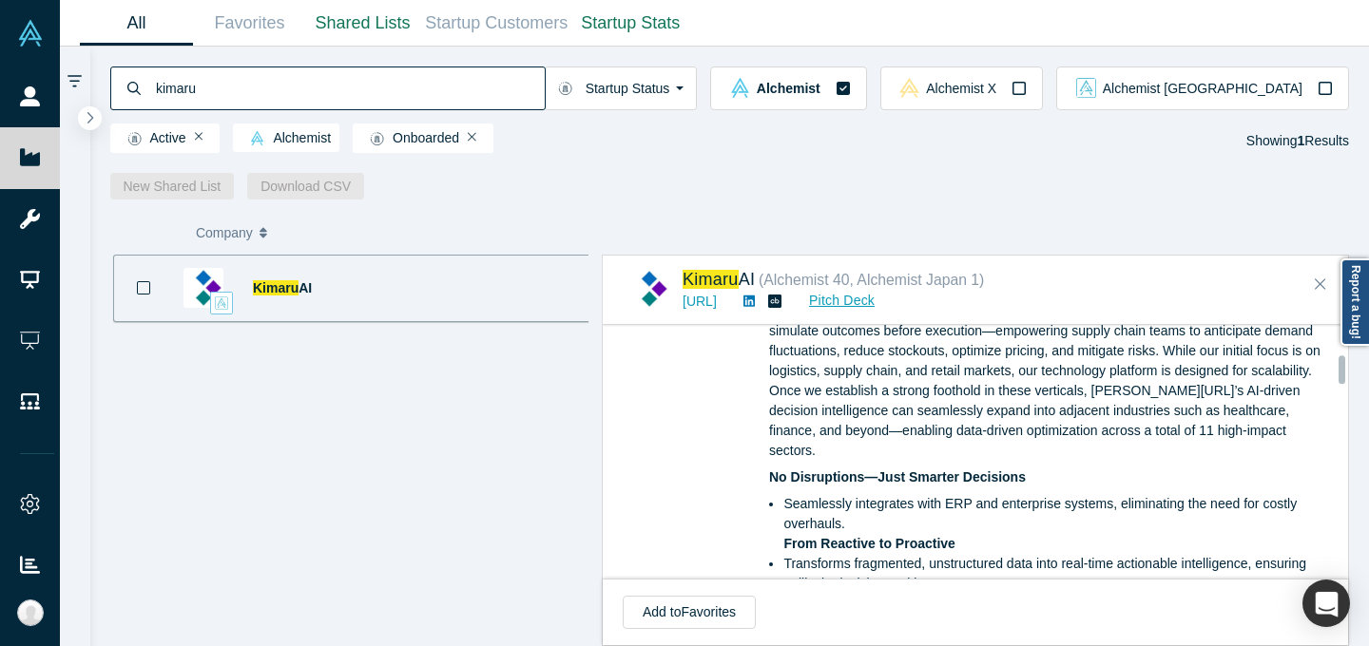
scroll to position [246, 0]
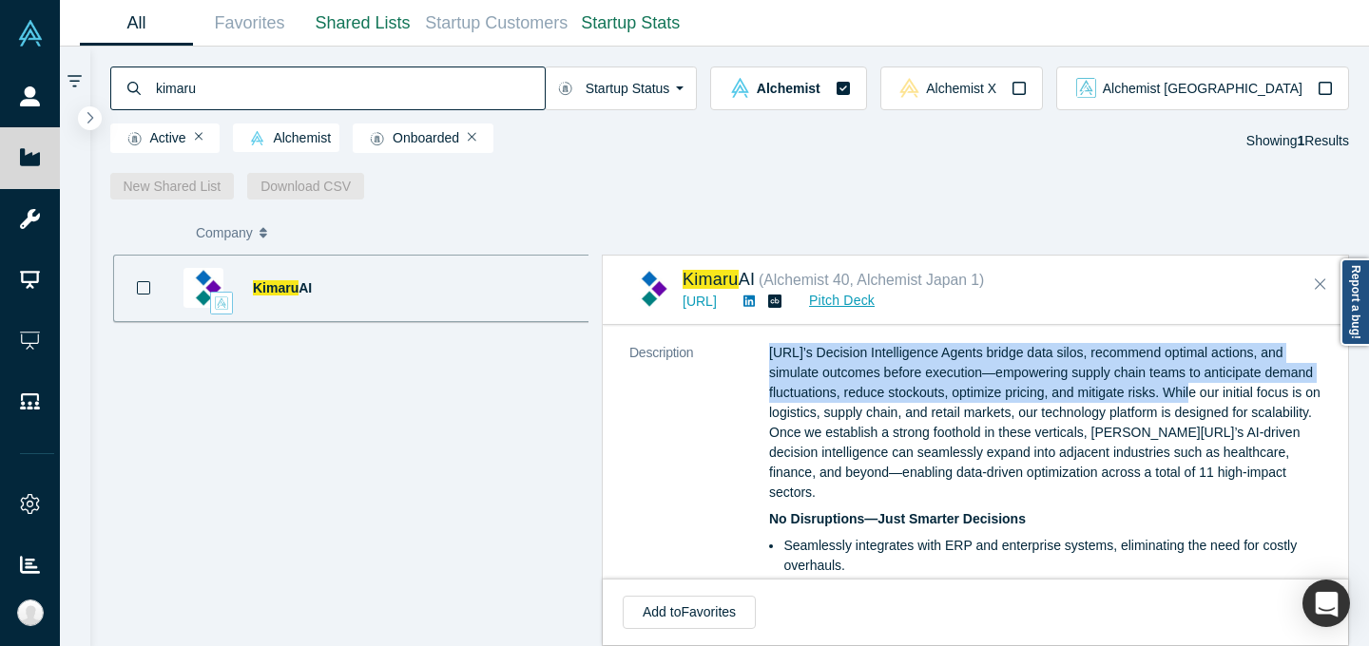
drag, startPoint x: 763, startPoint y: 348, endPoint x: 1169, endPoint y: 399, distance: 409.1
copy dl "[URL]’s Decision Intelligence Agents bridge data silos, recommend optimal actio…"
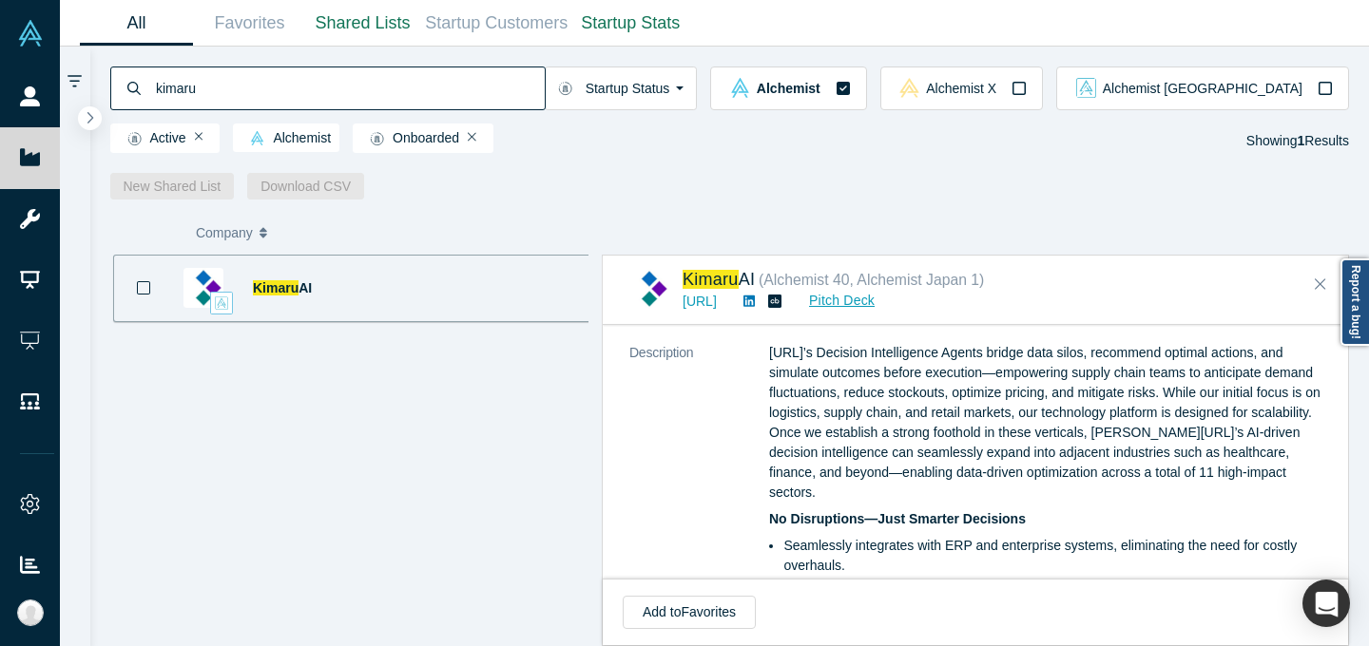
click at [545, 94] on input "kimaru" at bounding box center [349, 88] width 391 height 45
click at [545, 86] on input "kimaru" at bounding box center [349, 88] width 391 height 45
drag, startPoint x: 481, startPoint y: 89, endPoint x: 100, endPoint y: 87, distance: 381.2
click at [100, 87] on div "kimaru Startup Status Is Onboarded Active Shutdown Acquired Alchemist Alchemist…" at bounding box center [729, 123] width 1279 height 153
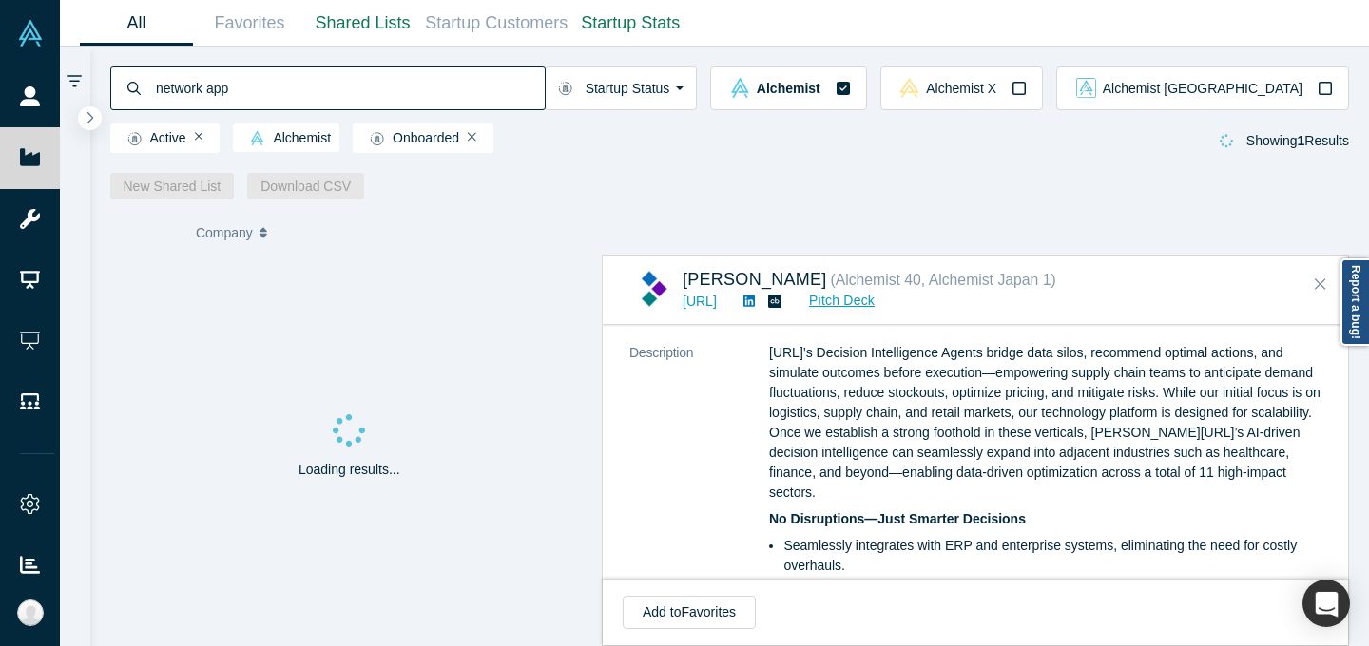
type input "network app"
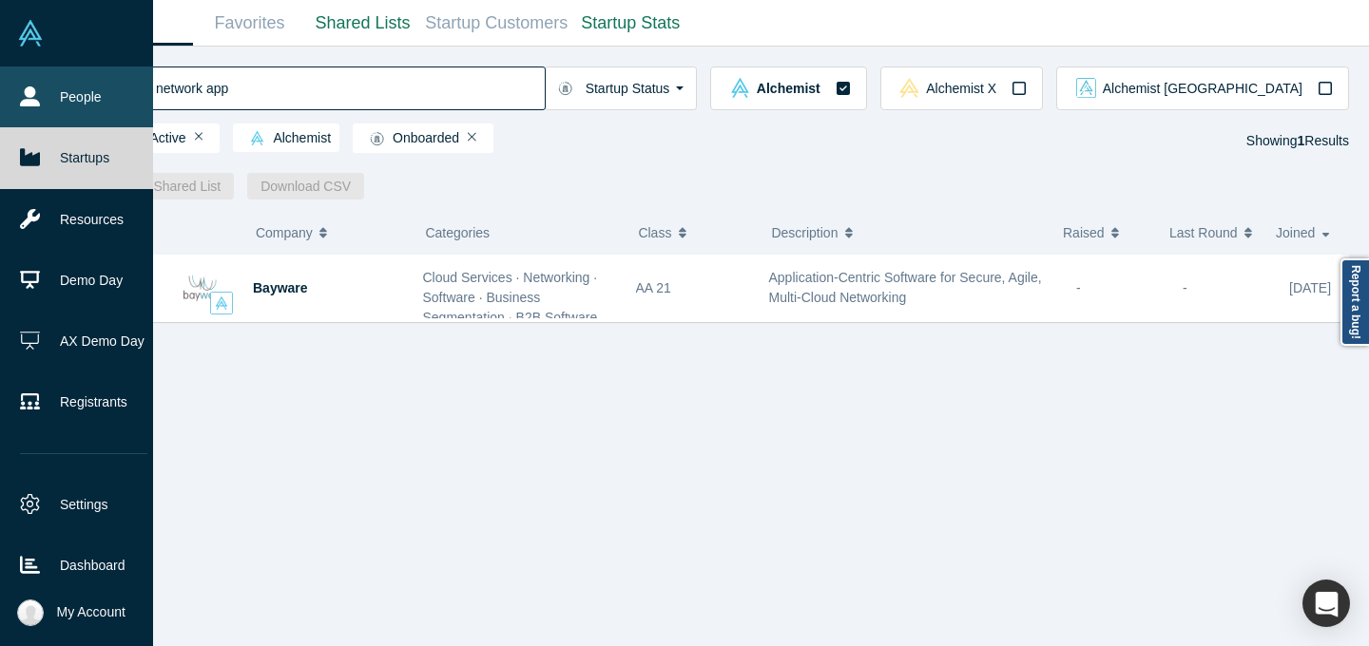
drag, startPoint x: 281, startPoint y: 91, endPoint x: 15, endPoint y: 87, distance: 266.2
click at [13, 87] on div "People Startups Resources Demo Day AX Demo Day Registrants Settings Dashboard E…" at bounding box center [684, 323] width 1369 height 646
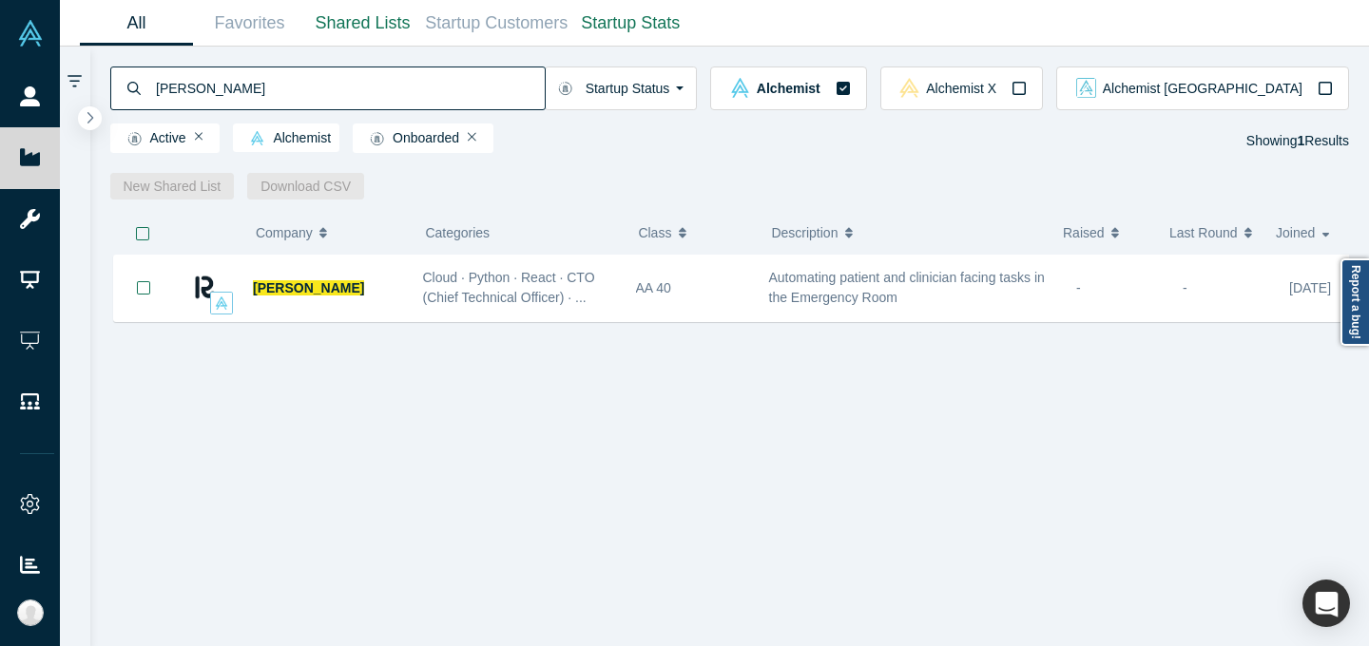
click at [586, 283] on span "Cloud · Python · React · CTO (Chief Technical Officer) · ..." at bounding box center [509, 287] width 172 height 35
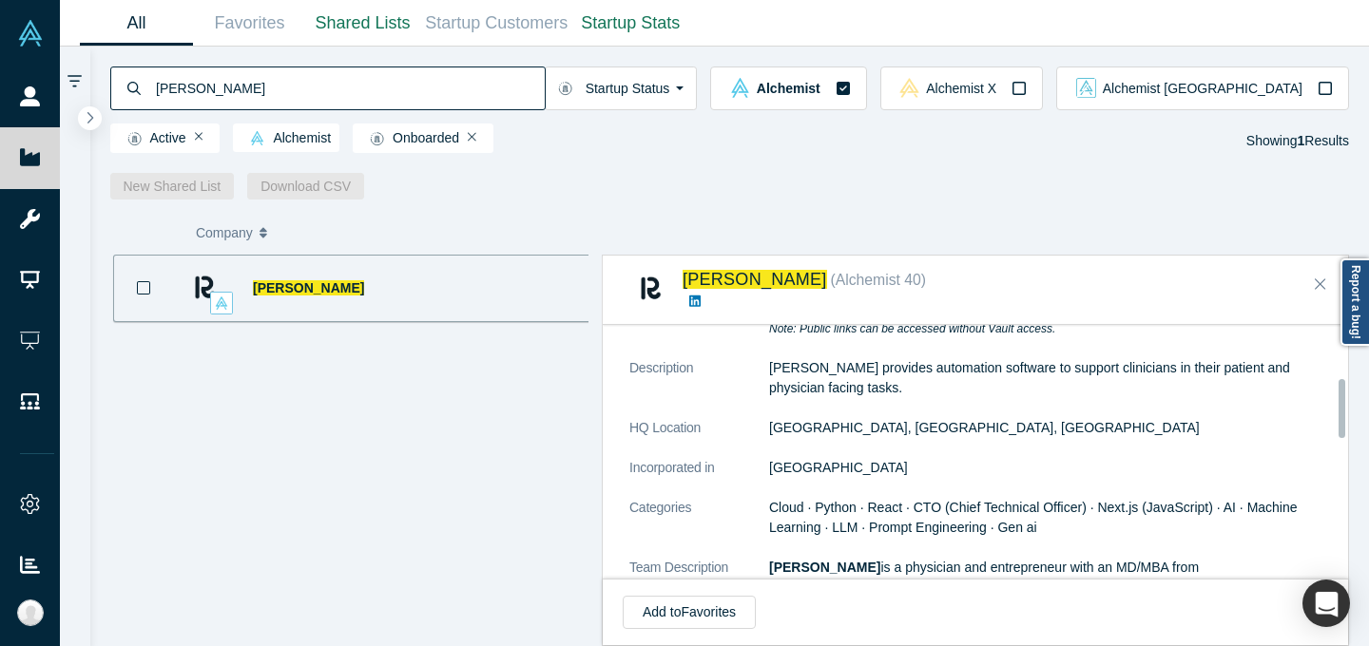
scroll to position [225, 0]
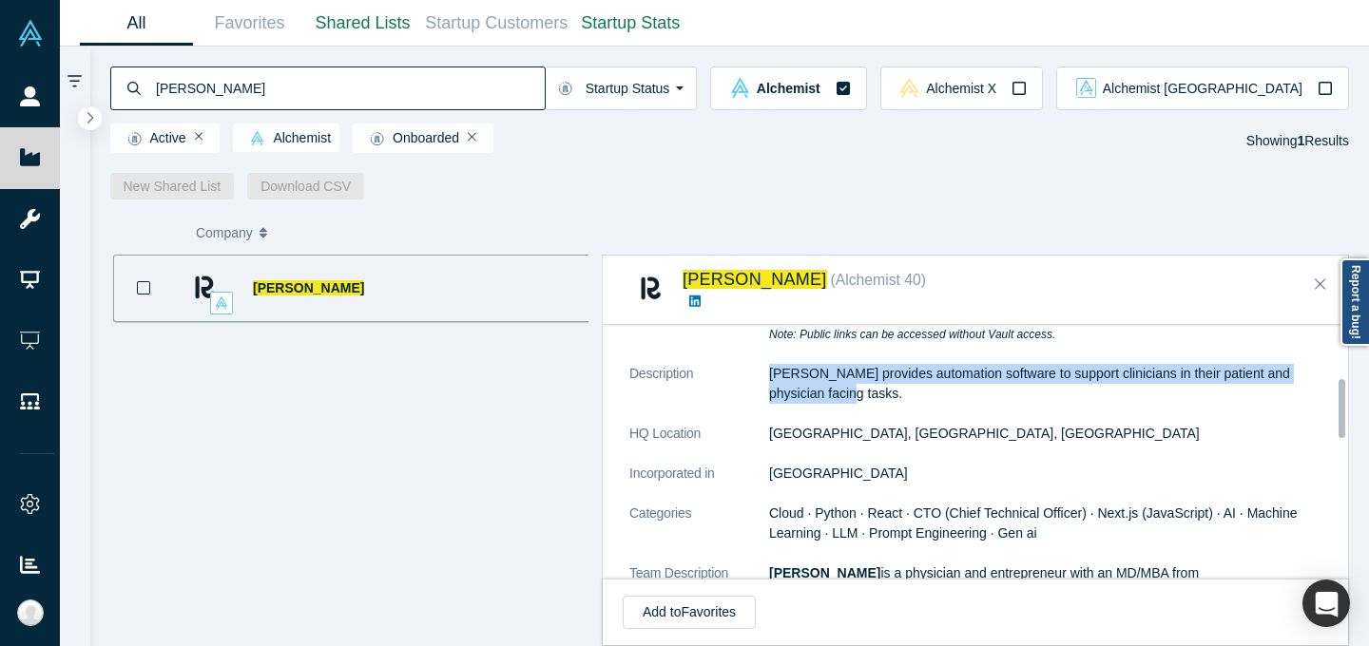
drag, startPoint x: 760, startPoint y: 367, endPoint x: 860, endPoint y: 390, distance: 102.4
click at [860, 390] on dl "Public Link [URL][DOMAIN_NAME][PERSON_NAME] Note: Public links can be accessed …" at bounding box center [982, 531] width 706 height 463
copy dl "[PERSON_NAME] provides automation software to support clinicians in their patie…"
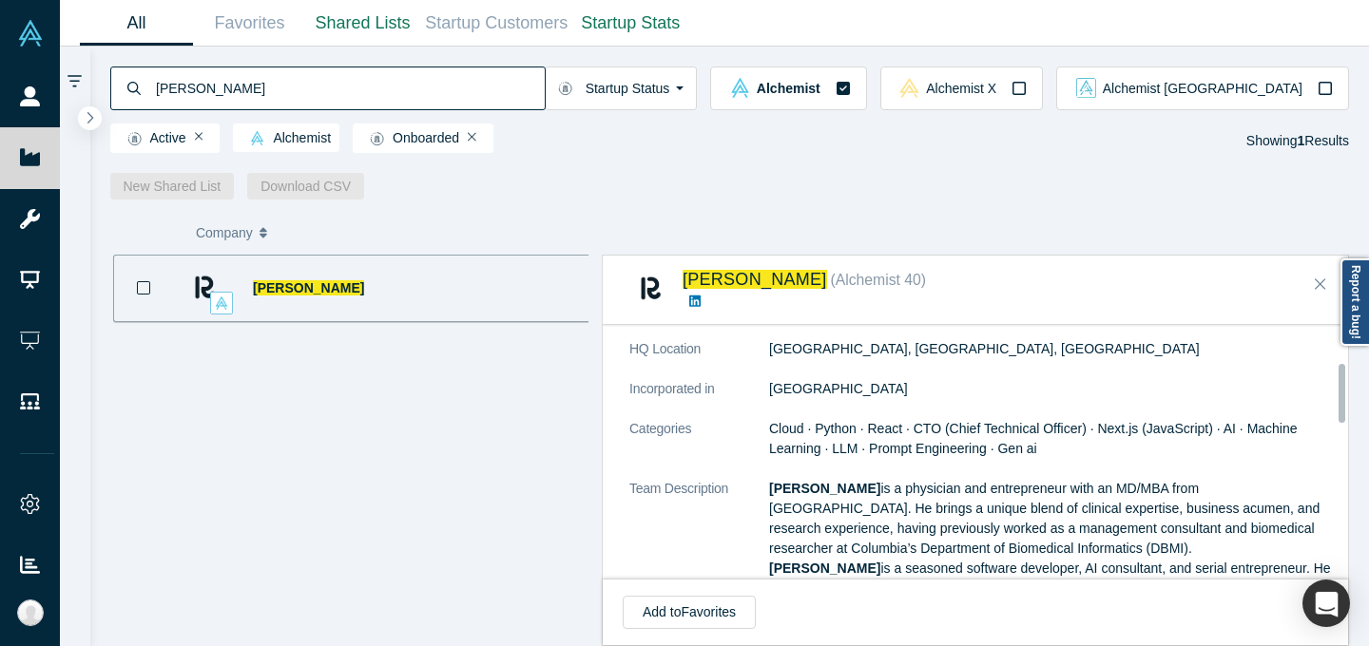
scroll to position [0, 0]
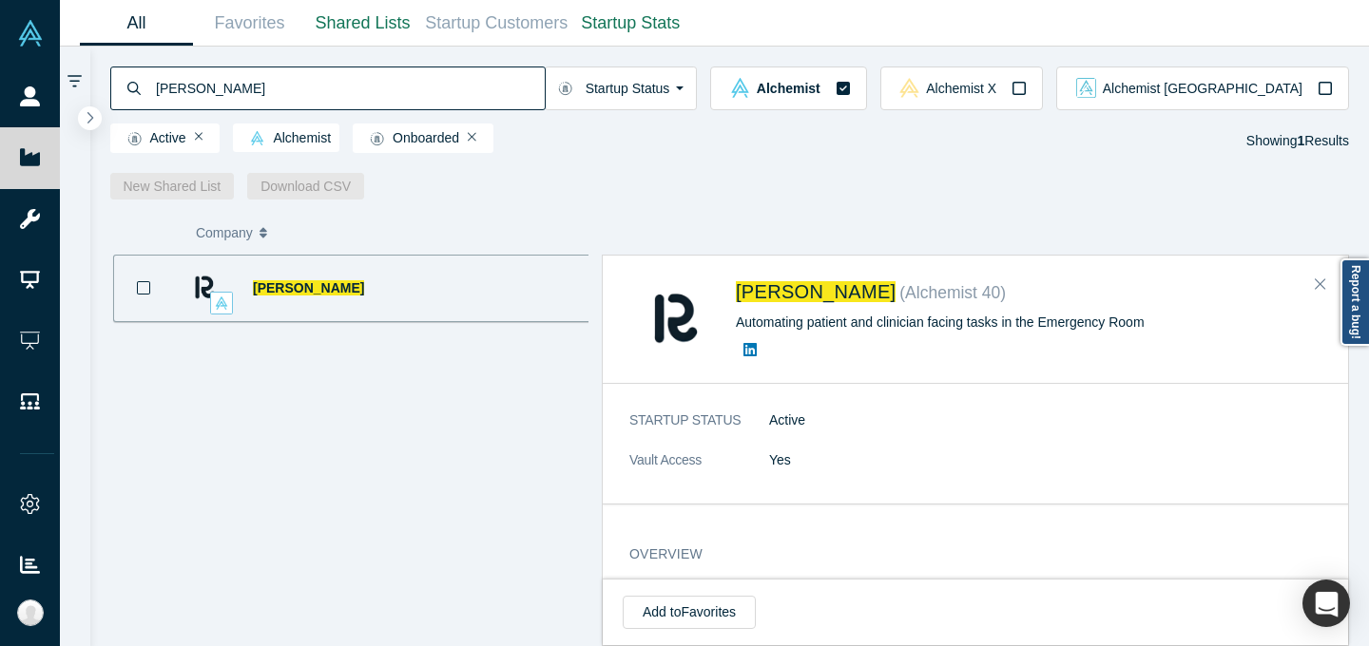
click at [360, 82] on input "[PERSON_NAME]" at bounding box center [349, 88] width 391 height 45
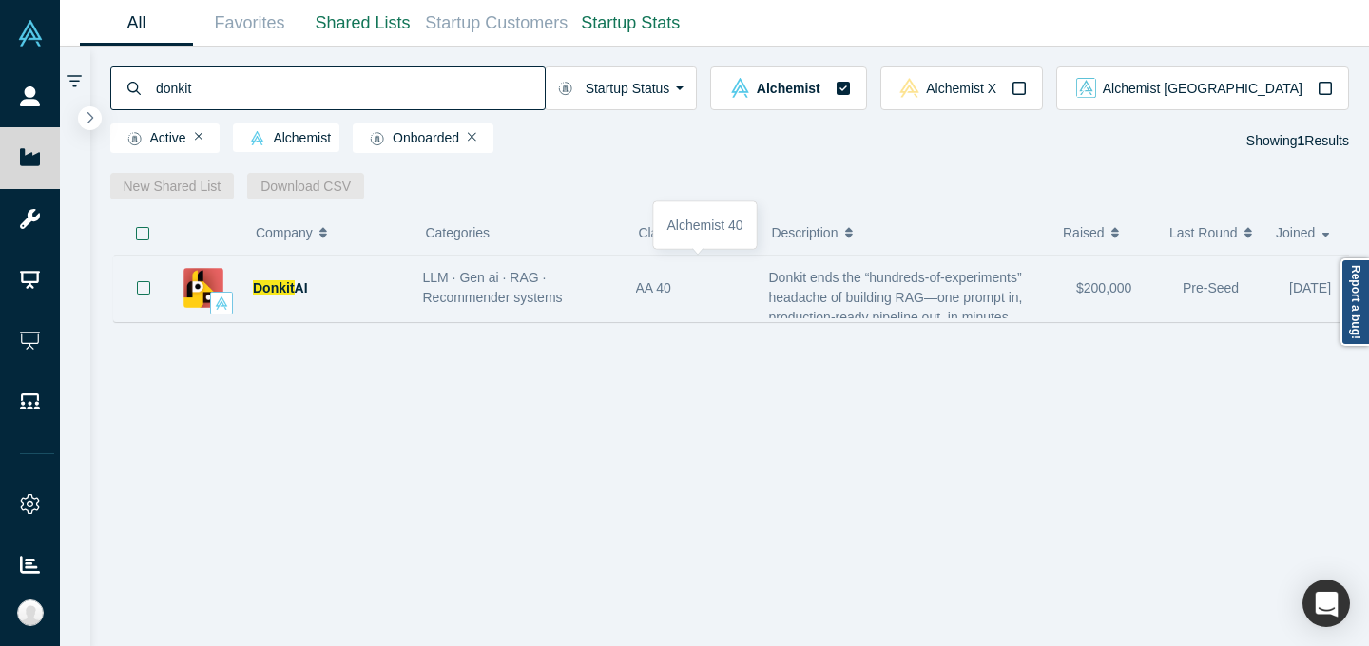
click at [735, 268] on div "AA 40" at bounding box center [692, 289] width 113 height 66
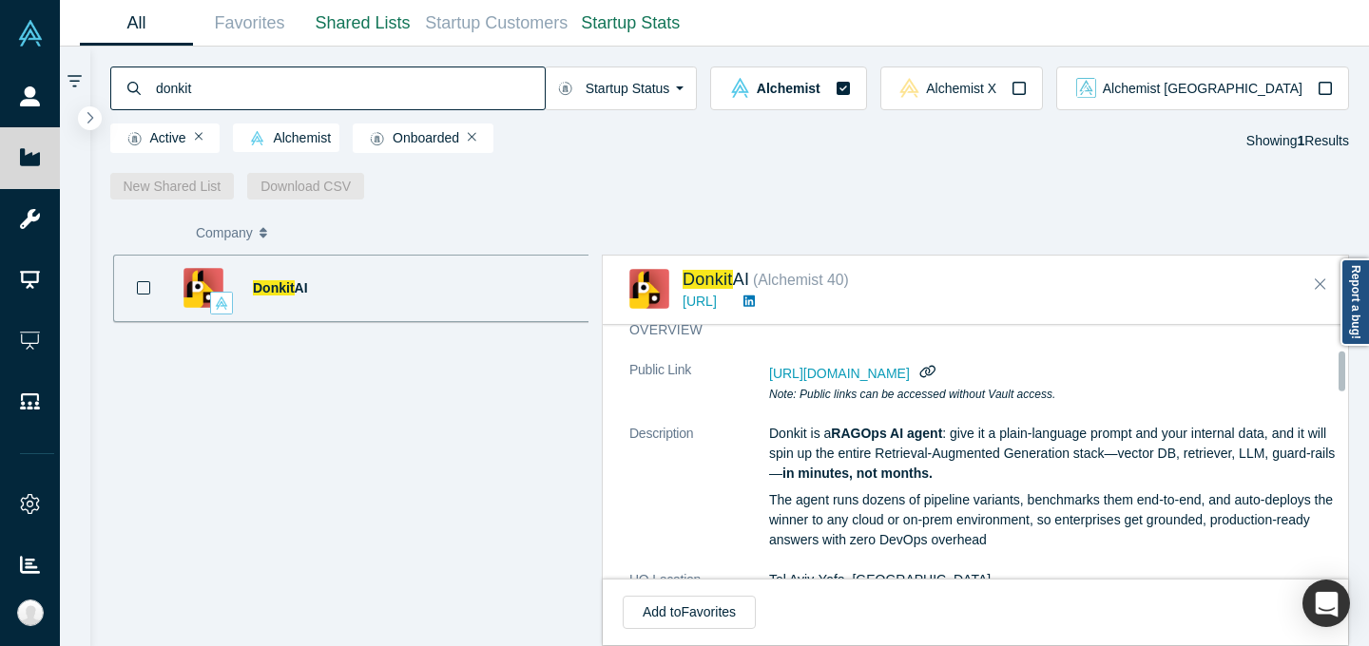
scroll to position [169, 0]
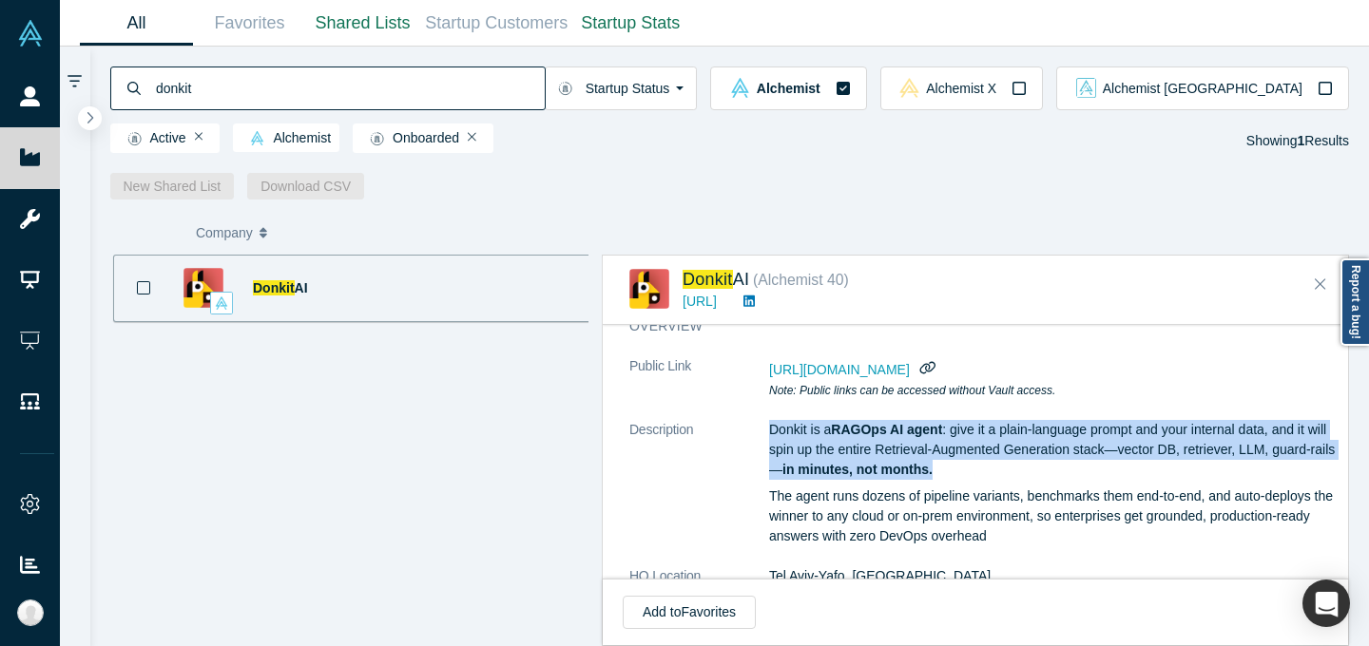
drag, startPoint x: 771, startPoint y: 426, endPoint x: 1005, endPoint y: 473, distance: 238.6
click at [1005, 473] on p "Donkit is a RAGOps AI agent : give it a plain-language prompt and your internal…" at bounding box center [1052, 450] width 567 height 60
copy p "Donkit is a RAGOps AI agent : give it a plain-language prompt and your internal…"
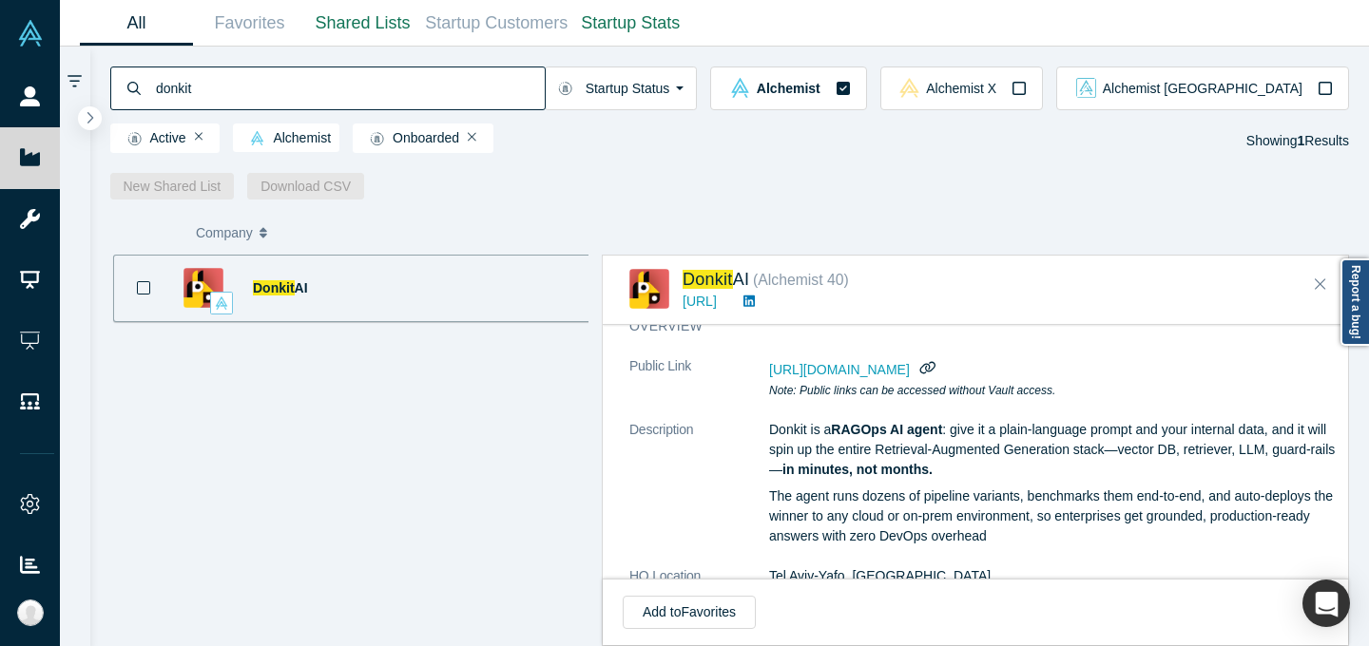
click at [437, 86] on input "donkit" at bounding box center [349, 88] width 391 height 45
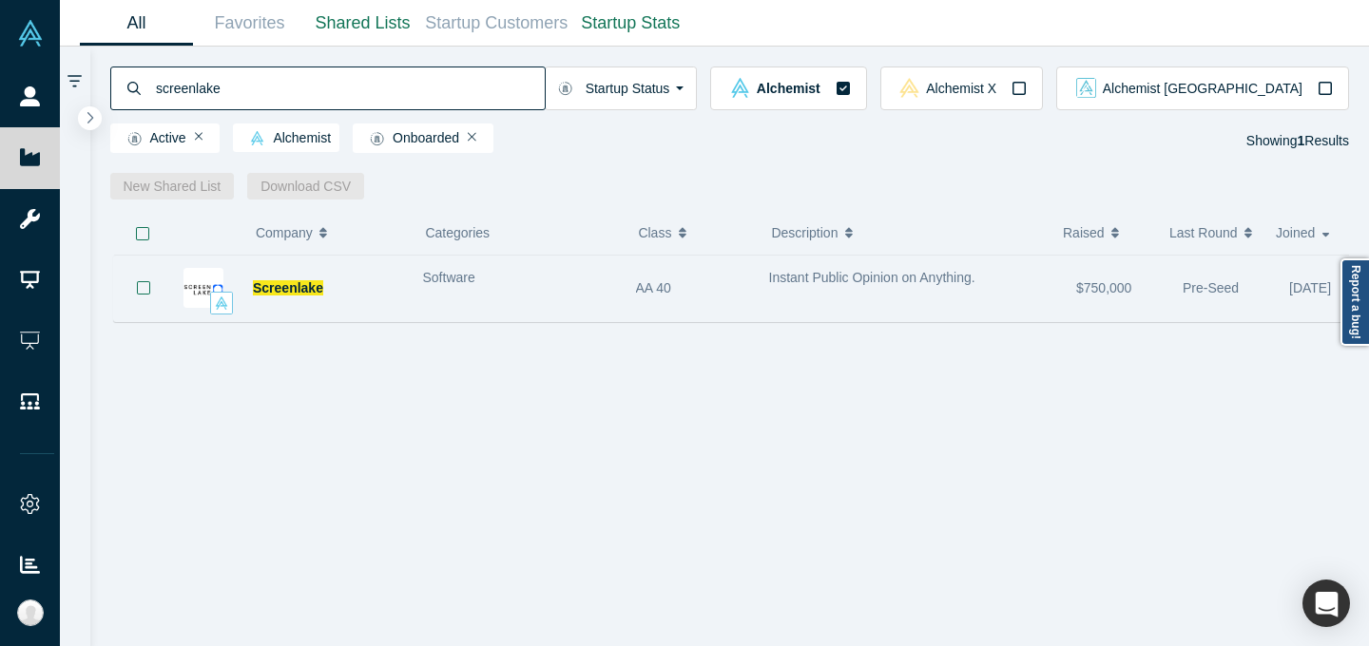
click at [443, 297] on div "Software" at bounding box center [519, 289] width 213 height 60
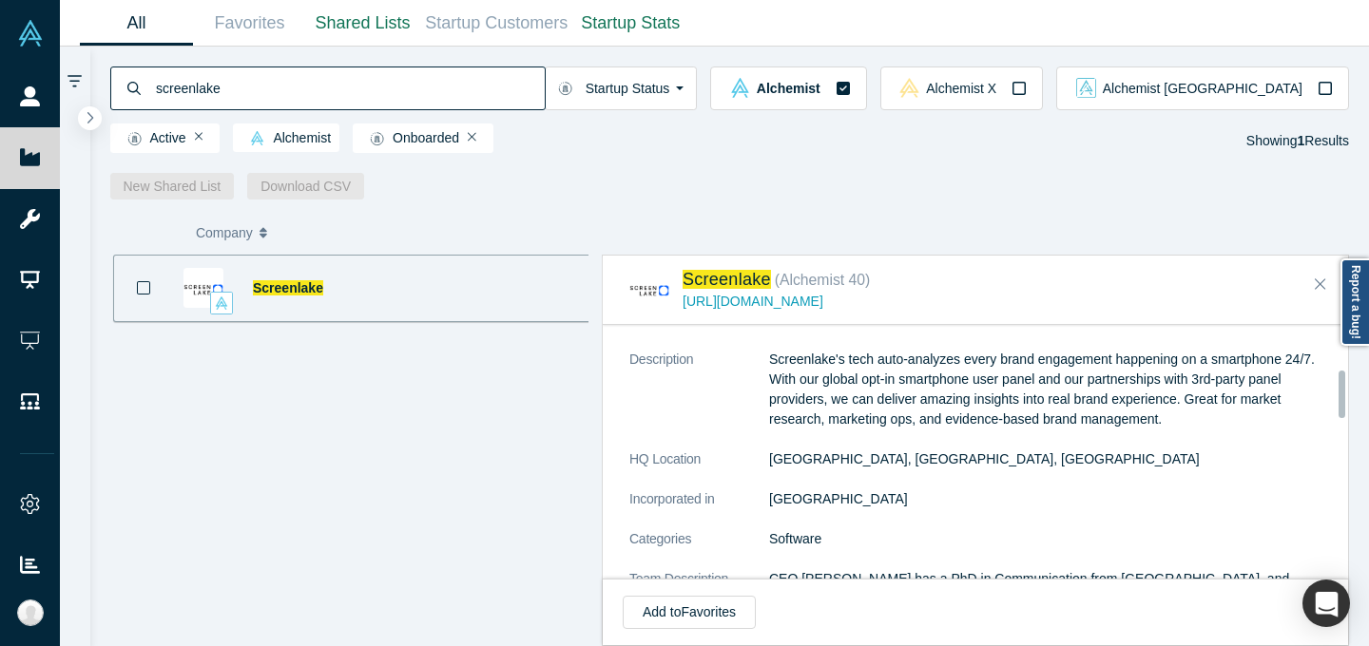
scroll to position [238, 0]
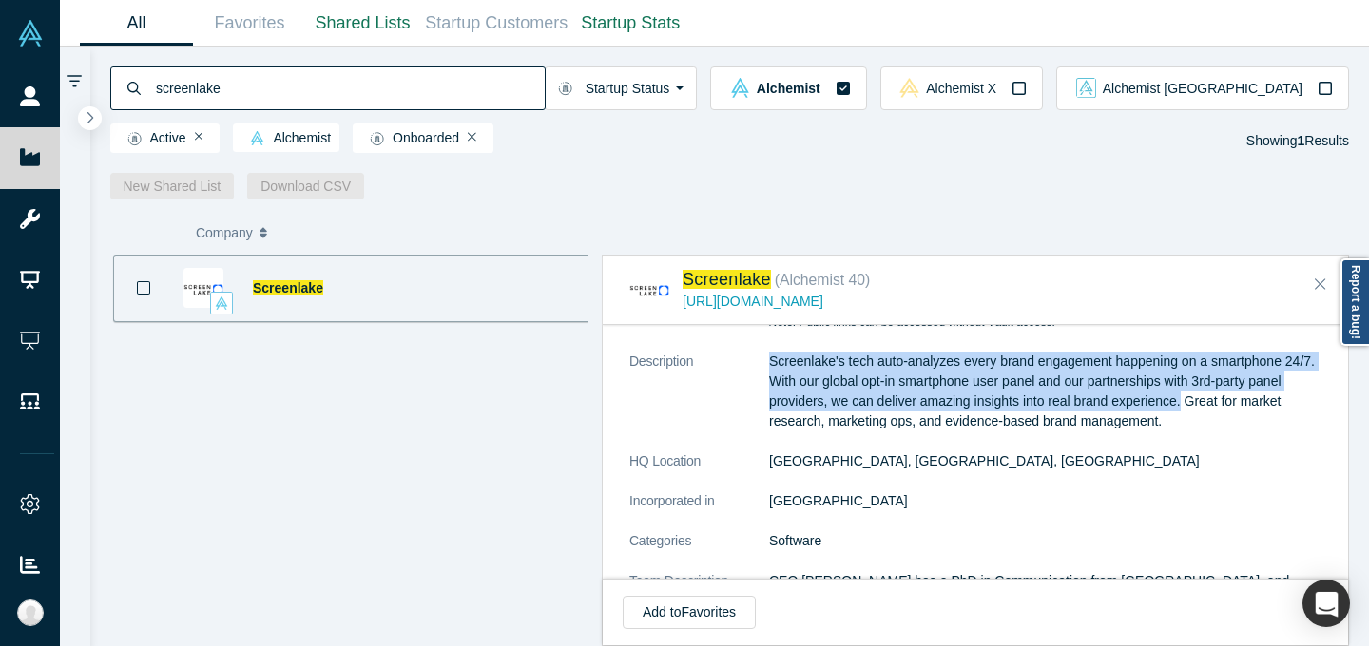
drag, startPoint x: 771, startPoint y: 360, endPoint x: 1182, endPoint y: 404, distance: 413.9
click at [1182, 404] on p "Screenlake's tech auto-analyzes every brand engagement happening on a smartphon…" at bounding box center [1052, 392] width 567 height 80
copy p "Screenlake's tech auto-analyzes every brand engagement happening on a smartphon…"
click at [470, 92] on input "screenlake" at bounding box center [349, 88] width 391 height 45
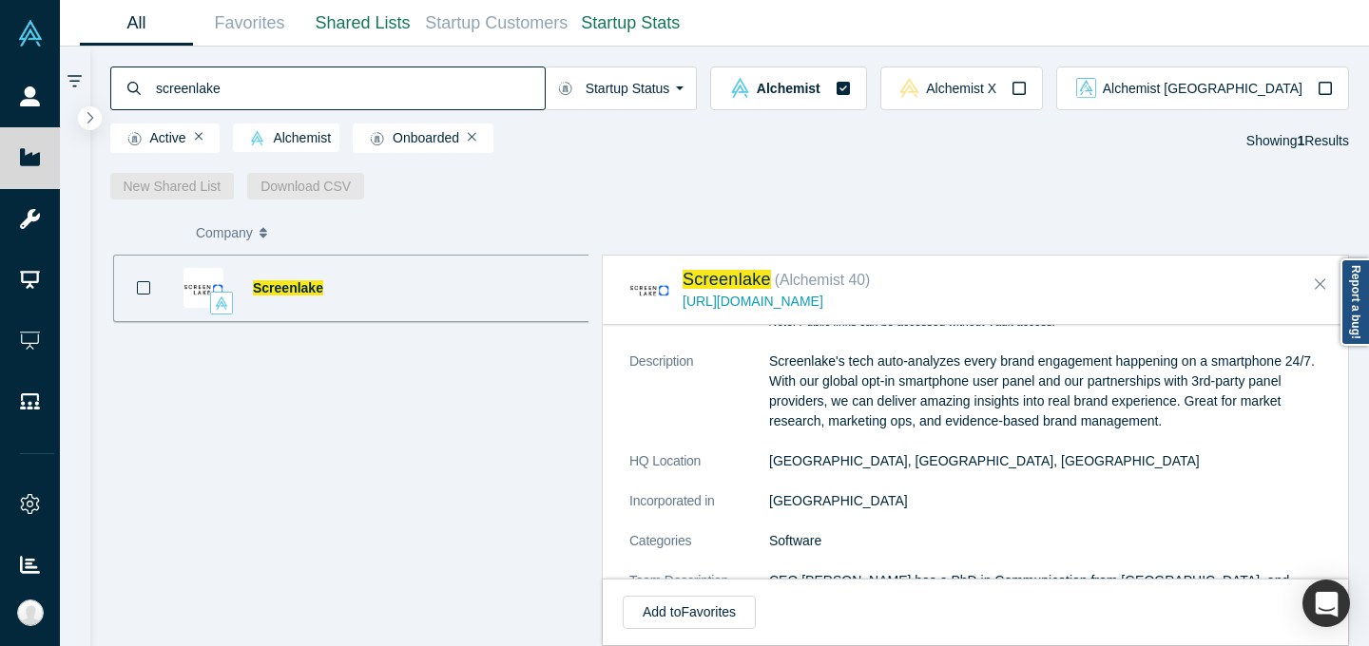
click at [469, 91] on input "screenlake" at bounding box center [349, 88] width 391 height 45
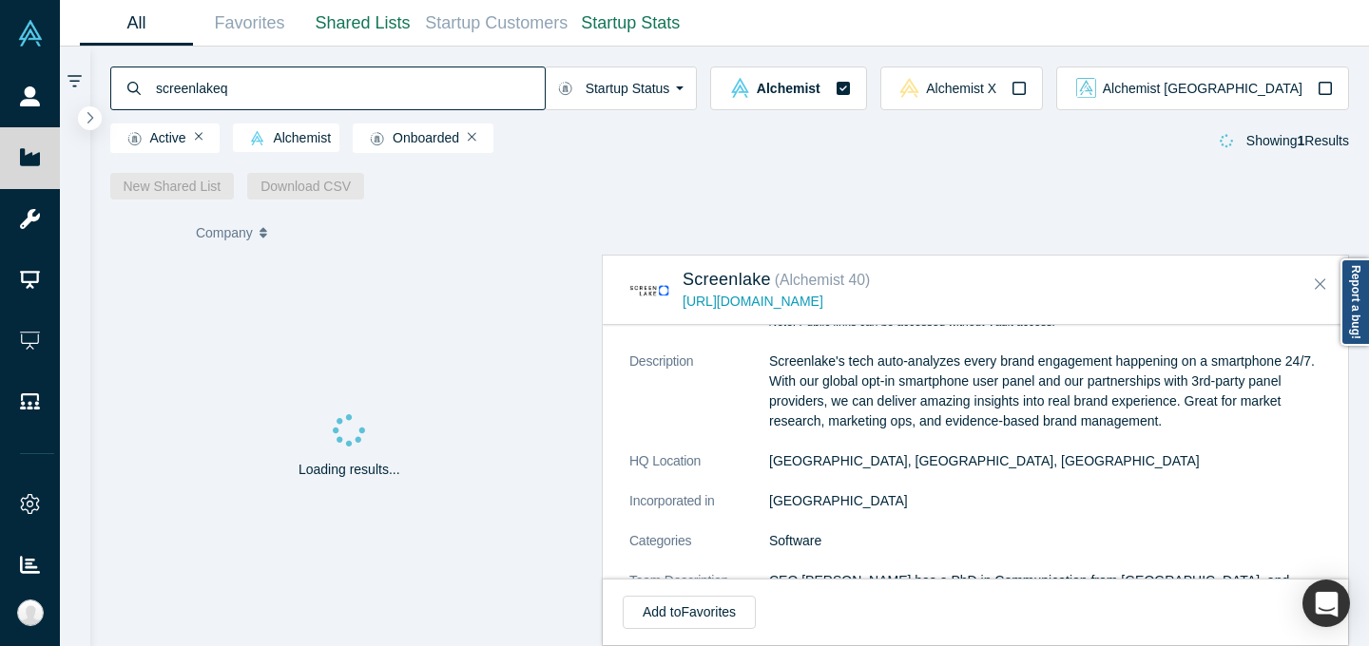
click at [469, 91] on input "screenlakeq" at bounding box center [349, 88] width 391 height 45
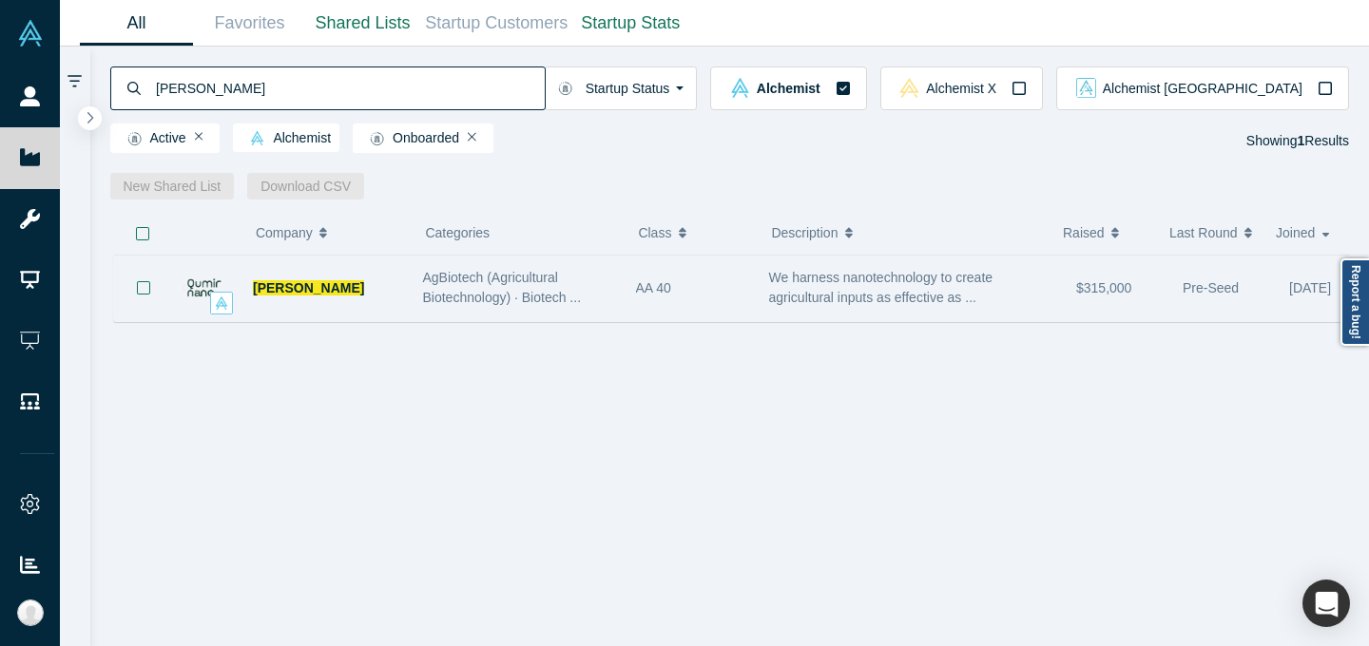
click at [753, 288] on div "AA 40" at bounding box center [691, 289] width 133 height 66
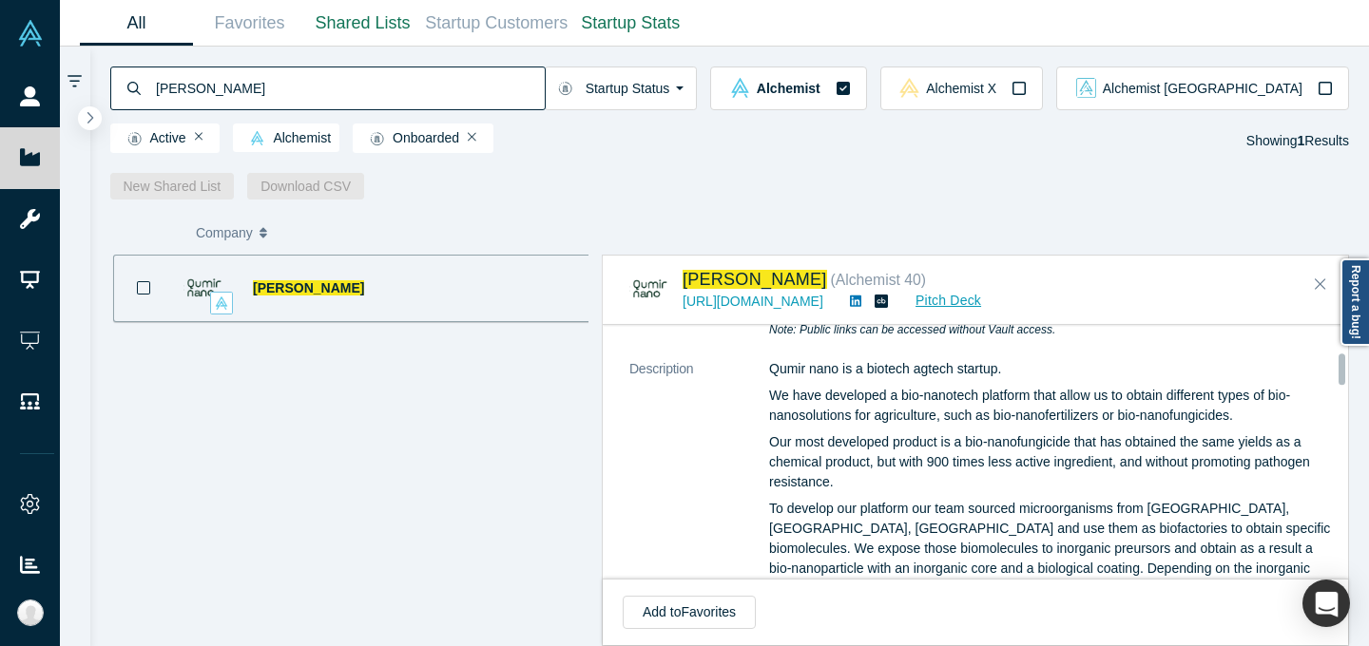
scroll to position [235, 0]
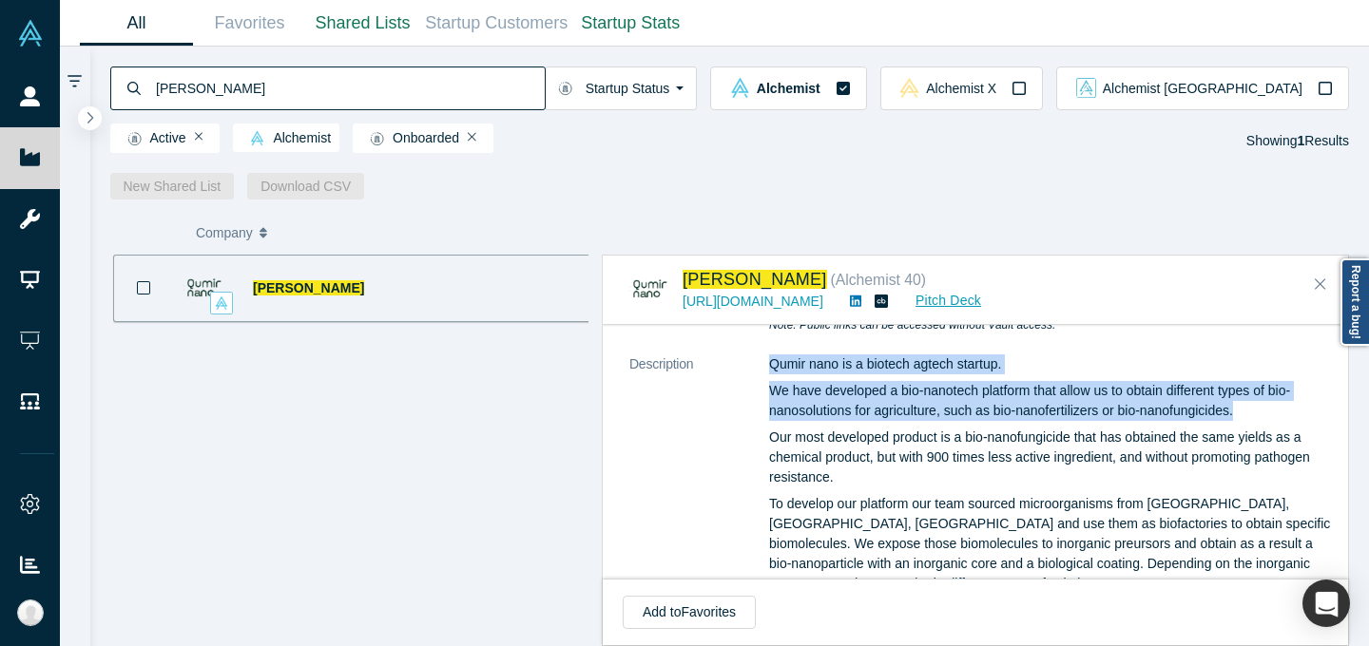
drag, startPoint x: 763, startPoint y: 367, endPoint x: 1253, endPoint y: 412, distance: 491.5
copy dl "Qumir nano is a biotech agtech startup. We have developed a bio-nanotech platfo…"
click at [512, 83] on input "[PERSON_NAME]" at bounding box center [349, 88] width 391 height 45
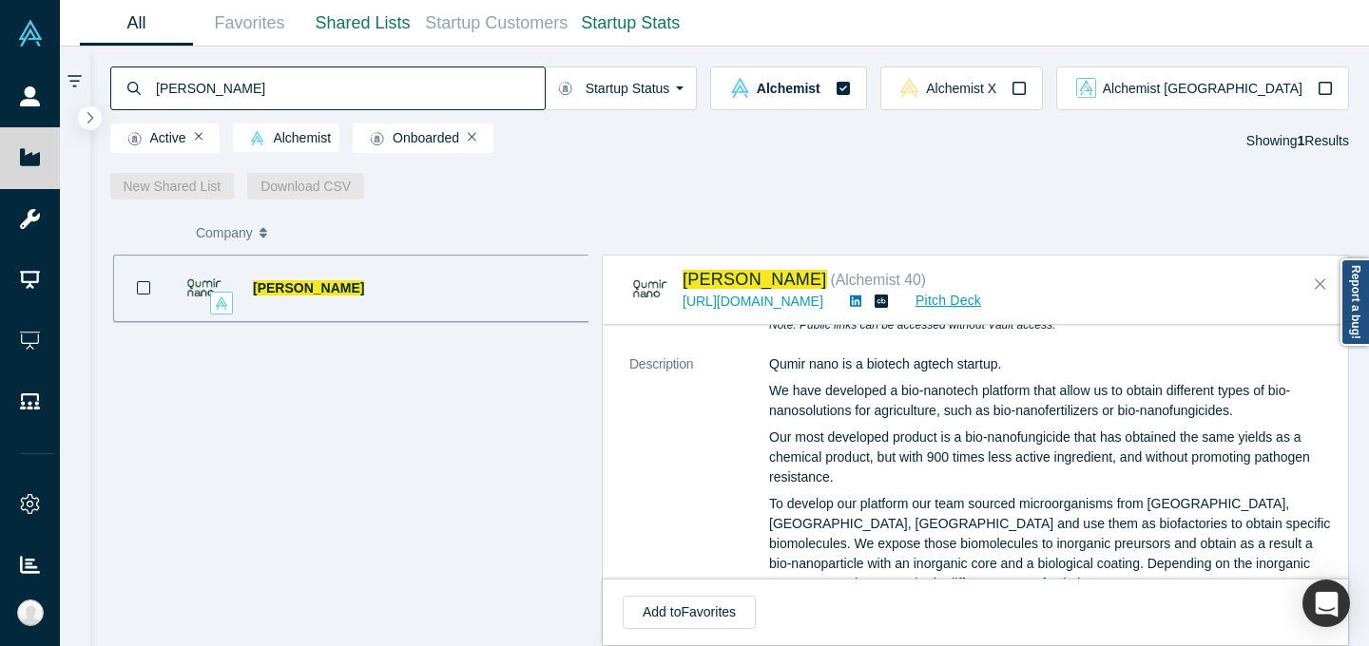
click at [512, 83] on input "[PERSON_NAME]" at bounding box center [349, 88] width 391 height 45
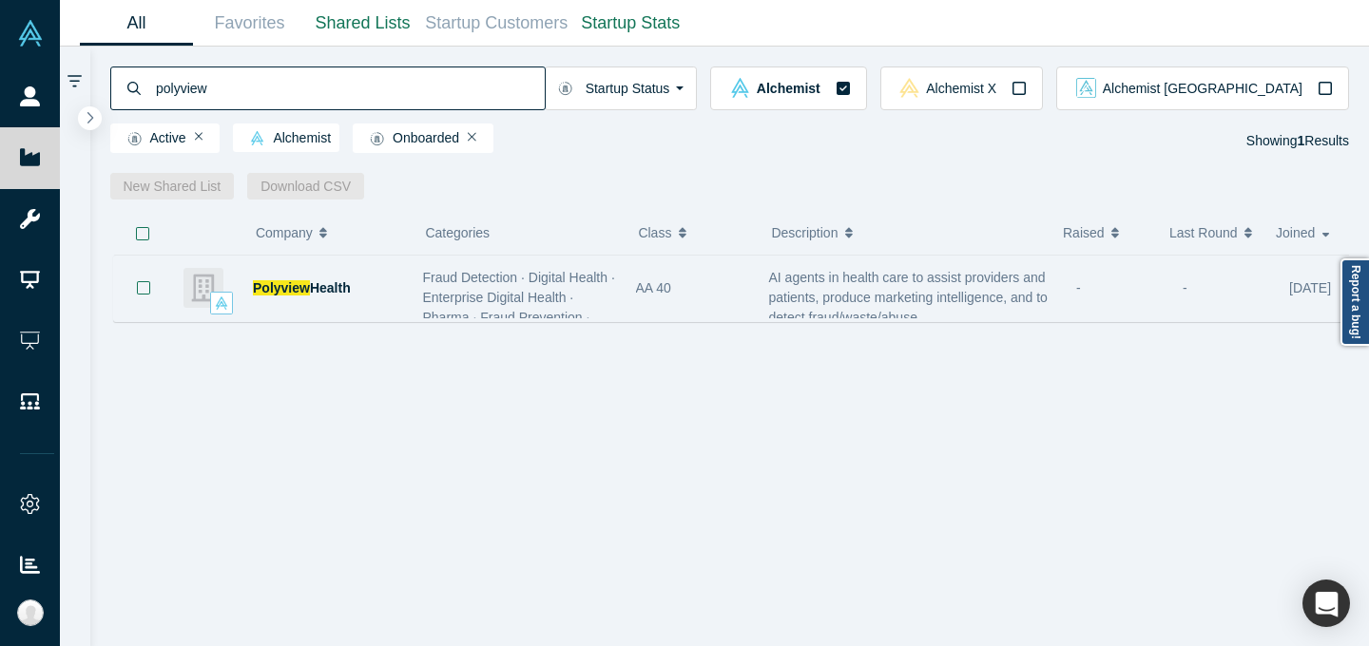
click at [666, 272] on div "AA 40" at bounding box center [692, 289] width 113 height 66
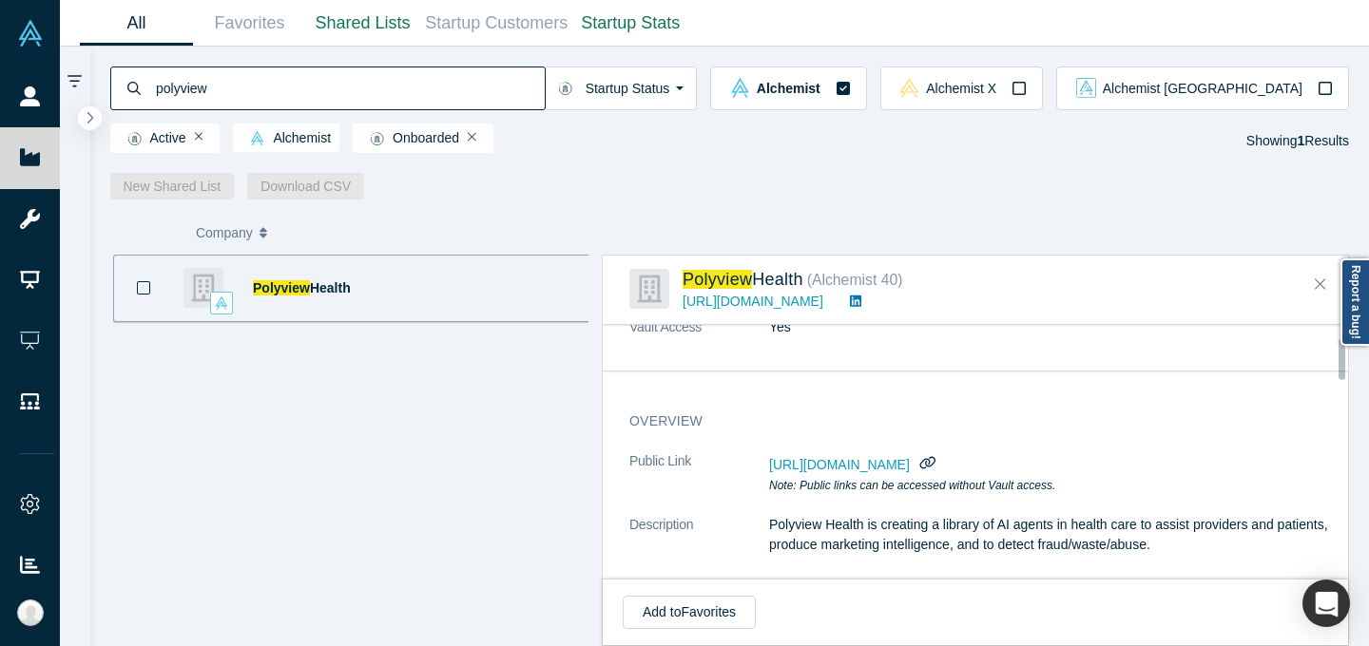
scroll to position [76, 0]
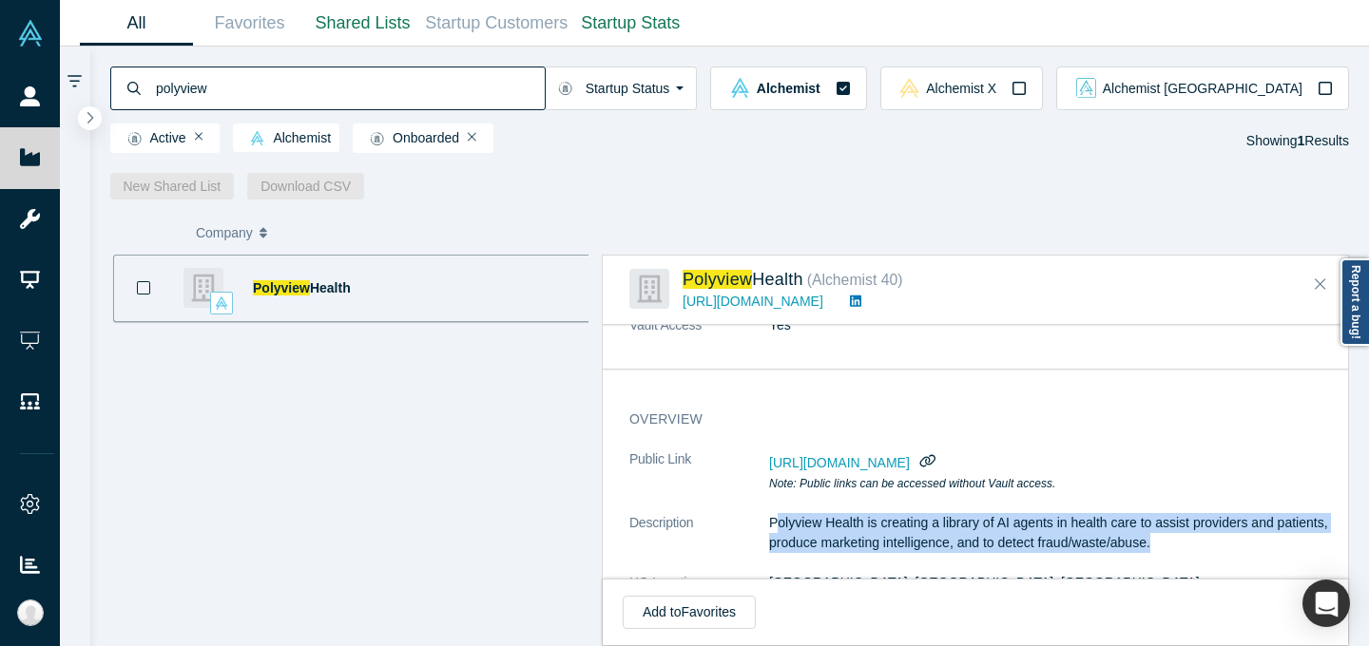
drag, startPoint x: 775, startPoint y: 524, endPoint x: 1217, endPoint y: 546, distance: 442.5
click at [1217, 546] on p "Polyview Health is creating a library of AI agents in health care to assist pro…" at bounding box center [1052, 533] width 567 height 40
copy p "olyview Health is creating a library of AI agents in health care to assist prov…"
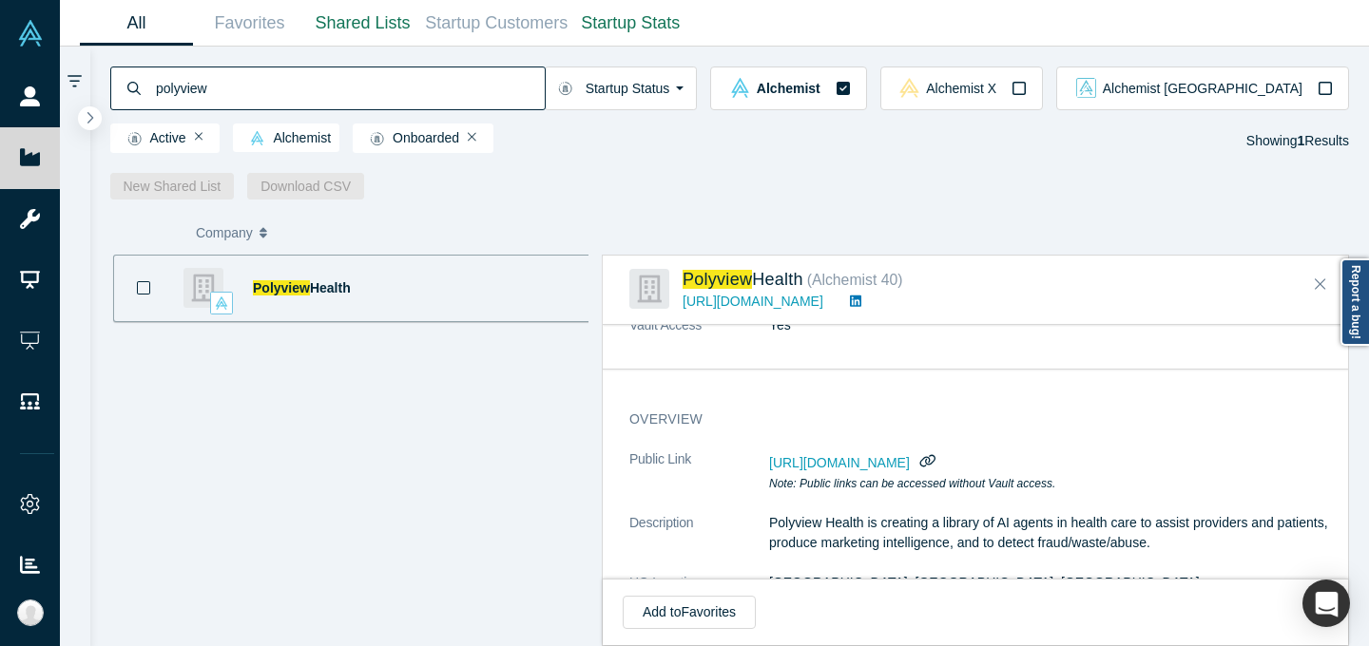
click at [776, 547] on p "Polyview Health is creating a library of AI agents in health care to assist pro…" at bounding box center [1052, 533] width 567 height 40
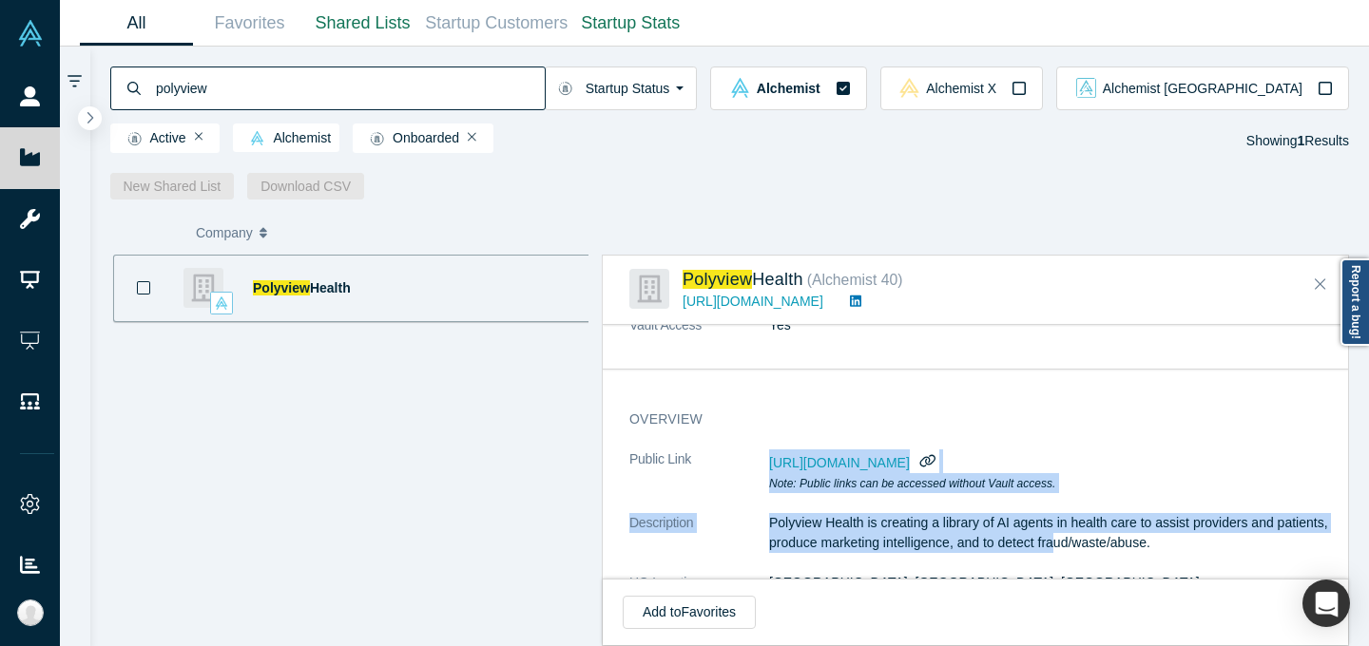
drag, startPoint x: 765, startPoint y: 508, endPoint x: 1199, endPoint y: 534, distance: 434.2
click at [1200, 534] on p "Polyview Health is creating a library of AI agents in health care to assist pro…" at bounding box center [1052, 533] width 567 height 40
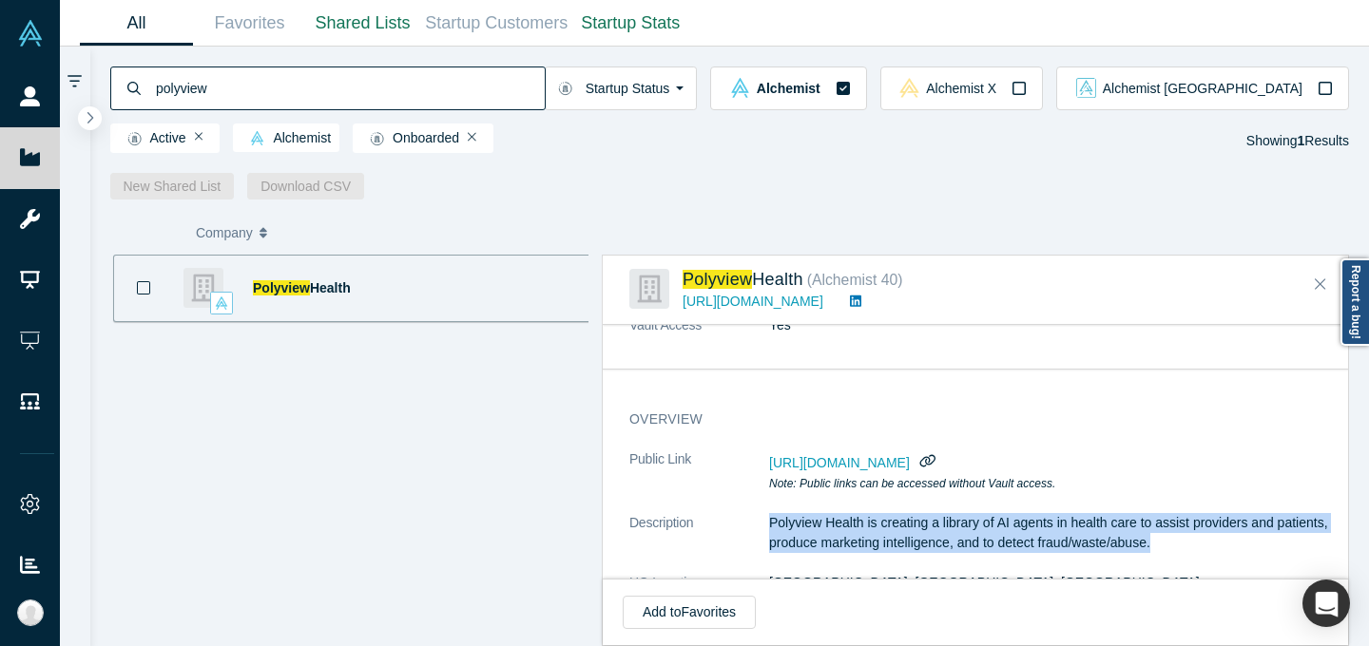
drag, startPoint x: 1260, startPoint y: 547, endPoint x: 770, endPoint y: 528, distance: 490.9
click at [770, 528] on p "Polyview Health is creating a library of AI agents in health care to assist pro…" at bounding box center [1052, 533] width 567 height 40
copy p "Polyview Health is creating a library of AI agents in health care to assist pro…"
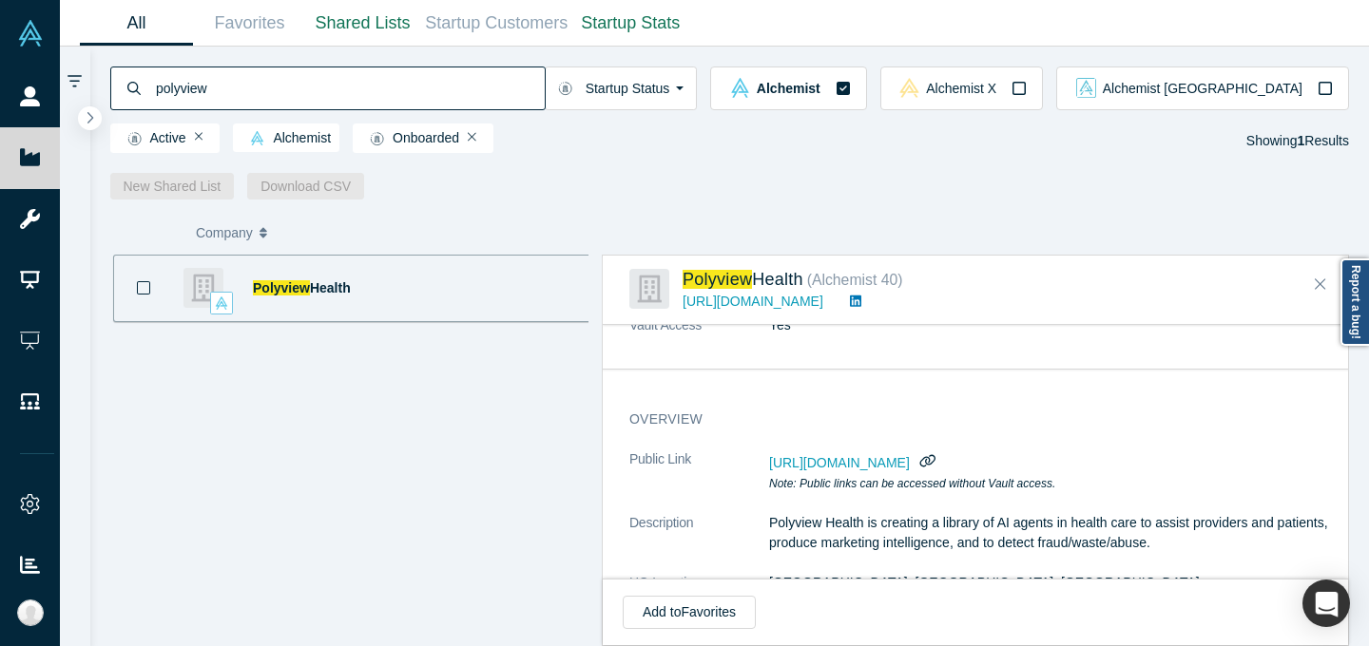
click at [545, 83] on input "polyview" at bounding box center [349, 88] width 391 height 45
click at [545, 82] on input "polyview" at bounding box center [349, 88] width 391 height 45
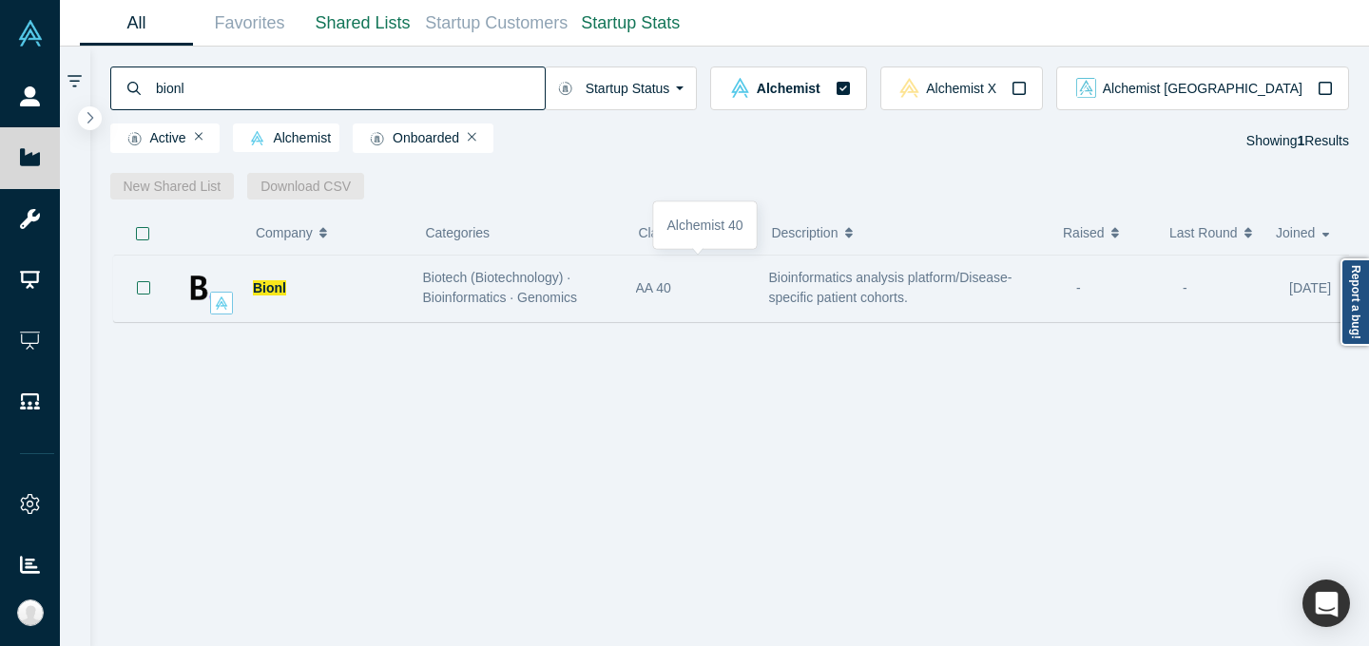
click at [691, 298] on div "AA 40" at bounding box center [692, 289] width 113 height 66
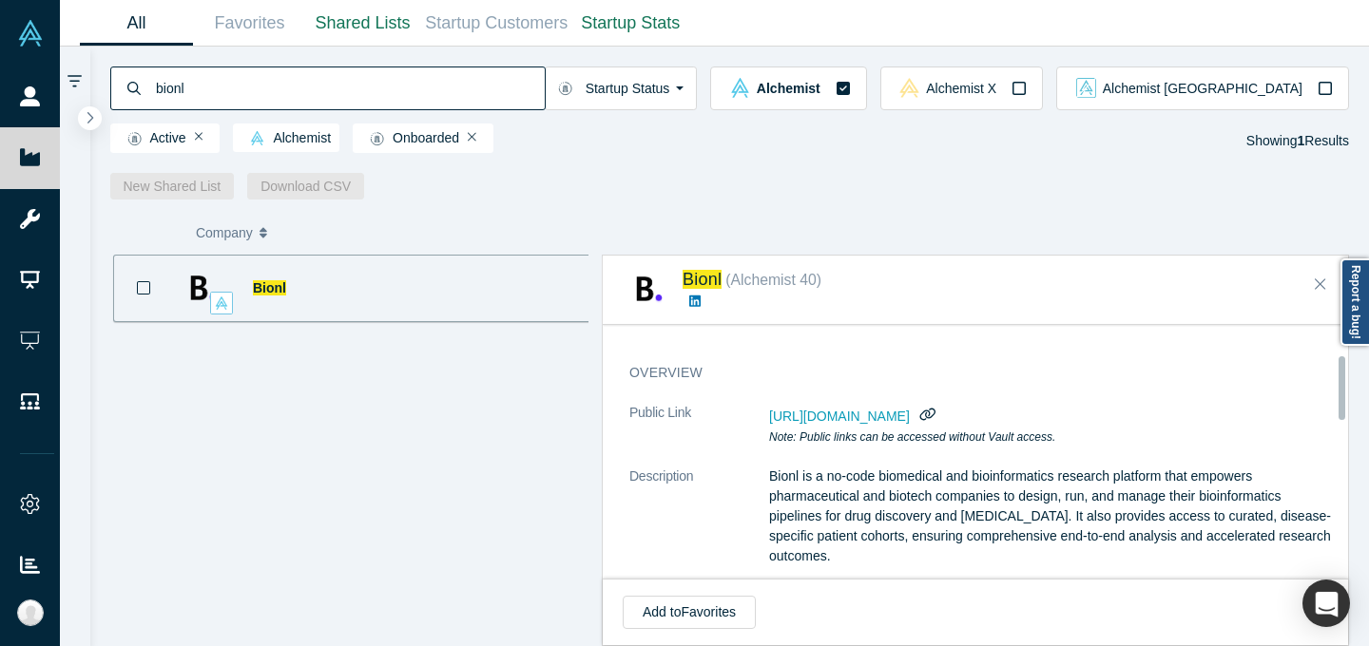
scroll to position [125, 0]
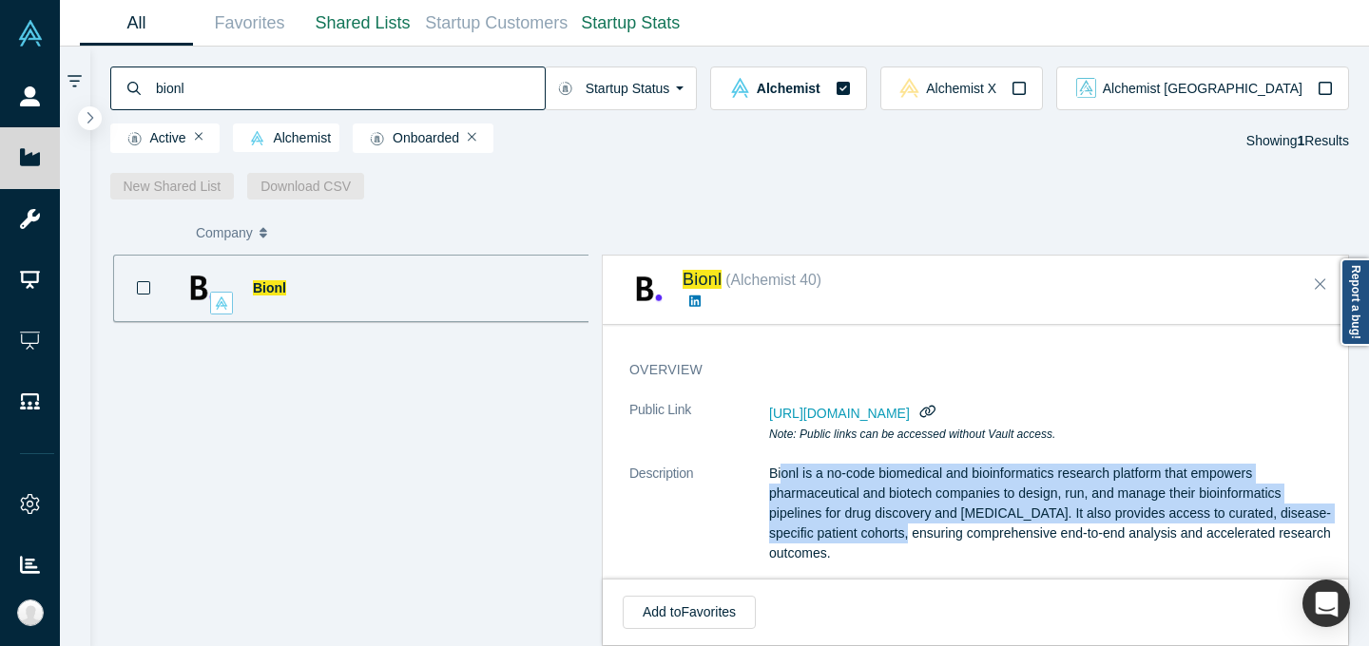
drag, startPoint x: 779, startPoint y: 471, endPoint x: 910, endPoint y: 537, distance: 145.8
click at [910, 537] on p "Bionl is a no-code biomedical and bioinformatics research platform that empower…" at bounding box center [1052, 514] width 567 height 100
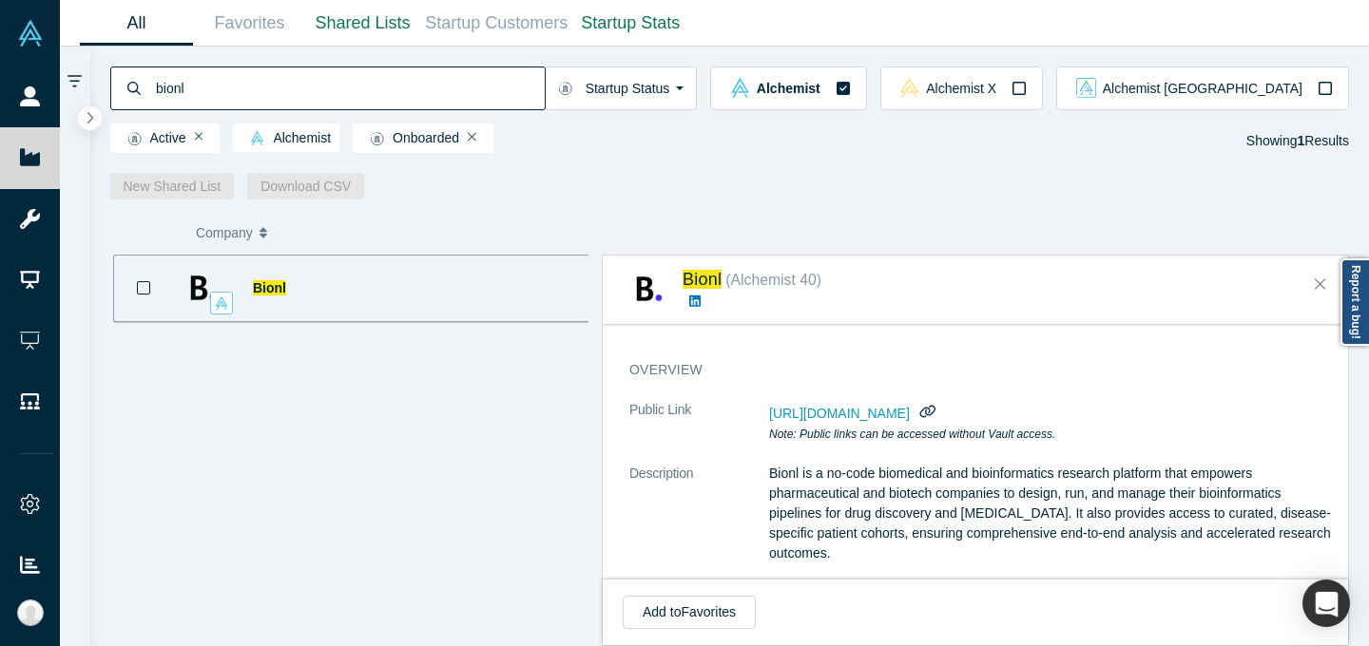
drag, startPoint x: 910, startPoint y: 538, endPoint x: 897, endPoint y: 532, distance: 13.6
click at [910, 538] on p "Bionl is a no-code biomedical and bioinformatics research platform that empower…" at bounding box center [1052, 514] width 567 height 100
drag, startPoint x: 768, startPoint y: 472, endPoint x: 908, endPoint y: 563, distance: 166.4
click at [908, 563] on dl "Public Link [URL][DOMAIN_NAME] Note: Public links can be accessed without Vault…" at bounding box center [982, 591] width 706 height 383
copy dl "Bionl is a no-code biomedical and bioinformatics research platform that empower…"
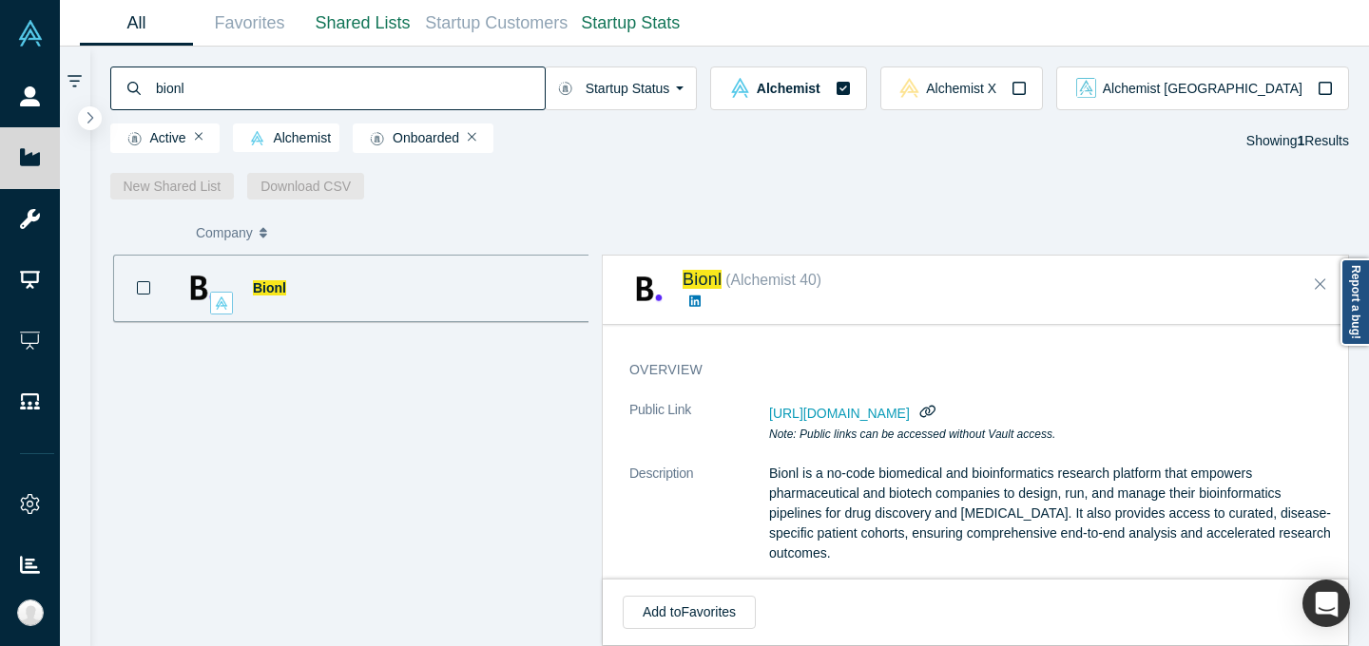
click at [446, 76] on input "bionl" at bounding box center [349, 88] width 391 height 45
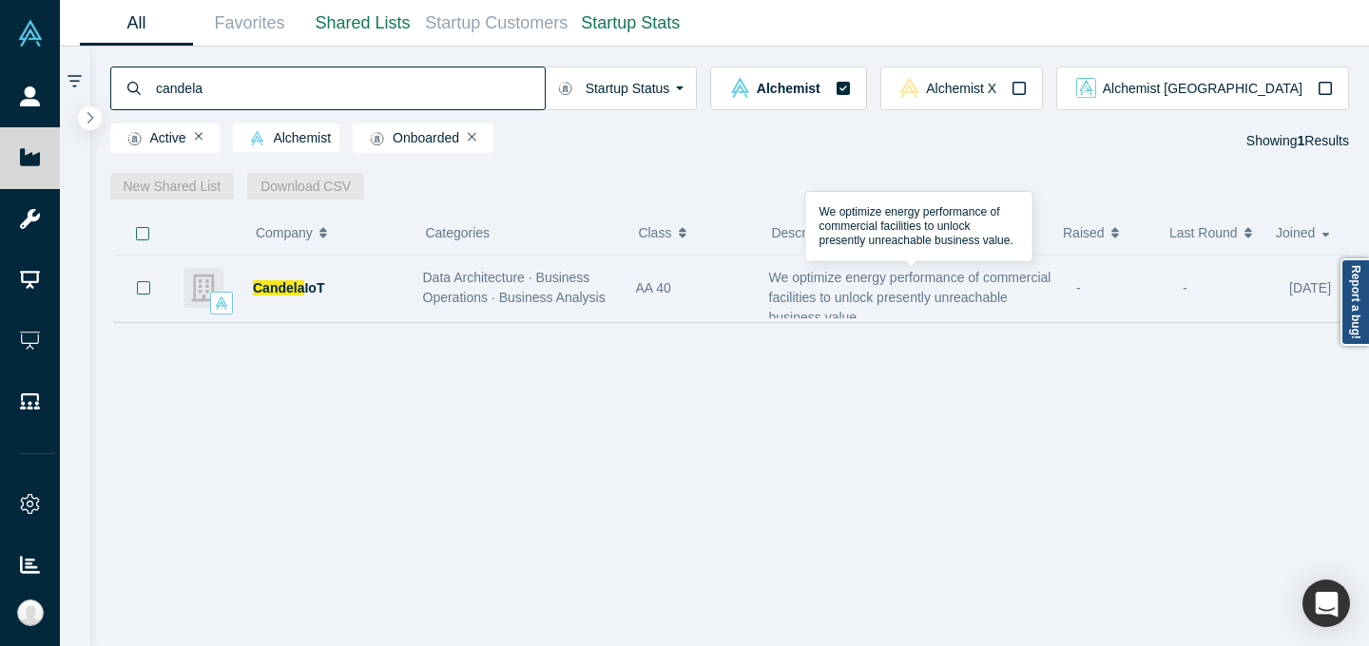
click at [772, 306] on span "We optimize energy performance of commercial facilities to unlock presently unr…" at bounding box center [910, 297] width 282 height 55
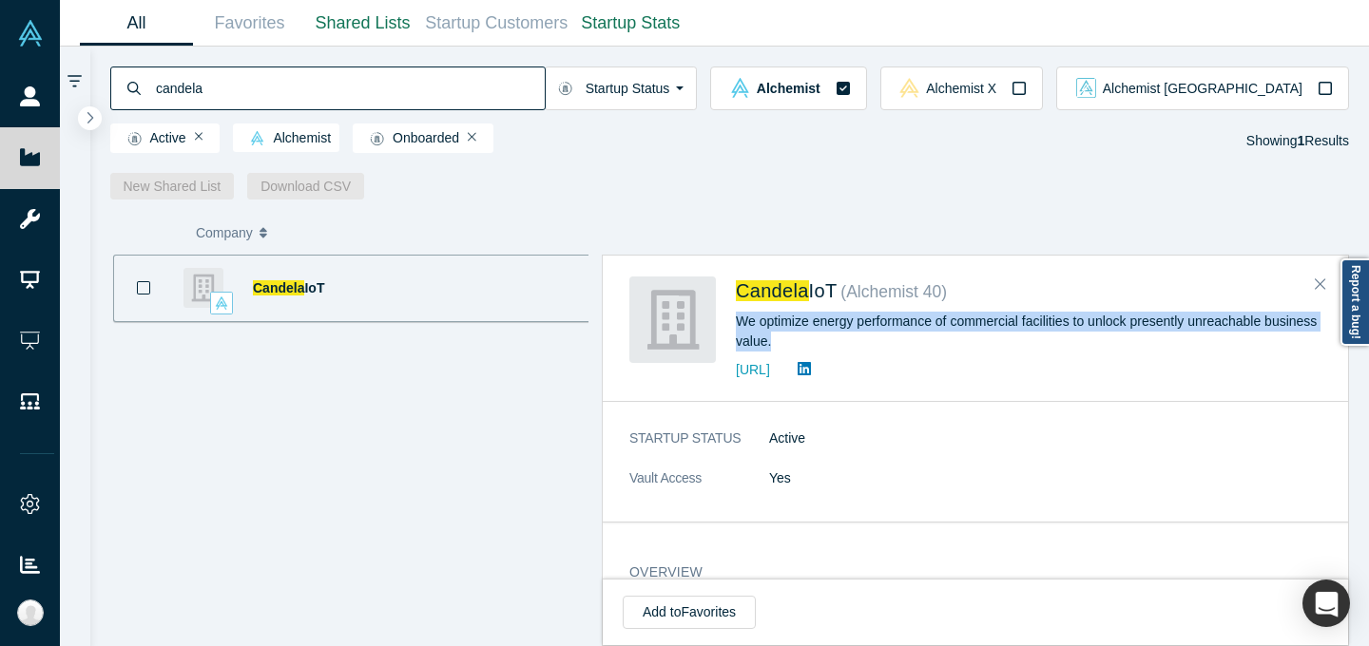
drag, startPoint x: 734, startPoint y: 319, endPoint x: 772, endPoint y: 339, distance: 42.9
click at [772, 339] on div "Candela IoT ( Alchemist 40 ) We optimize energy performance of commercial facil…" at bounding box center [978, 329] width 699 height 105
copy div "We optimize energy performance of commercial facilities to unlock presently unr…"
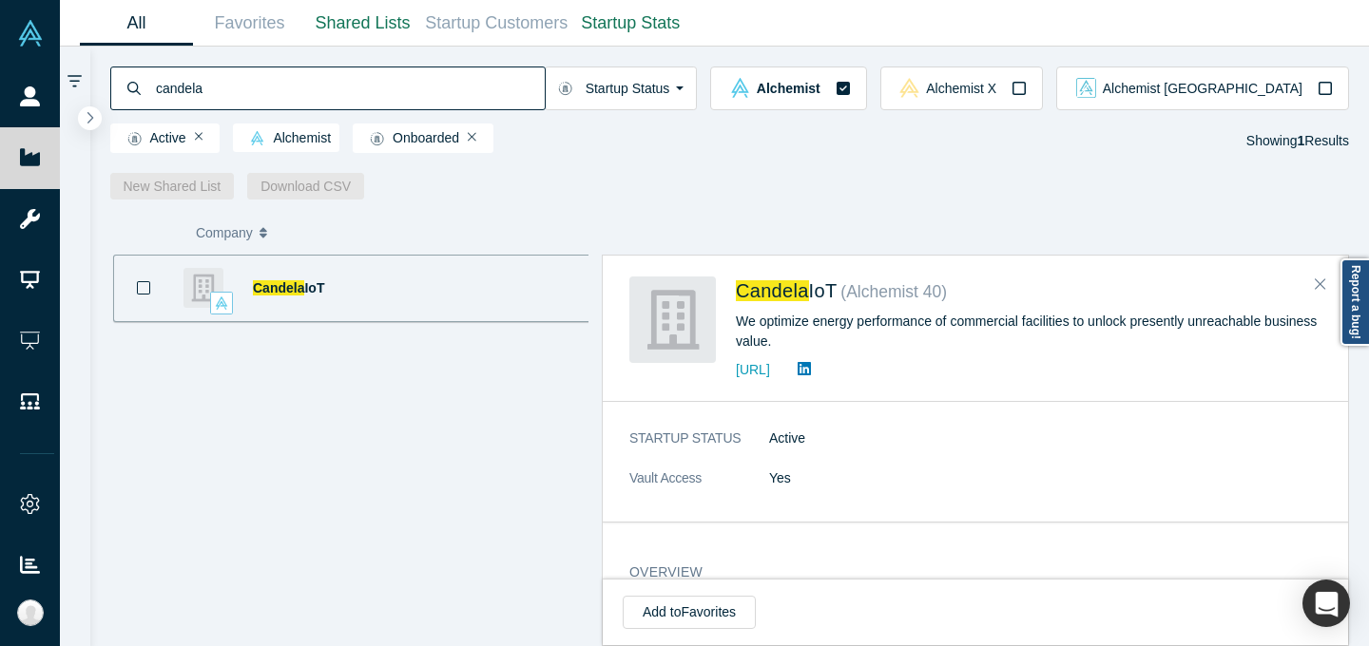
click at [486, 74] on input "candela" at bounding box center [349, 88] width 391 height 45
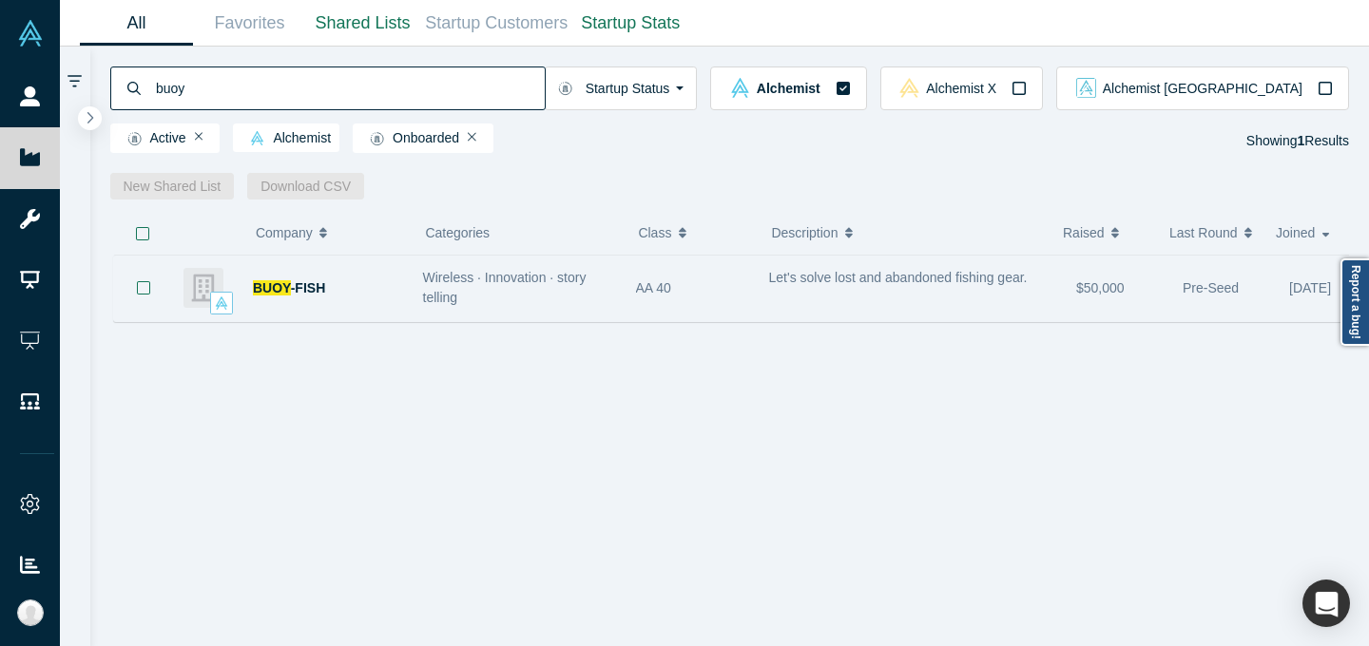
click at [565, 299] on div "Wireless · Innovation · story telling" at bounding box center [519, 288] width 193 height 40
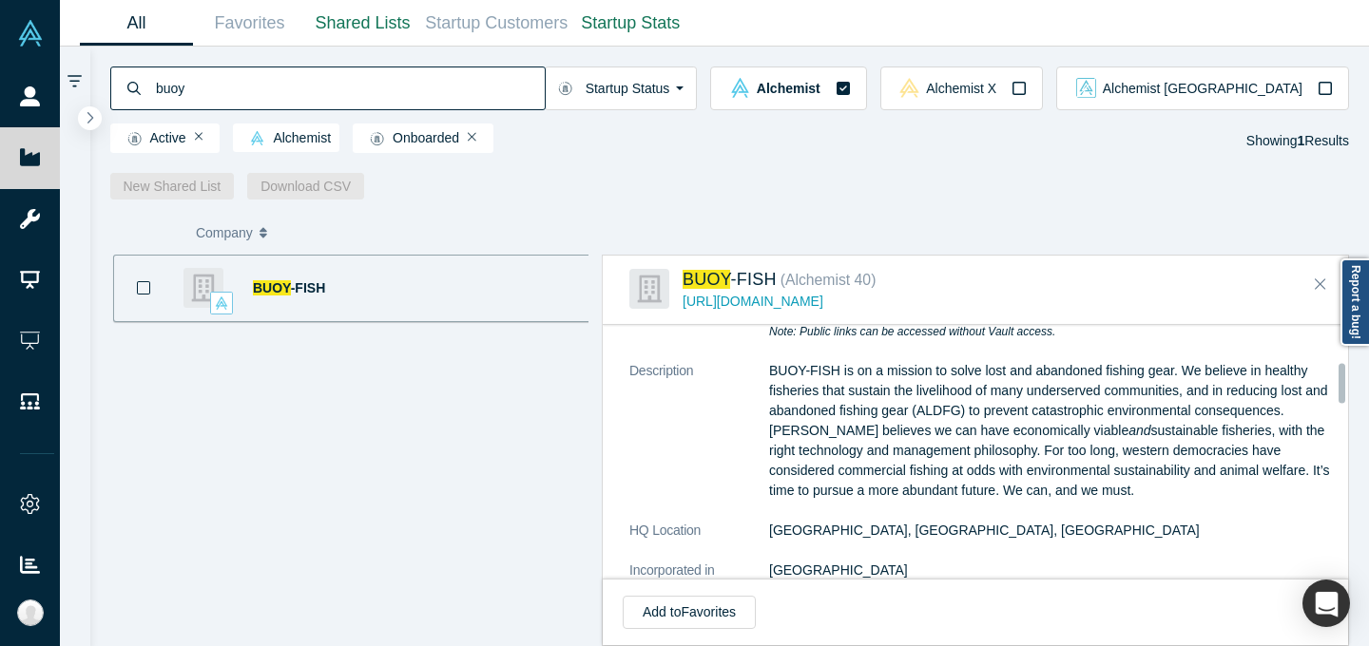
scroll to position [239, 0]
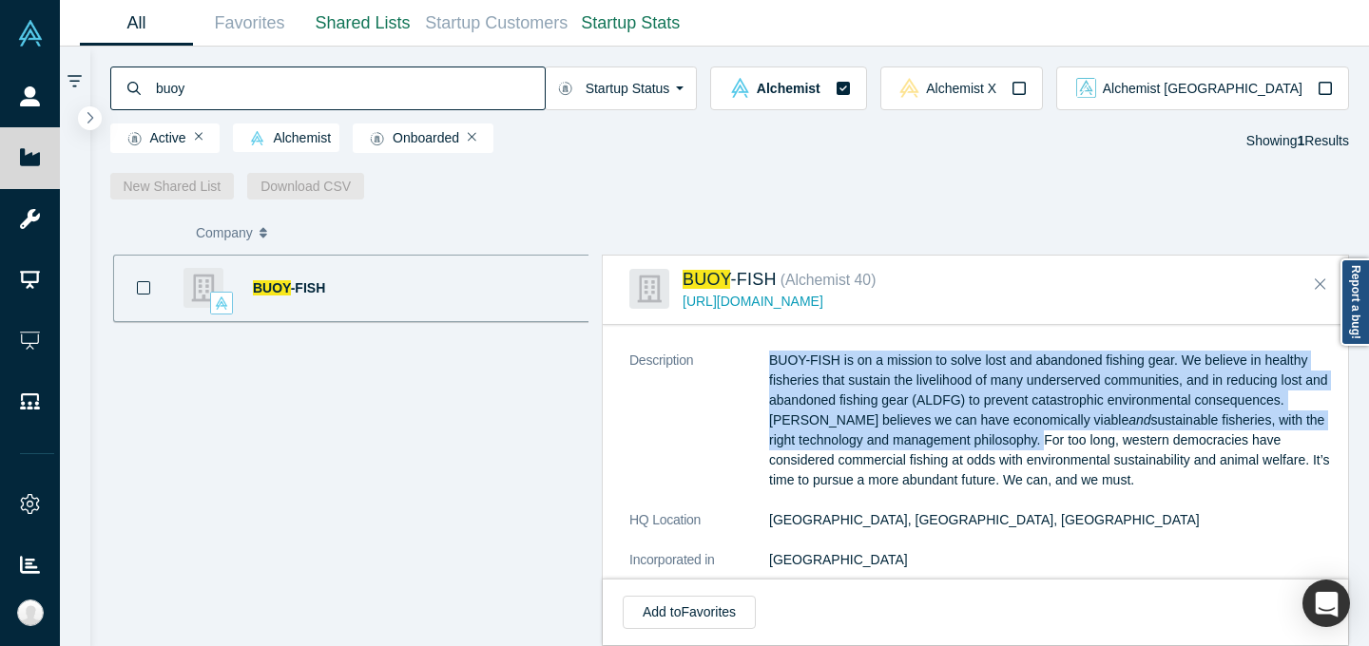
drag, startPoint x: 759, startPoint y: 357, endPoint x: 1013, endPoint y: 442, distance: 267.5
click at [1013, 442] on dl "Public Link [URL][DOMAIN_NAME] Note: Public links can be accessed without Vault…" at bounding box center [982, 588] width 706 height 603
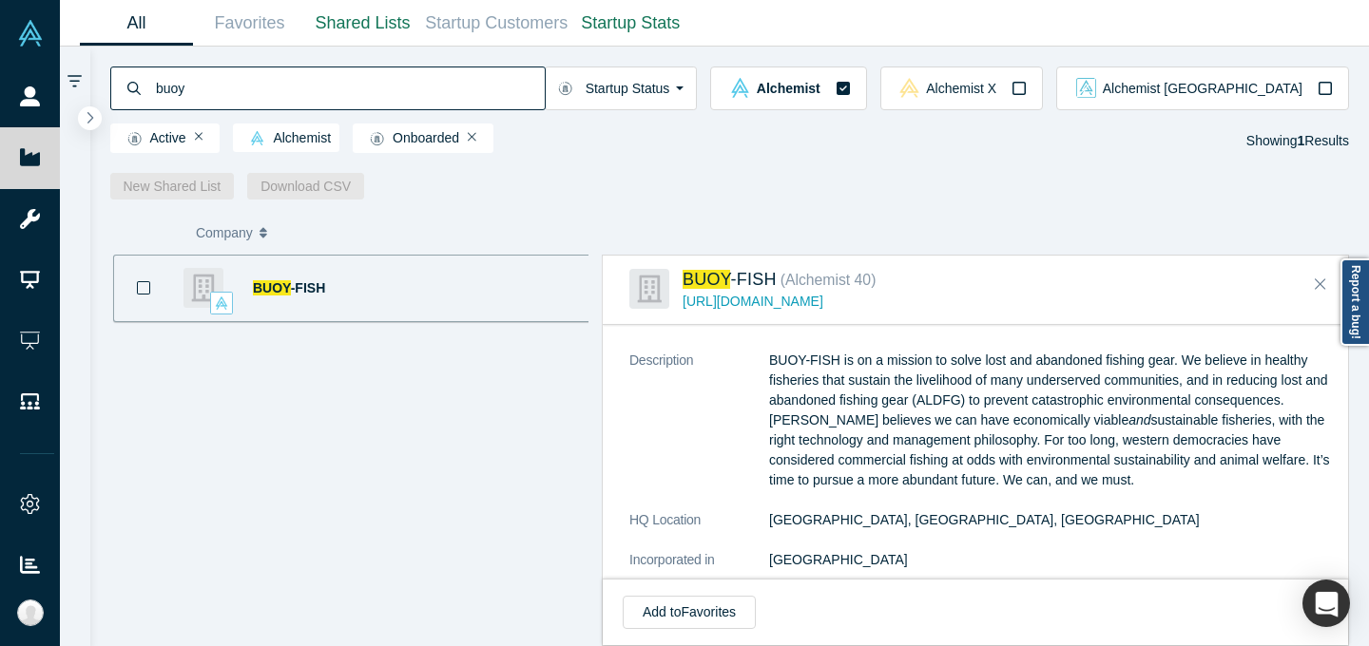
click at [493, 80] on input "buoy" at bounding box center [349, 88] width 391 height 45
click at [492, 78] on input "buoy" at bounding box center [349, 88] width 391 height 45
click at [492, 77] on input "buoy" at bounding box center [349, 88] width 391 height 45
click at [492, 67] on input "buoy" at bounding box center [349, 88] width 391 height 45
click at [482, 91] on input "buoy" at bounding box center [349, 88] width 391 height 45
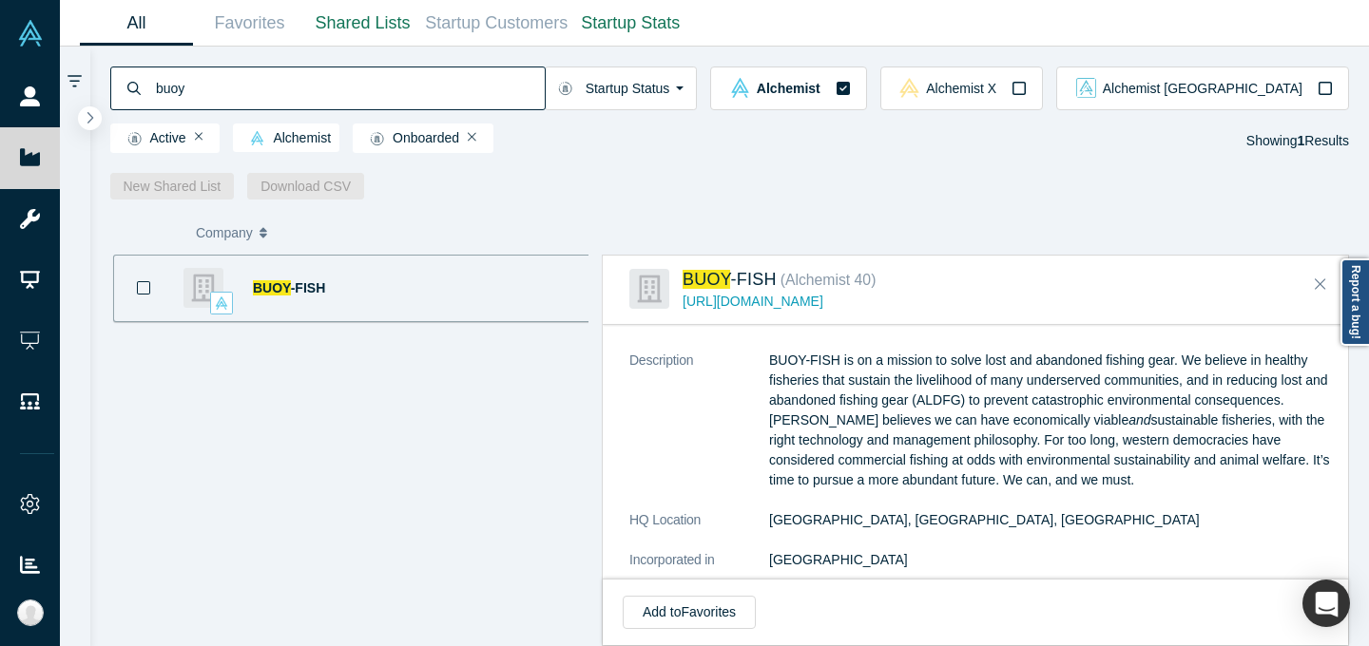
click at [482, 91] on input "buoy" at bounding box center [349, 88] width 391 height 45
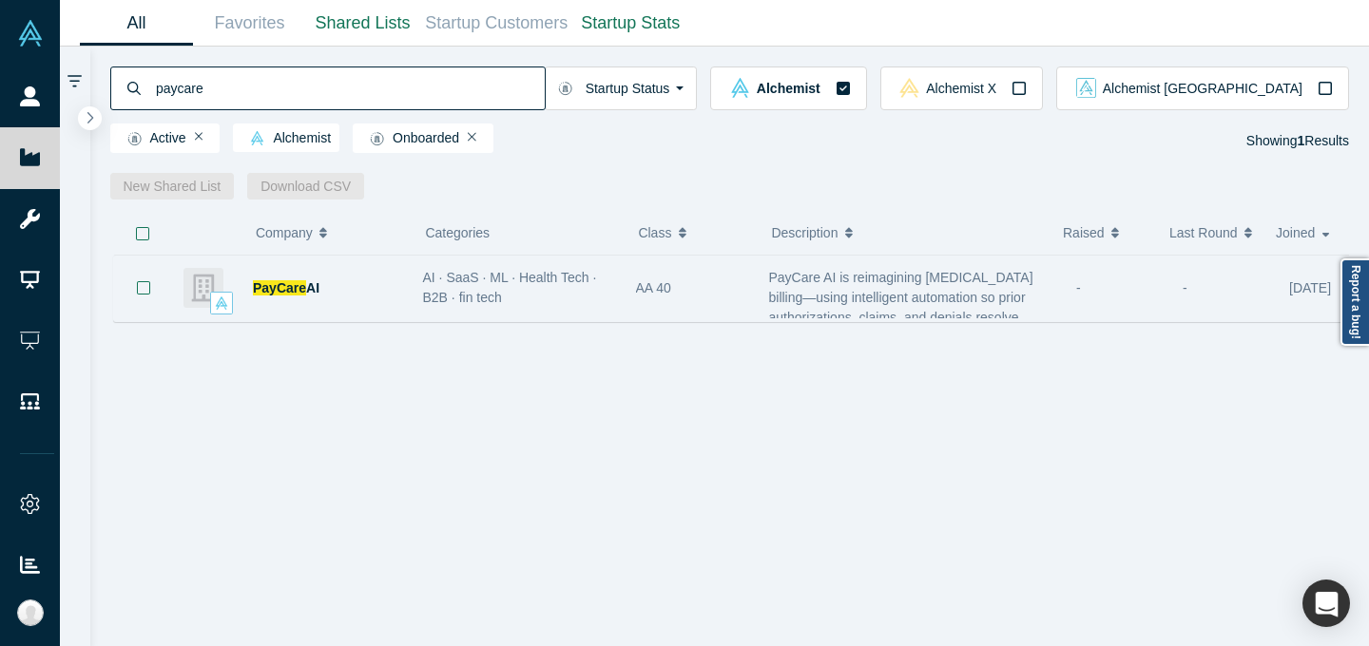
click at [704, 278] on div "AA 40" at bounding box center [692, 289] width 113 height 66
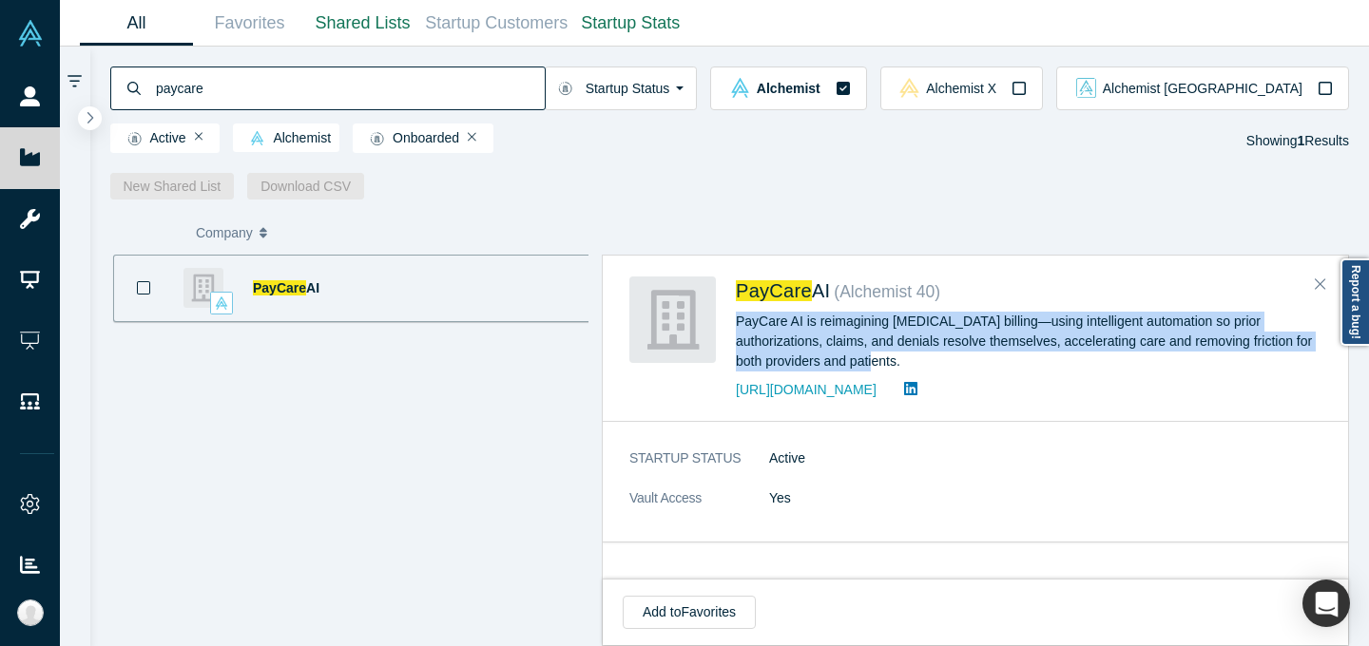
drag, startPoint x: 737, startPoint y: 317, endPoint x: 826, endPoint y: 357, distance: 98.3
click at [826, 357] on div "PayCare AI is reimagining [MEDICAL_DATA] billing—using intelligent automation s…" at bounding box center [1029, 342] width 586 height 60
click at [470, 81] on input "paycare" at bounding box center [349, 88] width 391 height 45
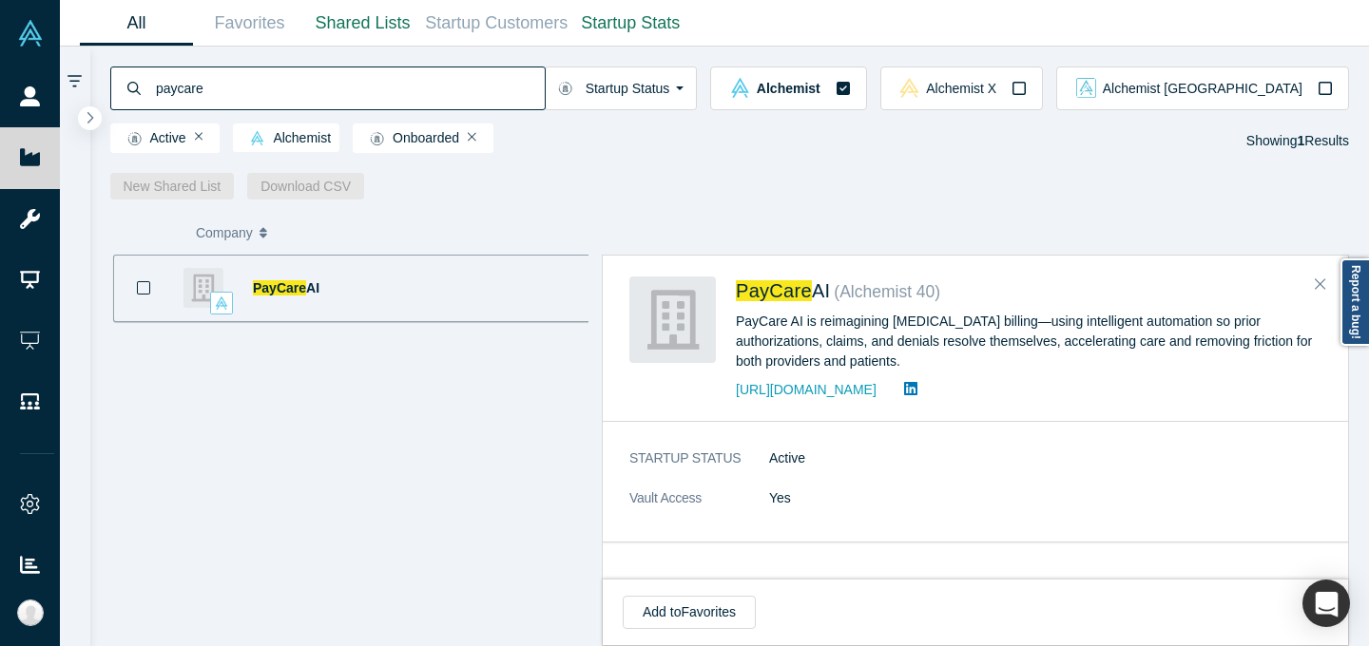
click at [470, 81] on input "paycare" at bounding box center [349, 88] width 391 height 45
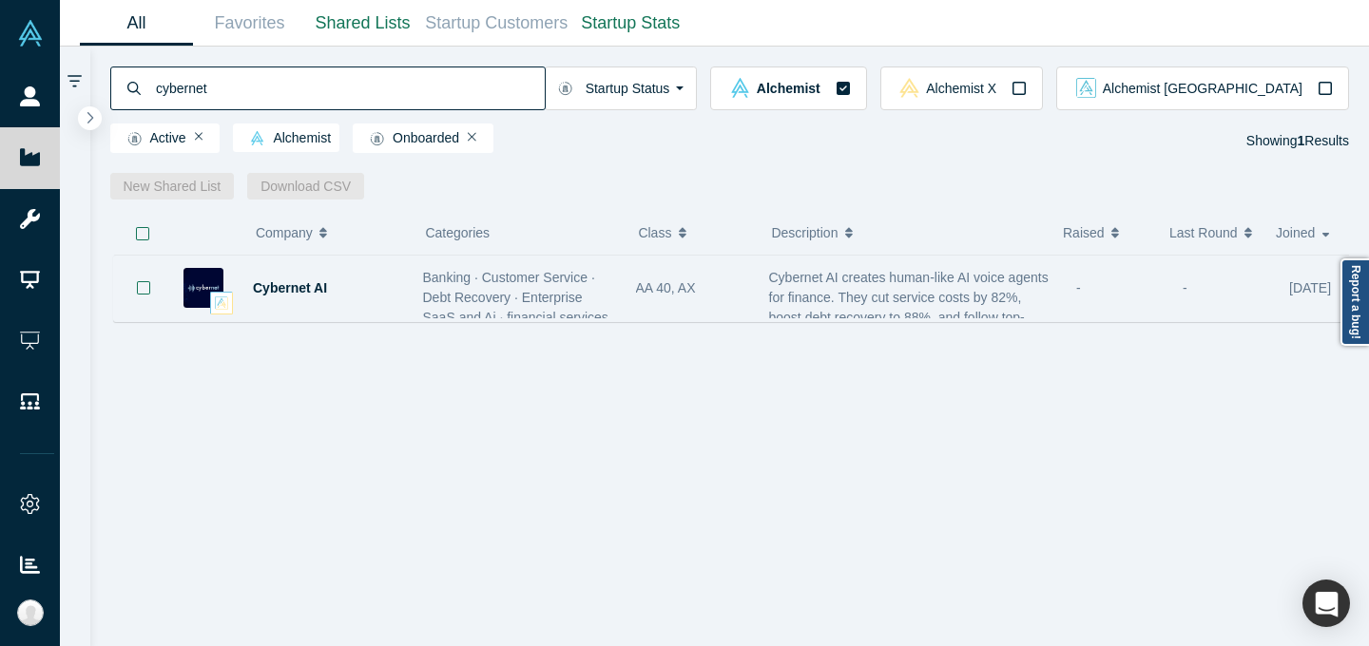
click at [605, 294] on div "Banking · Customer Service · Debt Recovery · Enterprise SaaS and Ai · financial…" at bounding box center [519, 298] width 193 height 60
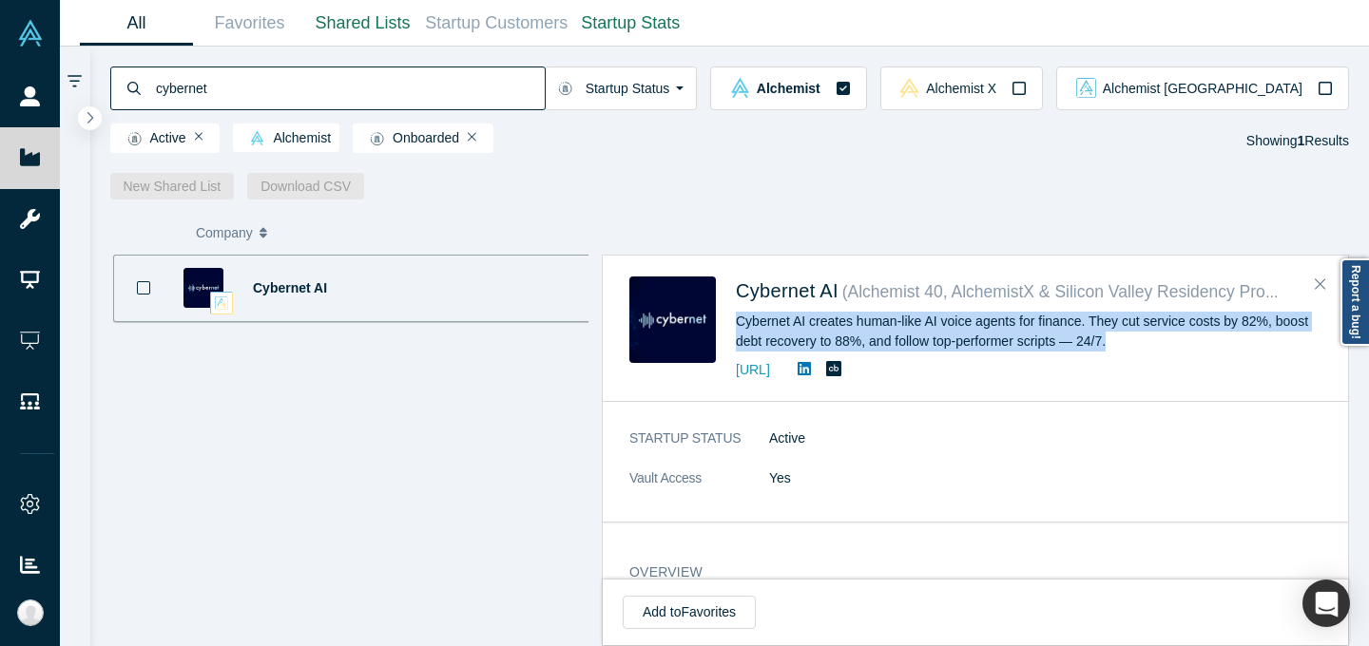
drag, startPoint x: 734, startPoint y: 317, endPoint x: 1123, endPoint y: 341, distance: 390.5
click at [1123, 341] on div "Сybernet AI ( Alchemist 40, AlchemistX & Silicon Valley Residency Program ) Cyb…" at bounding box center [978, 329] width 699 height 105
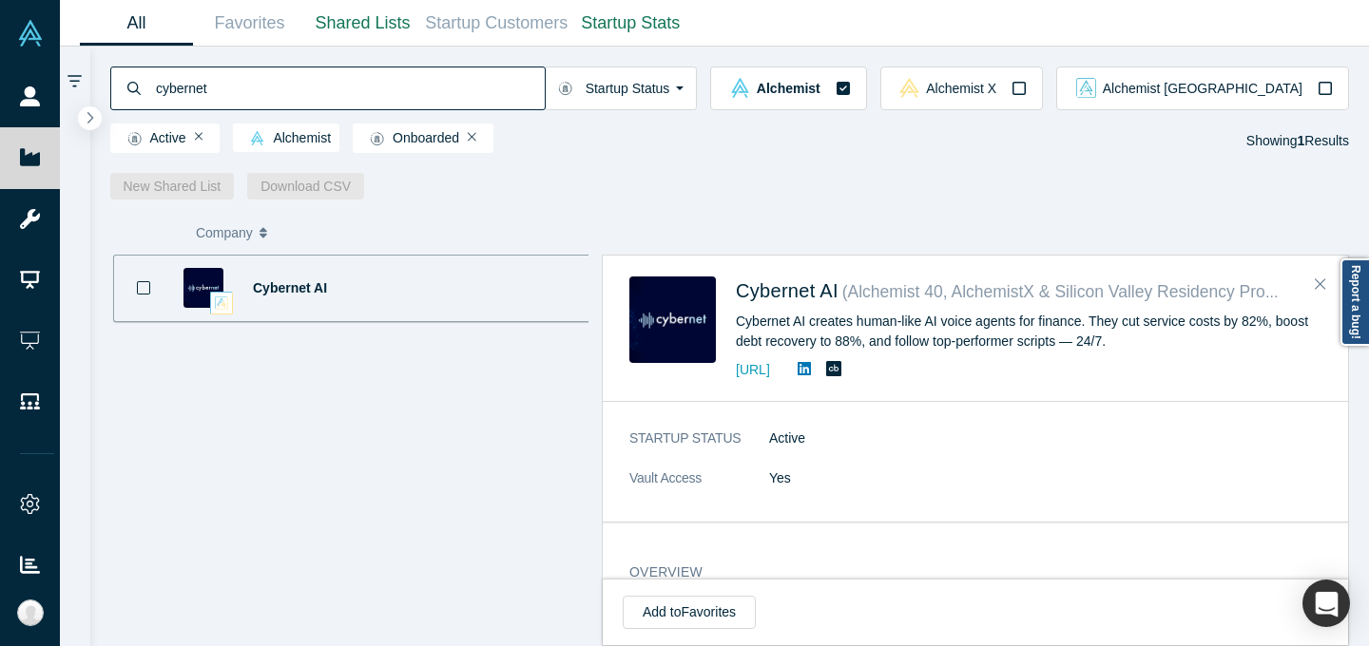
click at [450, 84] on input "cybernet" at bounding box center [349, 88] width 391 height 45
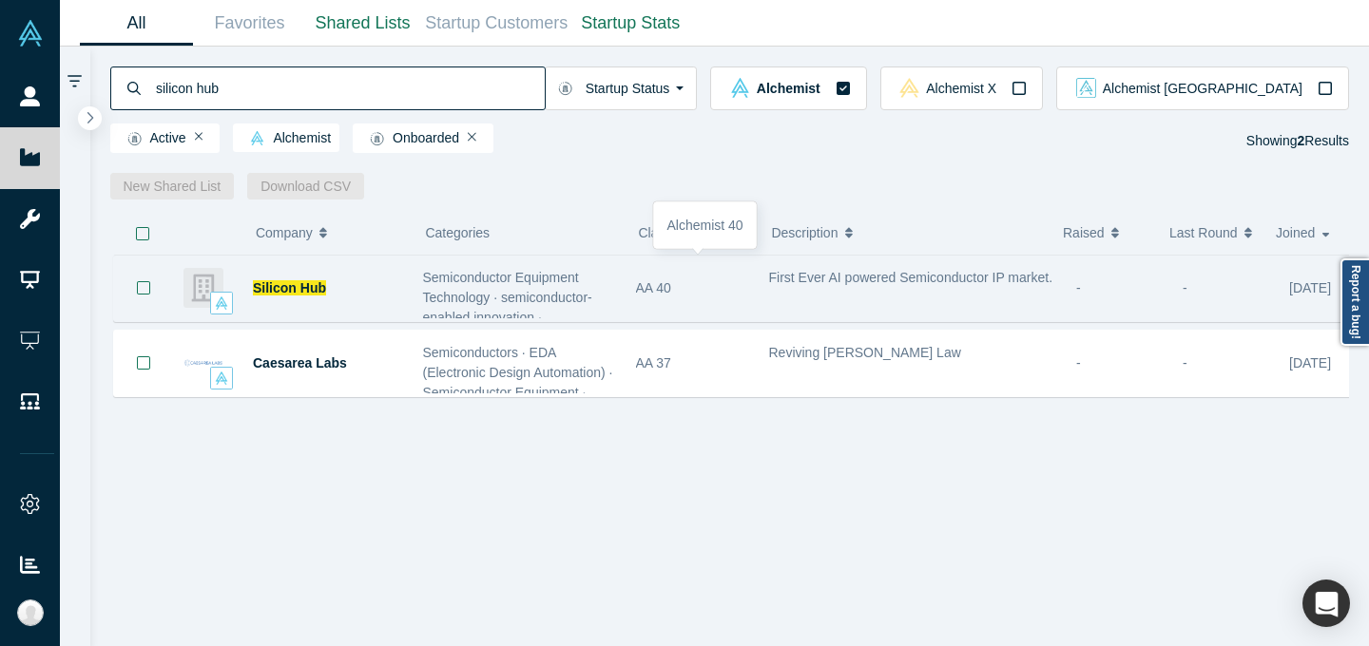
click at [688, 280] on div "AA 40" at bounding box center [692, 289] width 113 height 66
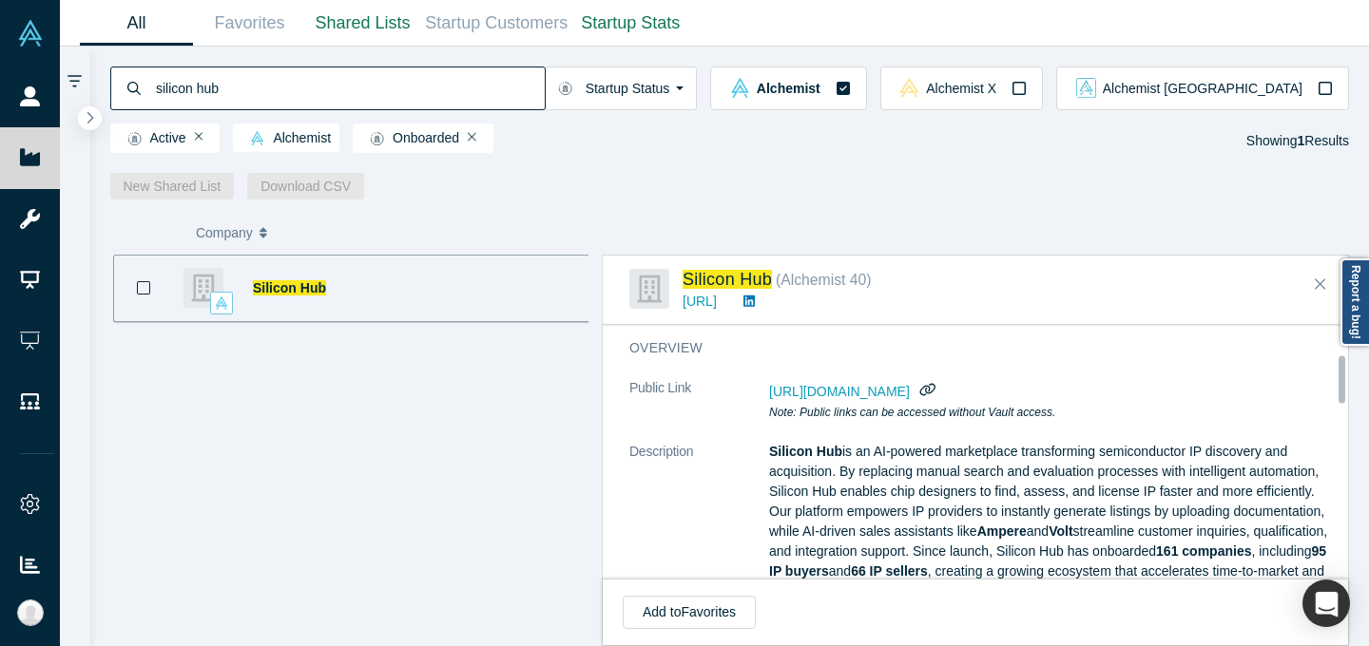
scroll to position [156, 0]
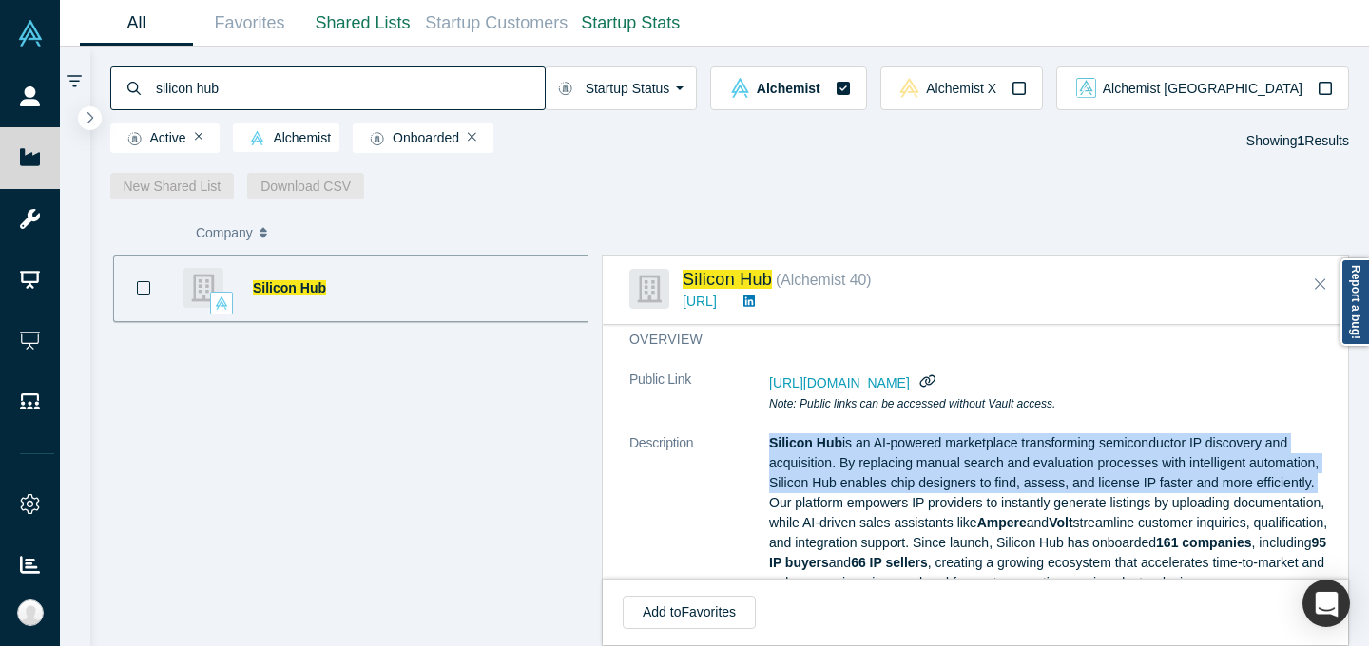
drag, startPoint x: 765, startPoint y: 445, endPoint x: 861, endPoint y: 506, distance: 113.7
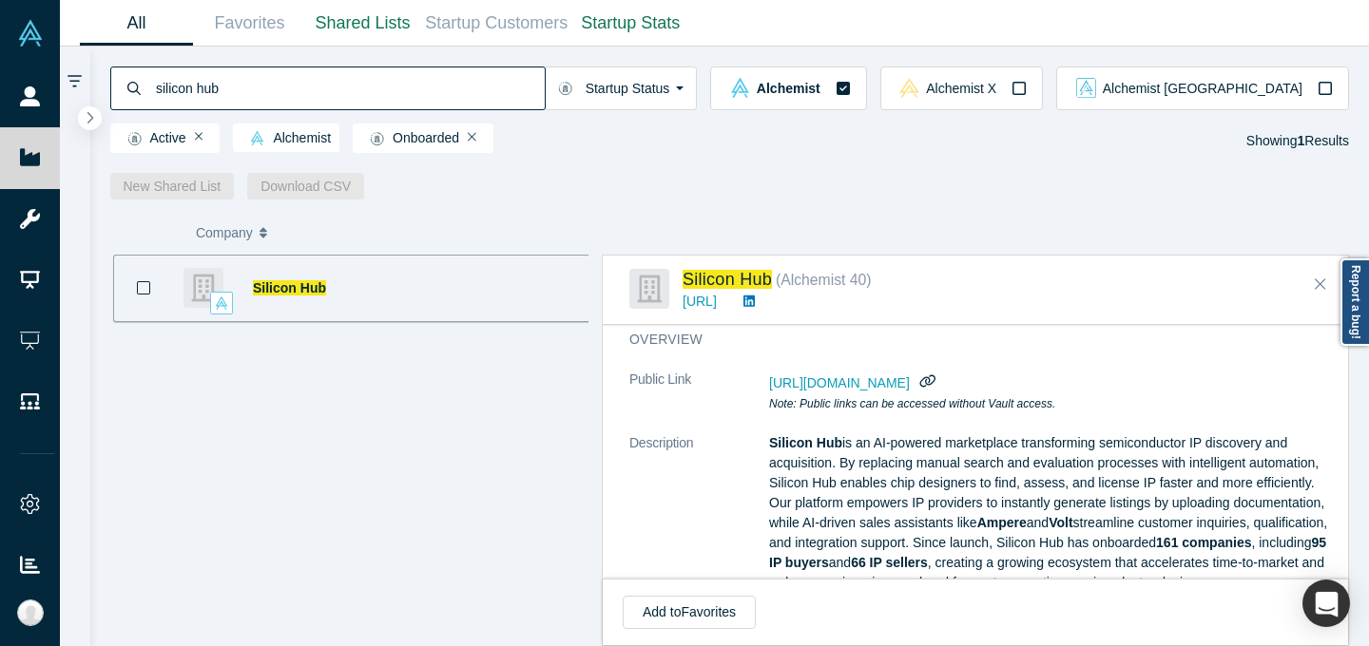
click at [439, 95] on input "silicon hub" at bounding box center [349, 88] width 391 height 45
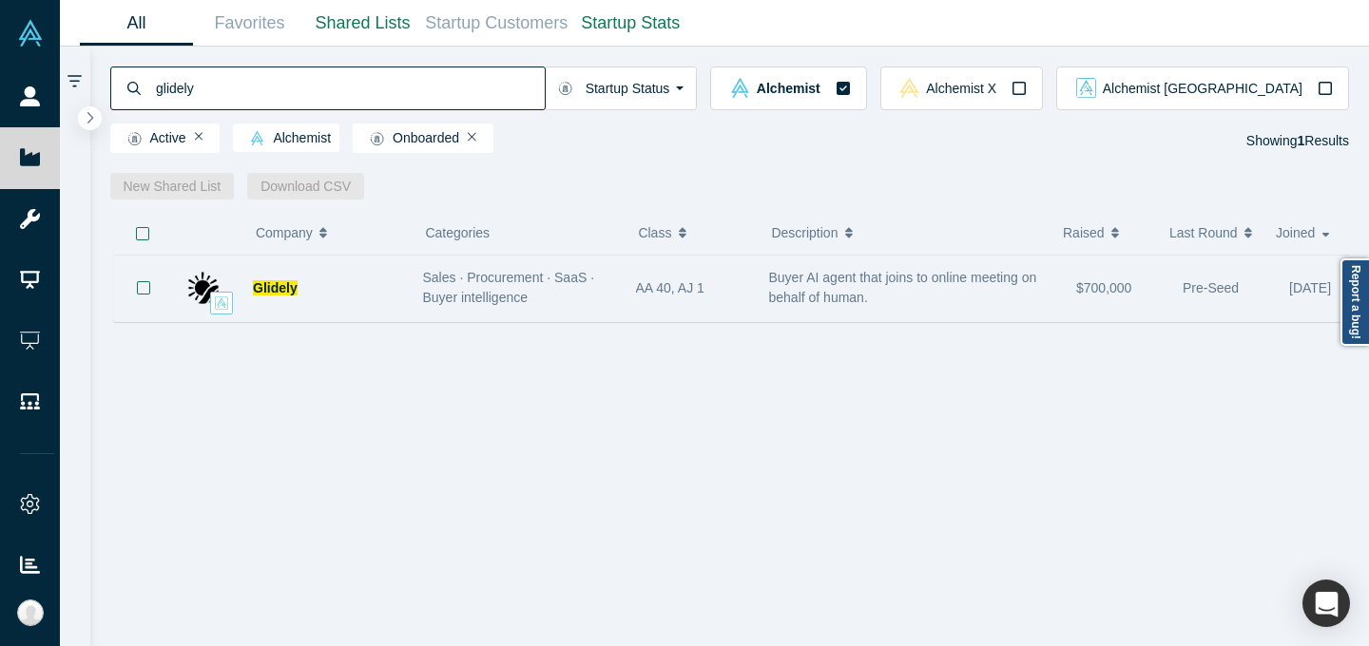
click at [625, 285] on div "AA 40, AJ 1" at bounding box center [691, 289] width 133 height 66
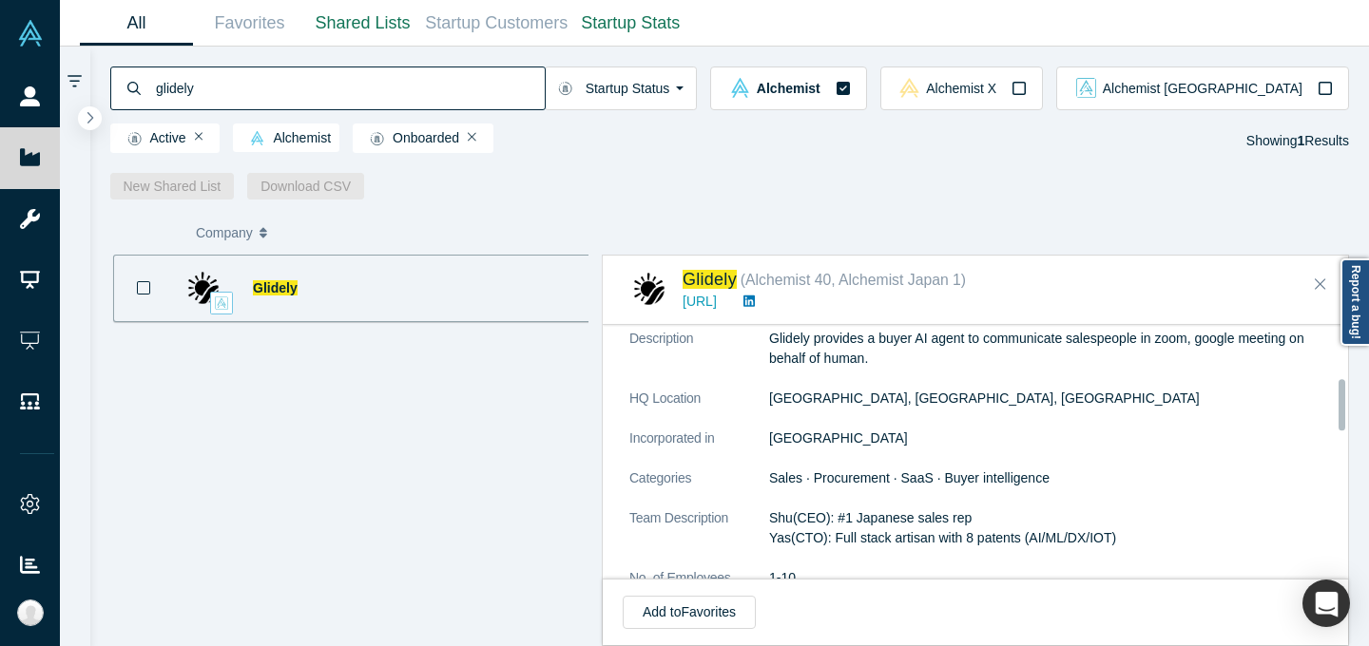
scroll to position [241, 0]
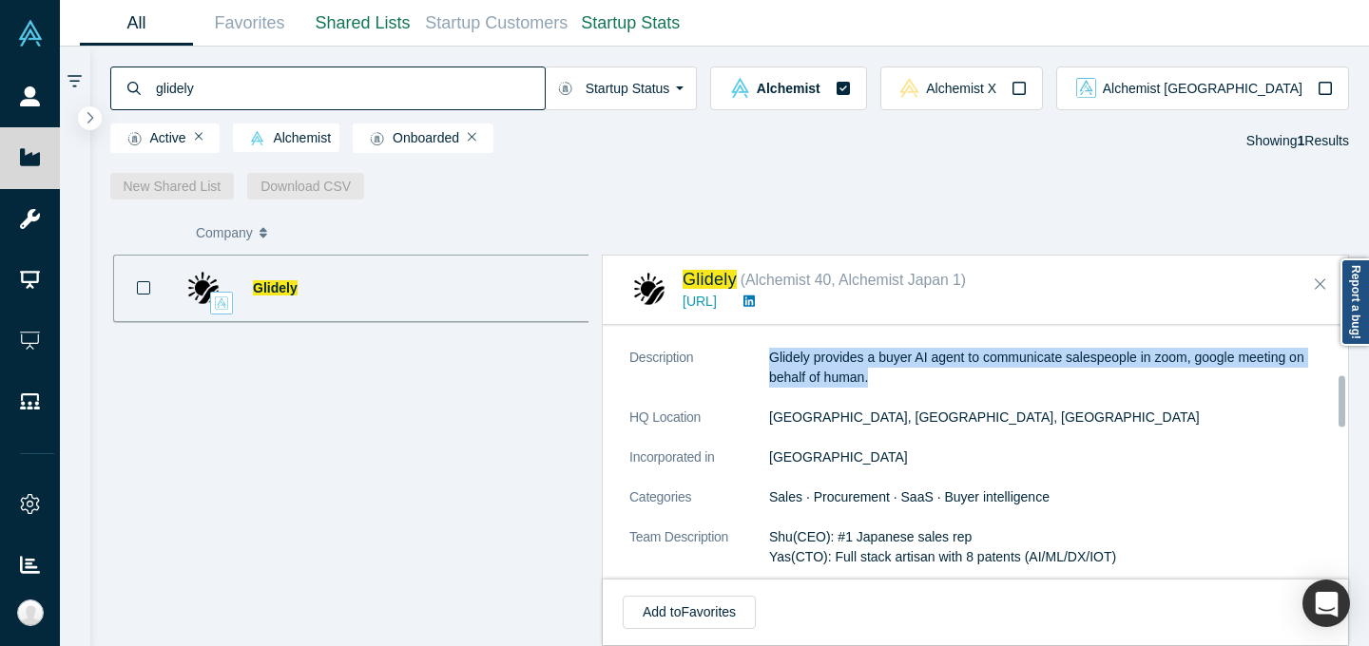
drag, startPoint x: 764, startPoint y: 356, endPoint x: 905, endPoint y: 379, distance: 142.5
click at [905, 379] on dl "Public Link [URL][DOMAIN_NAME] Note: Public links can be accessed without Vault…" at bounding box center [982, 455] width 706 height 343
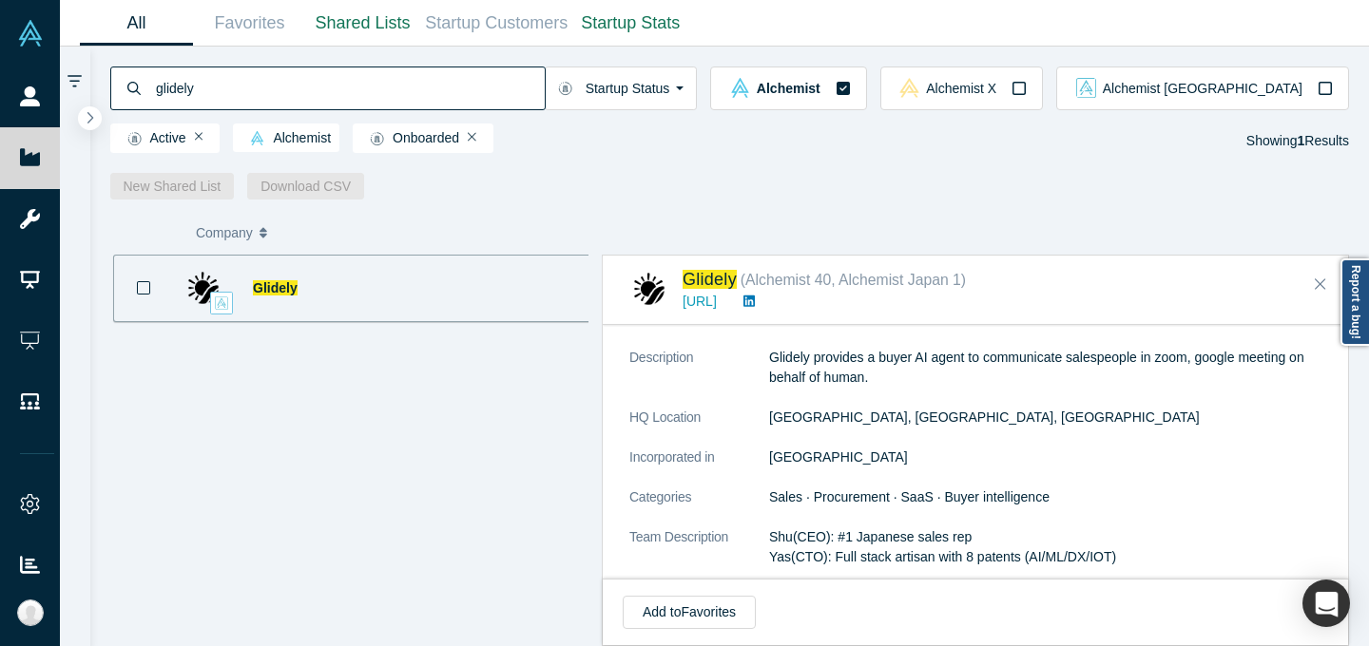
click at [402, 88] on input "glidely" at bounding box center [349, 88] width 391 height 45
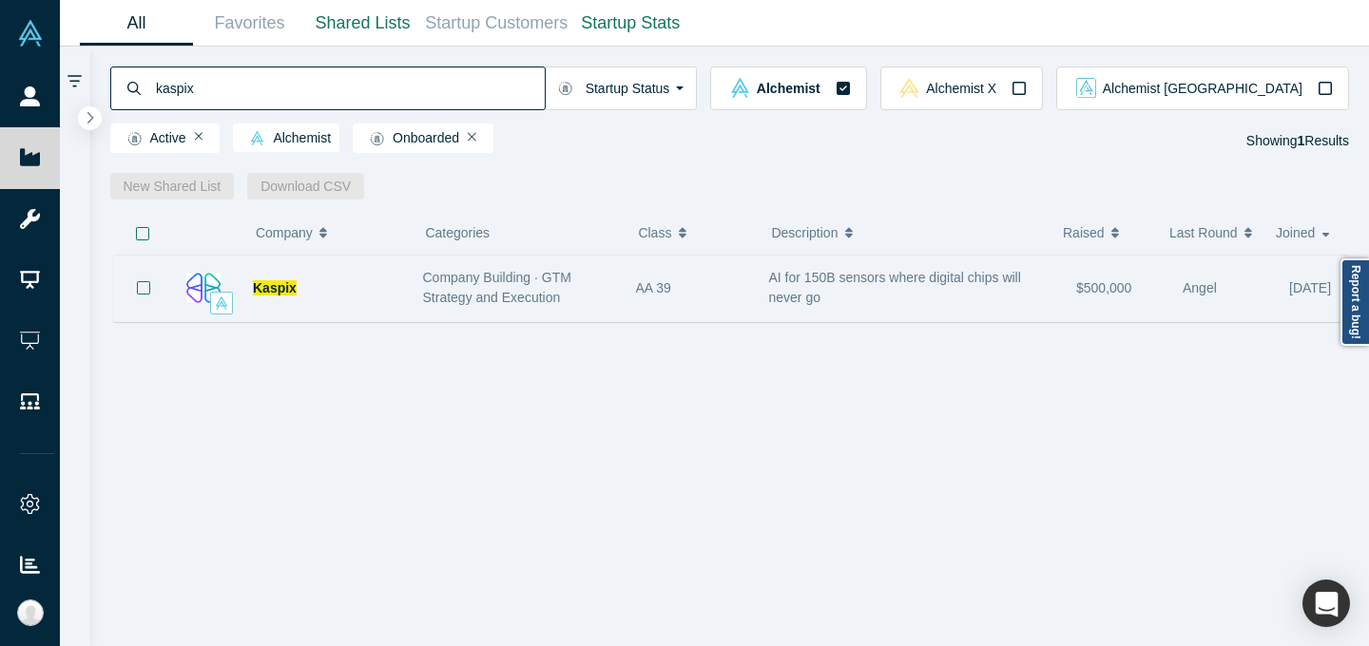
click at [593, 274] on div "Company Building · GTM Strategy and Execution" at bounding box center [519, 288] width 193 height 40
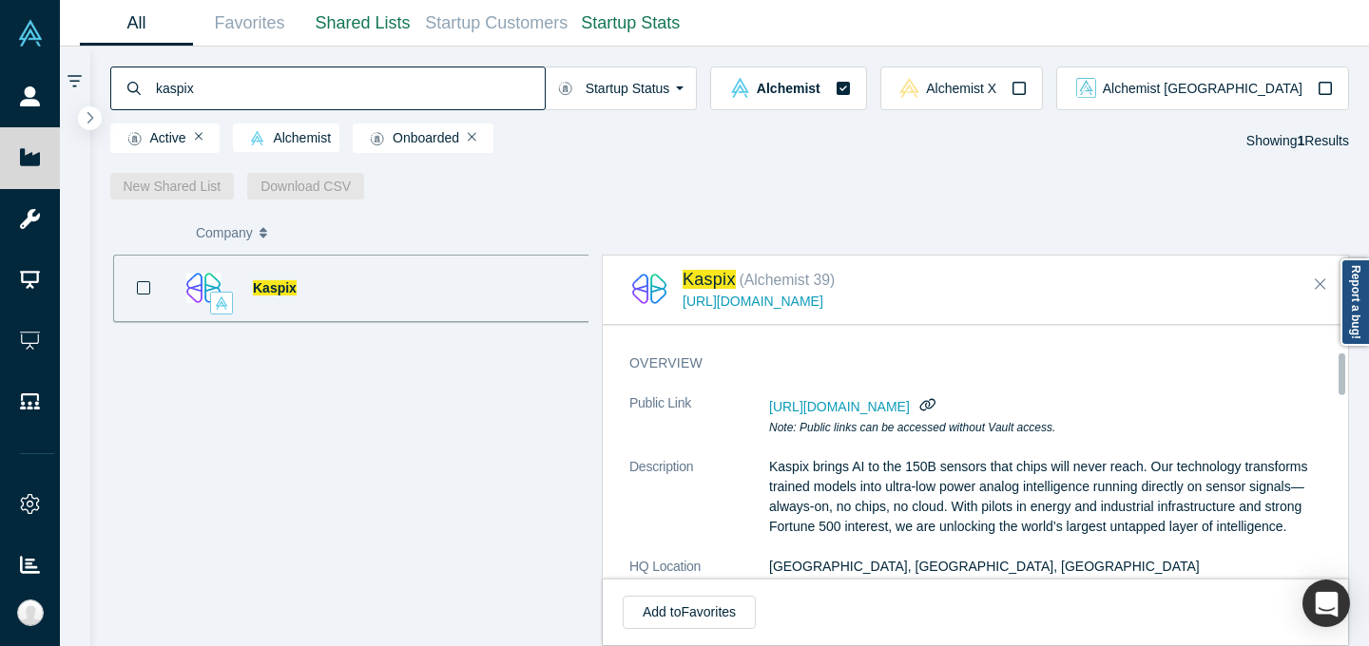
scroll to position [193, 0]
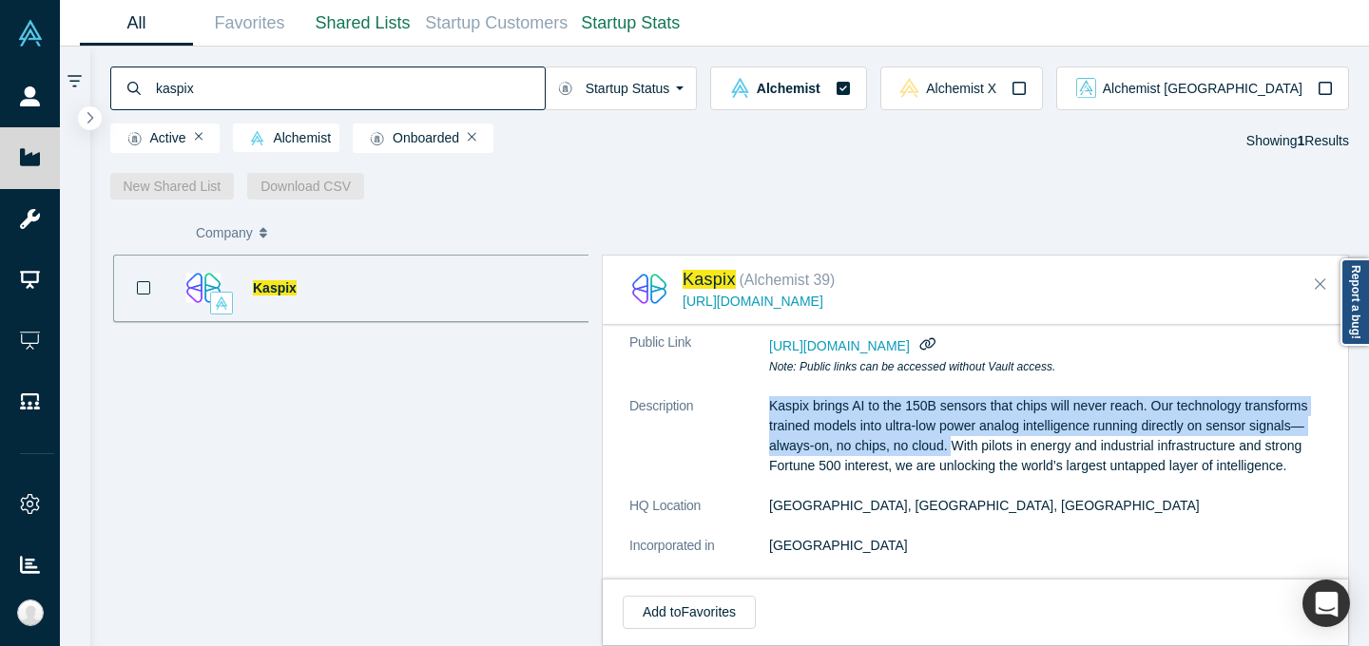
drag, startPoint x: 765, startPoint y: 401, endPoint x: 952, endPoint y: 451, distance: 193.7
click at [952, 451] on dl "Public Link [URL][DOMAIN_NAME] Note: Public links can be accessed without Vault…" at bounding box center [982, 534] width 706 height 403
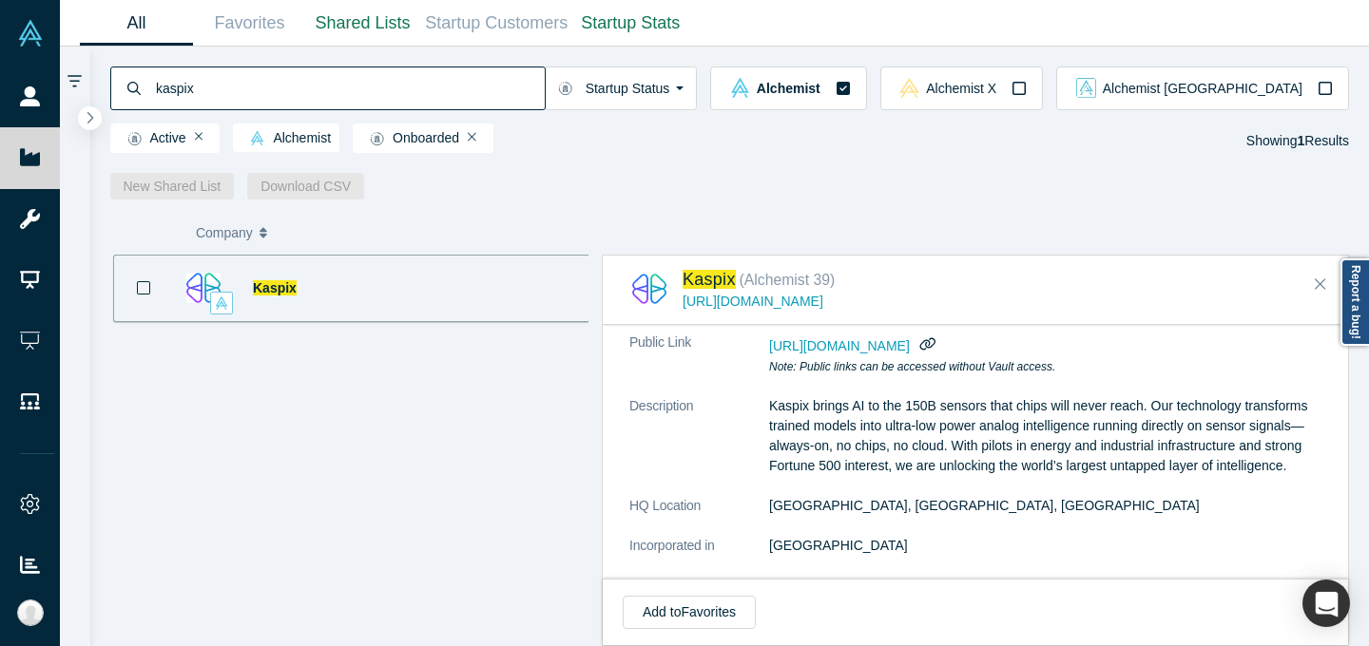
click at [510, 86] on input "kaspix" at bounding box center [349, 88] width 391 height 45
click at [510, 85] on input "kaspix" at bounding box center [349, 88] width 391 height 45
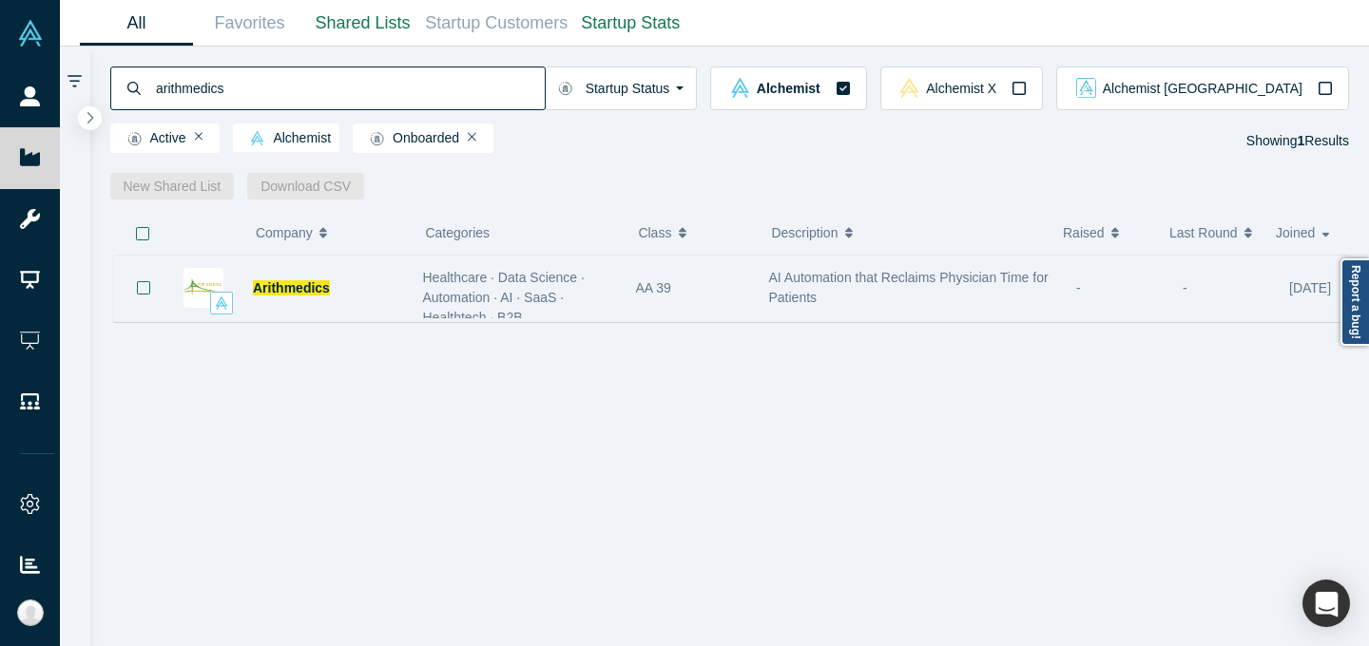
click at [559, 275] on span "Healthcare · Data Science · Automation · AI · SaaS · Healthtech · B2B" at bounding box center [504, 297] width 162 height 55
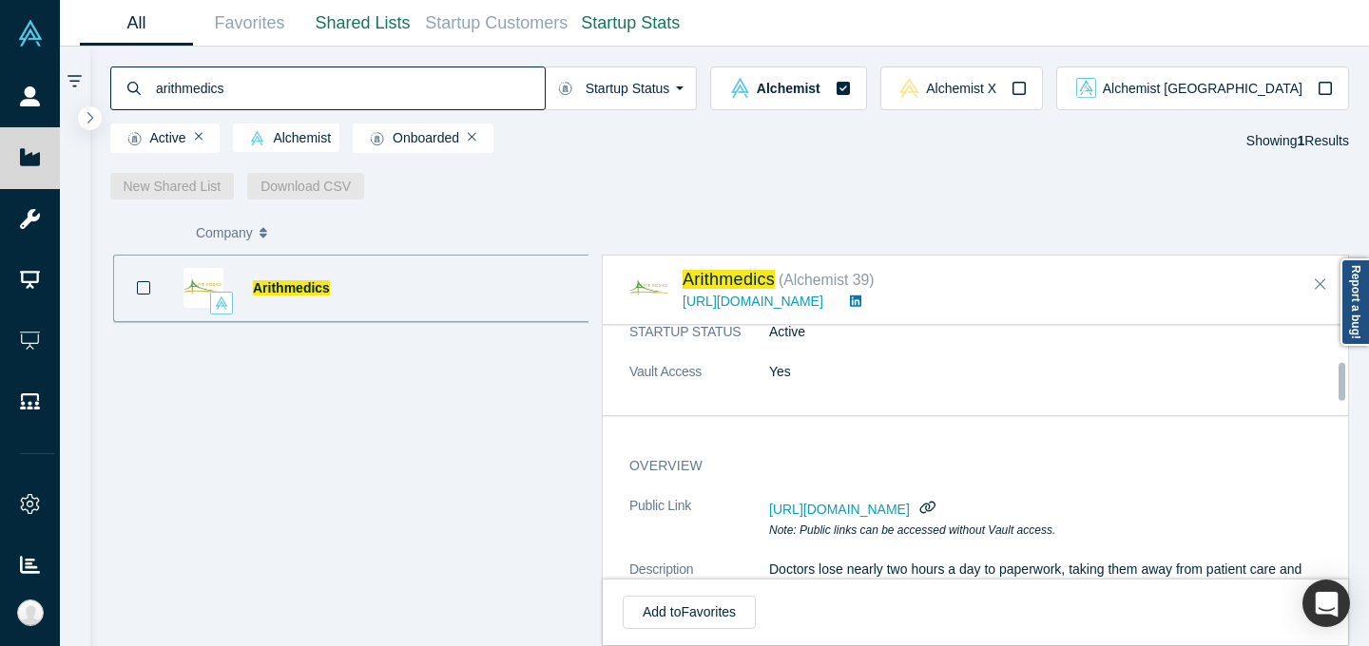
scroll to position [248, 0]
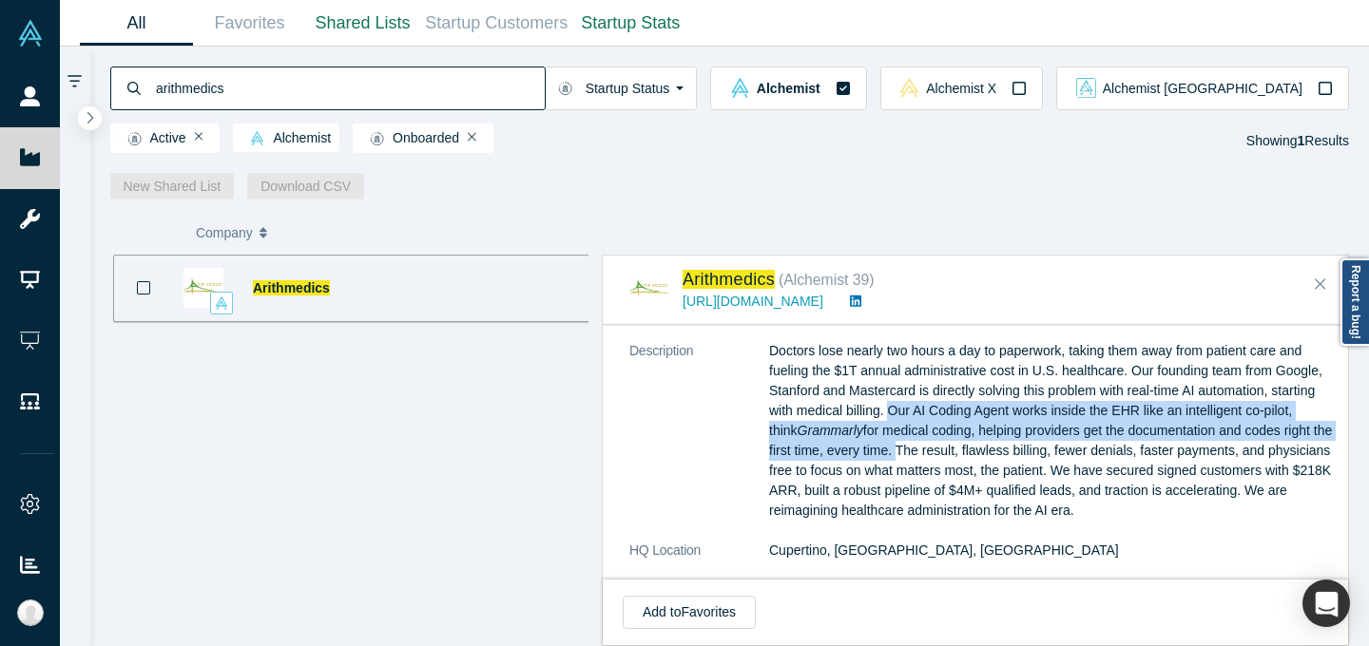
drag, startPoint x: 1014, startPoint y: 411, endPoint x: 1106, endPoint y: 456, distance: 102.9
click at [1106, 456] on p "Doctors lose nearly two hours a day to paperwork, taking them away from patient…" at bounding box center [1052, 431] width 567 height 180
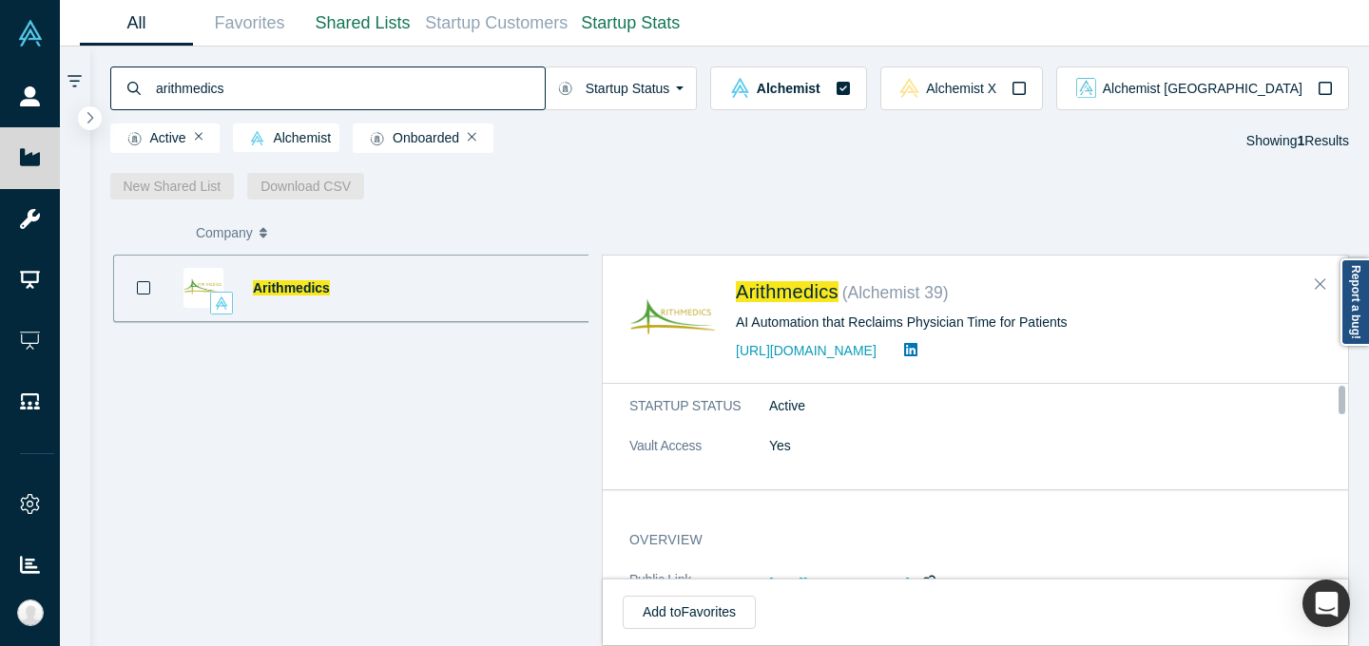
scroll to position [0, 0]
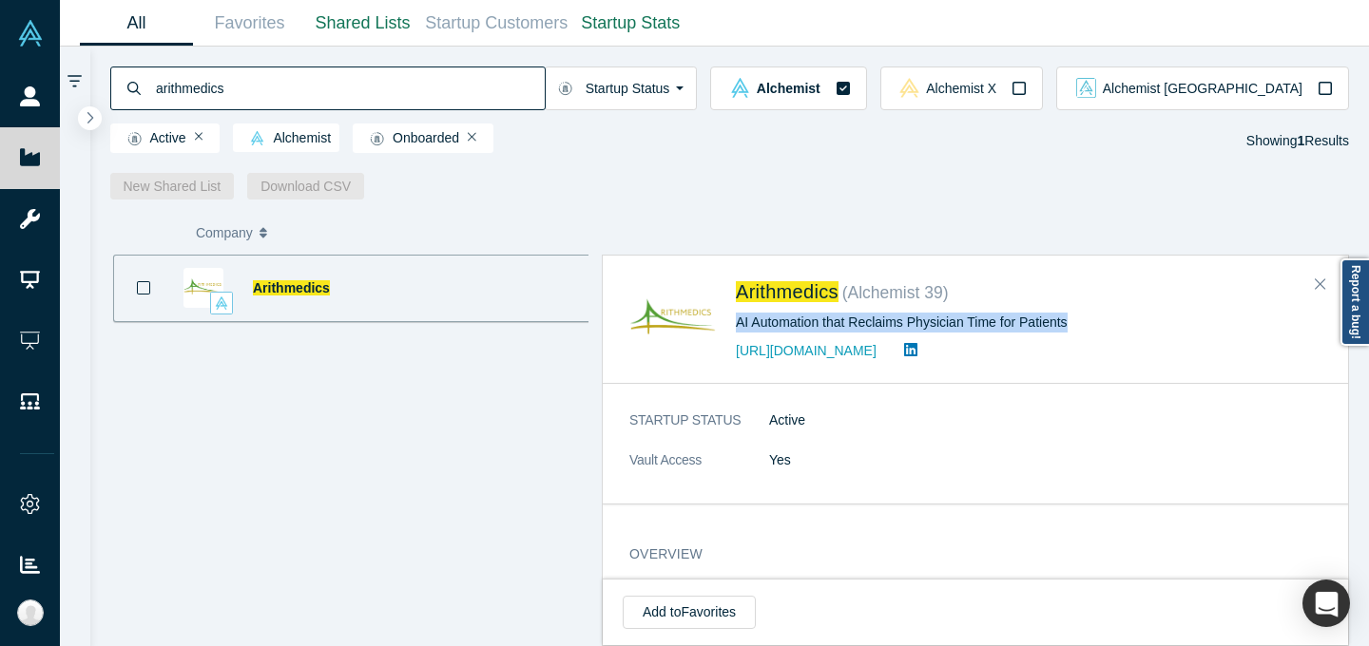
drag, startPoint x: 732, startPoint y: 321, endPoint x: 1085, endPoint y: 324, distance: 352.6
click at [1085, 324] on div "Arithmedics ( Alchemist 39 ) AI Automation that Reclaims Physician Time for Pat…" at bounding box center [978, 320] width 699 height 86
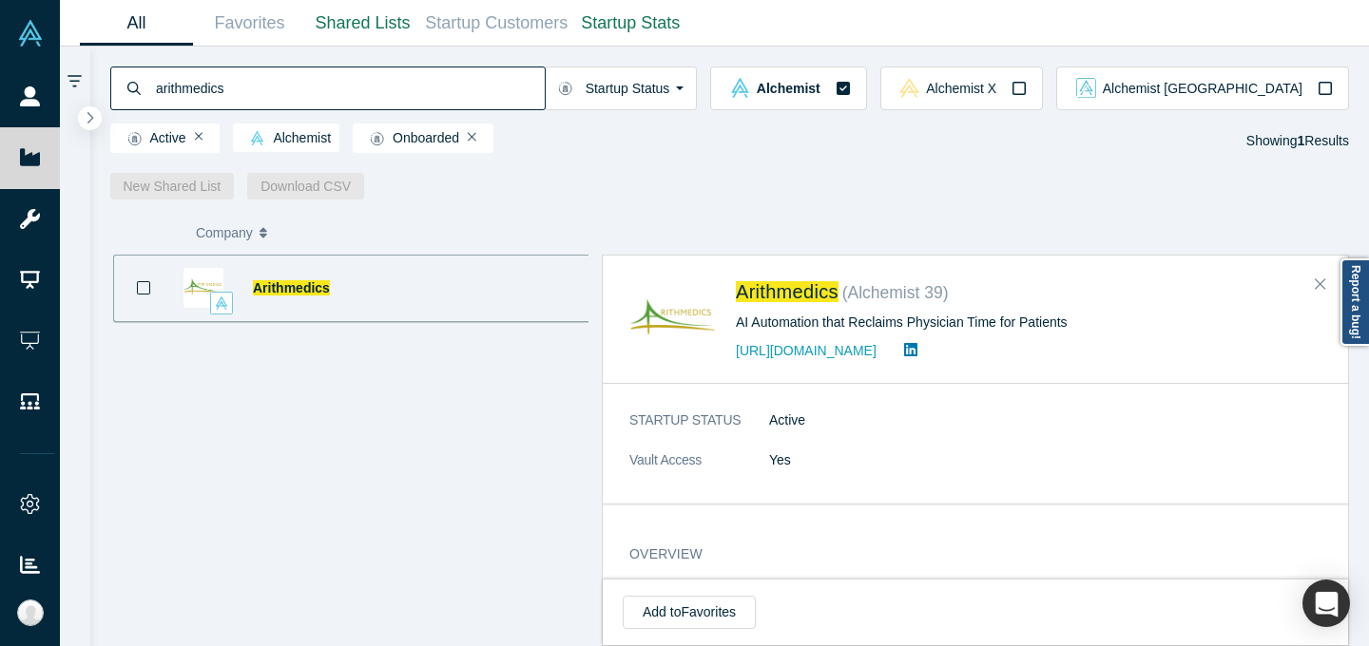
click at [355, 100] on input "arithmedics" at bounding box center [349, 88] width 391 height 45
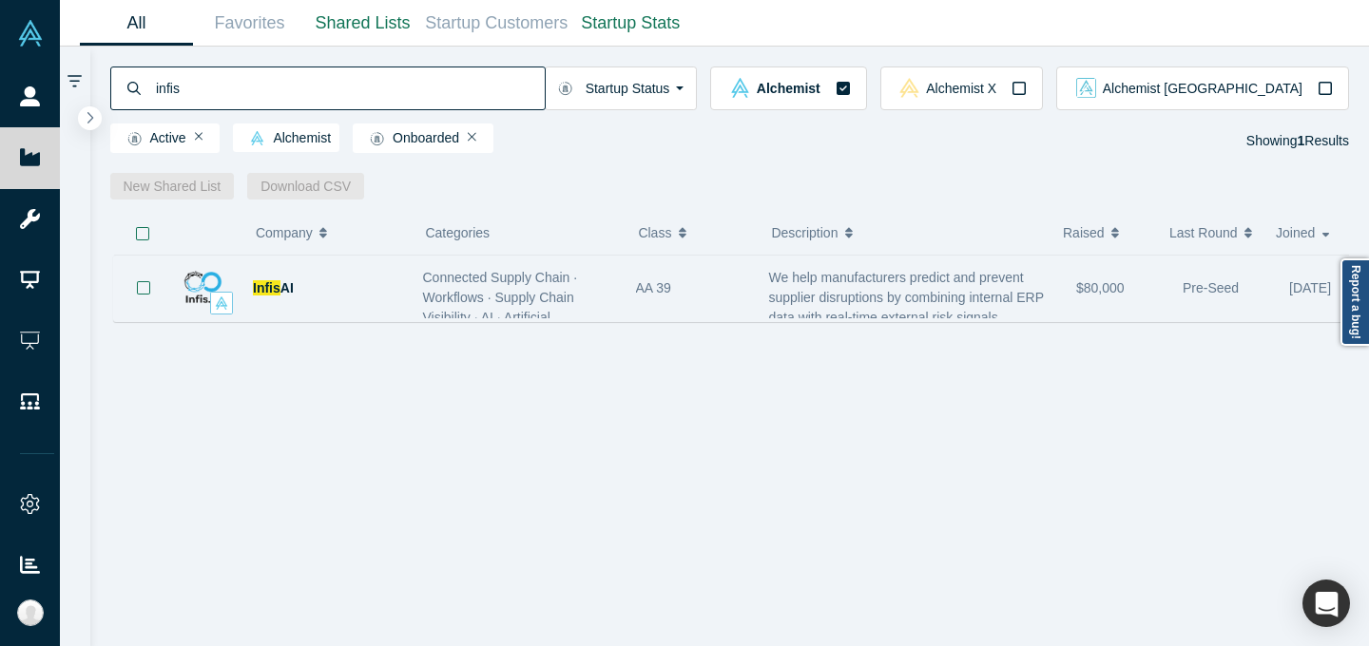
click at [889, 303] on span "We help manufacturers predict and prevent supplier disruptions by combining int…" at bounding box center [906, 297] width 275 height 55
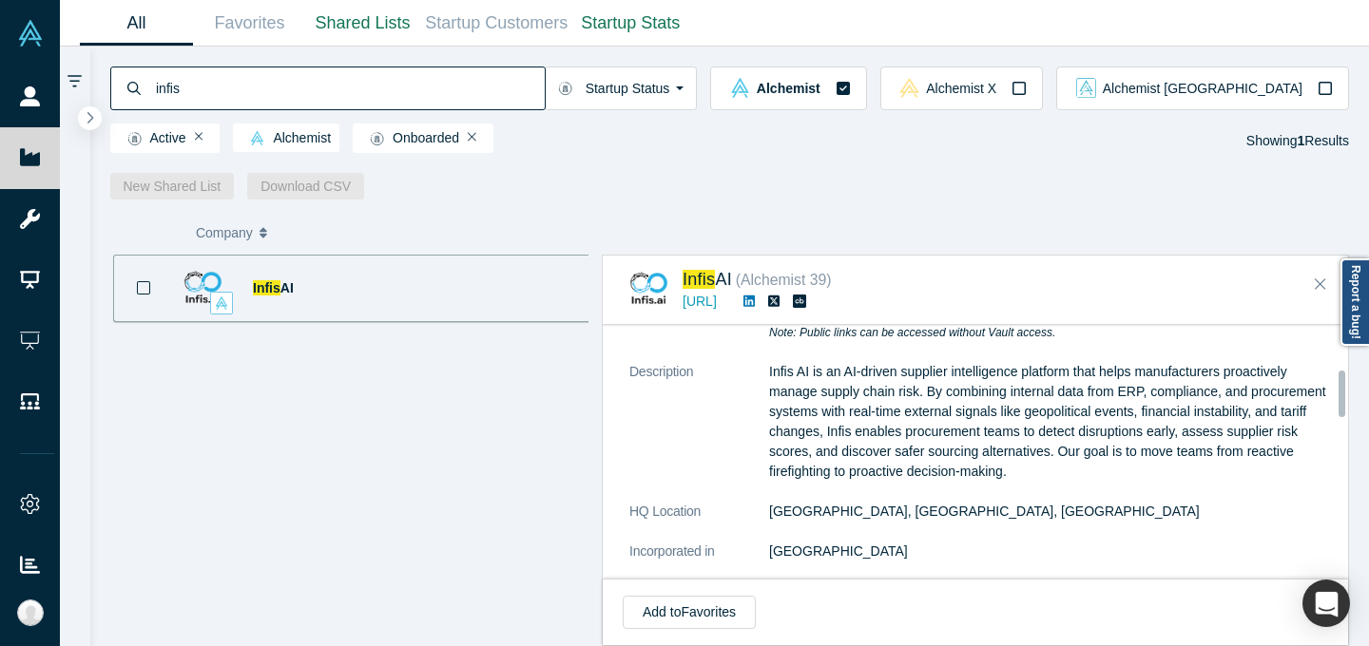
scroll to position [223, 0]
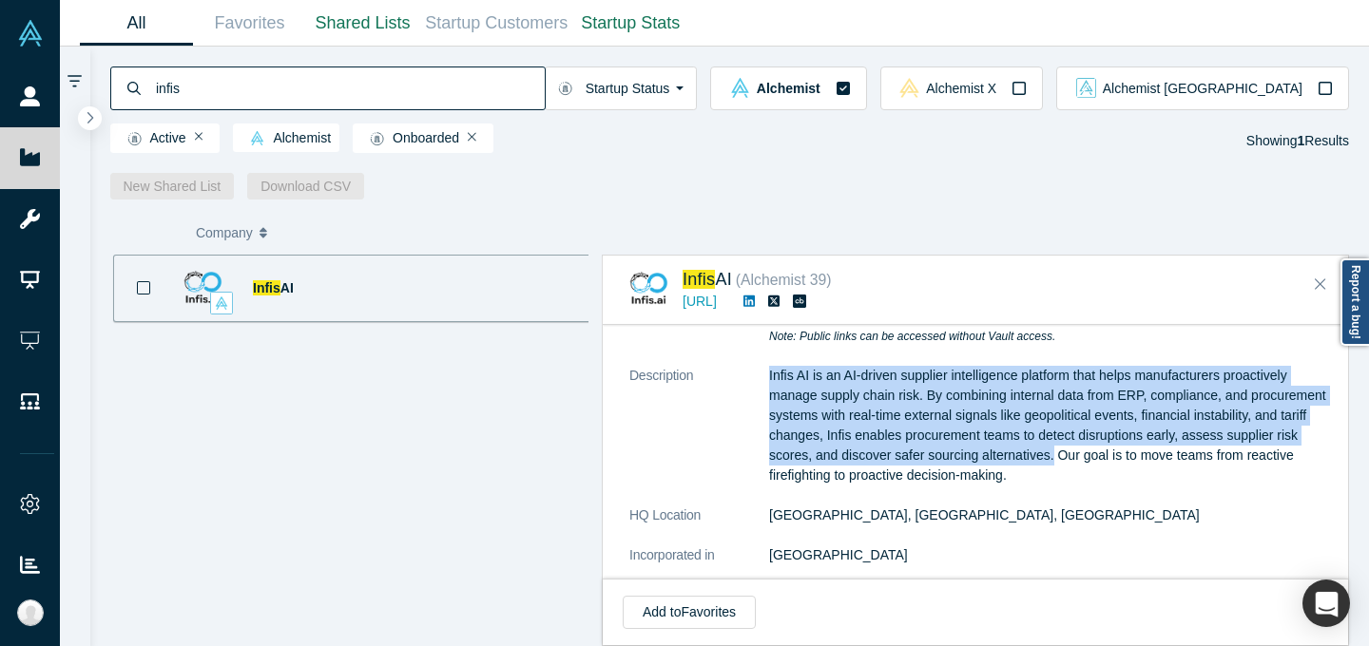
drag, startPoint x: 765, startPoint y: 373, endPoint x: 1176, endPoint y: 456, distance: 419.1
click at [1176, 456] on dl "Public Link [URL][DOMAIN_NAME] Note: Public links can be accessed without Vault…" at bounding box center [982, 553] width 706 height 503
click at [545, 89] on input "infis" at bounding box center [349, 88] width 391 height 45
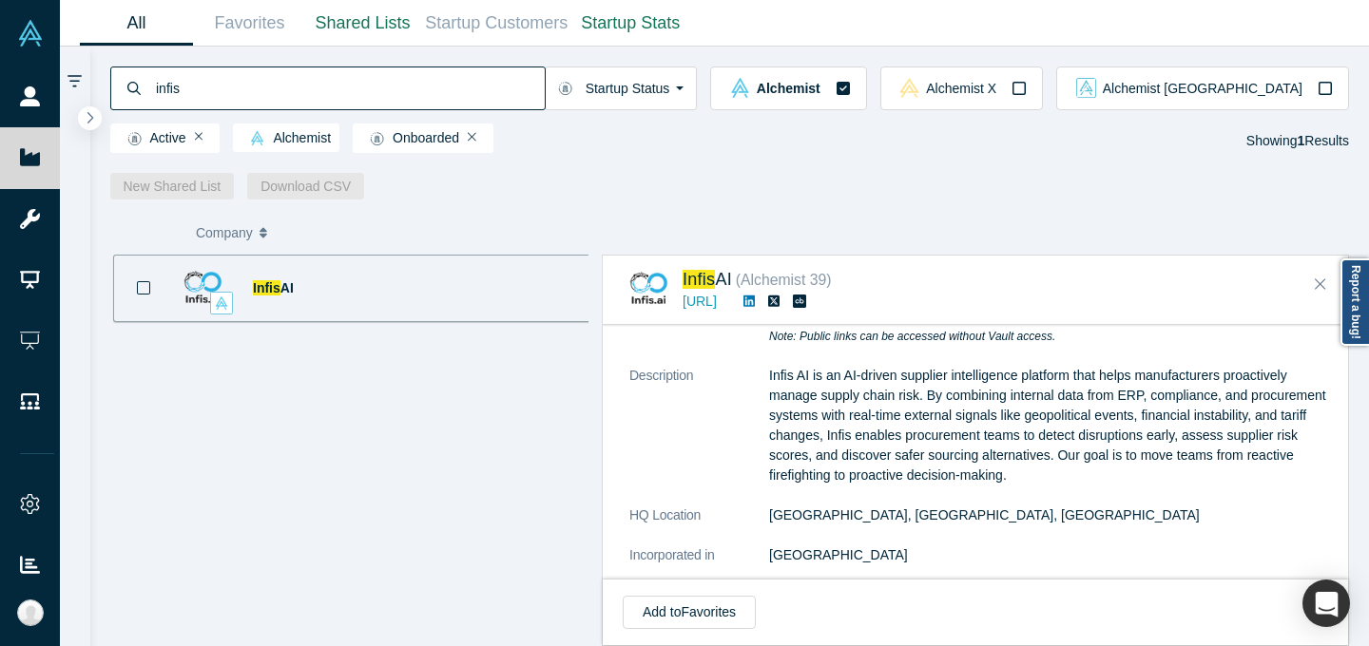
click at [545, 89] on input "infis" at bounding box center [349, 88] width 391 height 45
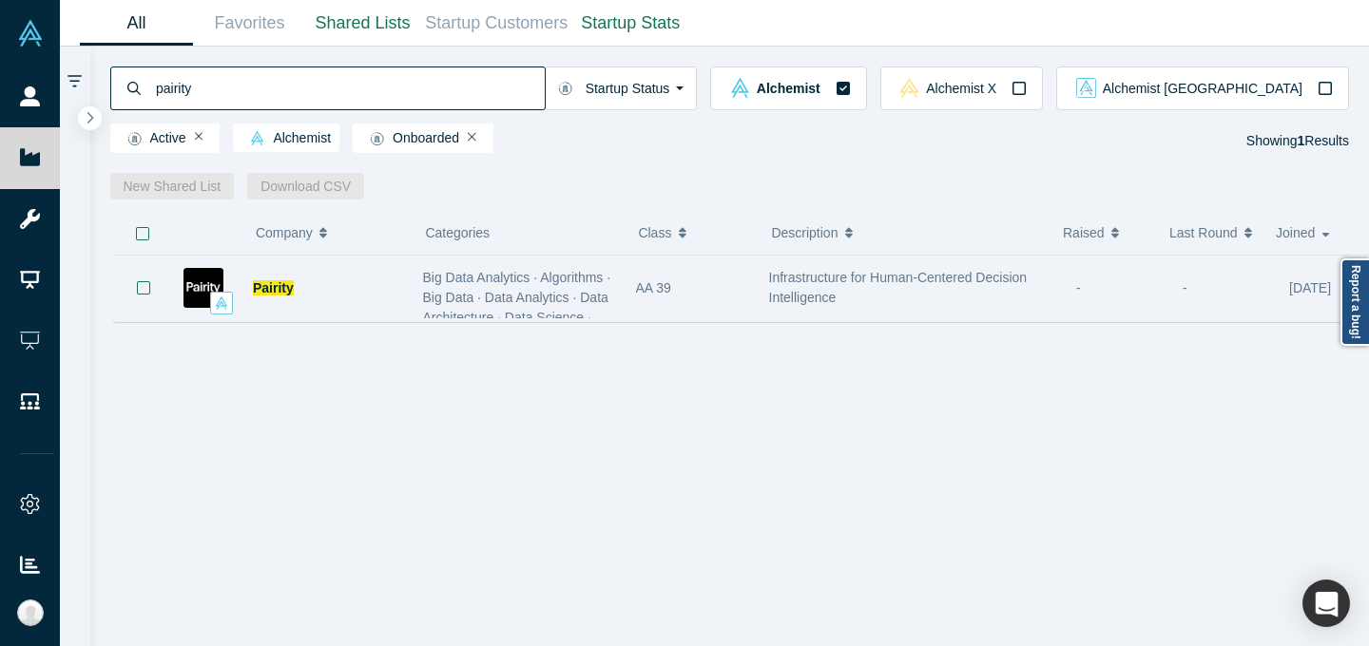
click at [939, 287] on div "Infrastructure for Human-Centered Decision Intelligence" at bounding box center [913, 288] width 288 height 40
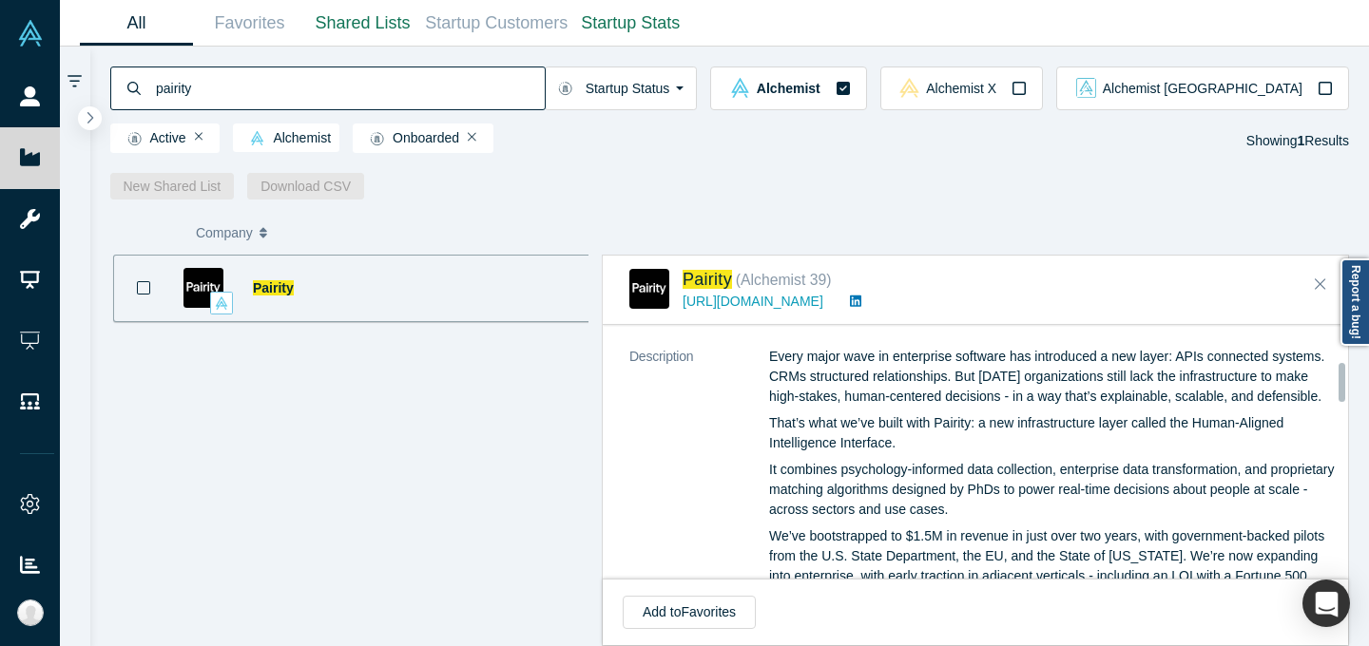
scroll to position [259, 0]
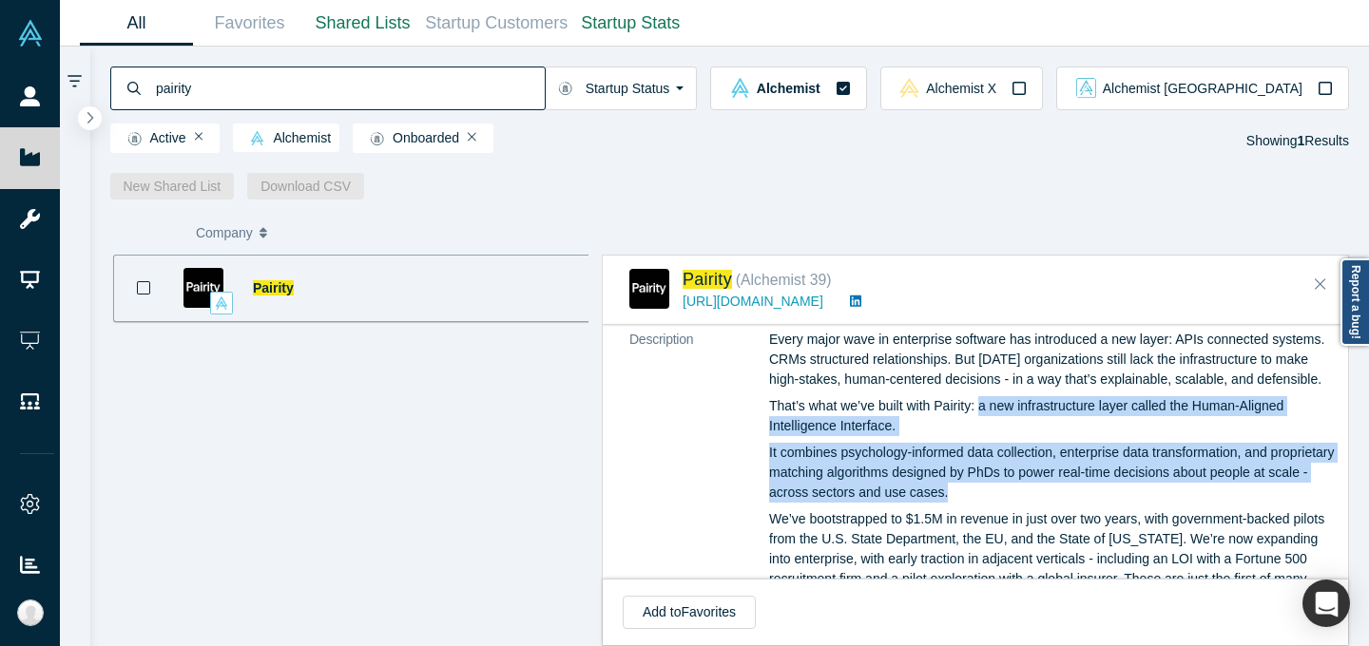
drag, startPoint x: 980, startPoint y: 426, endPoint x: 1074, endPoint y: 509, distance: 125.3
click at [1074, 509] on div "Every major wave in enterprise software has introduced a new layer: APIs connec…" at bounding box center [1052, 493] width 567 height 326
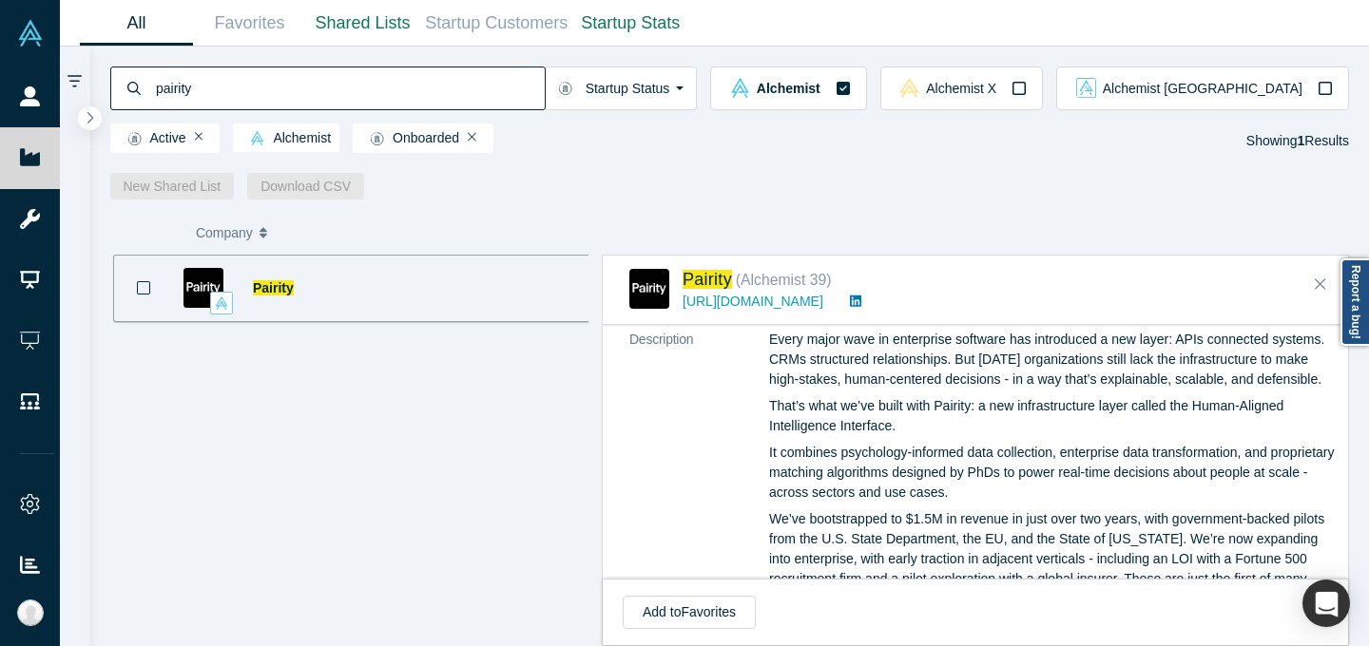
click at [487, 105] on input "pairity" at bounding box center [349, 88] width 391 height 45
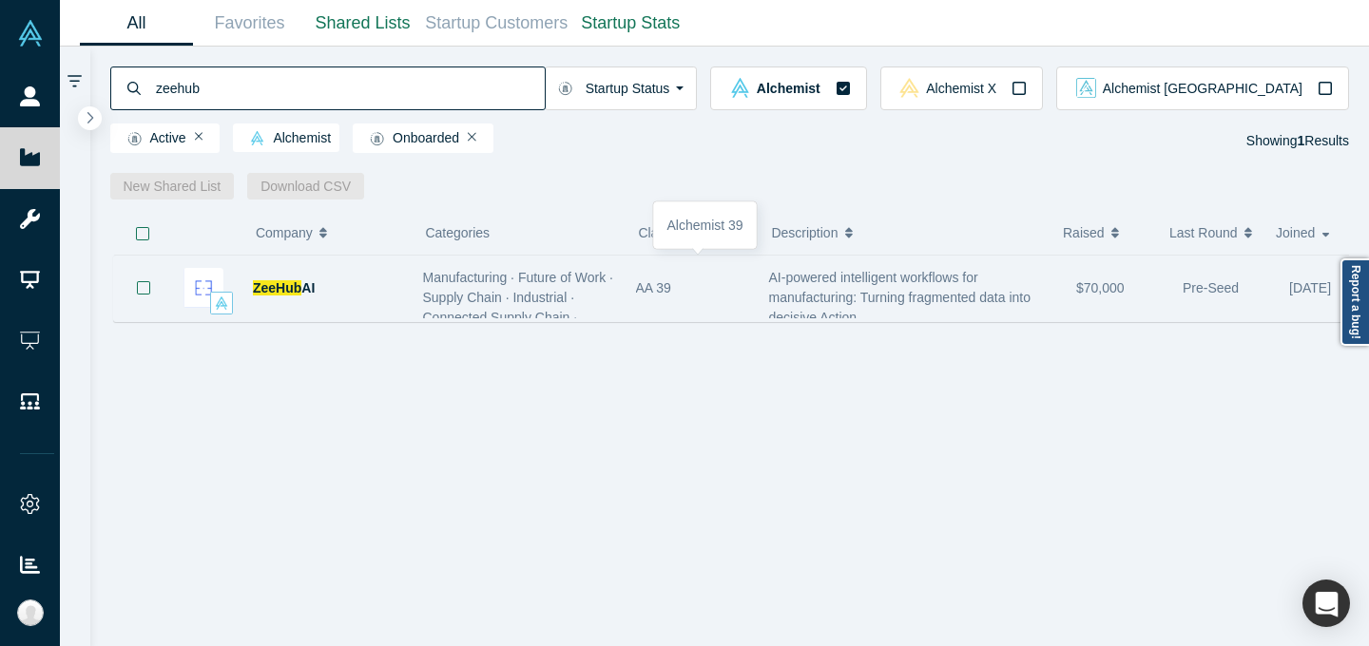
click at [669, 292] on div "AA 39" at bounding box center [692, 289] width 113 height 66
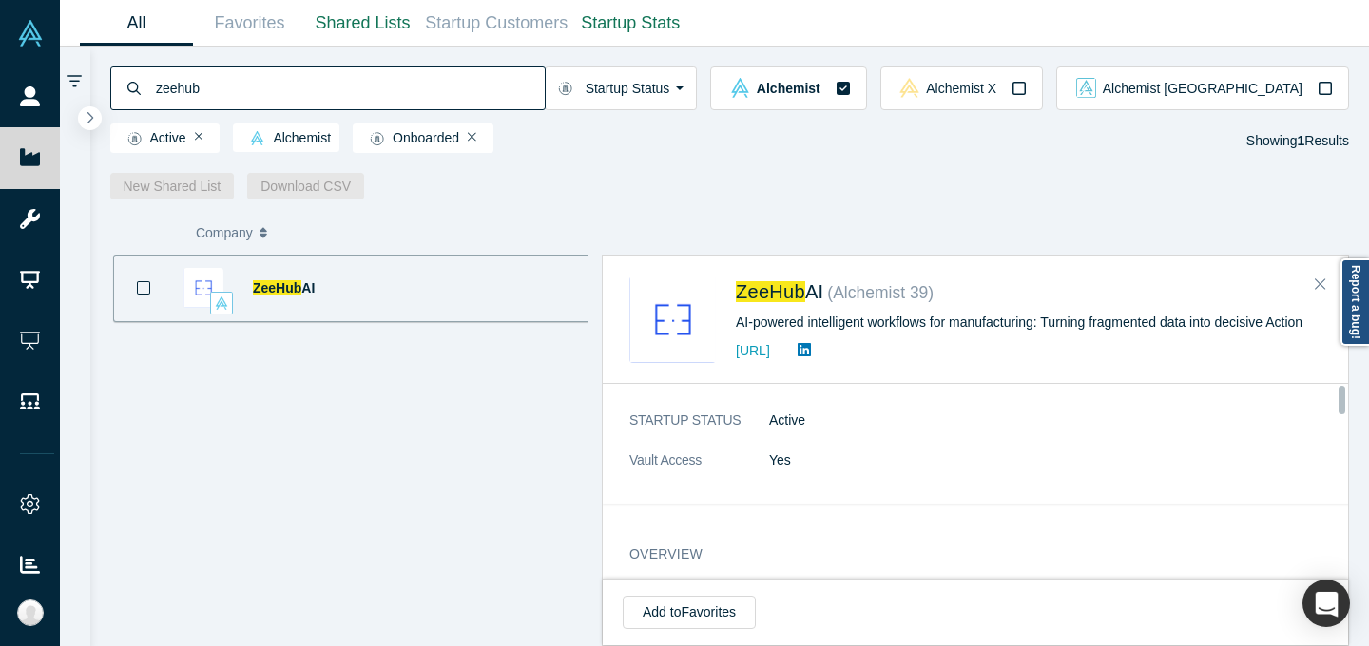
scroll to position [181, 0]
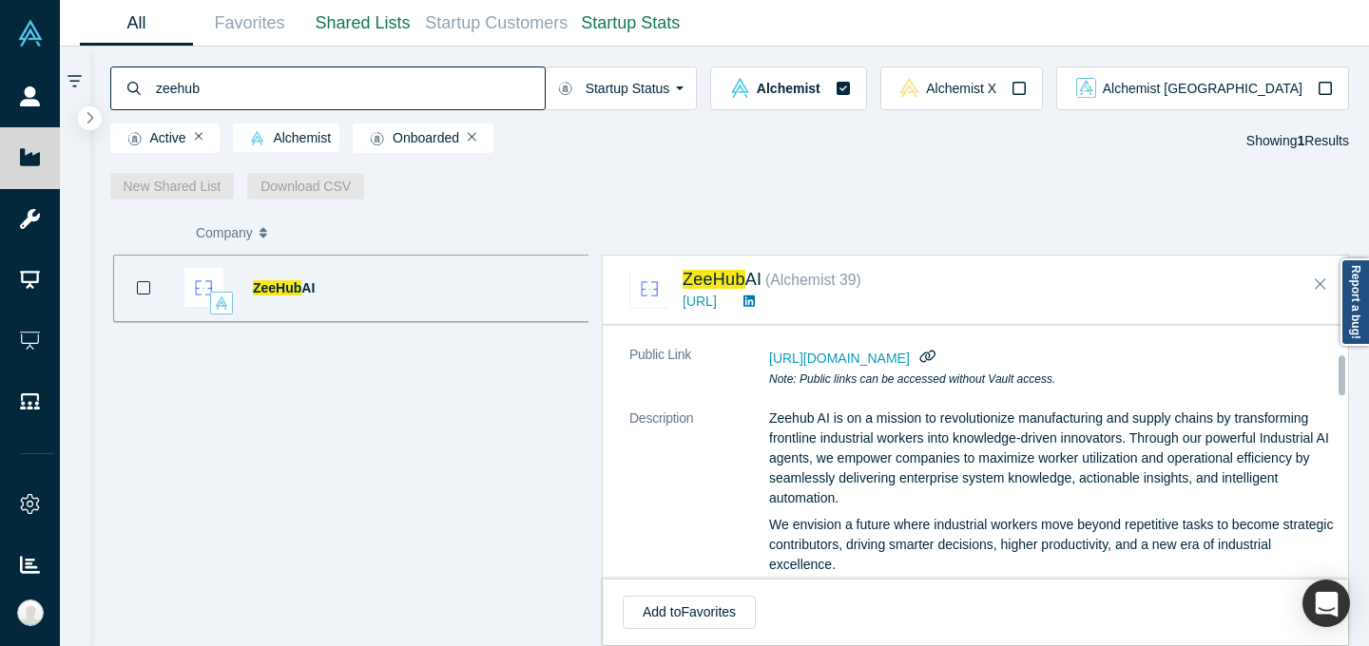
drag, startPoint x: 768, startPoint y: 411, endPoint x: 879, endPoint y: 433, distance: 113.5
click at [879, 433] on p "Zeehub AI is on a mission to revolutionize manufacturing and supply chains by t…" at bounding box center [1052, 459] width 567 height 100
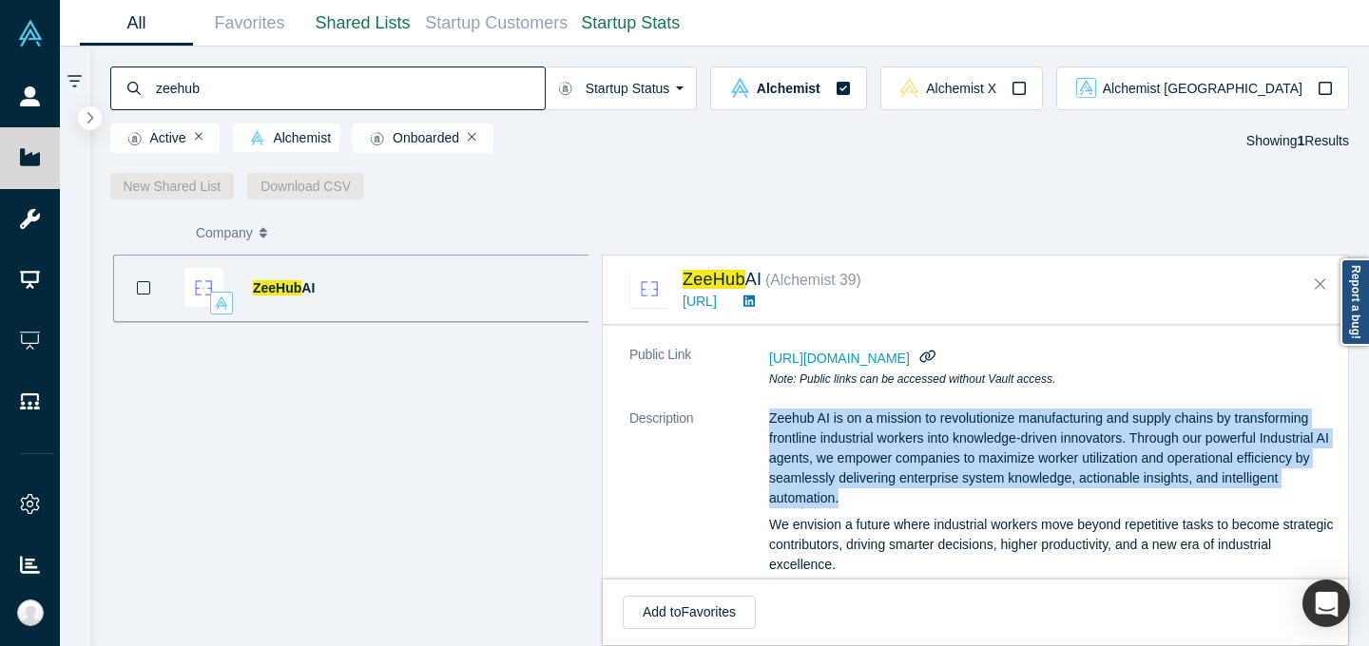
drag, startPoint x: 765, startPoint y: 413, endPoint x: 905, endPoint y: 496, distance: 162.4
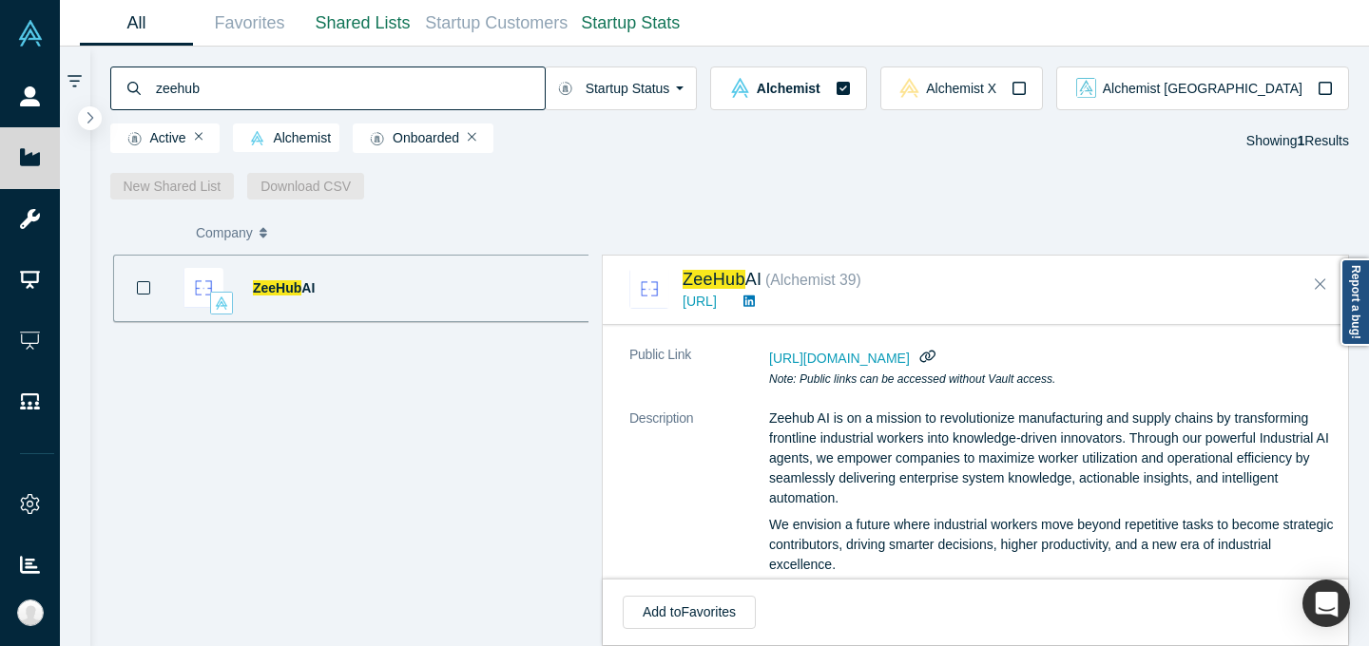
click at [905, 496] on p "Zeehub AI is on a mission to revolutionize manufacturing and supply chains by t…" at bounding box center [1052, 459] width 567 height 100
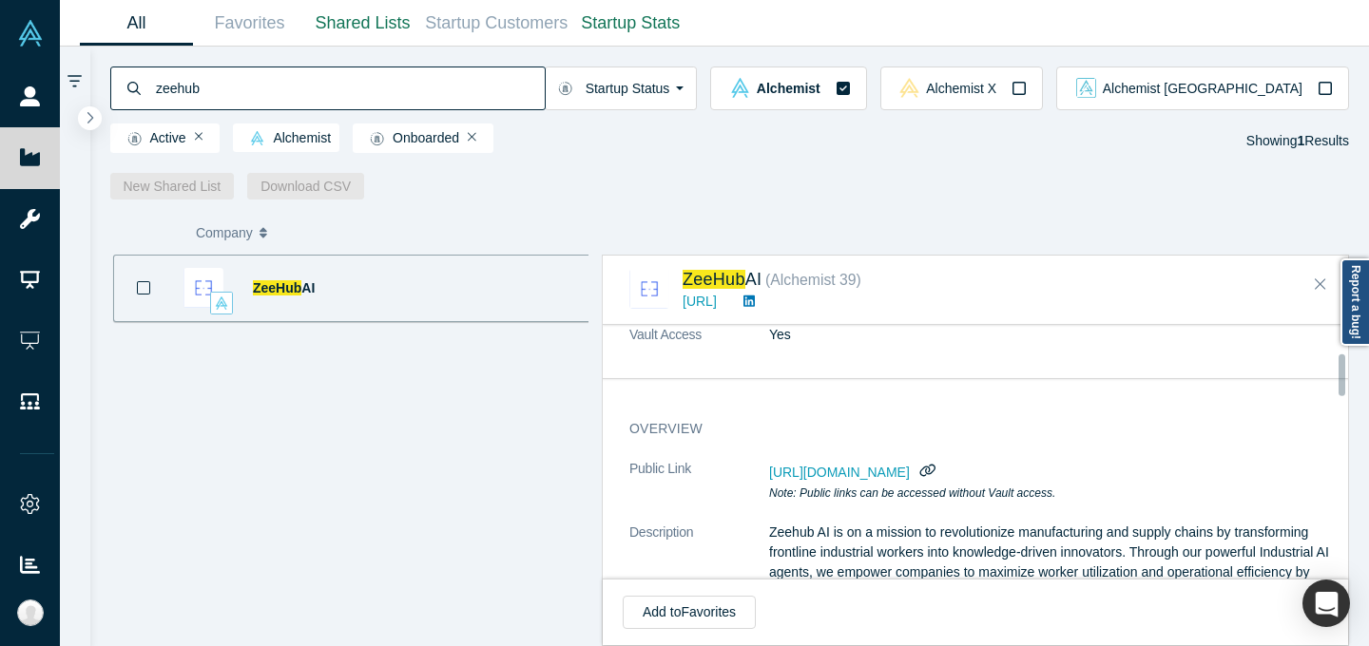
scroll to position [0, 0]
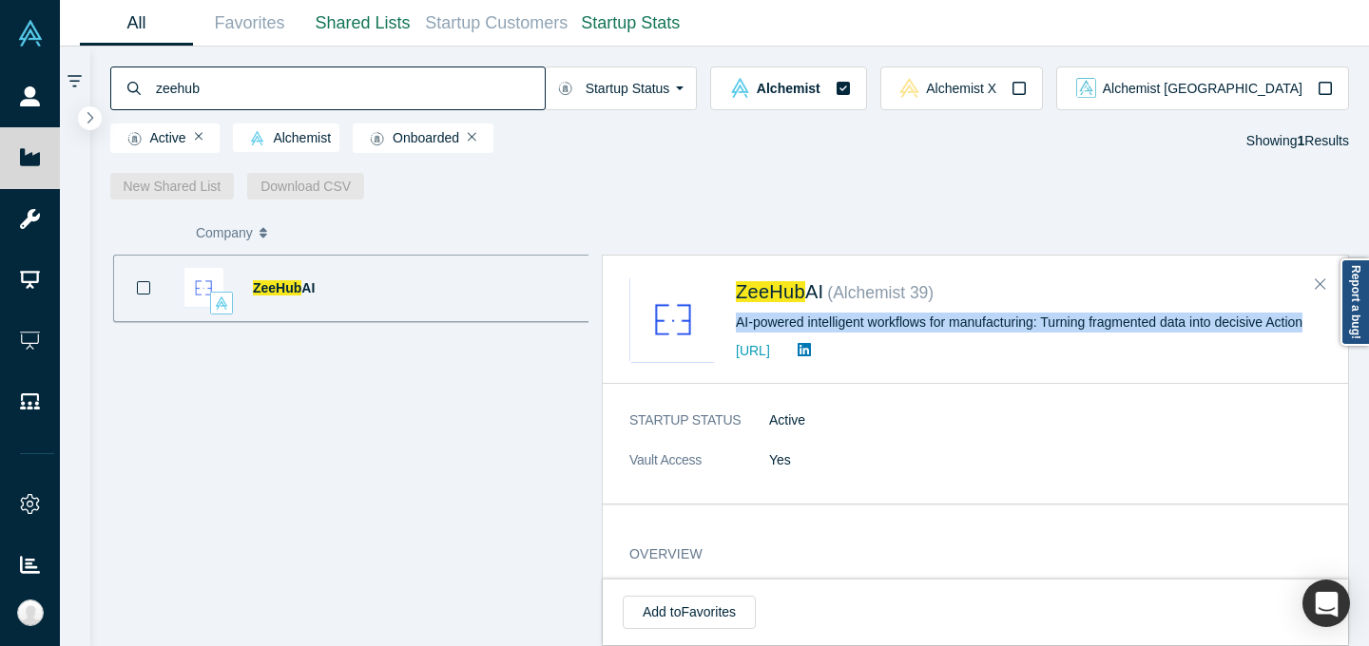
drag, startPoint x: 733, startPoint y: 321, endPoint x: 1309, endPoint y: 326, distance: 576.0
click at [1309, 326] on div "ZeeHub AI ( Alchemist 39 ) AI-powered intelligent workflows for manufacturing: …" at bounding box center [978, 320] width 699 height 86
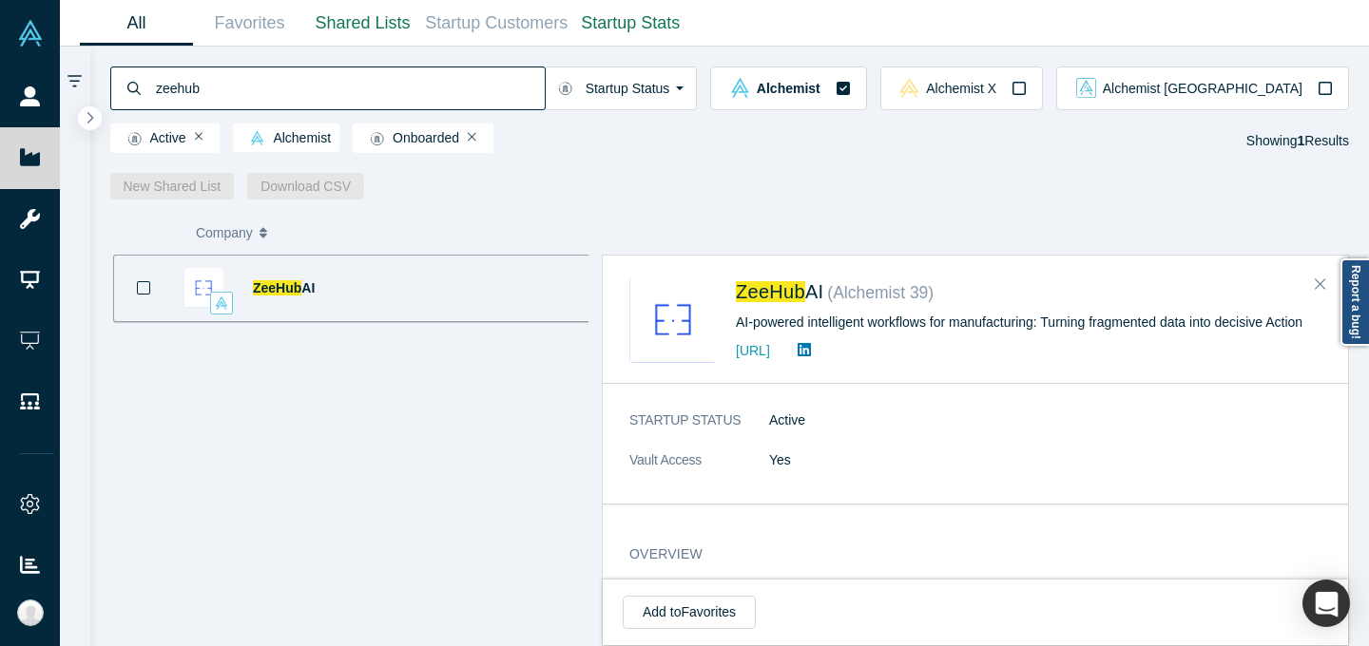
click at [389, 83] on input "zeehub" at bounding box center [349, 88] width 391 height 45
click at [389, 79] on input "zeehub" at bounding box center [349, 88] width 391 height 45
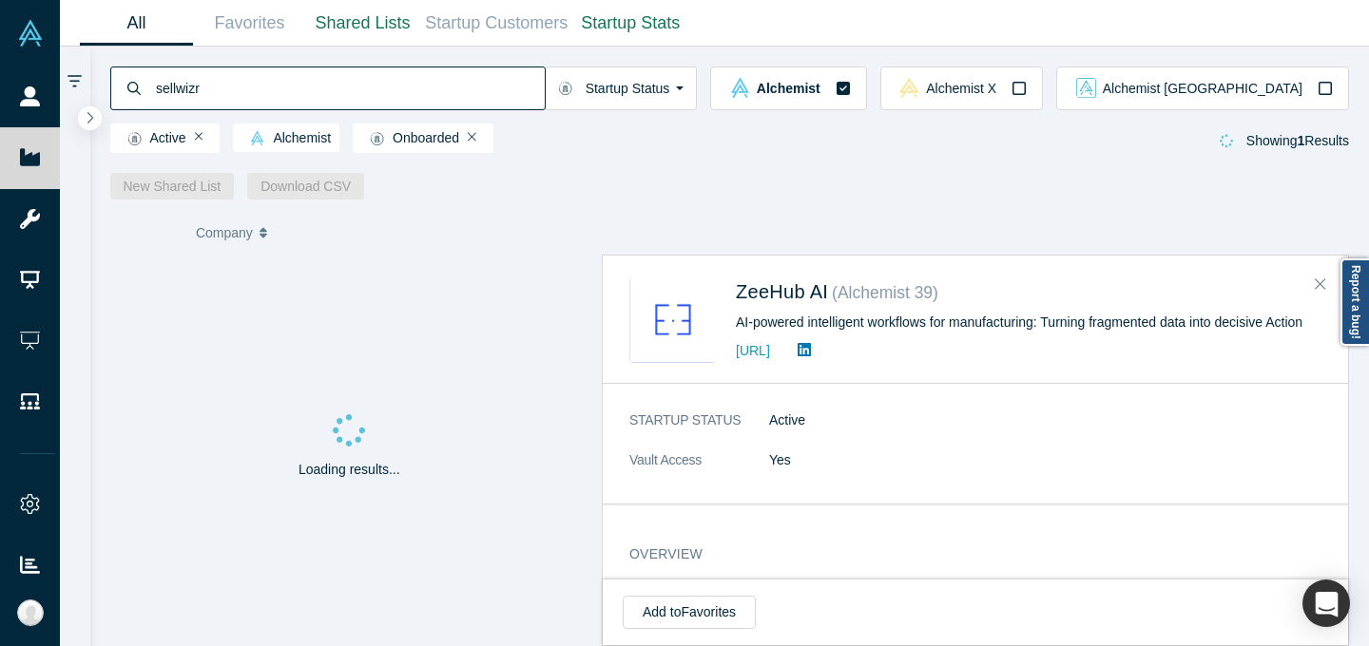
type input "sellwizr"
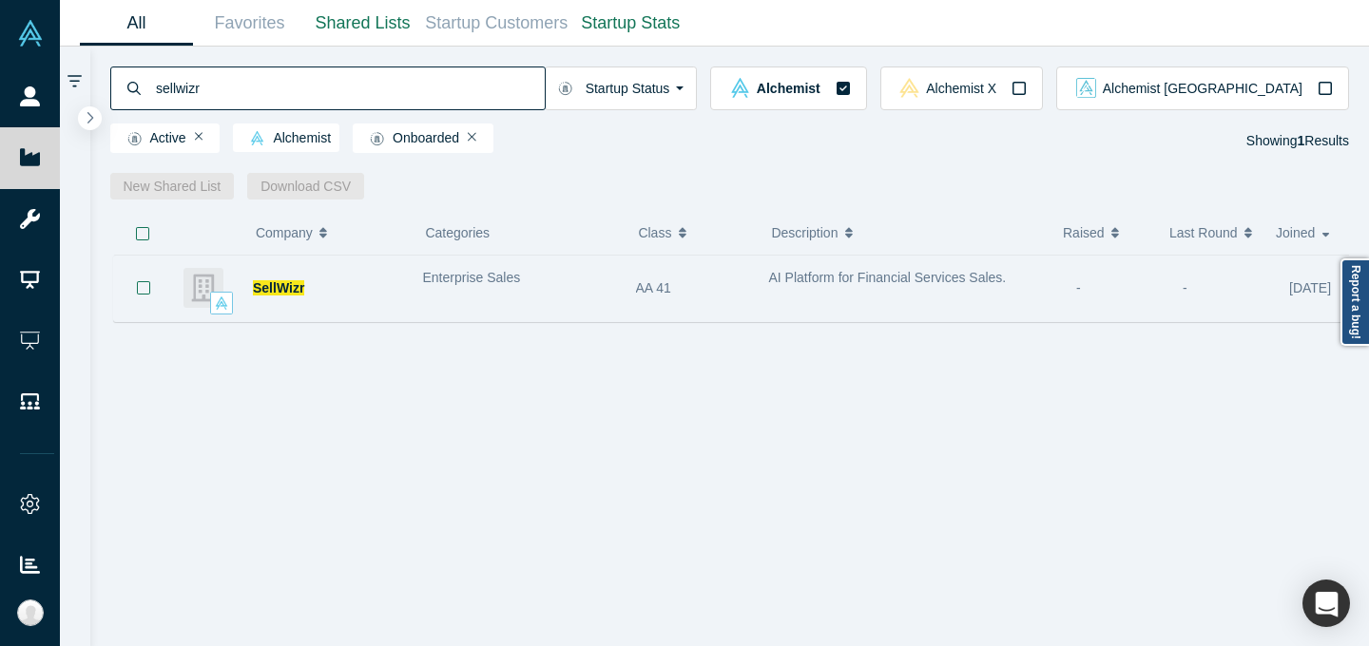
click at [516, 298] on div "Enterprise Sales" at bounding box center [519, 289] width 213 height 60
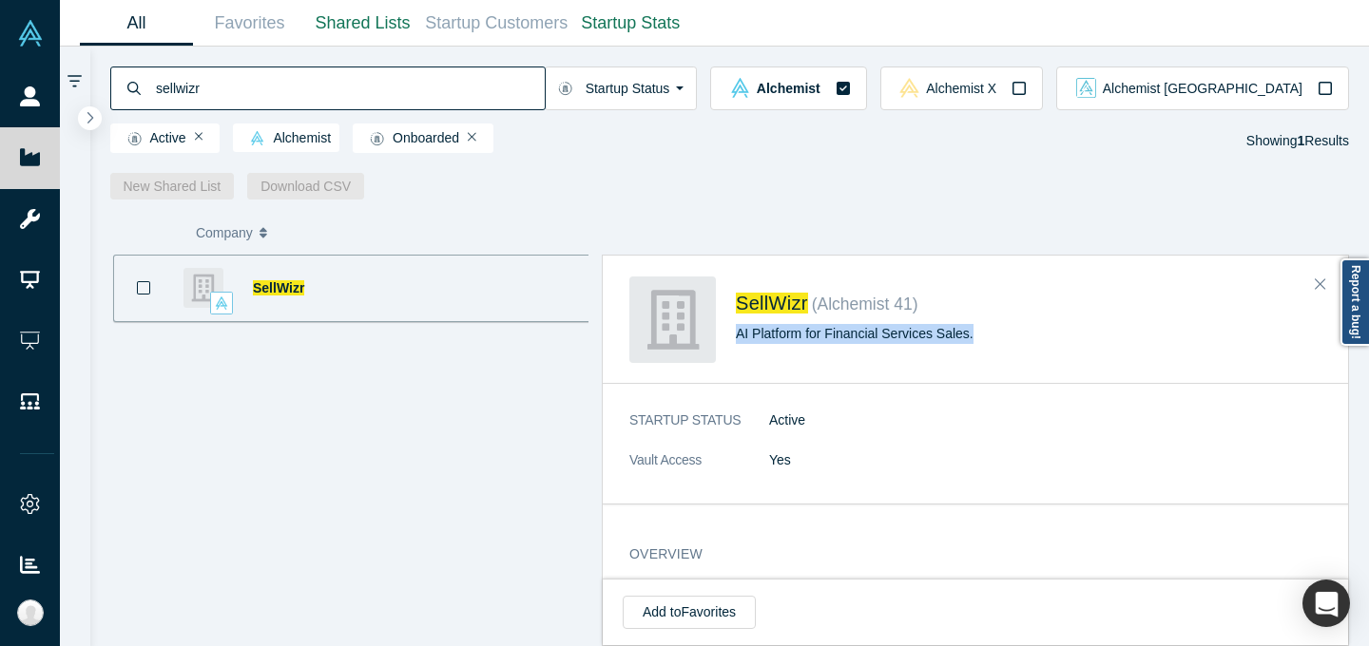
drag, startPoint x: 734, startPoint y: 334, endPoint x: 1021, endPoint y: 328, distance: 287.1
click at [1021, 328] on div "SellWizr ( Alchemist 41 ) AI Platform for Financial Services Sales." at bounding box center [978, 320] width 699 height 86
click at [962, 398] on div "STARTUP STATUS Active Vault Access Yes" at bounding box center [982, 450] width 759 height 106
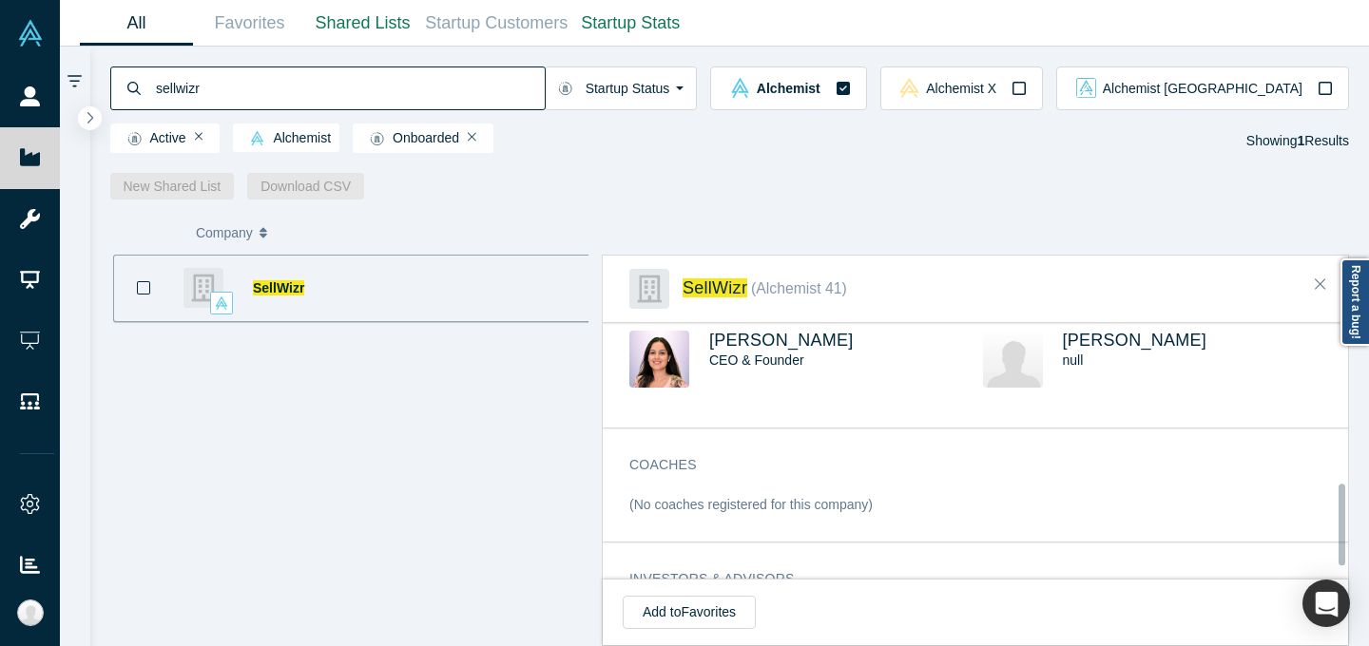
scroll to position [363, 0]
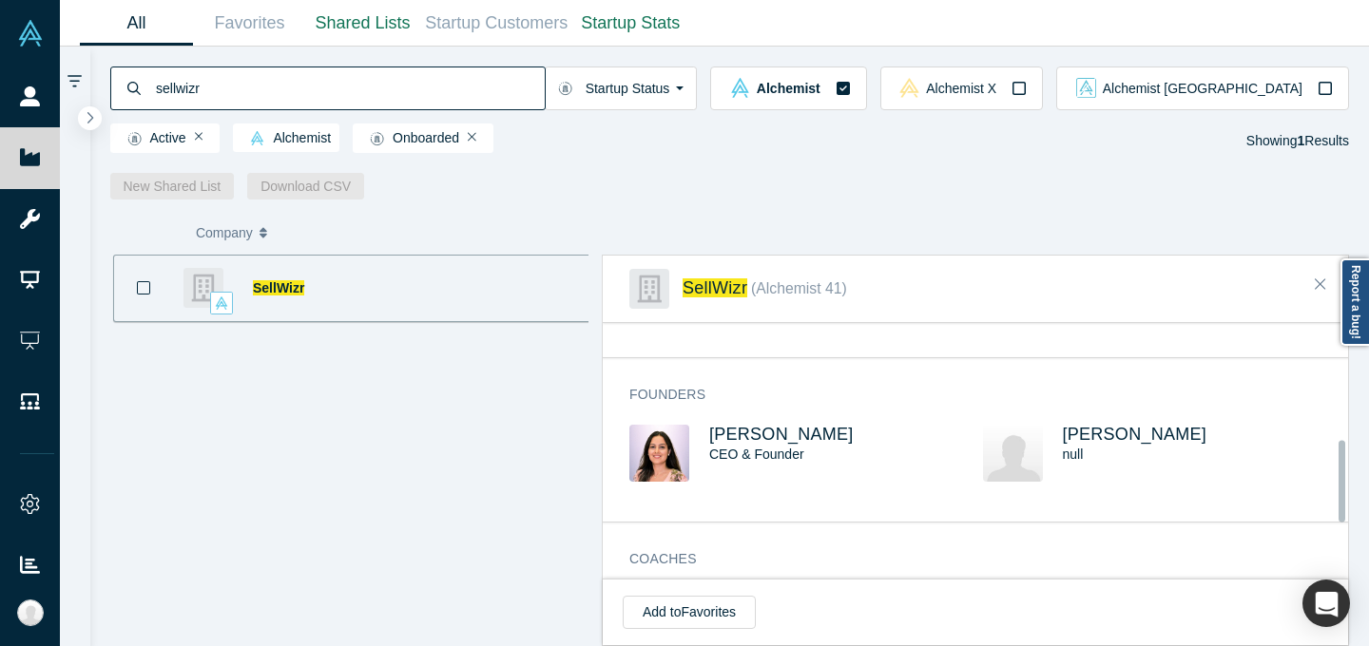
click at [689, 446] on div "[PERSON_NAME] CEO & Founder" at bounding box center [806, 467] width 354 height 84
click at [719, 435] on span "[PERSON_NAME]" at bounding box center [781, 434] width 144 height 19
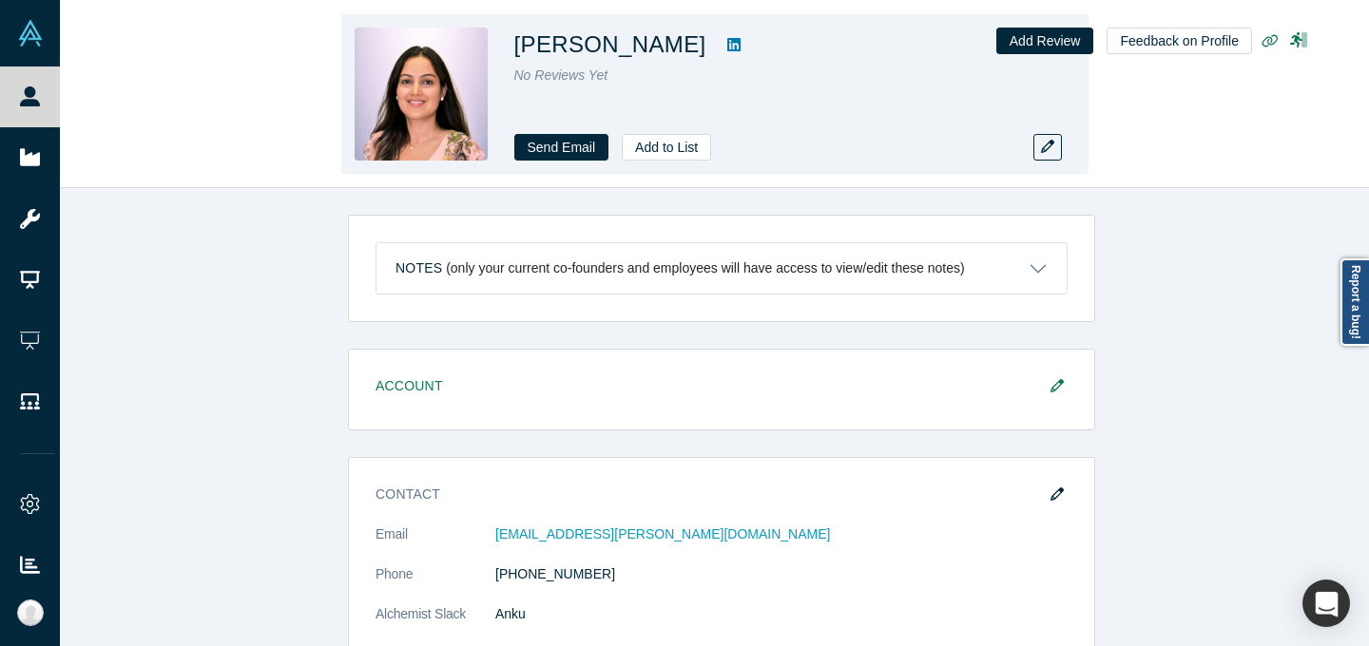
click at [727, 47] on icon at bounding box center [733, 44] width 13 height 13
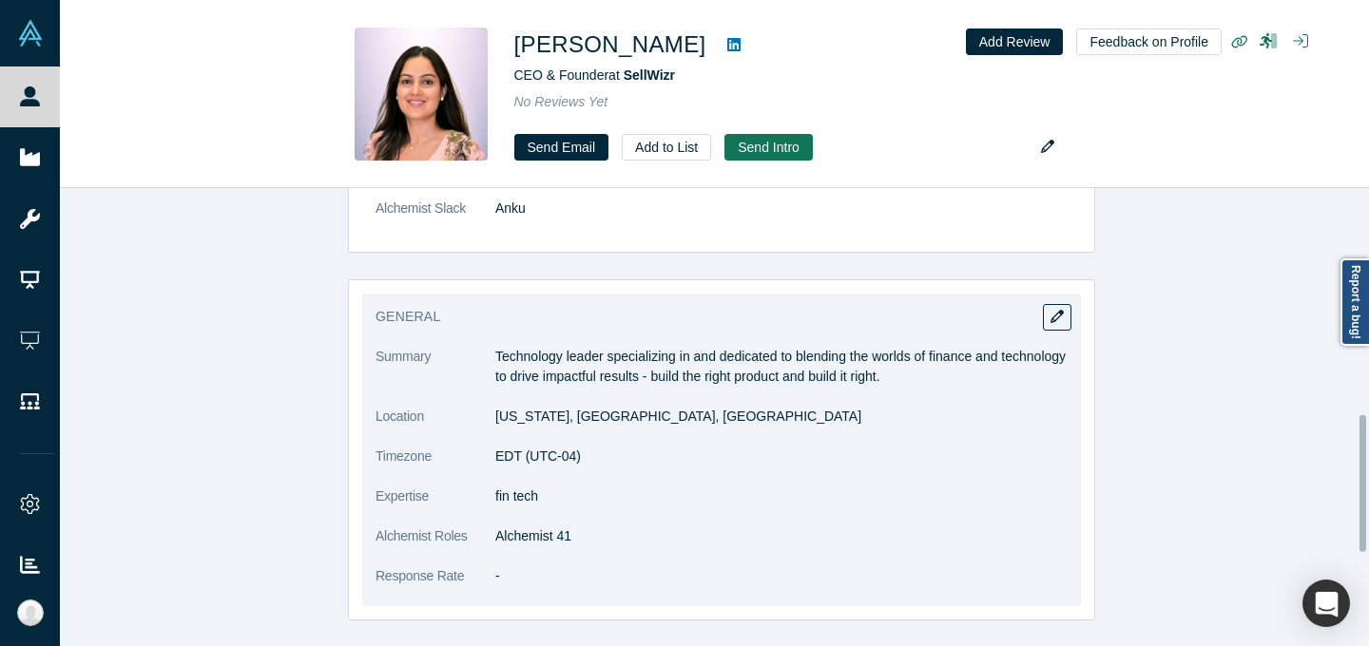
scroll to position [789, 0]
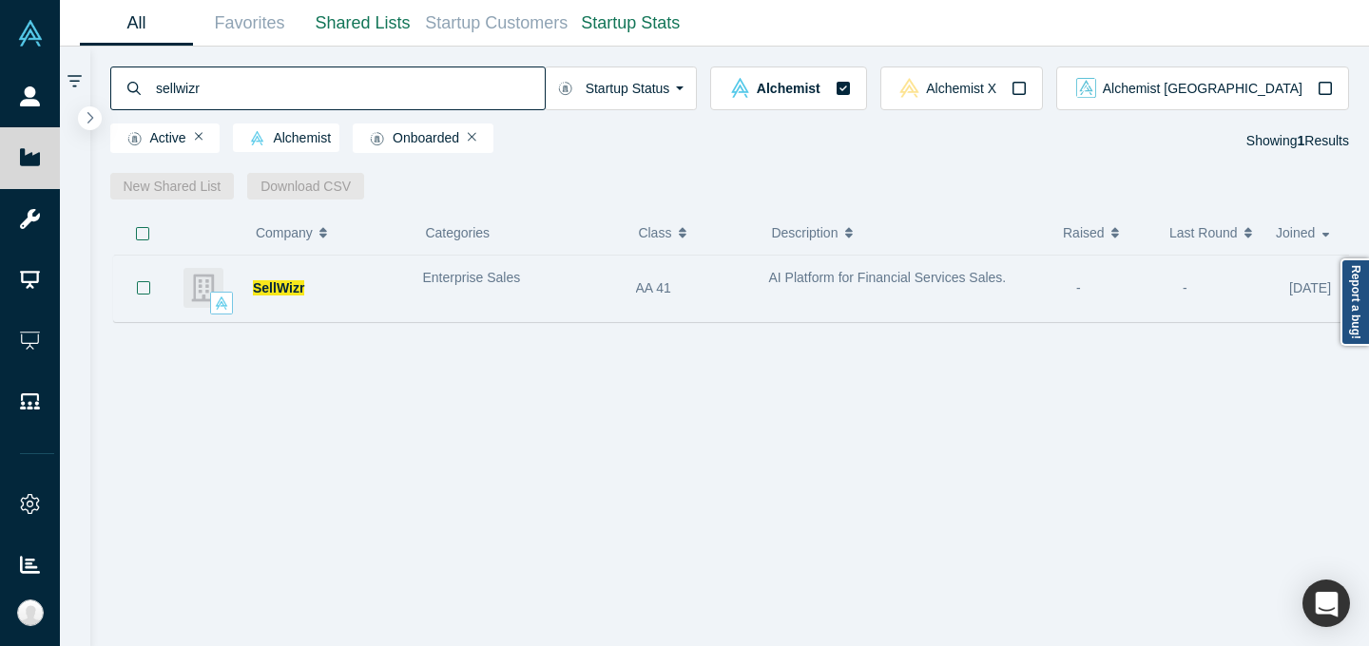
click at [608, 286] on div "Enterprise Sales" at bounding box center [519, 278] width 193 height 20
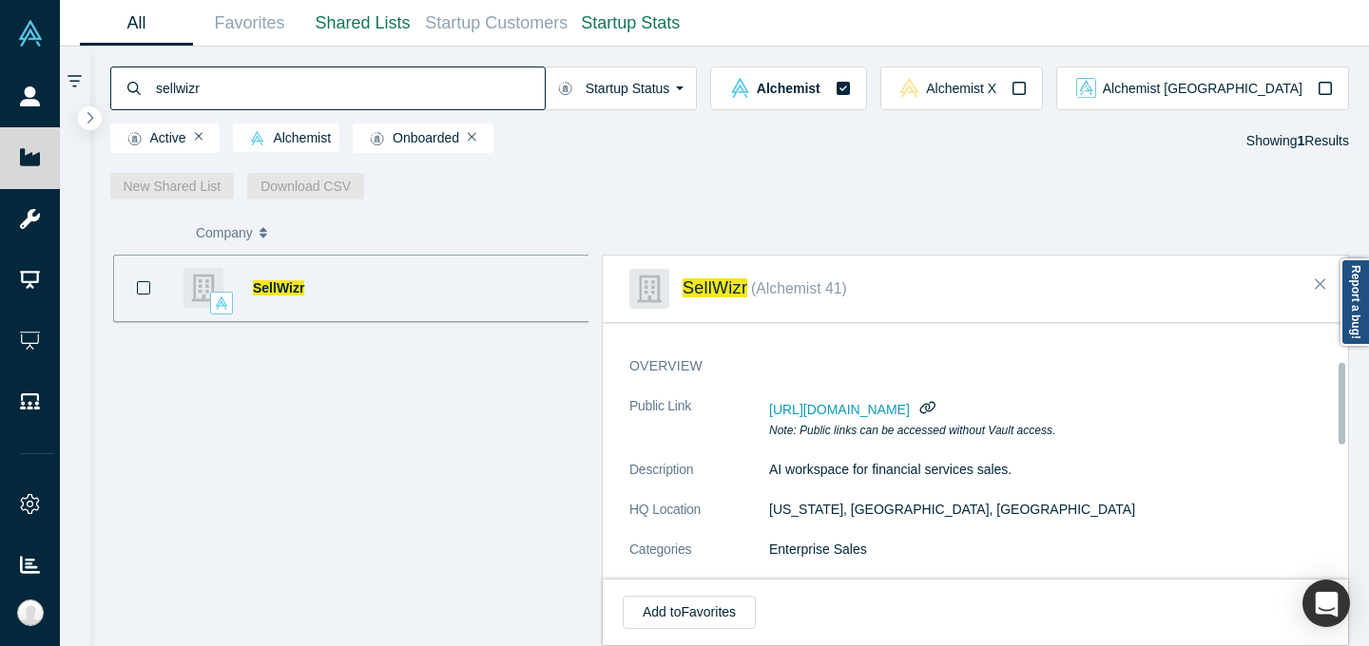
scroll to position [146, 0]
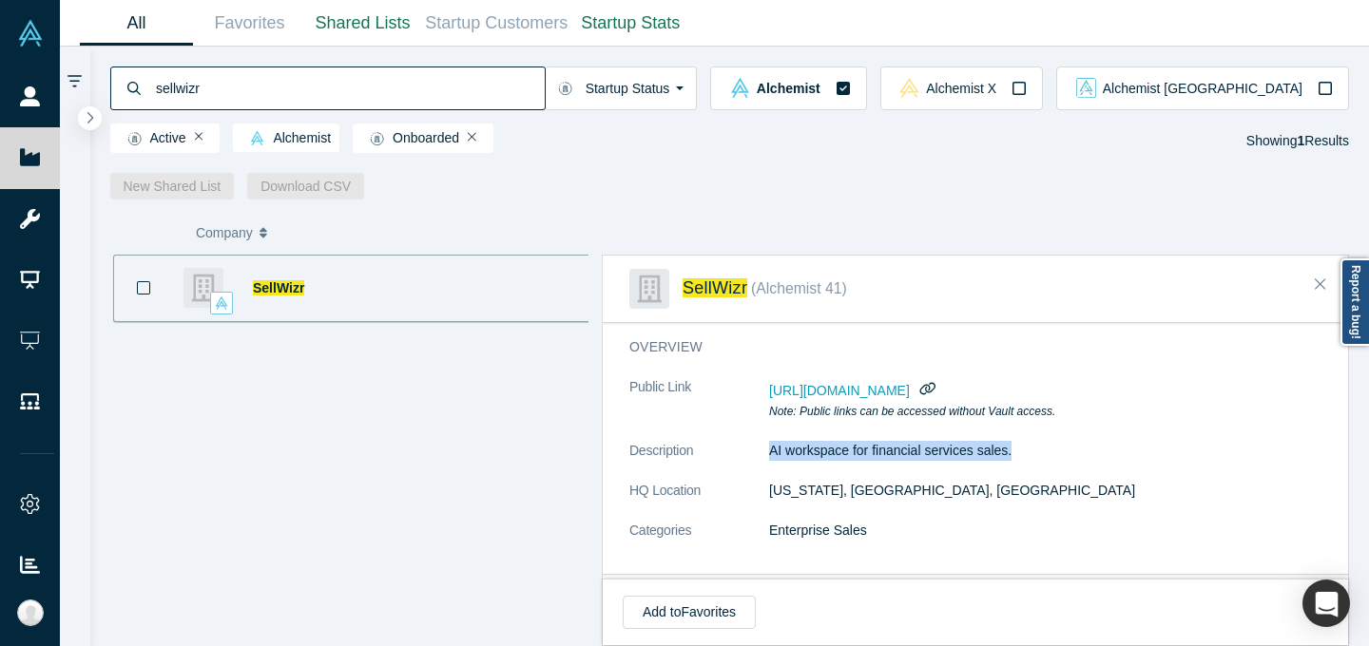
drag, startPoint x: 775, startPoint y: 450, endPoint x: 1069, endPoint y: 462, distance: 294.9
click at [1069, 462] on dl "Public Link [URL][DOMAIN_NAME] Note: Public links can be accessed without Vault…" at bounding box center [982, 468] width 706 height 183
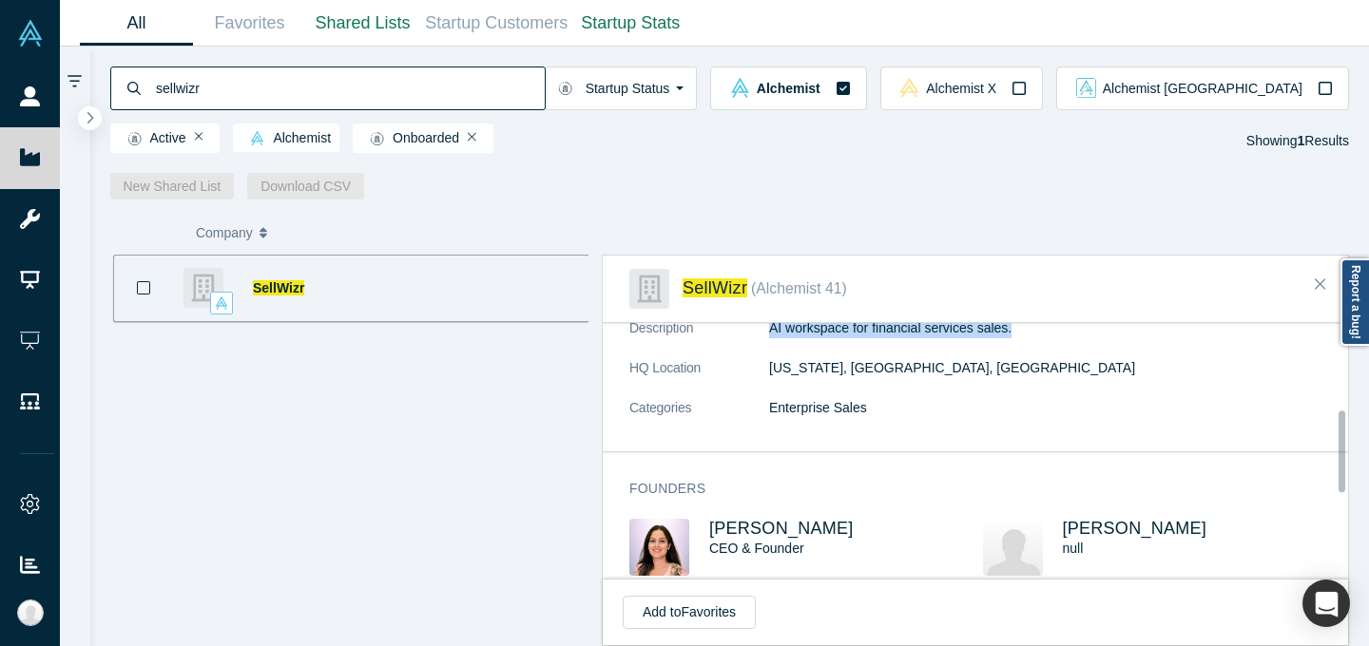
scroll to position [0, 0]
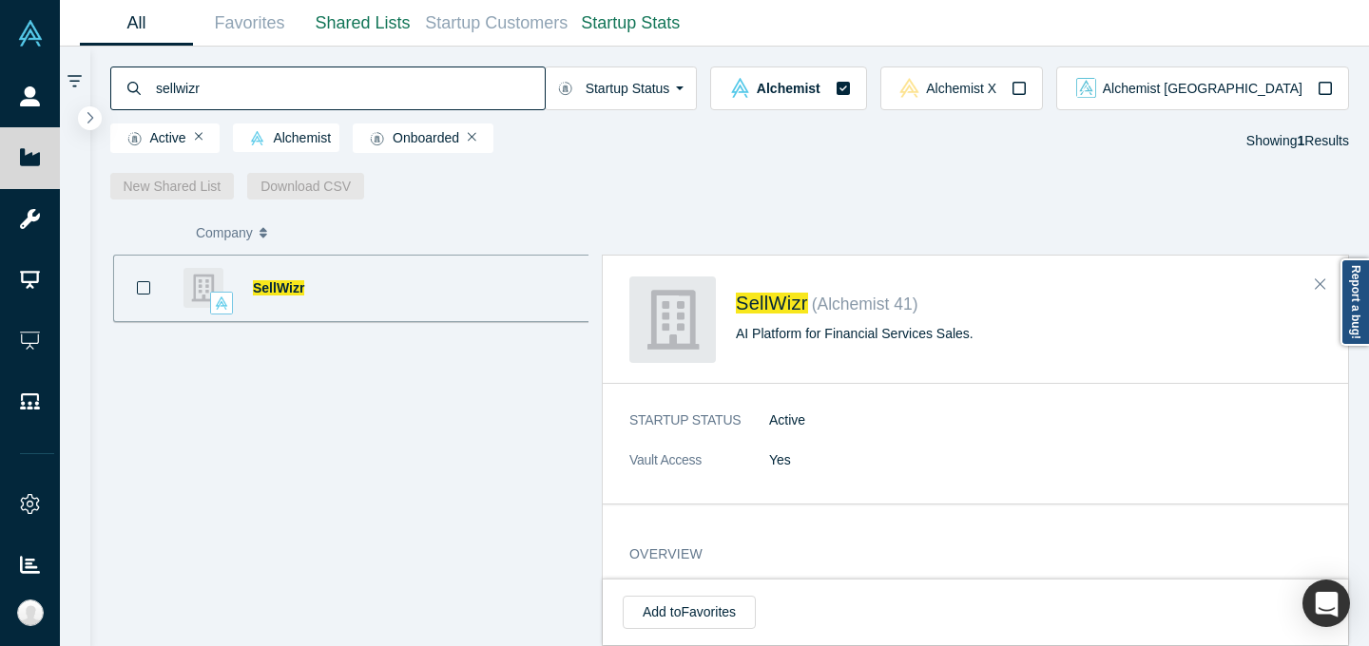
click at [528, 77] on input "sellwizr" at bounding box center [349, 88] width 391 height 45
click at [527, 73] on input "sellwizr" at bounding box center [349, 88] width 391 height 45
click at [527, 74] on input "sellwizr" at bounding box center [349, 88] width 391 height 45
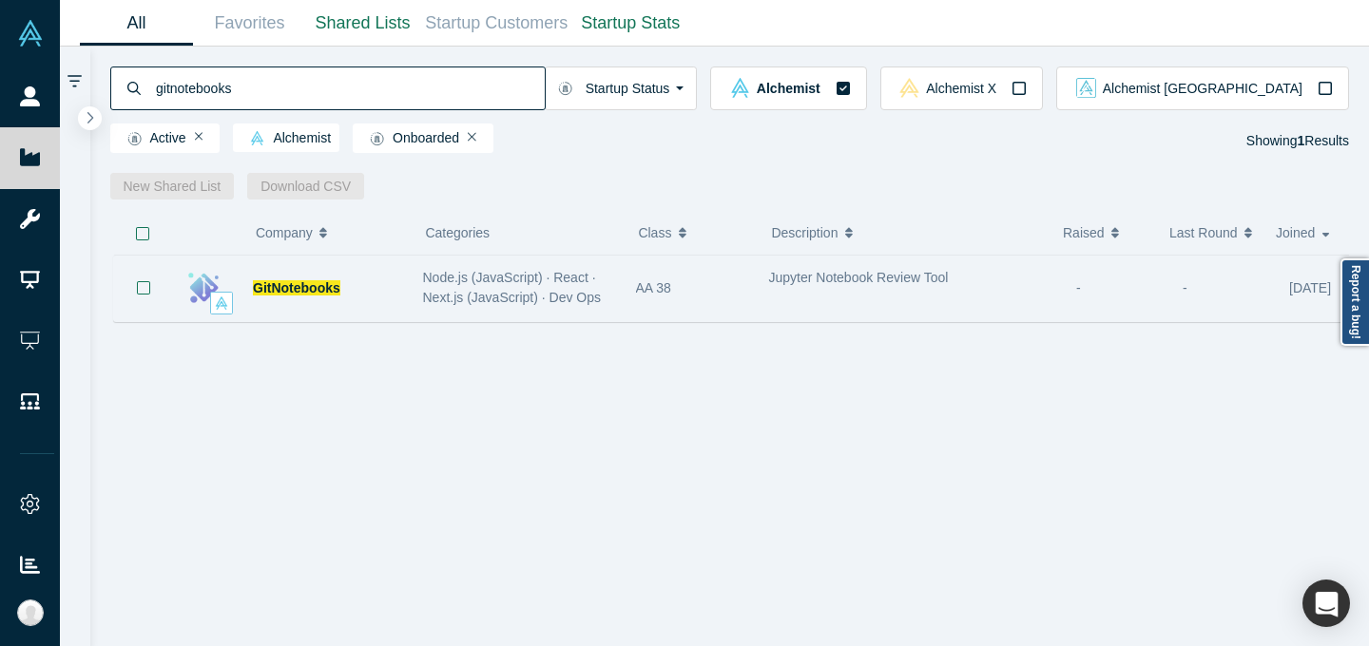
click at [466, 299] on span "Node.js (JavaScript) · React · Next.js (JavaScript) · Dev Ops" at bounding box center [512, 287] width 179 height 35
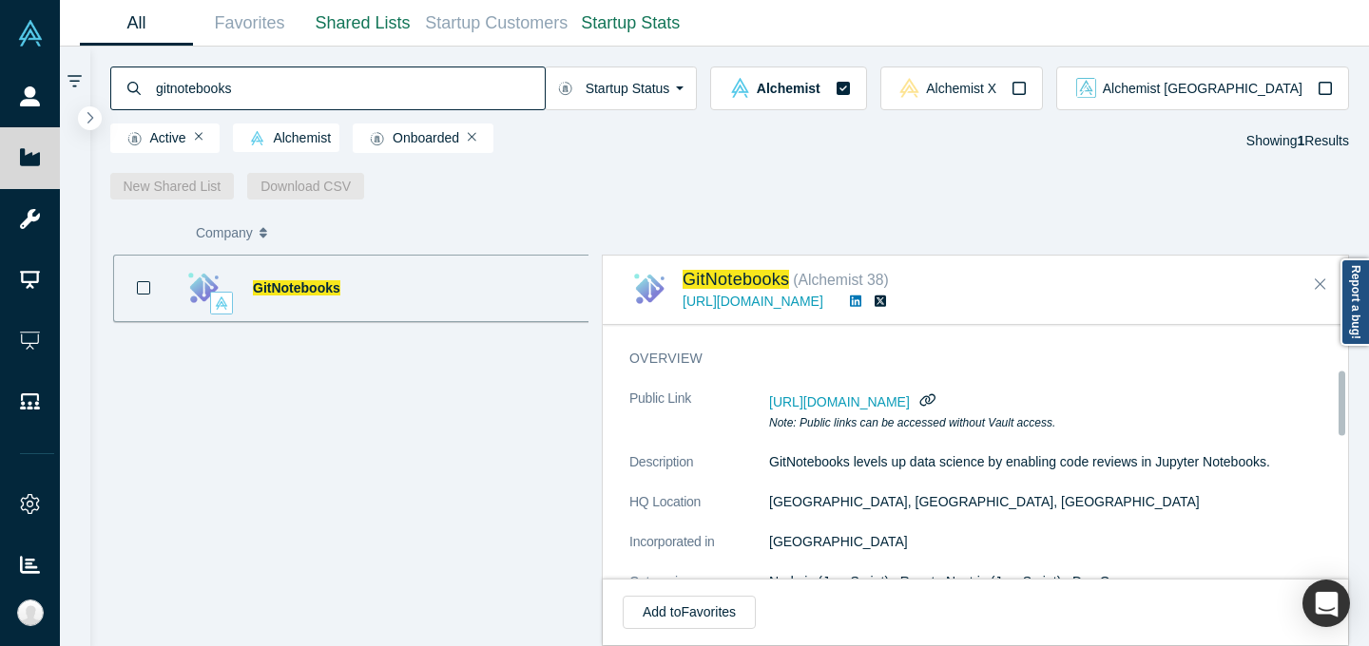
scroll to position [174, 0]
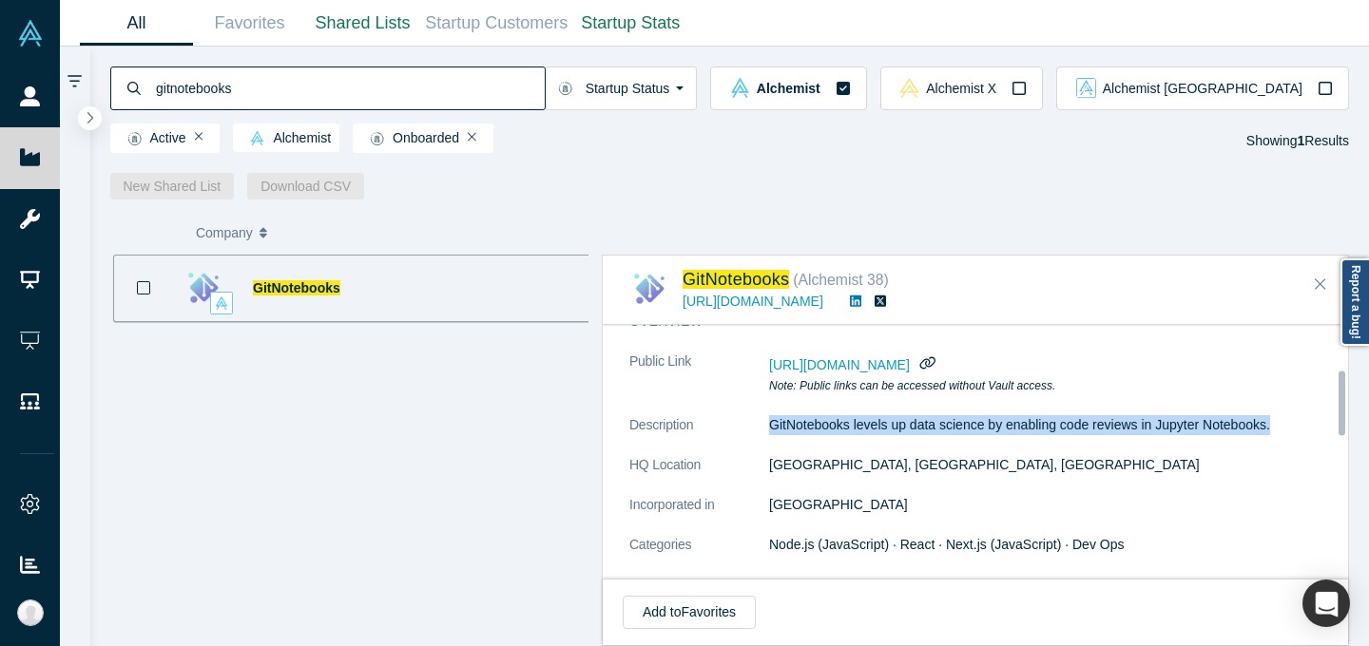
drag, startPoint x: 761, startPoint y: 428, endPoint x: 1319, endPoint y: 435, distance: 558.0
click at [1319, 435] on dl "Public Link [URL][DOMAIN_NAME] Note: Public links can be accessed without Vault…" at bounding box center [982, 503] width 706 height 303
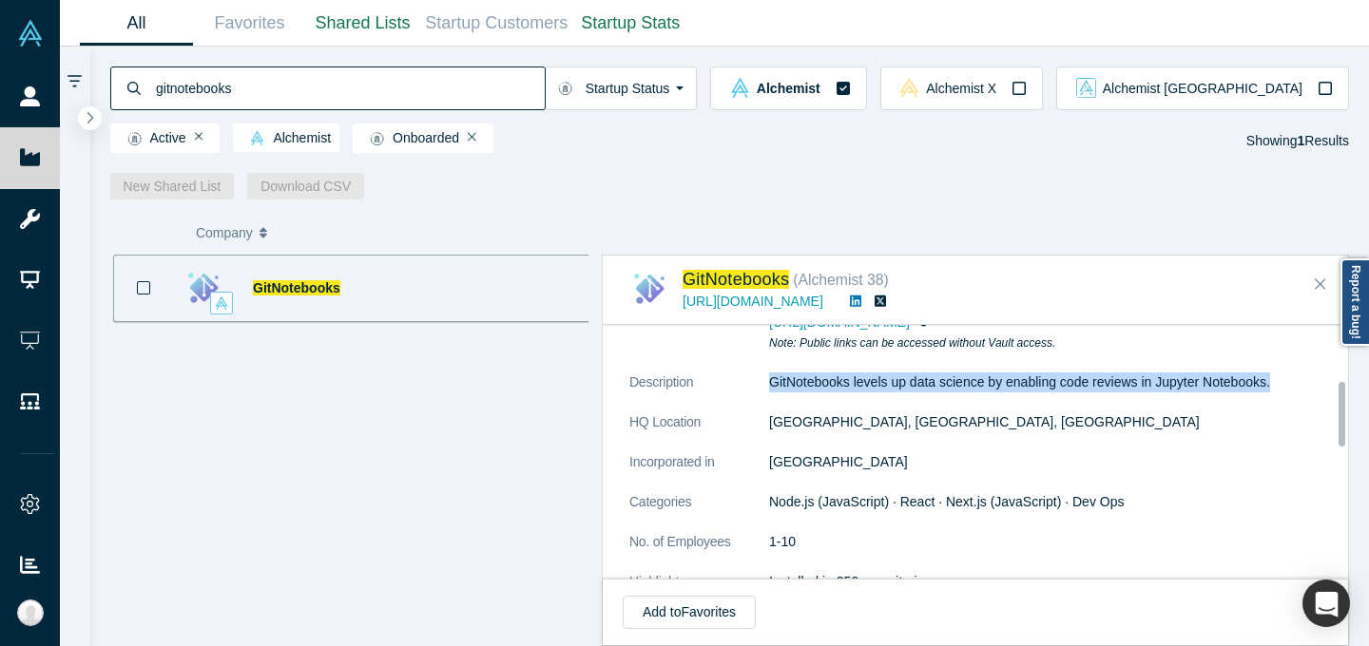
scroll to position [216, 0]
click at [451, 79] on input "gitnotebooks" at bounding box center [349, 88] width 391 height 45
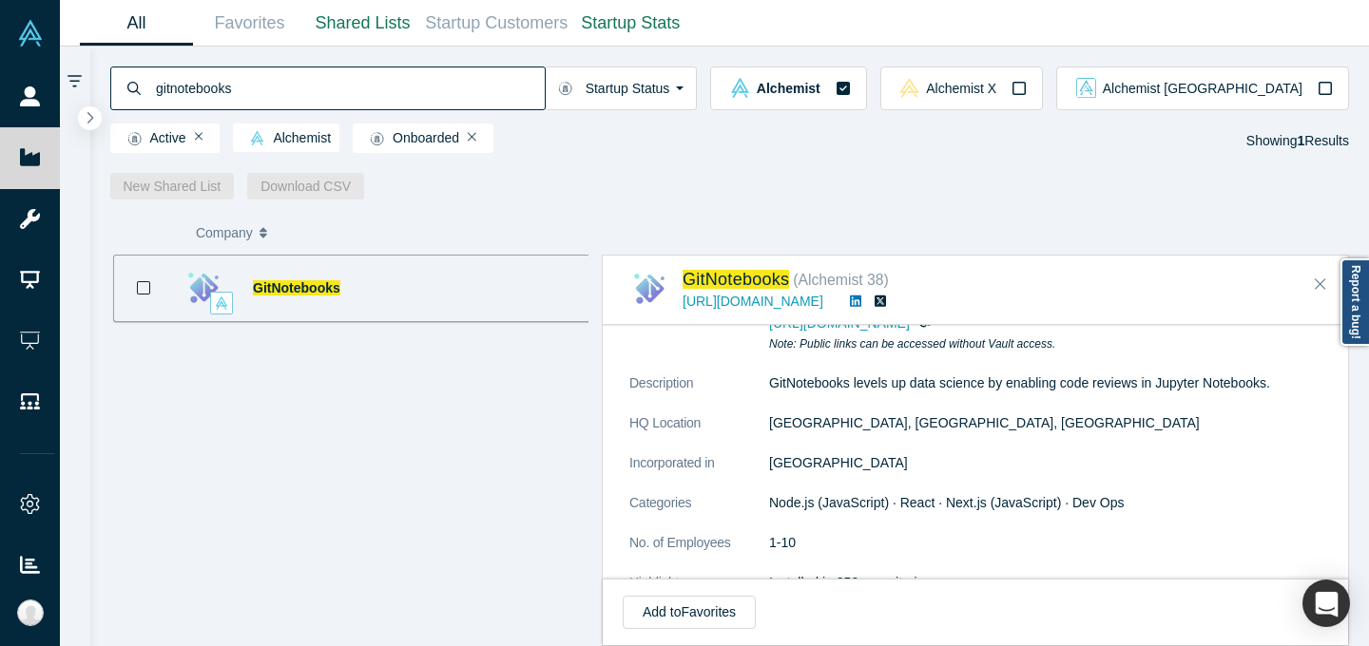
click at [451, 79] on input "gitnotebooks" at bounding box center [349, 88] width 391 height 45
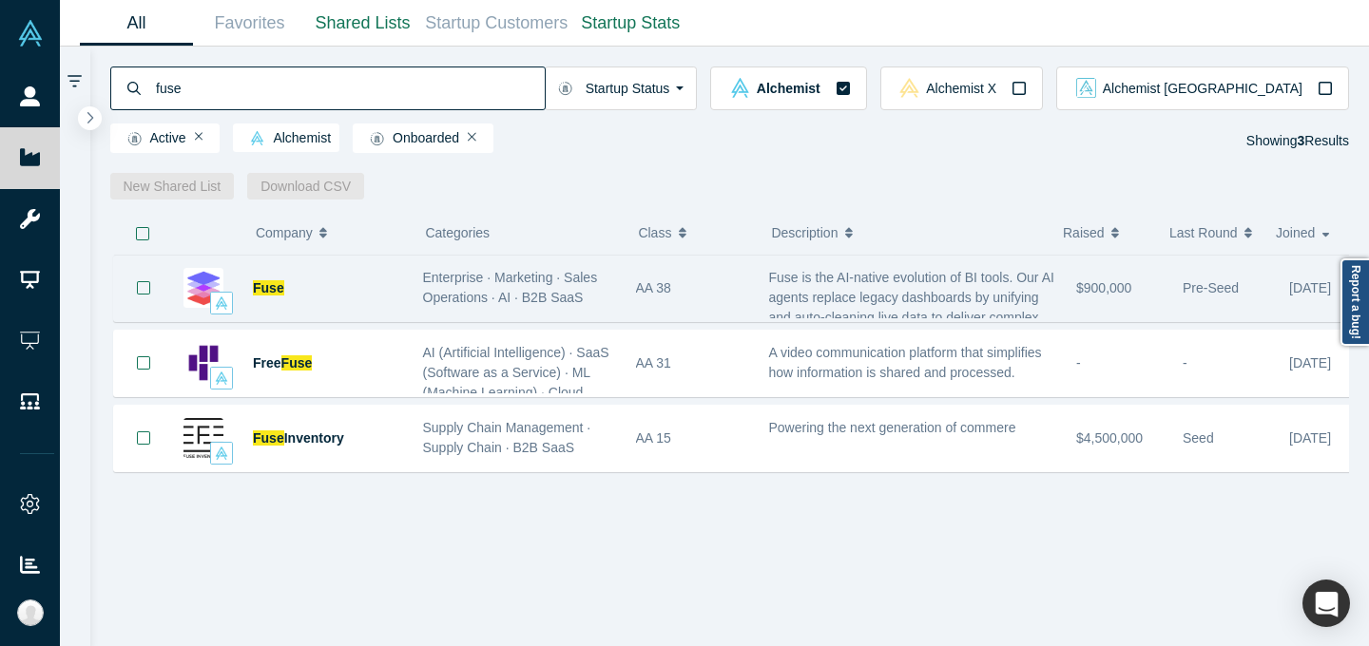
click at [546, 278] on span "Enterprise · Marketing · Sales Operations · AI · B2B SaaS" at bounding box center [510, 287] width 175 height 35
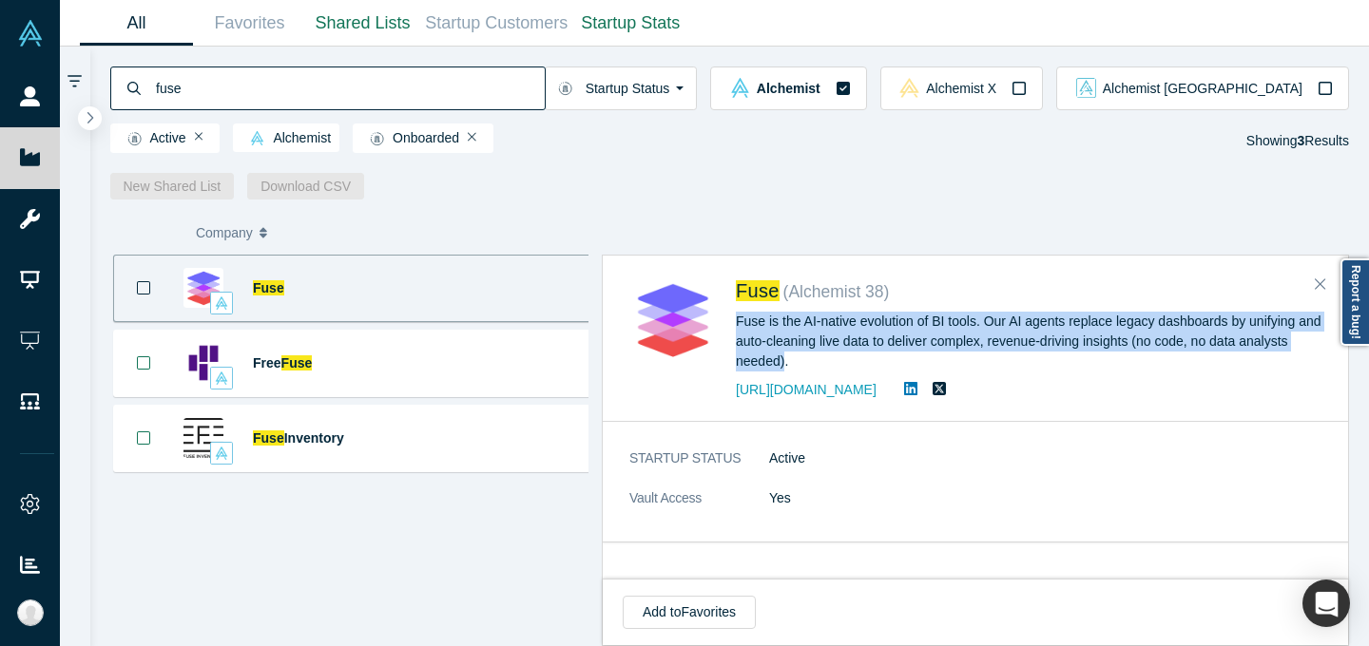
drag, startPoint x: 732, startPoint y: 322, endPoint x: 781, endPoint y: 357, distance: 60.7
click at [781, 357] on div "Fuse ( Alchemist 38 ) Fuse is the AI-native evolution of BI tools. Our AI agent…" at bounding box center [978, 339] width 699 height 125
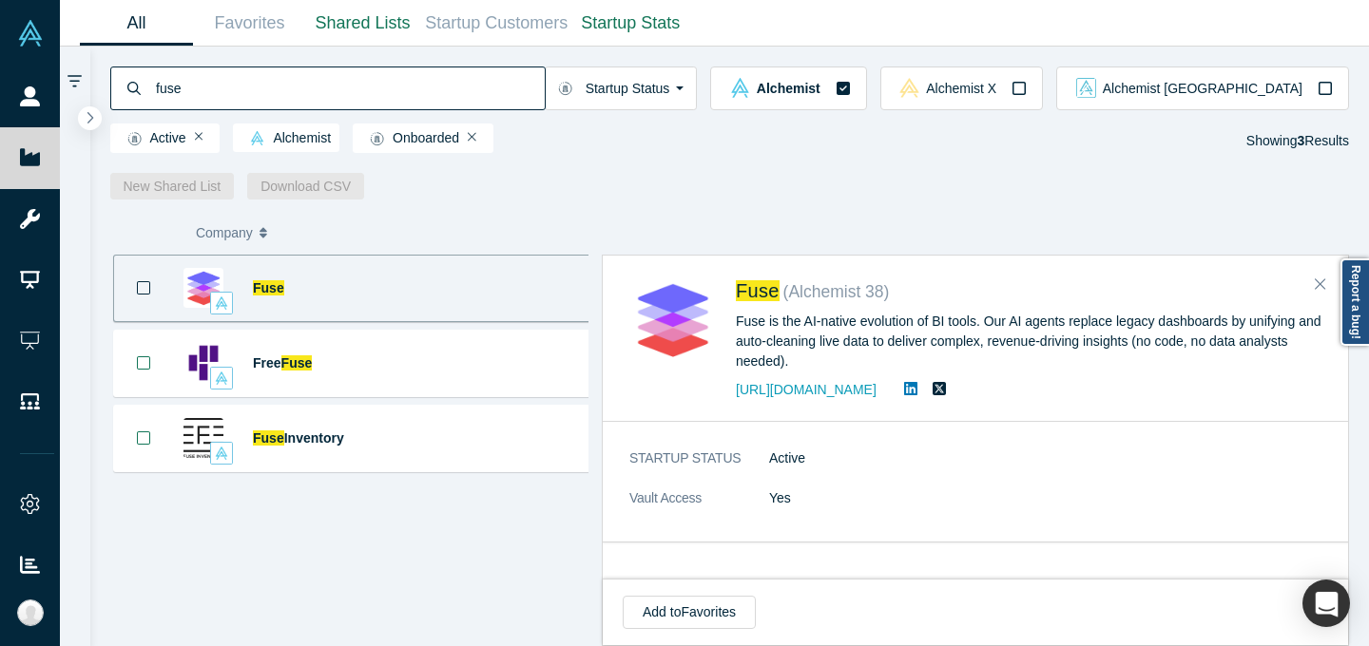
click at [545, 86] on input "fuse" at bounding box center [349, 88] width 391 height 45
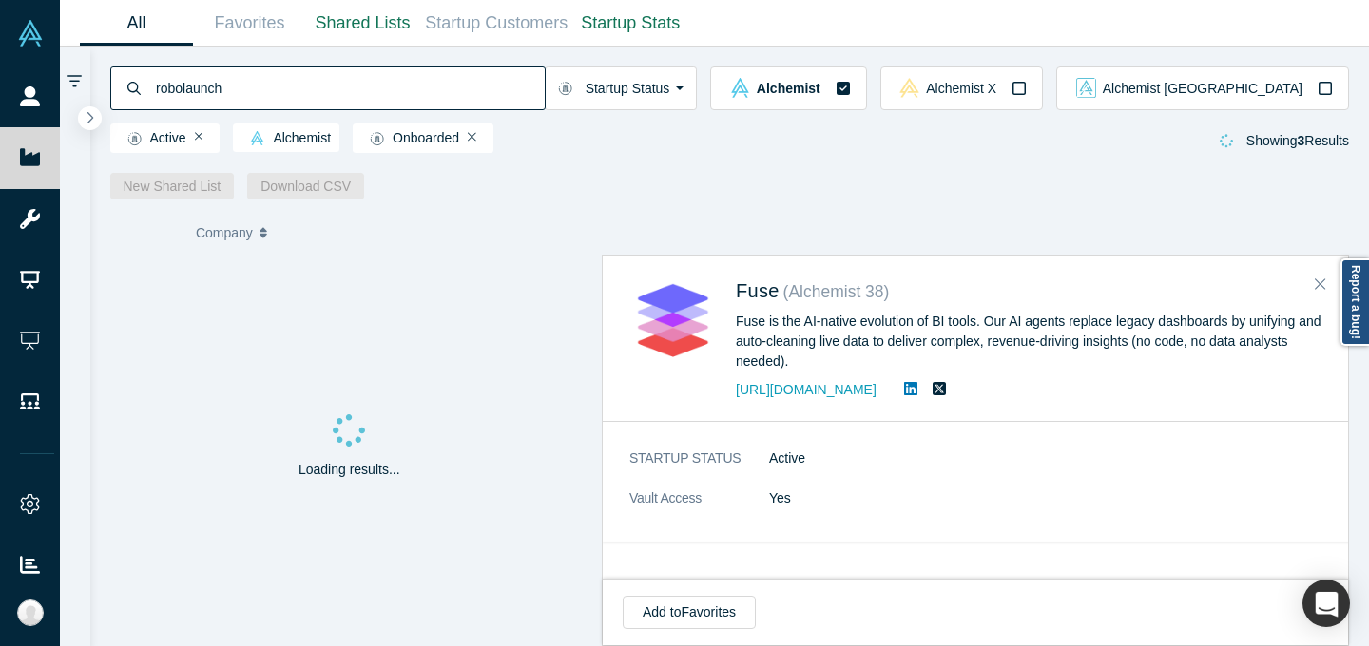
type input "robolaunch"
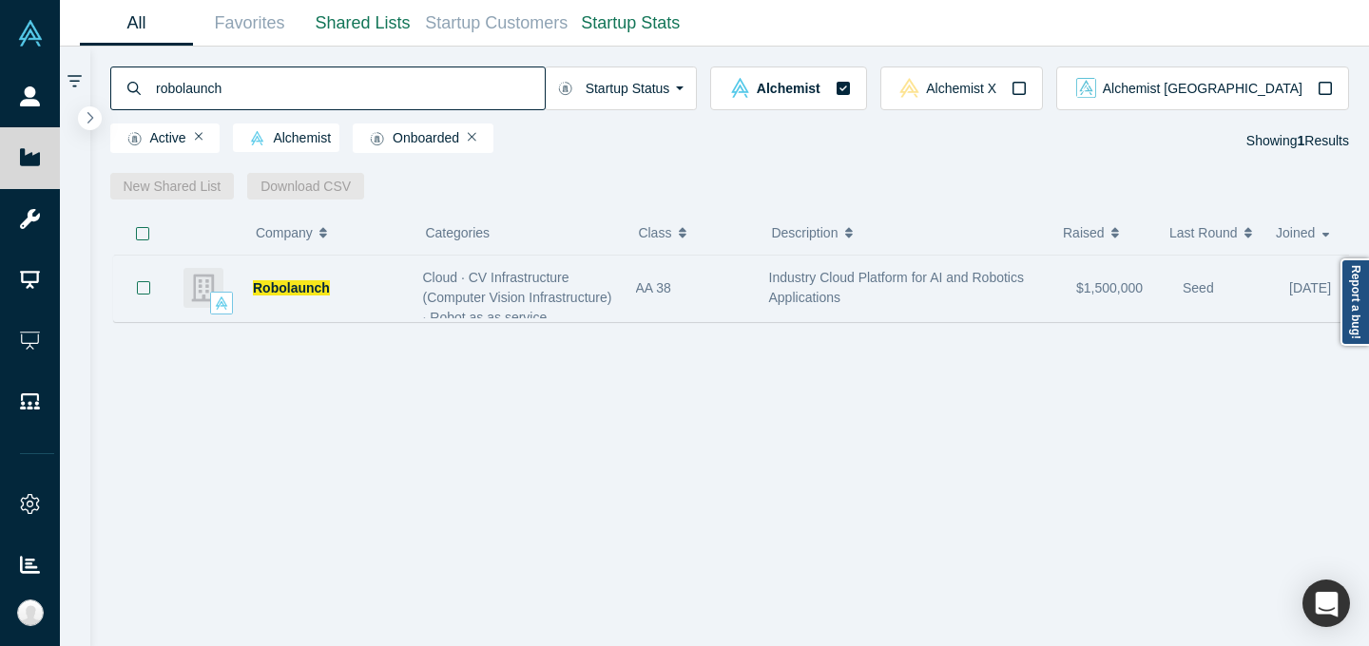
click at [677, 309] on div "AA 38" at bounding box center [692, 289] width 113 height 66
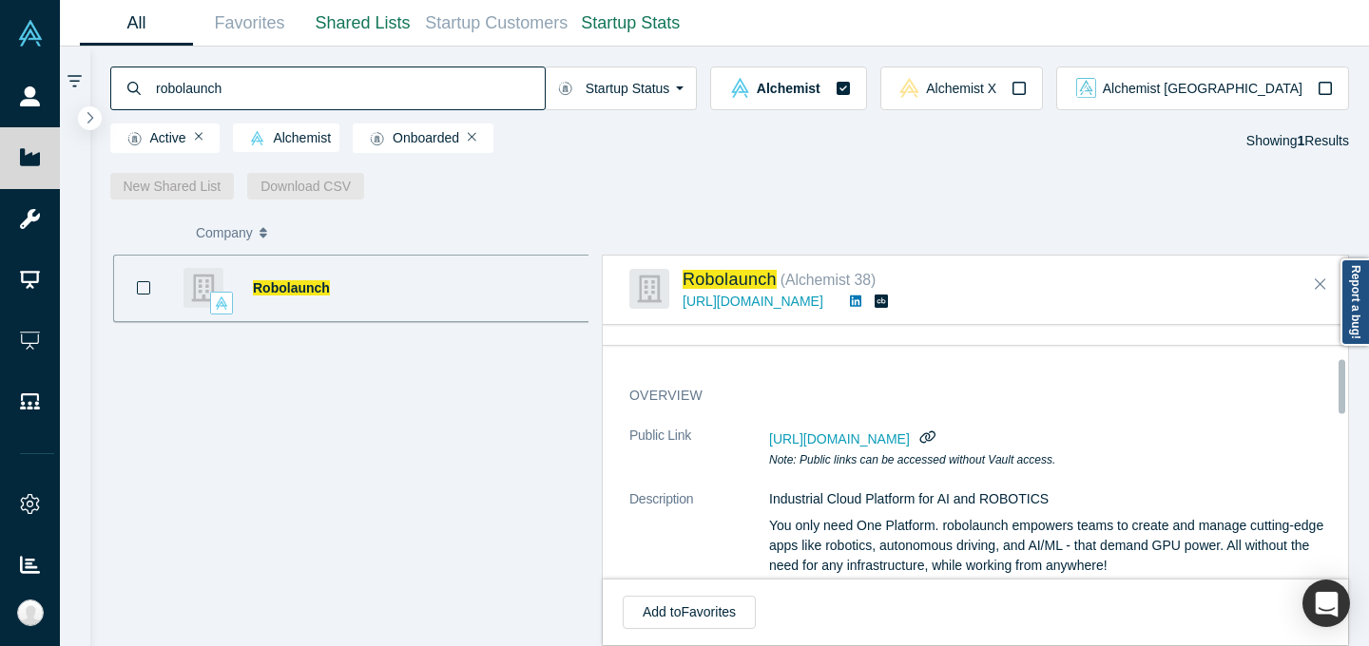
scroll to position [168, 0]
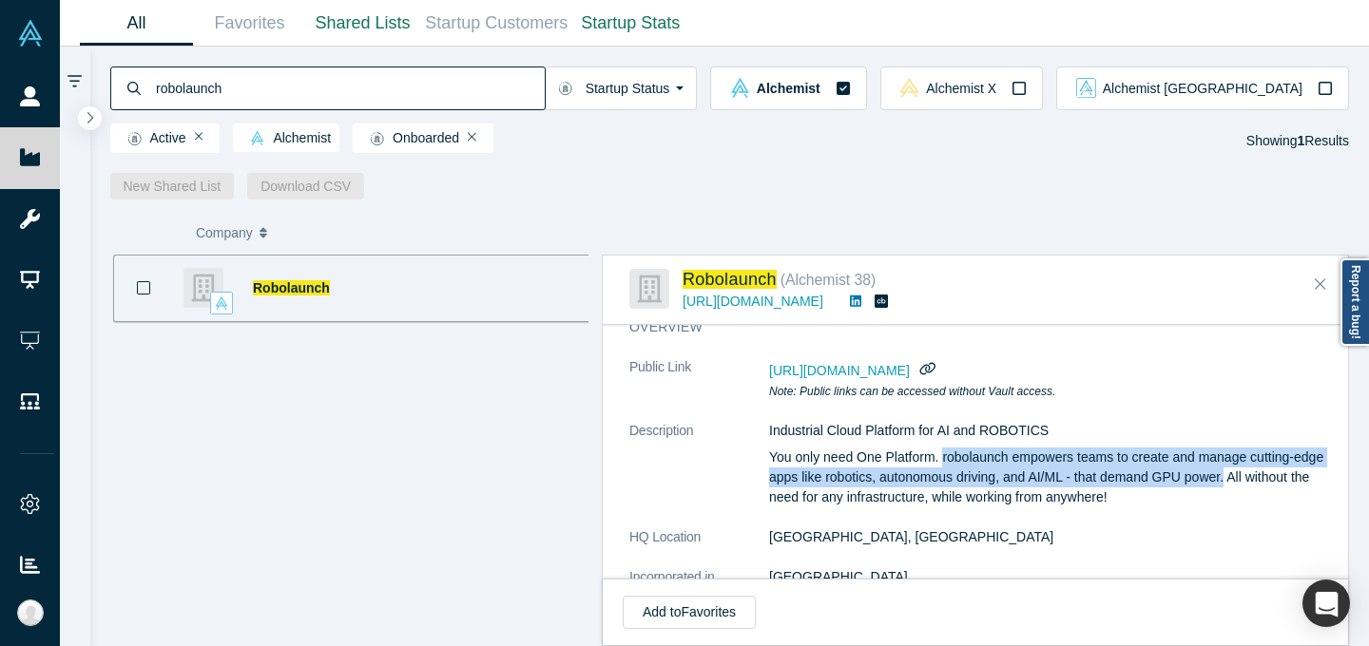
drag, startPoint x: 944, startPoint y: 457, endPoint x: 1266, endPoint y: 482, distance: 323.2
click at [1266, 482] on p "You only need One Platform. robolaunch empowers teams to create and manage cutt…" at bounding box center [1052, 478] width 567 height 60
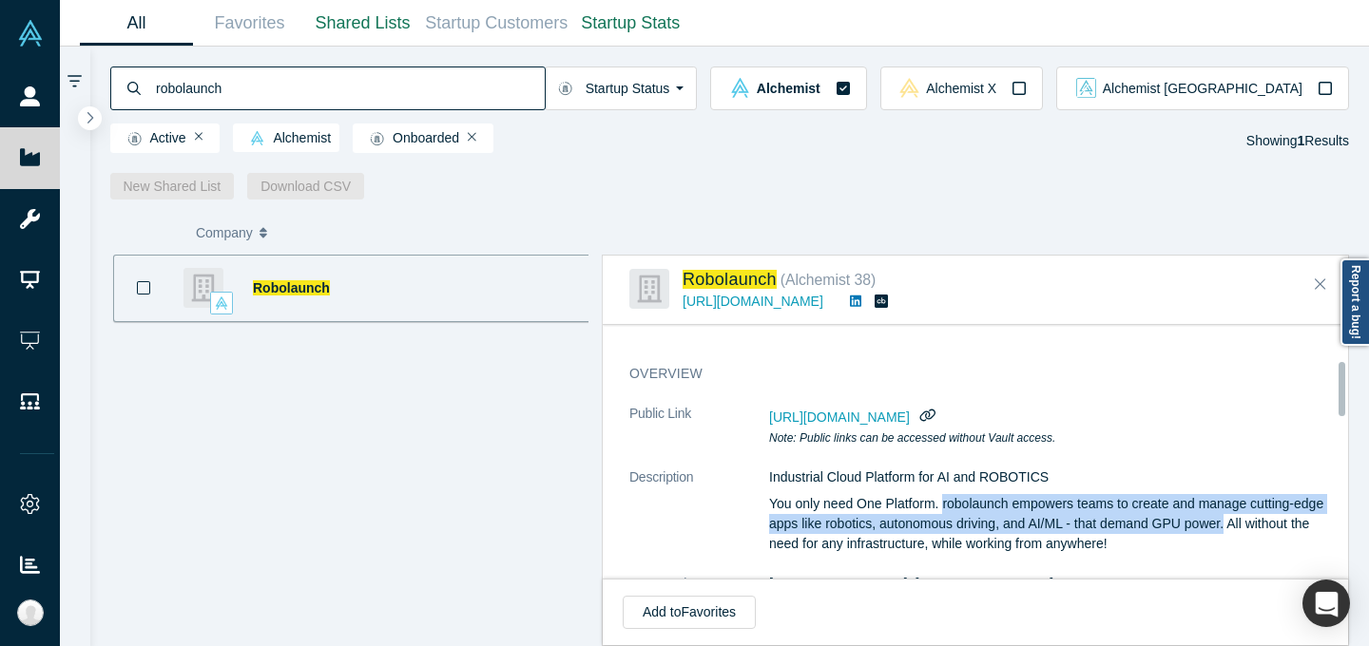
scroll to position [0, 0]
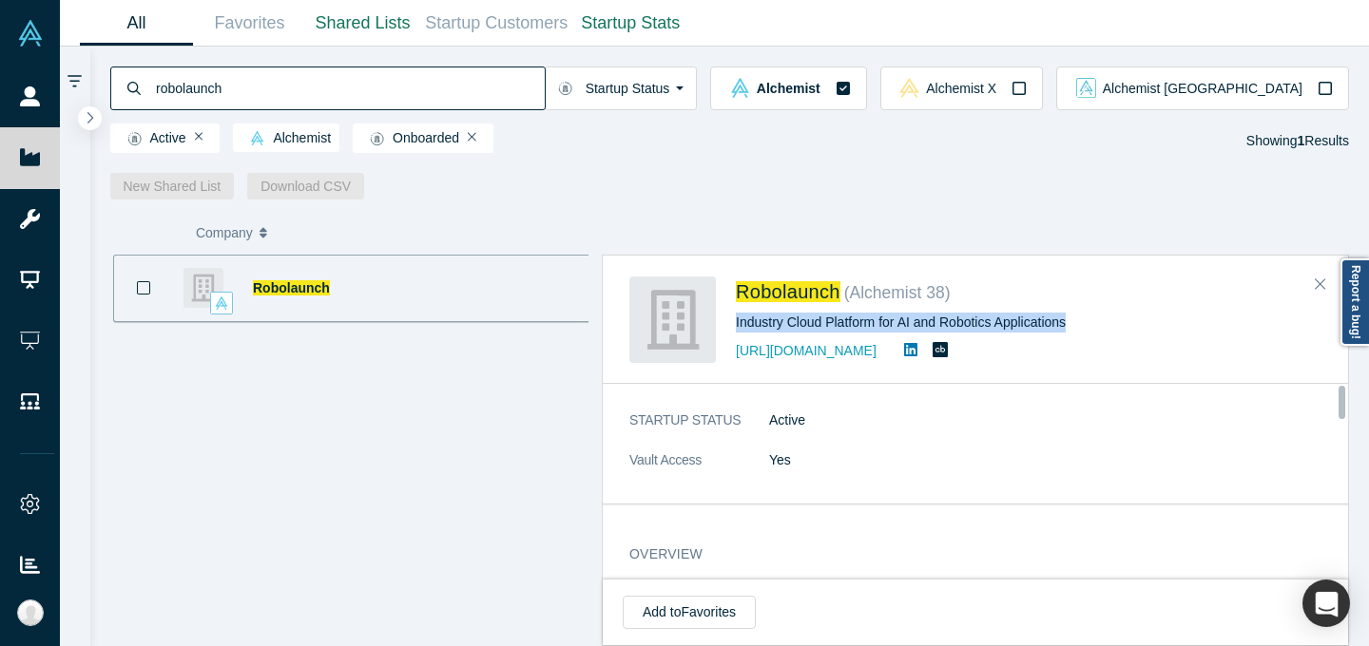
drag, startPoint x: 739, startPoint y: 322, endPoint x: 1113, endPoint y: 335, distance: 374.7
click at [1113, 335] on div "Robolaunch ( Alchemist 38 ) Industry Cloud Platform for AI and Robotics Applica…" at bounding box center [978, 320] width 699 height 86
click at [1113, 335] on div "Robolaunch ( Alchemist 38 ) Industry Cloud Platform for AI and Robotics Applica…" at bounding box center [1029, 320] width 586 height 86
drag, startPoint x: 1112, startPoint y: 320, endPoint x: 735, endPoint y: 331, distance: 377.5
click at [736, 331] on div "Industry Cloud Platform for AI and Robotics Applications" at bounding box center [1029, 323] width 586 height 20
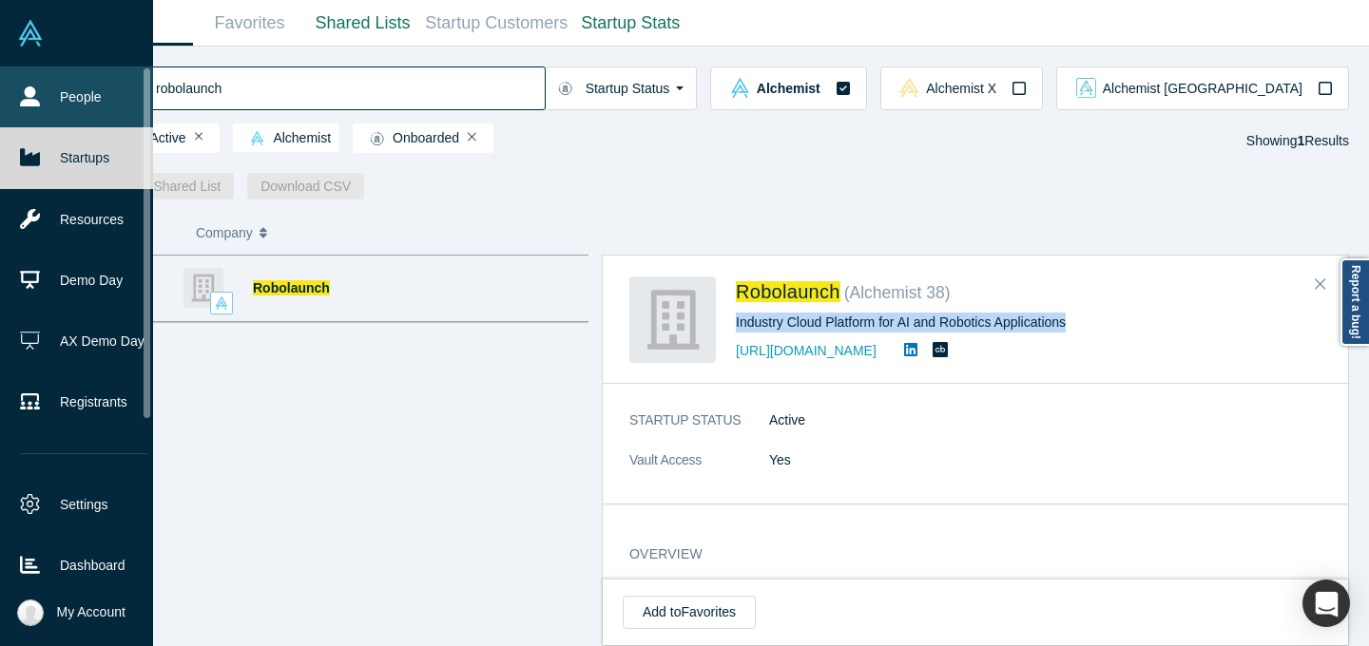
click at [26, 78] on link "People" at bounding box center [83, 97] width 167 height 61
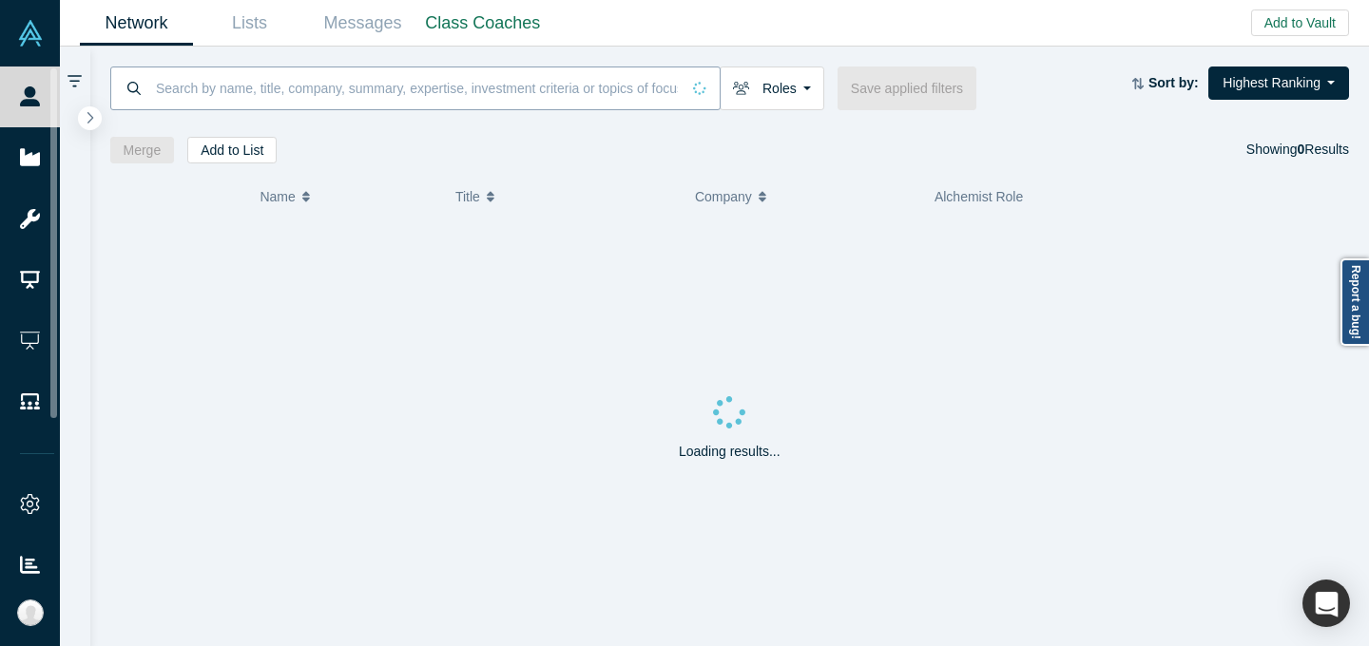
click at [261, 85] on input at bounding box center [417, 88] width 526 height 45
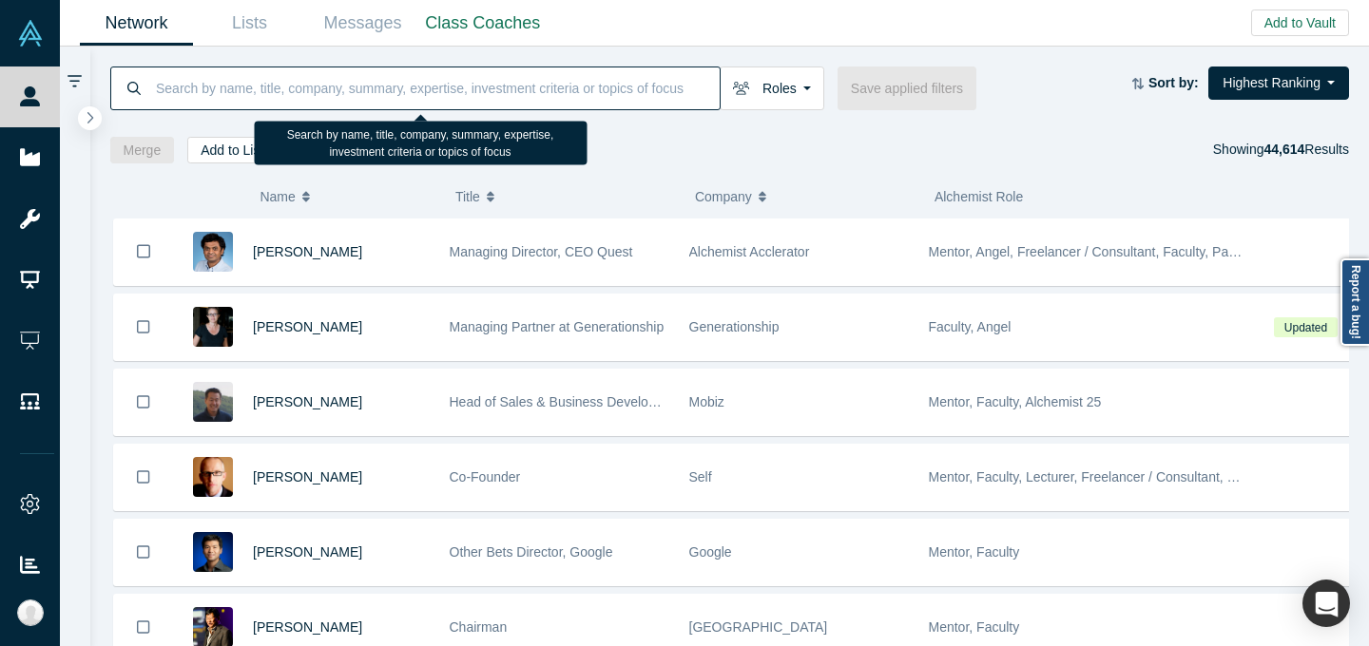
click at [685, 142] on div "Merge Add to List Showing 44,614 Results" at bounding box center [729, 150] width 1239 height 27
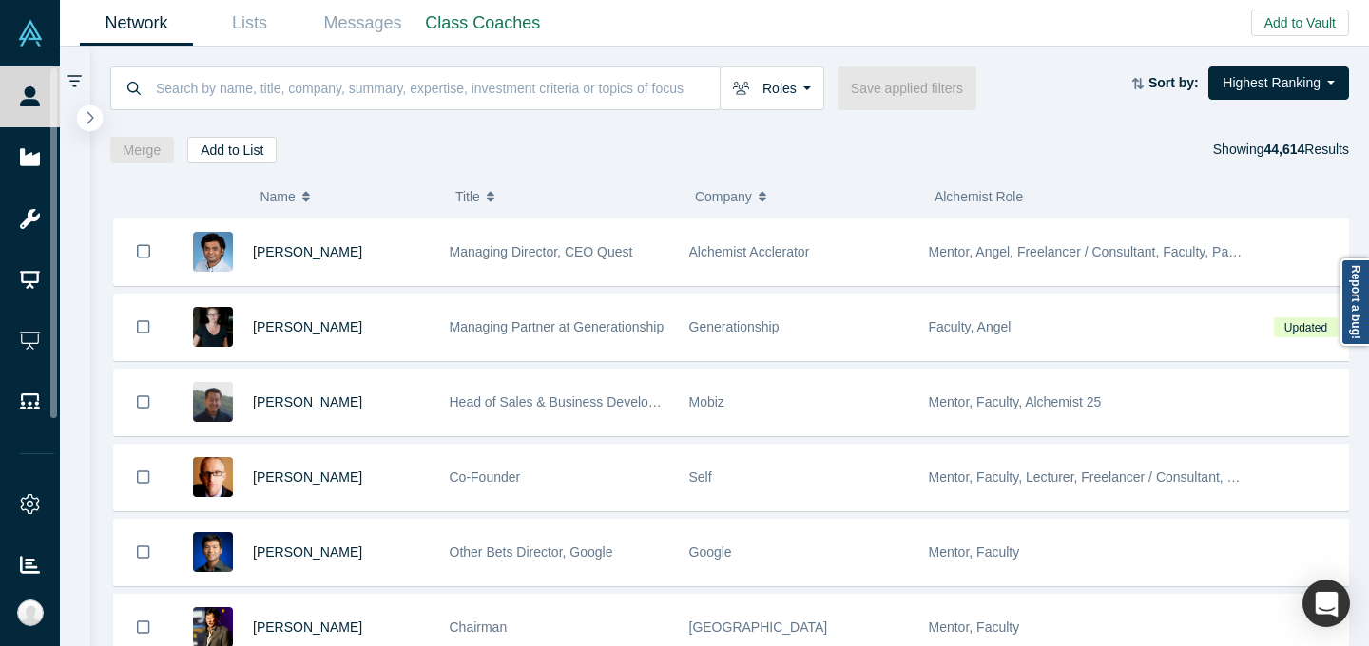
click at [97, 116] on button "button" at bounding box center [90, 119] width 26 height 26
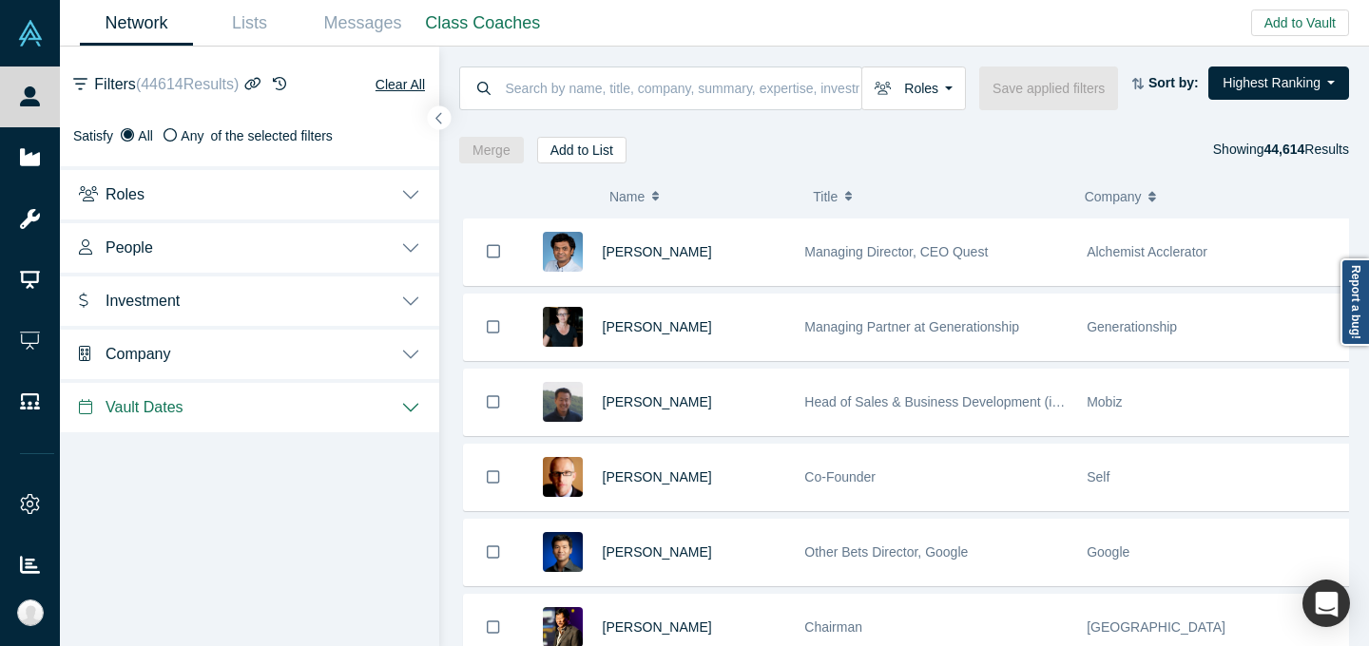
click at [175, 194] on button "Roles" at bounding box center [249, 192] width 379 height 53
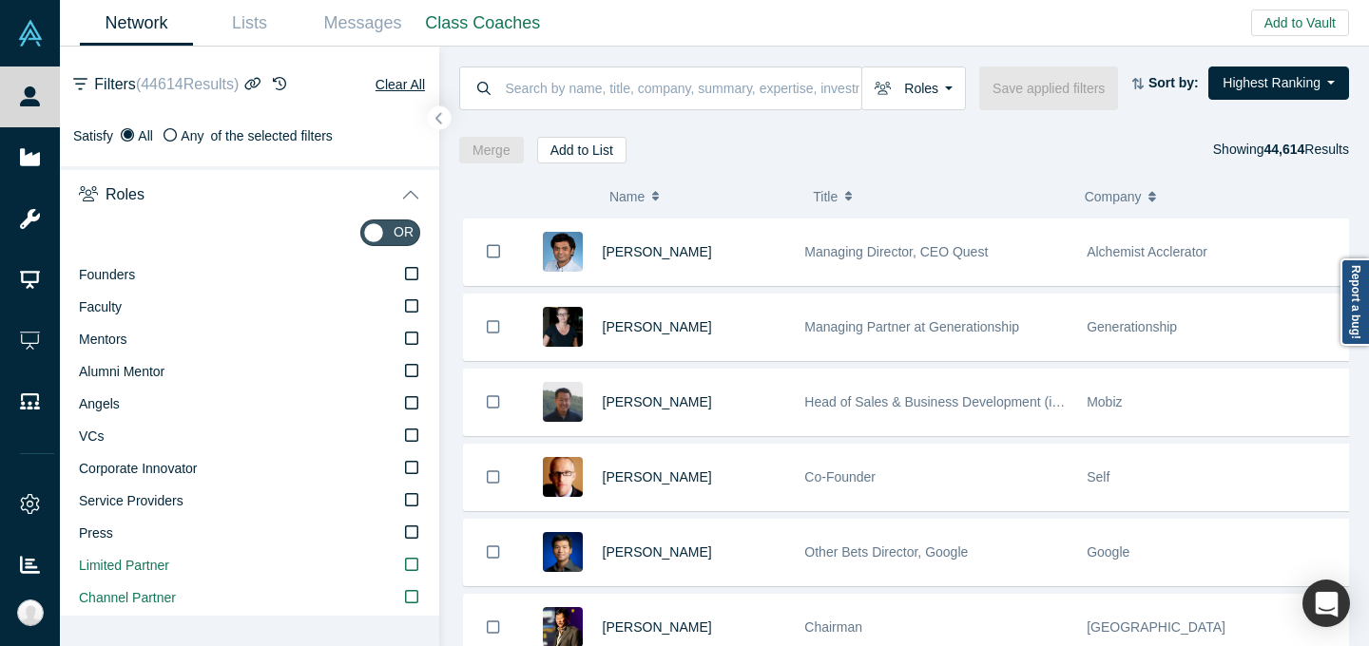
click at [392, 193] on button "Roles" at bounding box center [249, 192] width 379 height 53
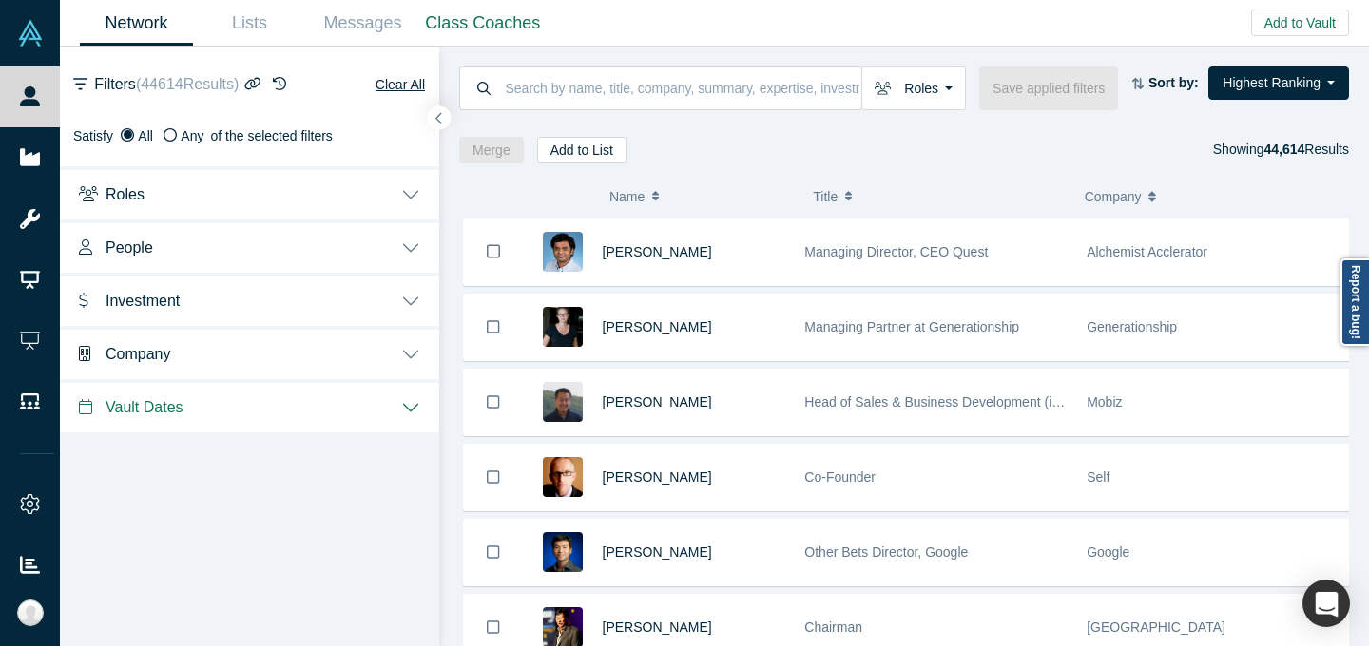
click at [306, 240] on button "People" at bounding box center [249, 246] width 379 height 53
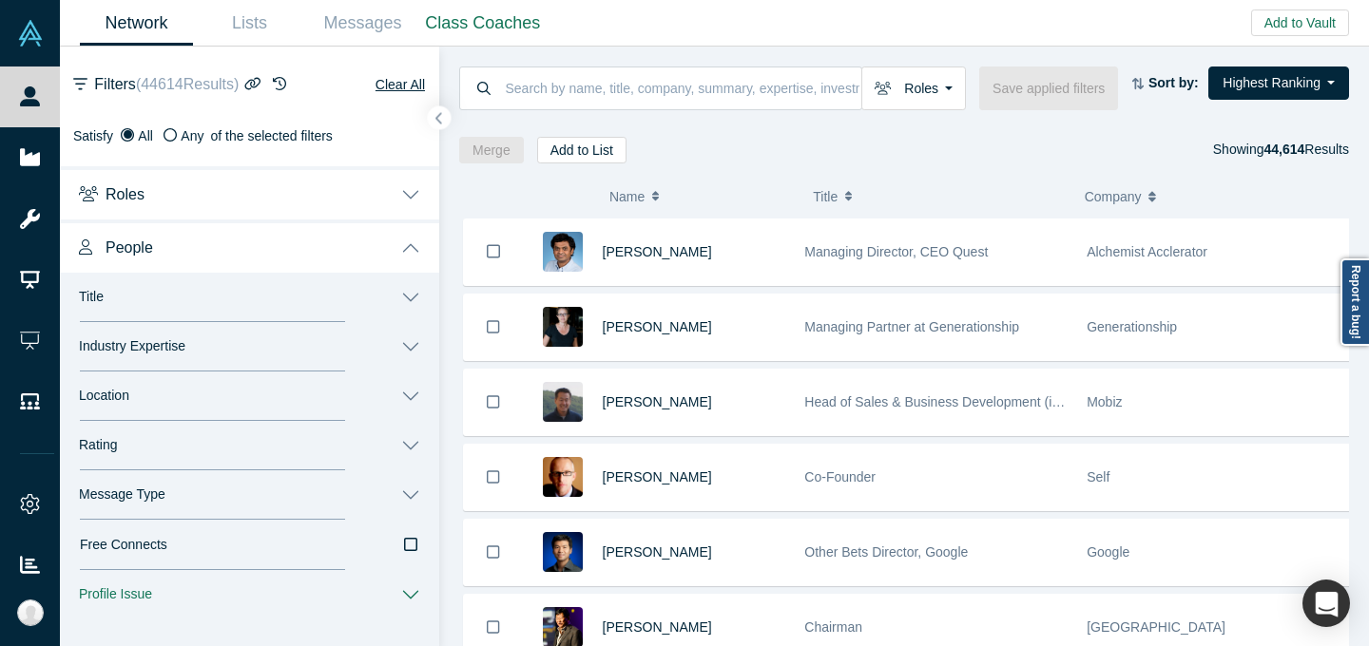
click at [395, 304] on button "Title" at bounding box center [249, 297] width 379 height 49
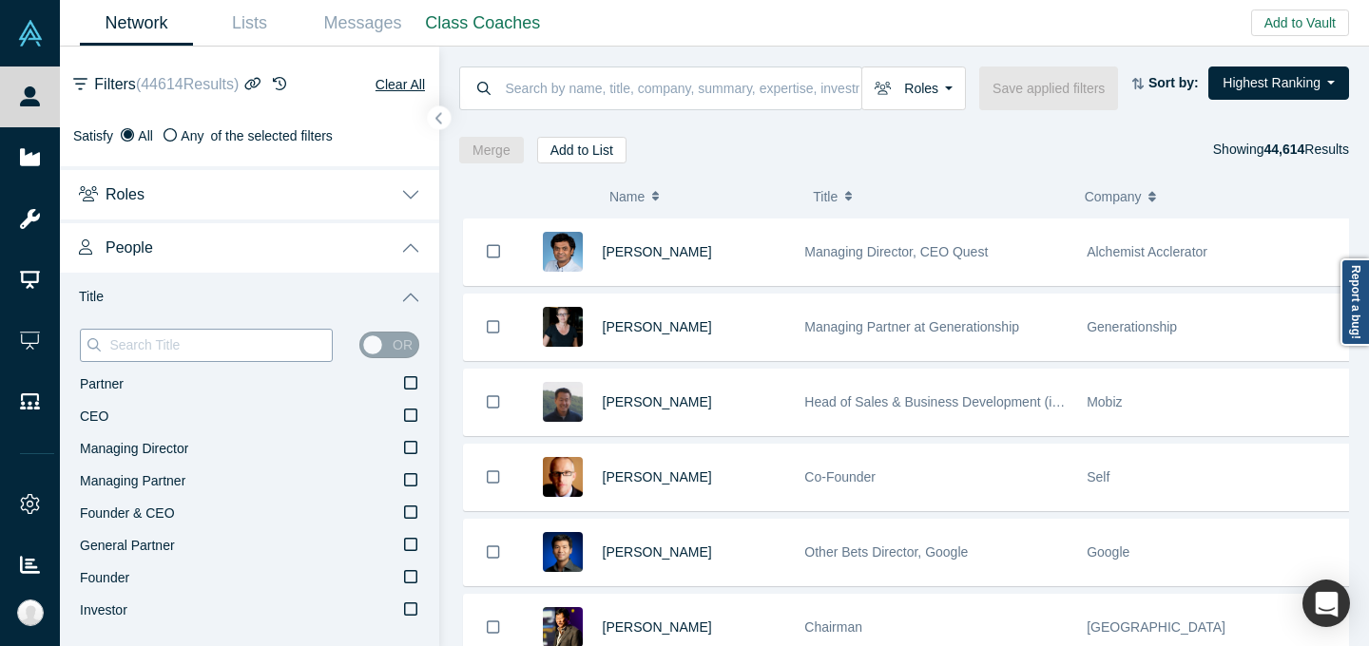
scroll to position [16, 0]
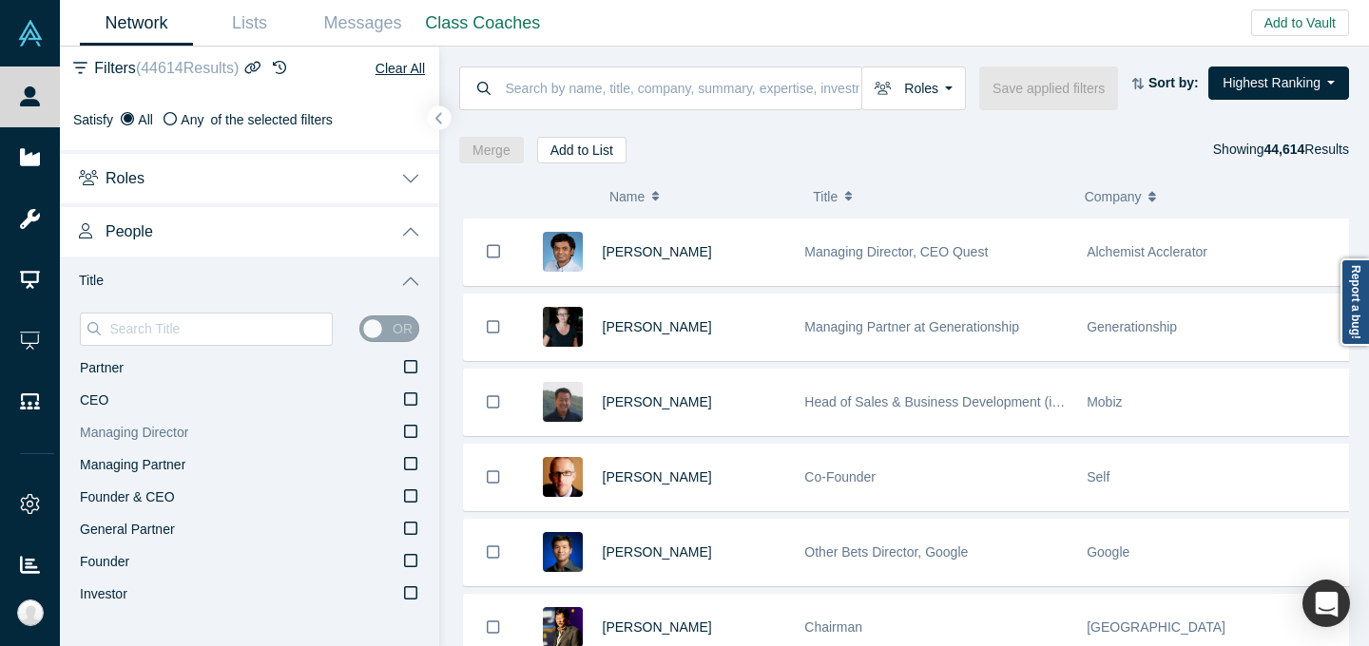
click at [404, 432] on icon at bounding box center [410, 431] width 13 height 15
click at [0, 0] on input "Managing Director" at bounding box center [0, 0] width 0 height 0
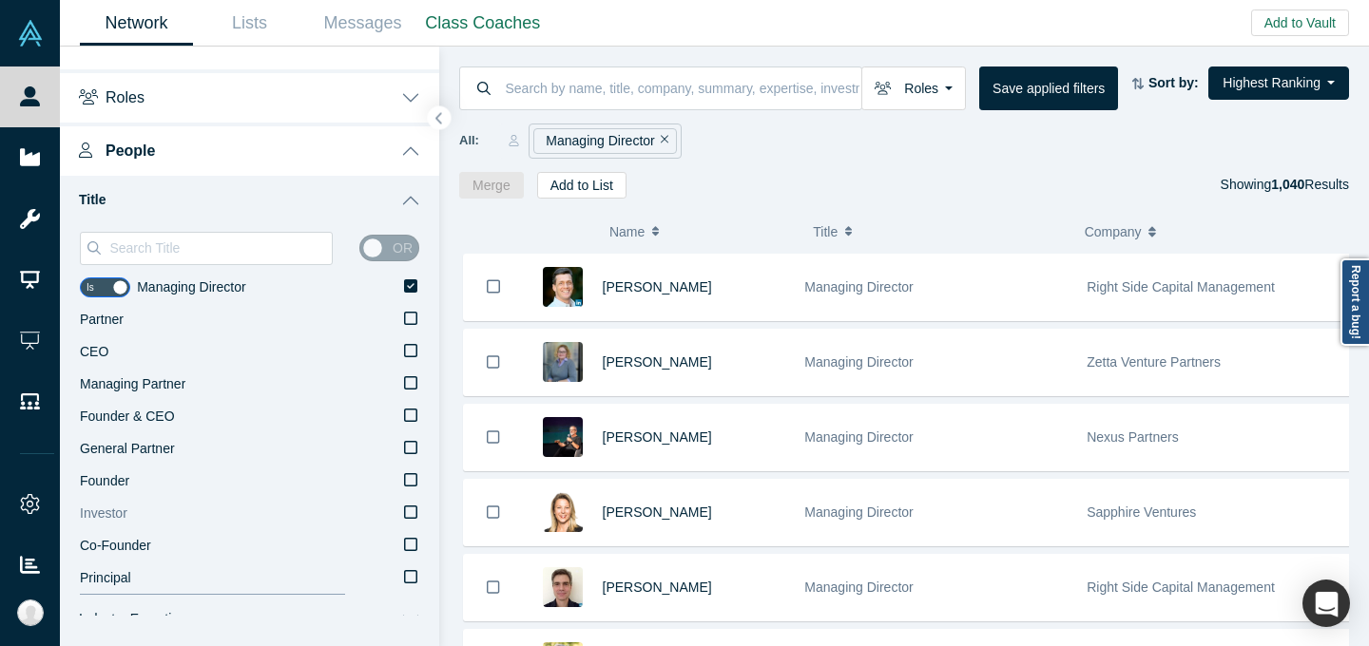
scroll to position [97, 0]
click at [404, 573] on icon at bounding box center [410, 576] width 13 height 15
click at [0, 0] on input "Principal" at bounding box center [0, 0] width 0 height 0
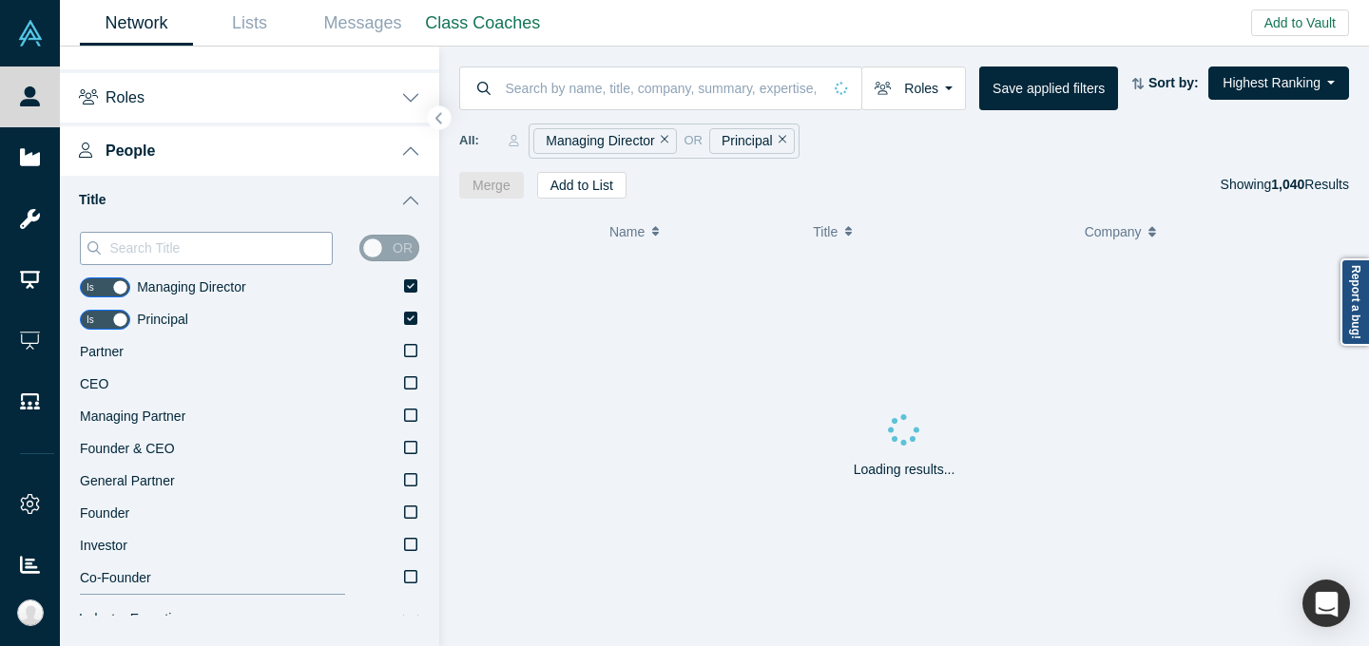
click at [218, 241] on input at bounding box center [219, 248] width 224 height 25
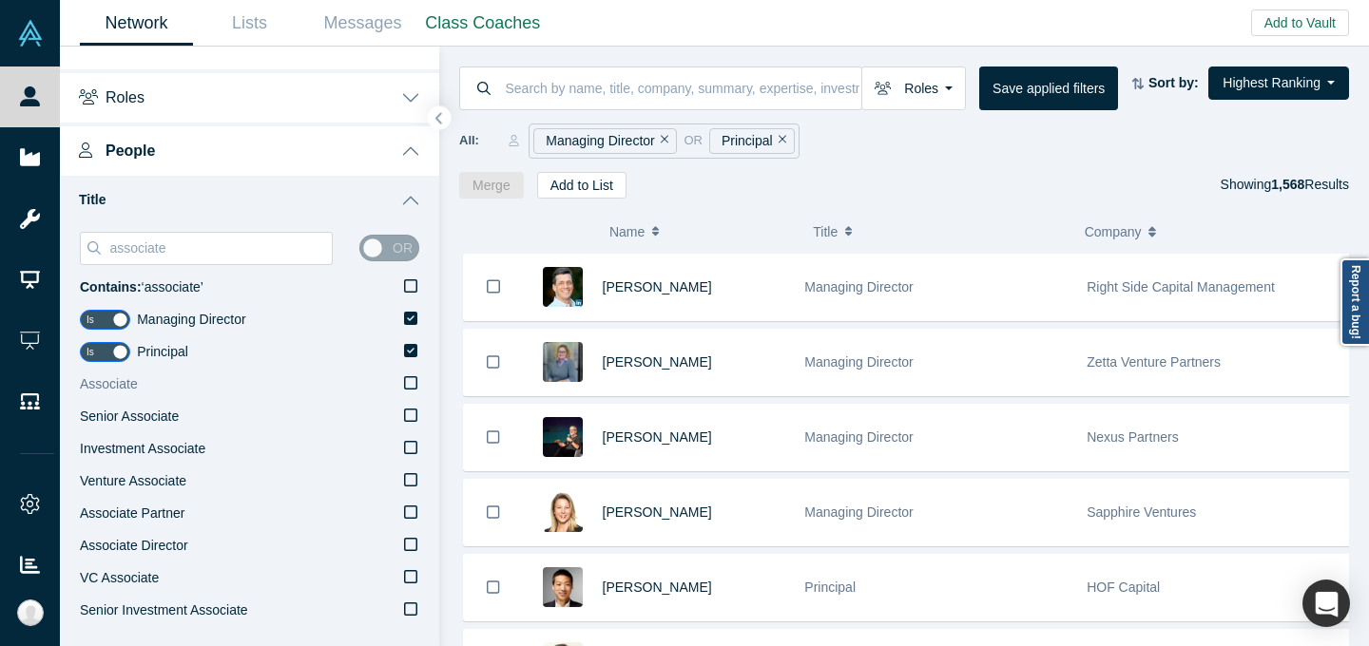
type input "associate"
click at [260, 389] on label "Associate" at bounding box center [249, 385] width 339 height 32
click at [0, 0] on input "Associate" at bounding box center [0, 0] width 0 height 0
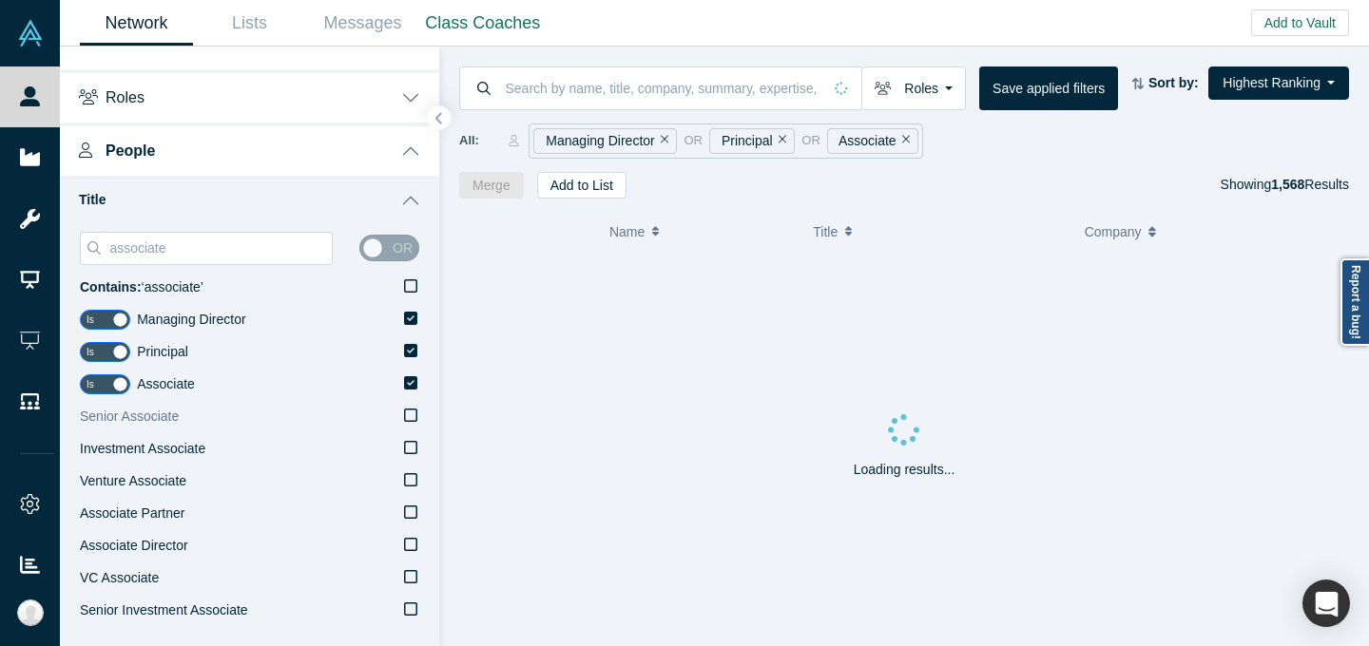
click at [262, 413] on label "Senior Associate" at bounding box center [249, 417] width 339 height 32
click at [0, 0] on input "Senior Associate" at bounding box center [0, 0] width 0 height 0
click at [263, 442] on label "Investment Associate" at bounding box center [249, 449] width 339 height 32
click at [0, 0] on input "Investment Associate" at bounding box center [0, 0] width 0 height 0
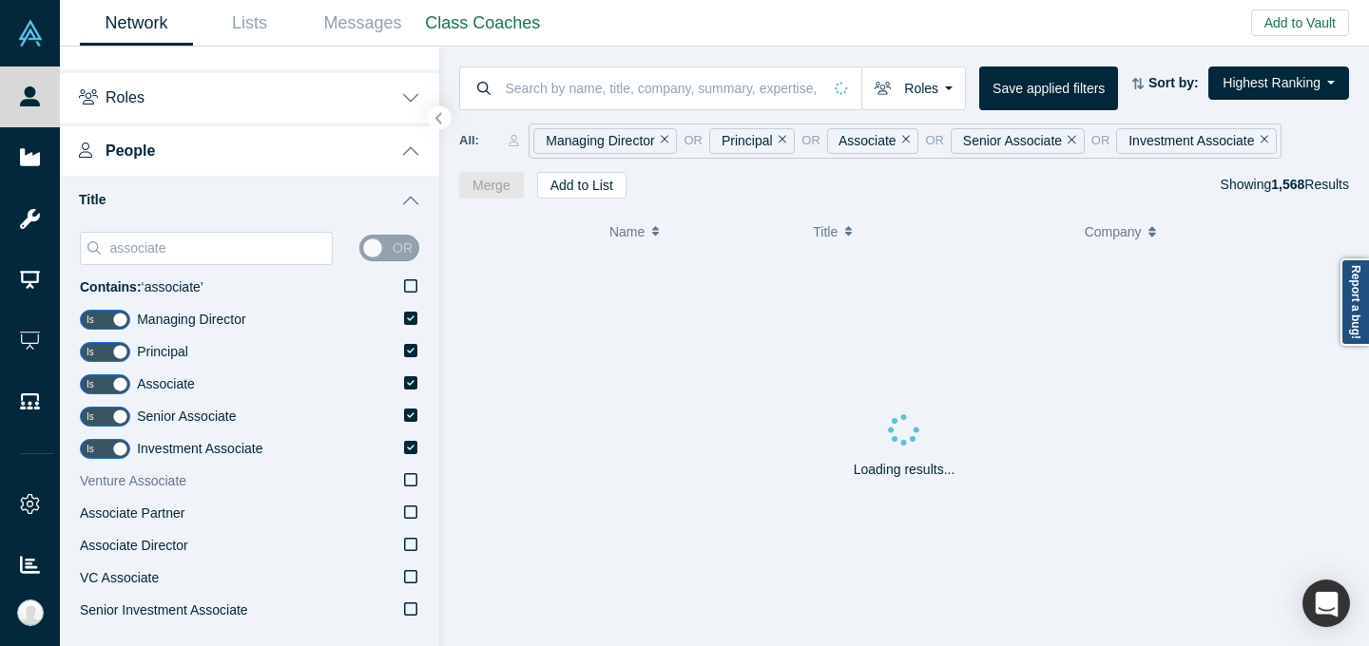
click at [247, 474] on label "Venture Associate" at bounding box center [249, 482] width 339 height 32
click at [0, 0] on input "Venture Associate" at bounding box center [0, 0] width 0 height 0
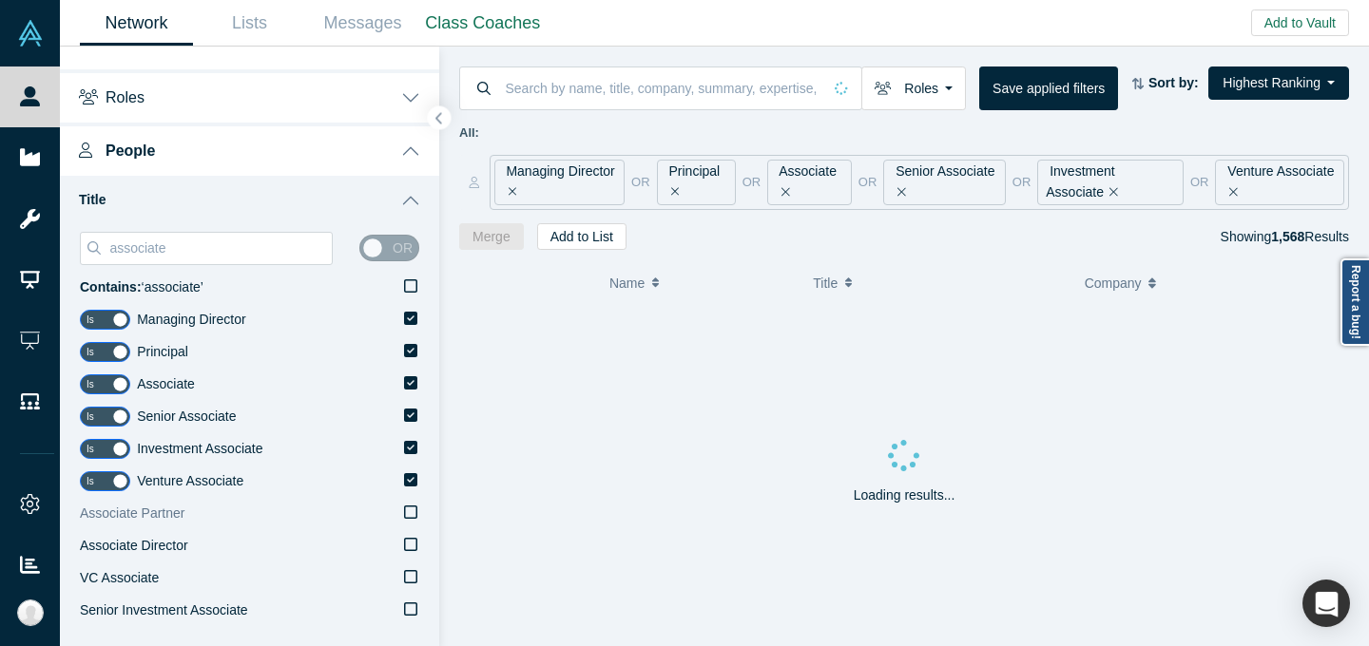
click at [240, 502] on label "Associate Partner" at bounding box center [249, 514] width 339 height 32
click at [0, 0] on input "Associate Partner" at bounding box center [0, 0] width 0 height 0
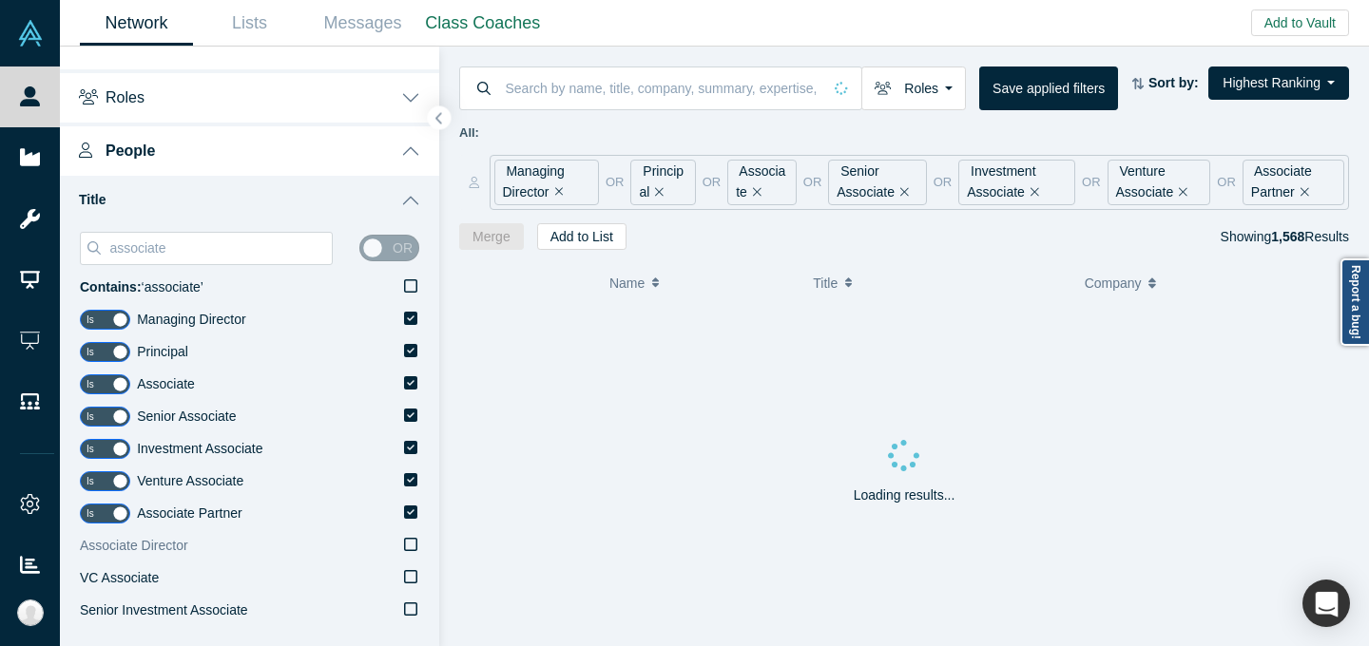
click at [221, 545] on label "Associate Director" at bounding box center [249, 546] width 339 height 32
click at [0, 0] on input "Associate Director" at bounding box center [0, 0] width 0 height 0
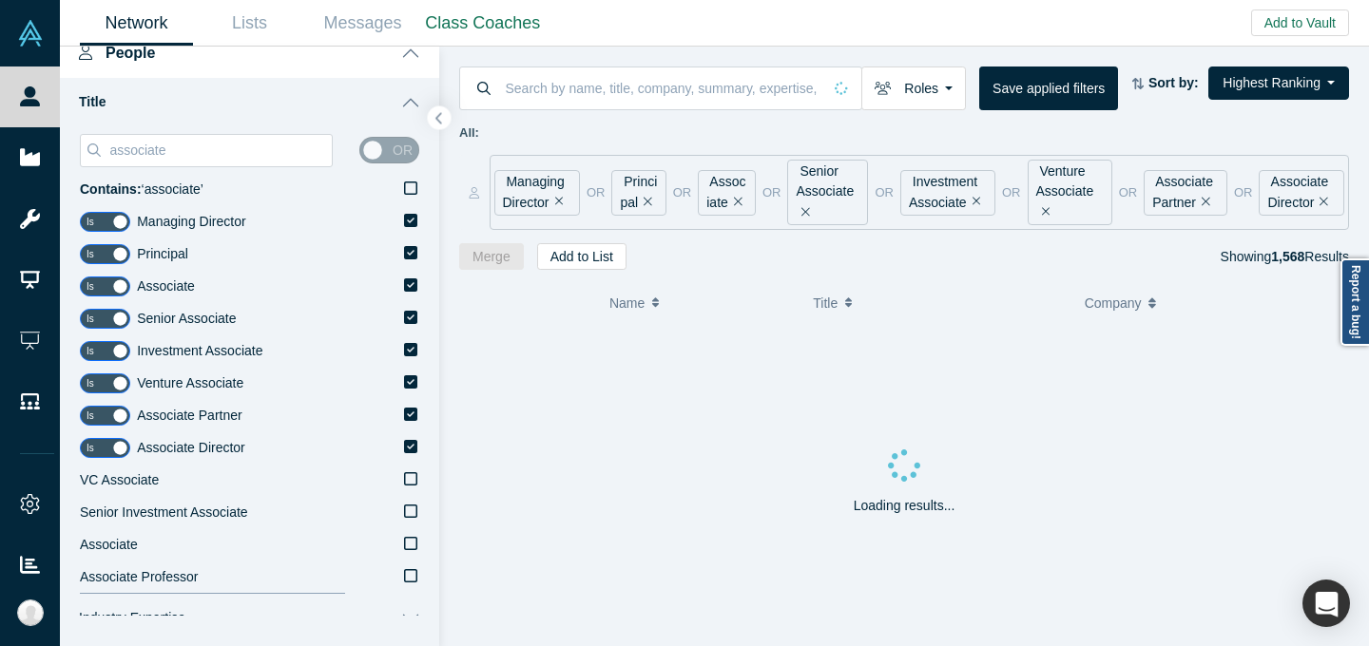
scroll to position [214, 0]
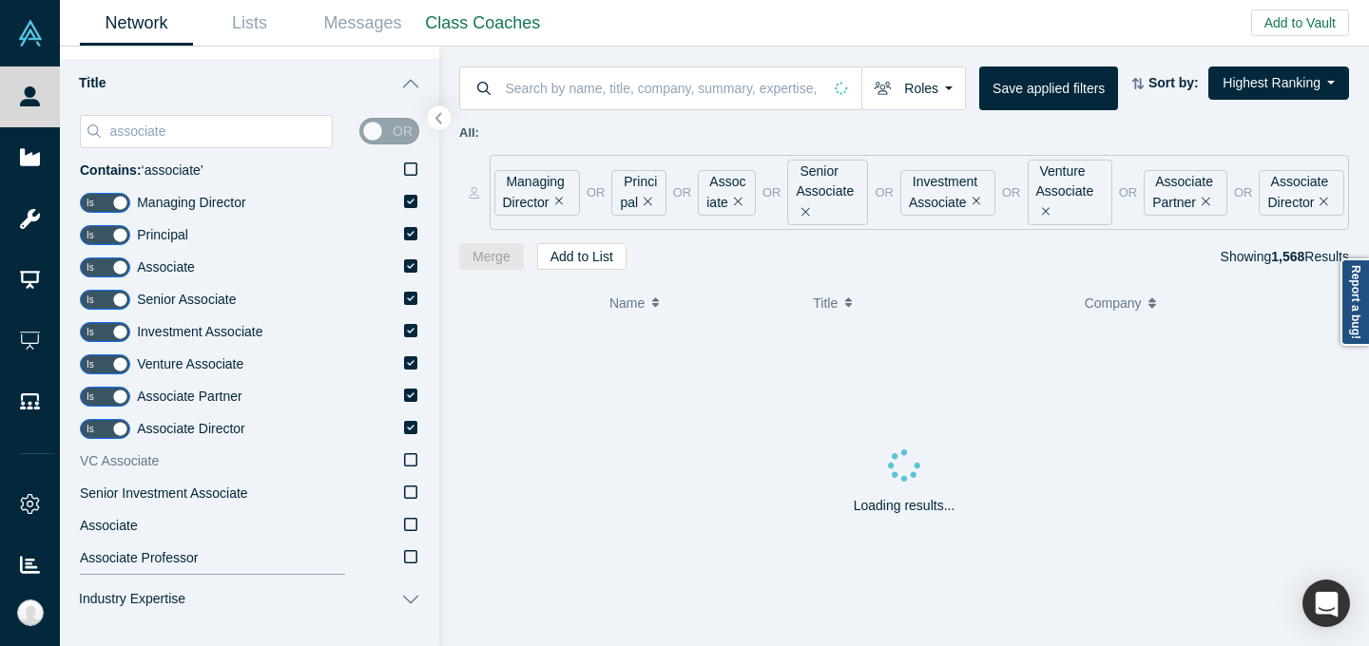
click at [217, 467] on label "VC Associate" at bounding box center [249, 462] width 339 height 32
click at [0, 0] on input "VC Associate" at bounding box center [0, 0] width 0 height 0
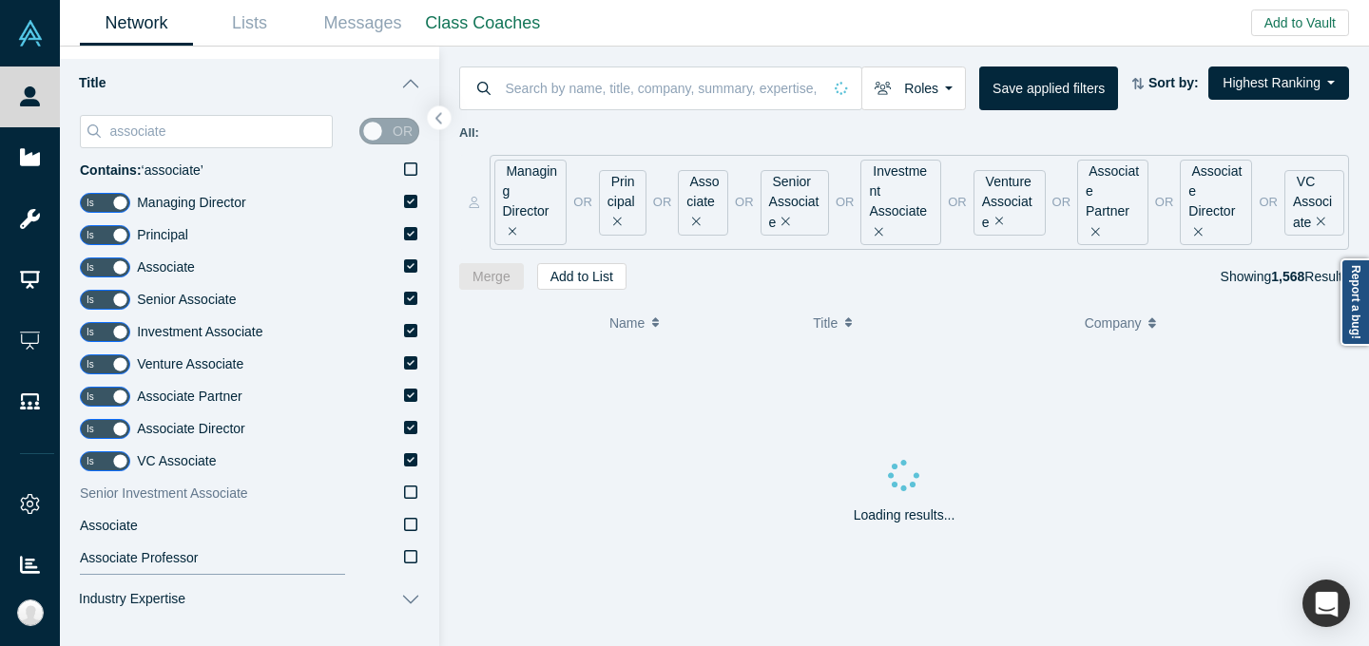
click at [219, 490] on span "Senior Investment Associate" at bounding box center [164, 493] width 168 height 15
click at [0, 0] on input "Senior Investment Associate" at bounding box center [0, 0] width 0 height 0
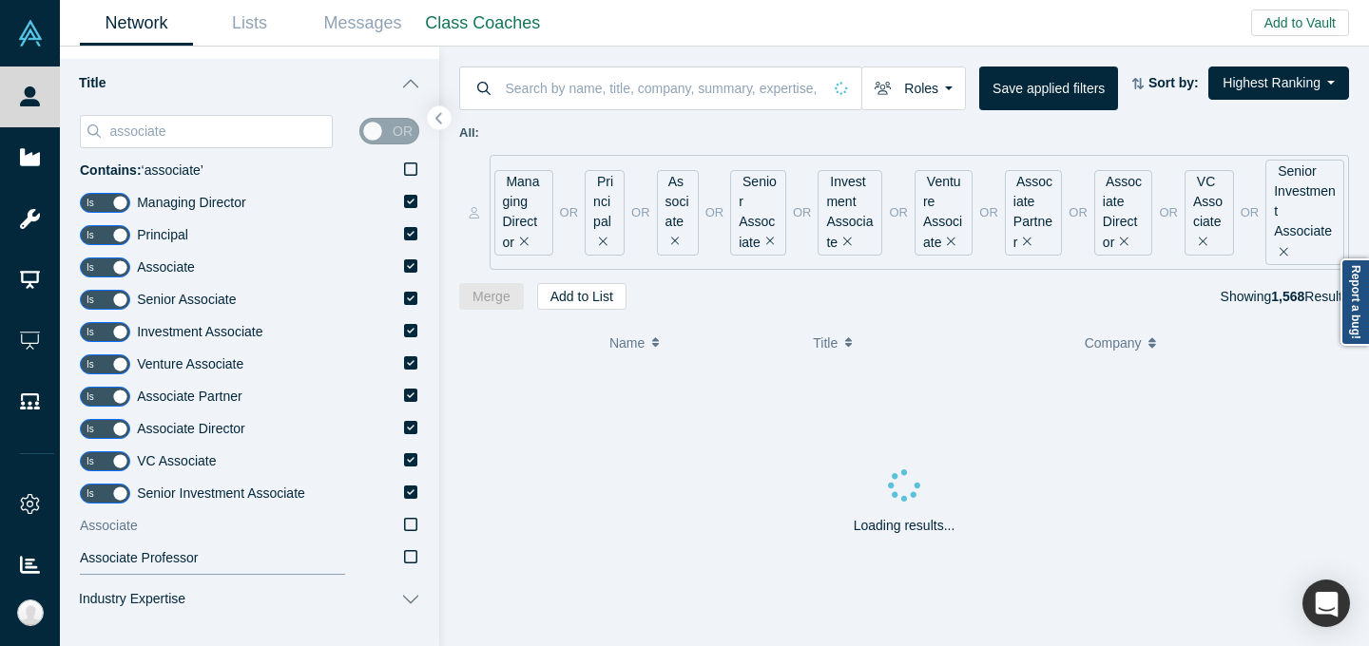
click at [220, 529] on label "Associate" at bounding box center [249, 526] width 339 height 32
click at [0, 0] on input "Associate" at bounding box center [0, 0] width 0 height 0
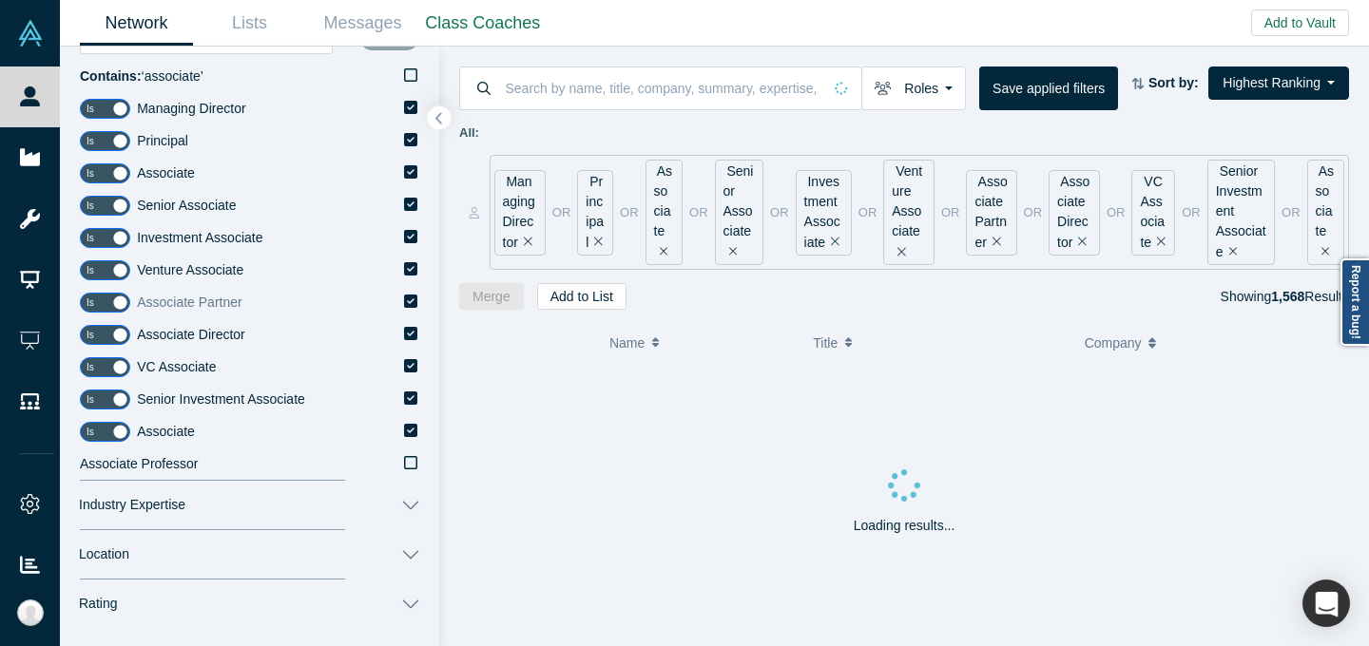
scroll to position [120, 0]
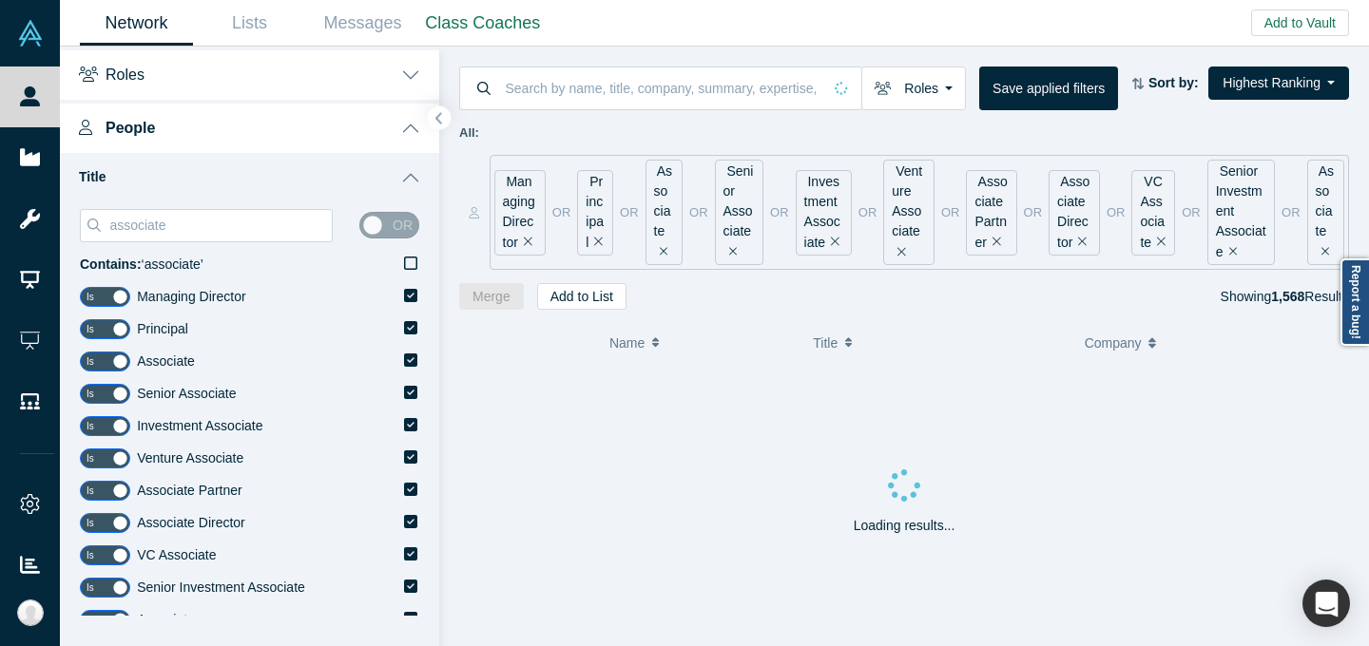
click at [390, 170] on button "Title" at bounding box center [249, 177] width 379 height 49
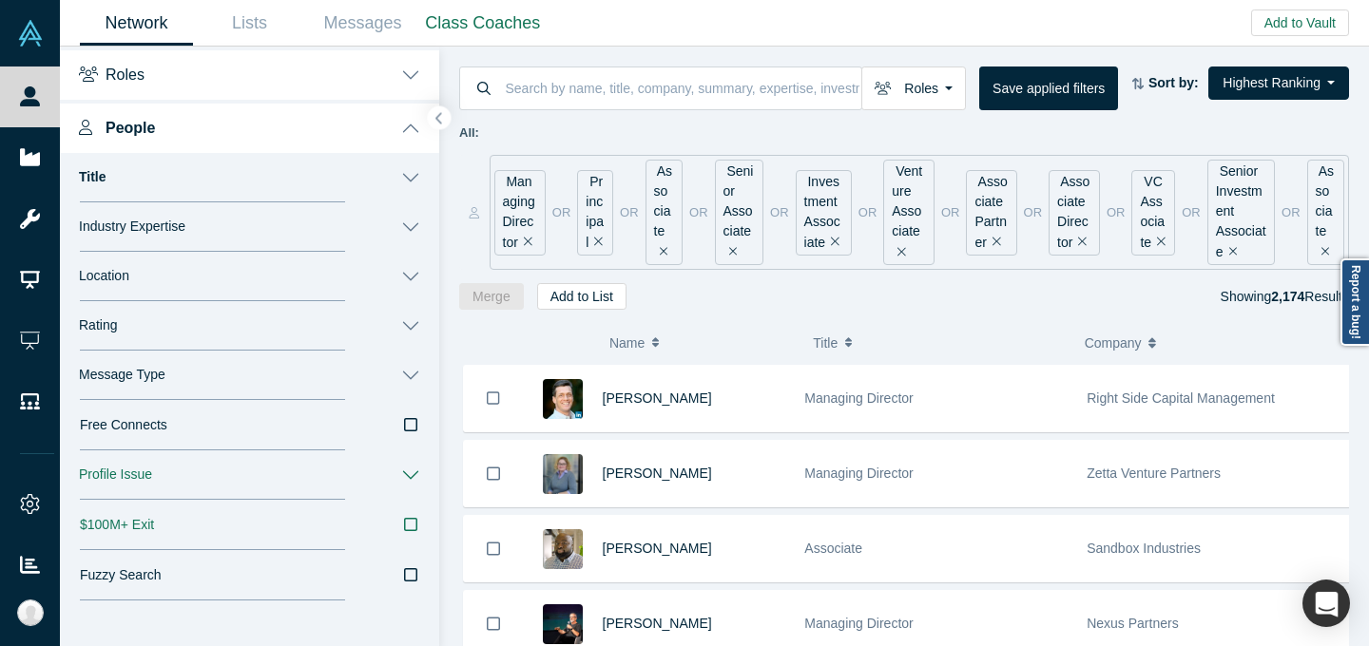
click at [380, 274] on button "Location" at bounding box center [249, 276] width 379 height 49
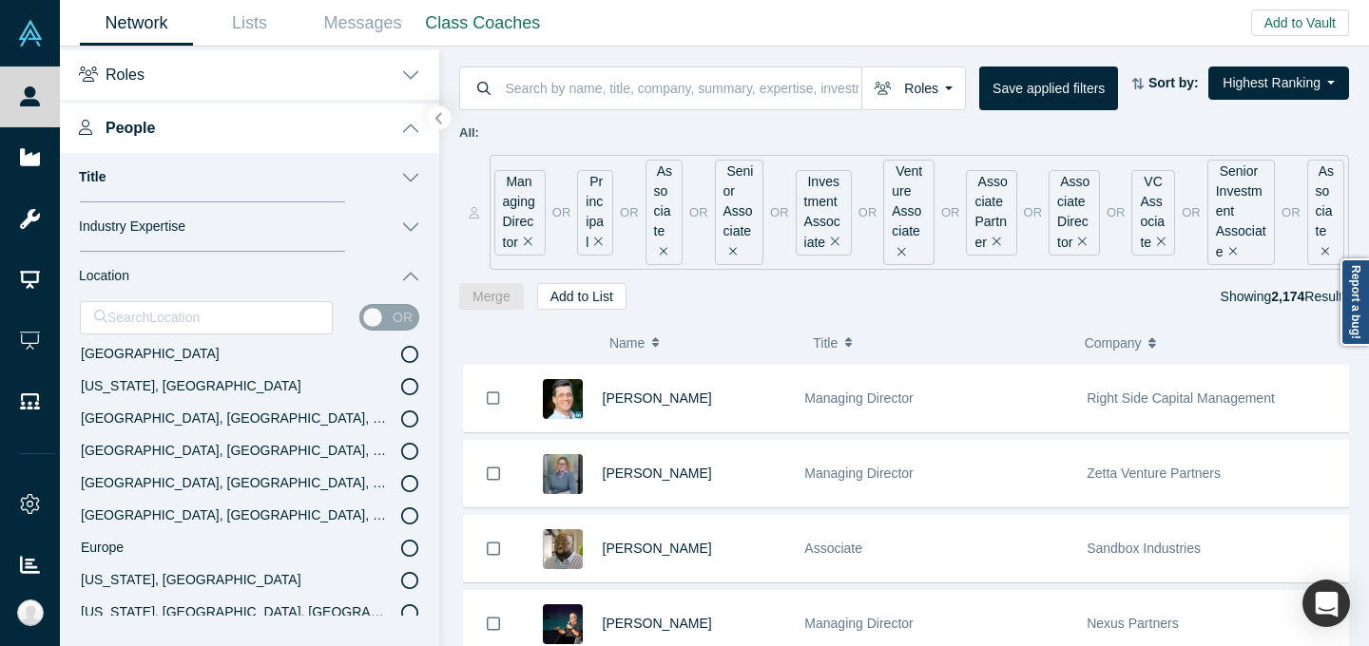
click at [218, 379] on label "[US_STATE], [GEOGRAPHIC_DATA]" at bounding box center [249, 387] width 339 height 32
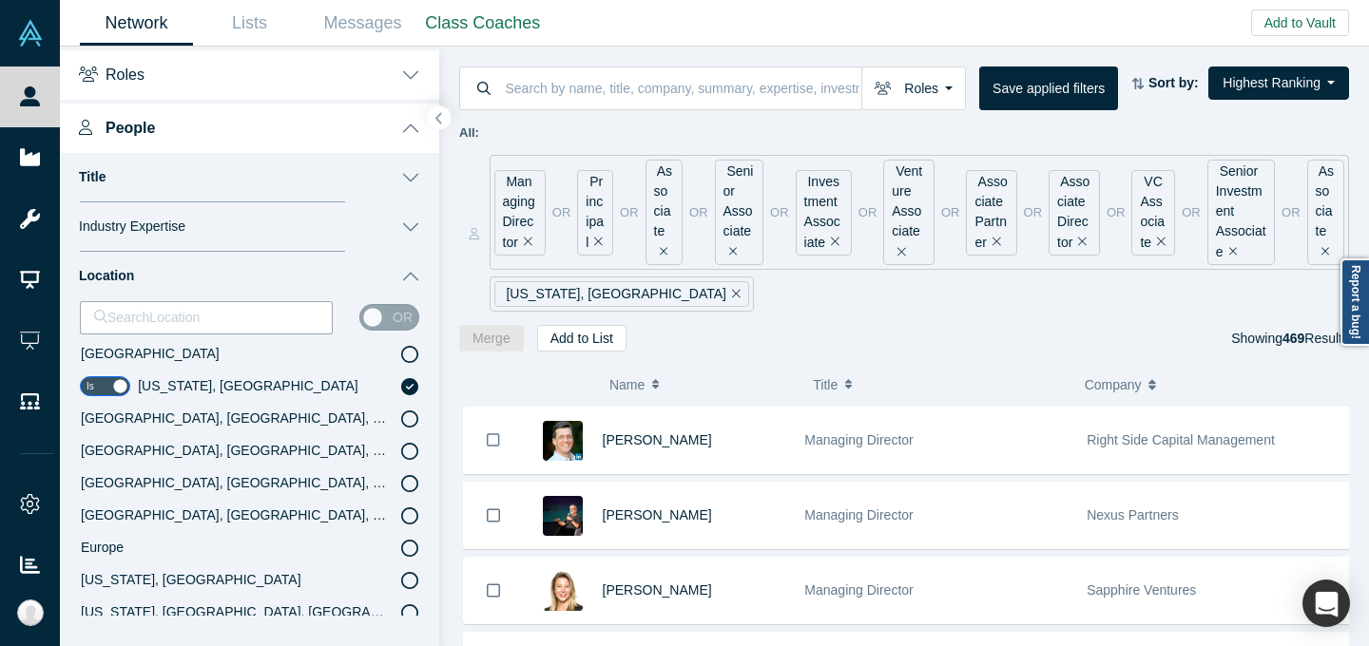
click at [381, 270] on button "Location" at bounding box center [249, 276] width 379 height 49
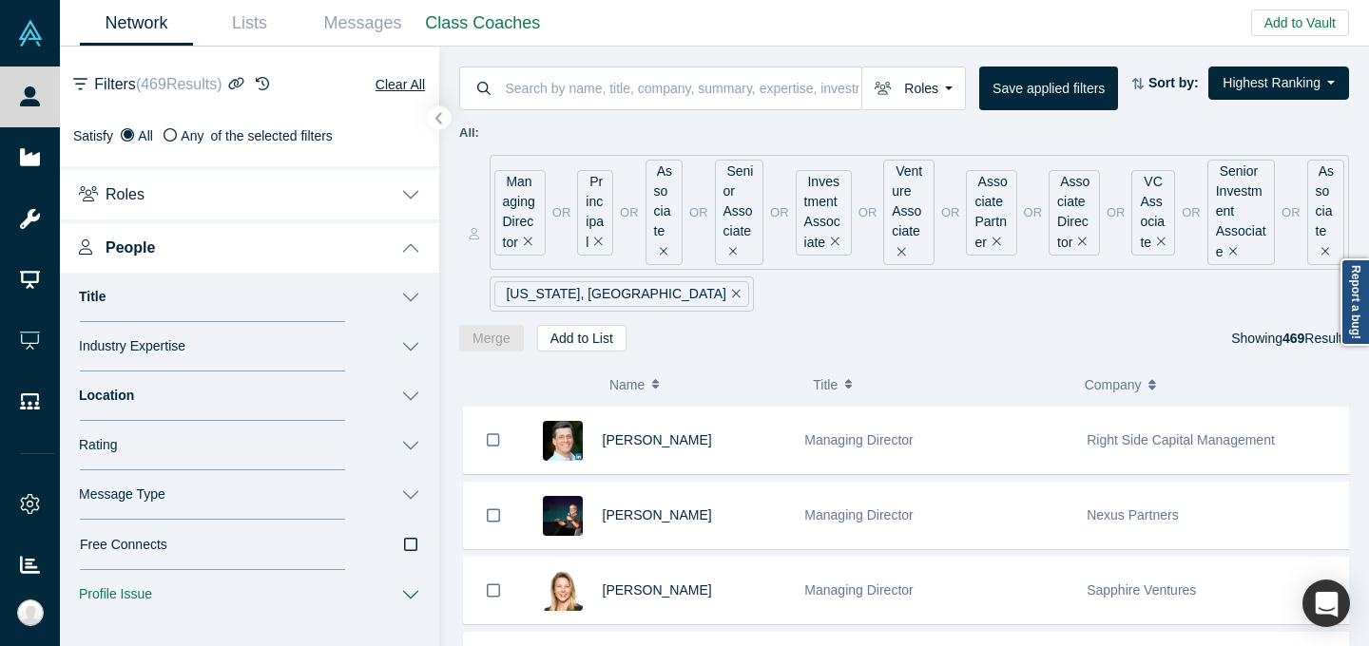
click at [400, 250] on button "People" at bounding box center [249, 246] width 379 height 53
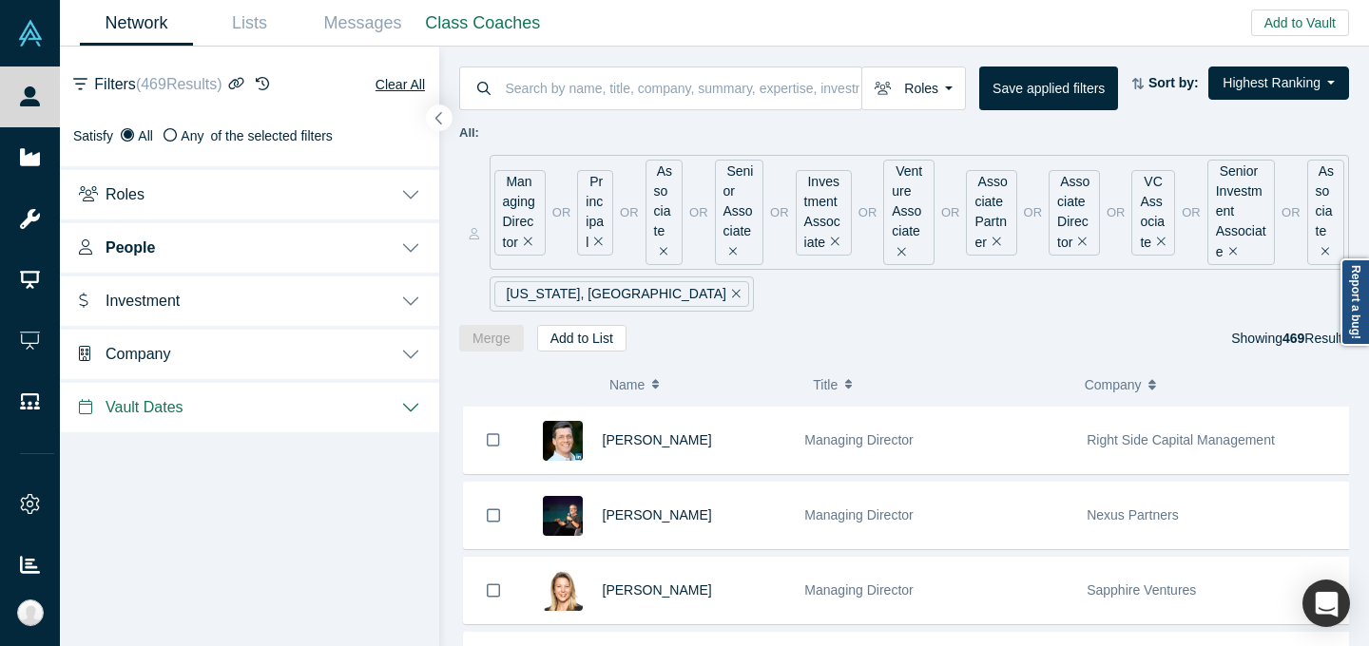
click at [434, 117] on icon "button" at bounding box center [439, 118] width 10 height 14
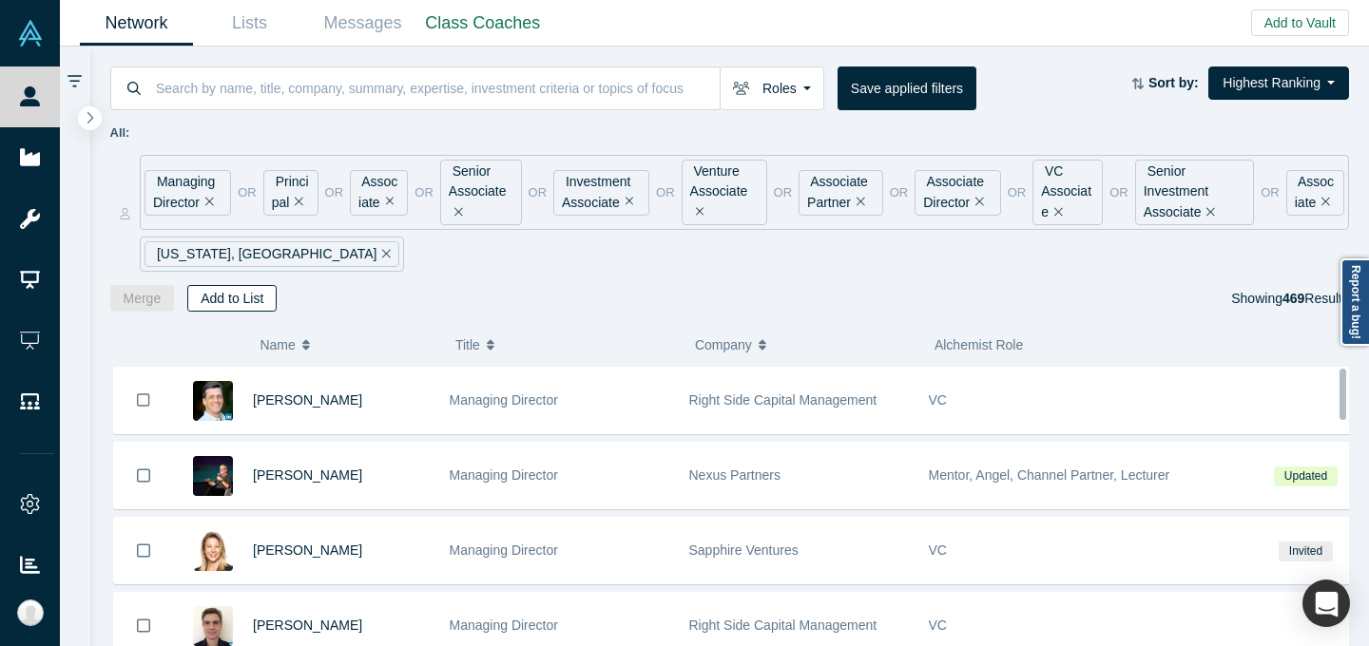
click at [247, 302] on button "Add to List" at bounding box center [231, 298] width 89 height 27
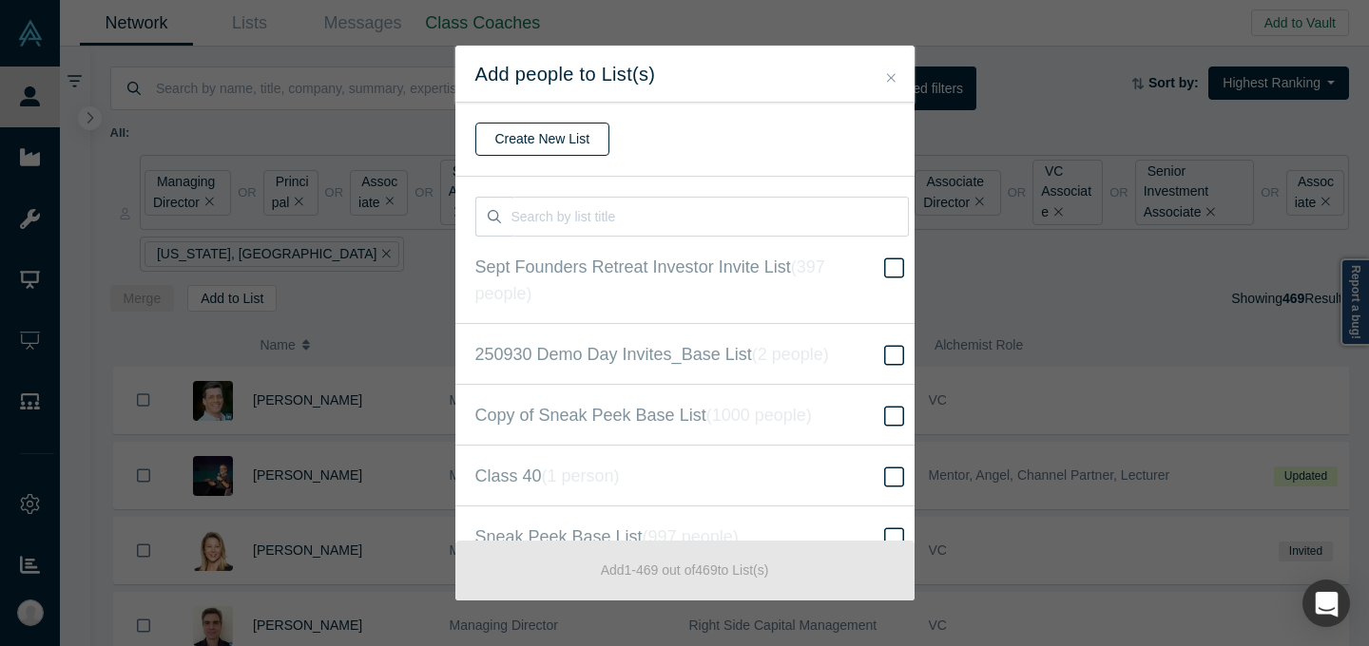
click at [571, 149] on button "Create New List" at bounding box center [542, 139] width 135 height 33
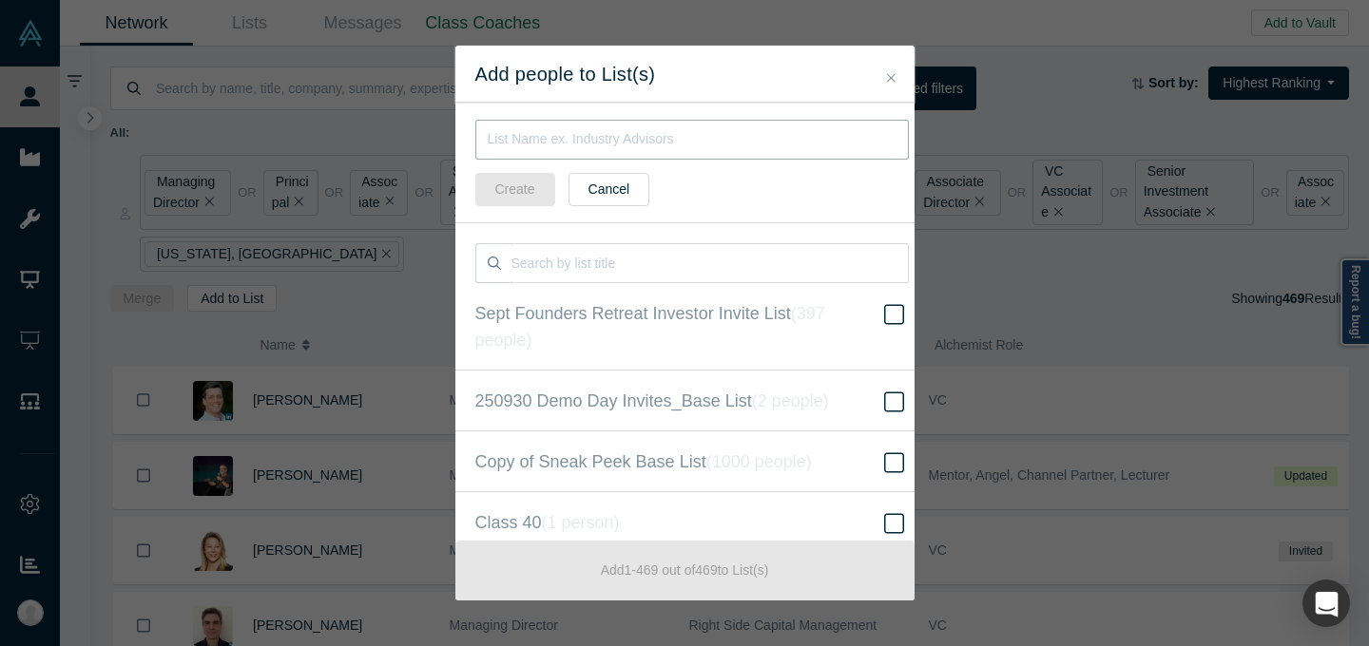
click at [612, 145] on input "text" at bounding box center [691, 140] width 433 height 40
type input "[DATE] Rising GP List"
click at [527, 187] on button "Create" at bounding box center [515, 189] width 80 height 33
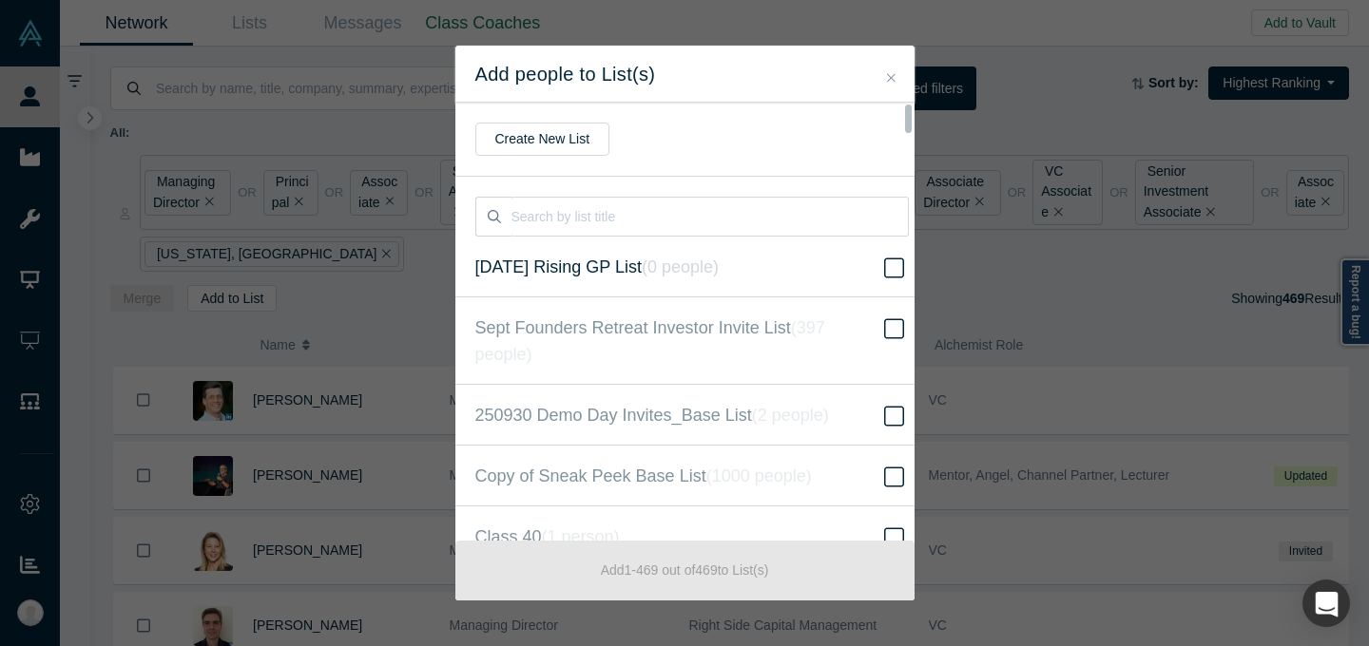
click at [656, 278] on span "[DATE] Rising GP List ( 0 people )" at bounding box center [596, 267] width 243 height 27
click at [0, 0] on input "[DATE] Rising GP List ( 0 people )" at bounding box center [0, 0] width 0 height 0
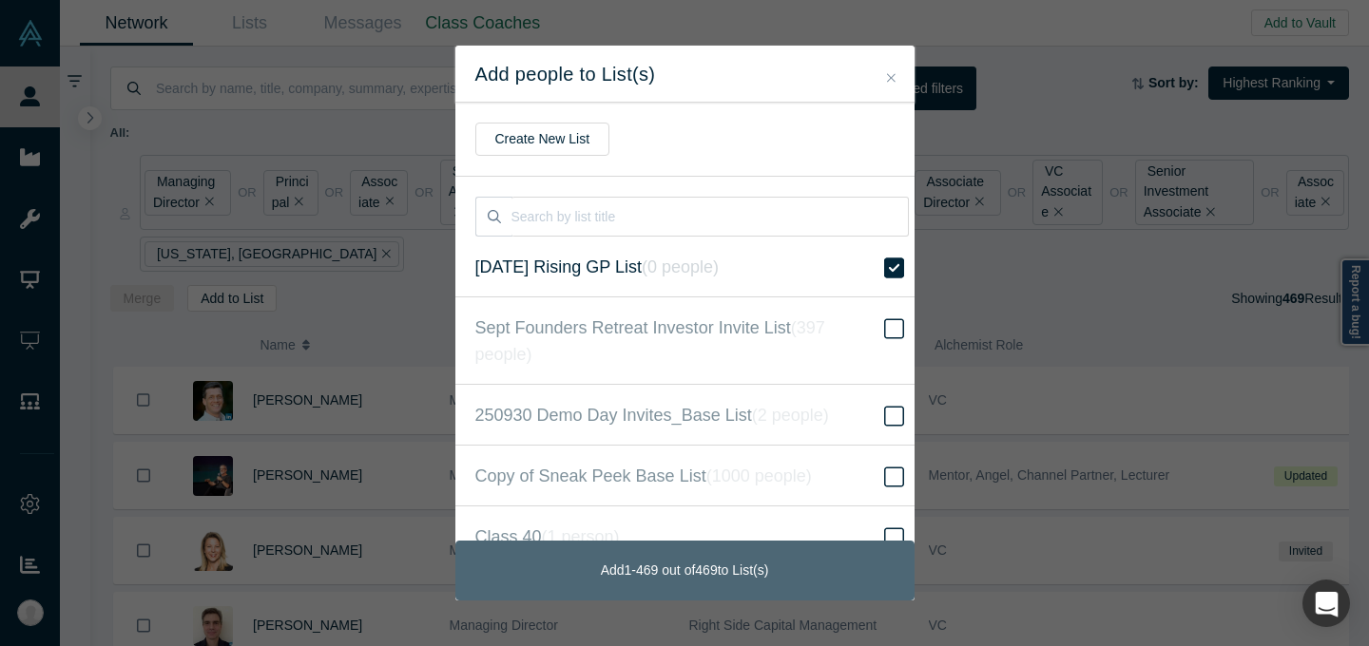
click at [721, 560] on button "Add 1 - 469 out of 469 to List(s)" at bounding box center [684, 571] width 459 height 60
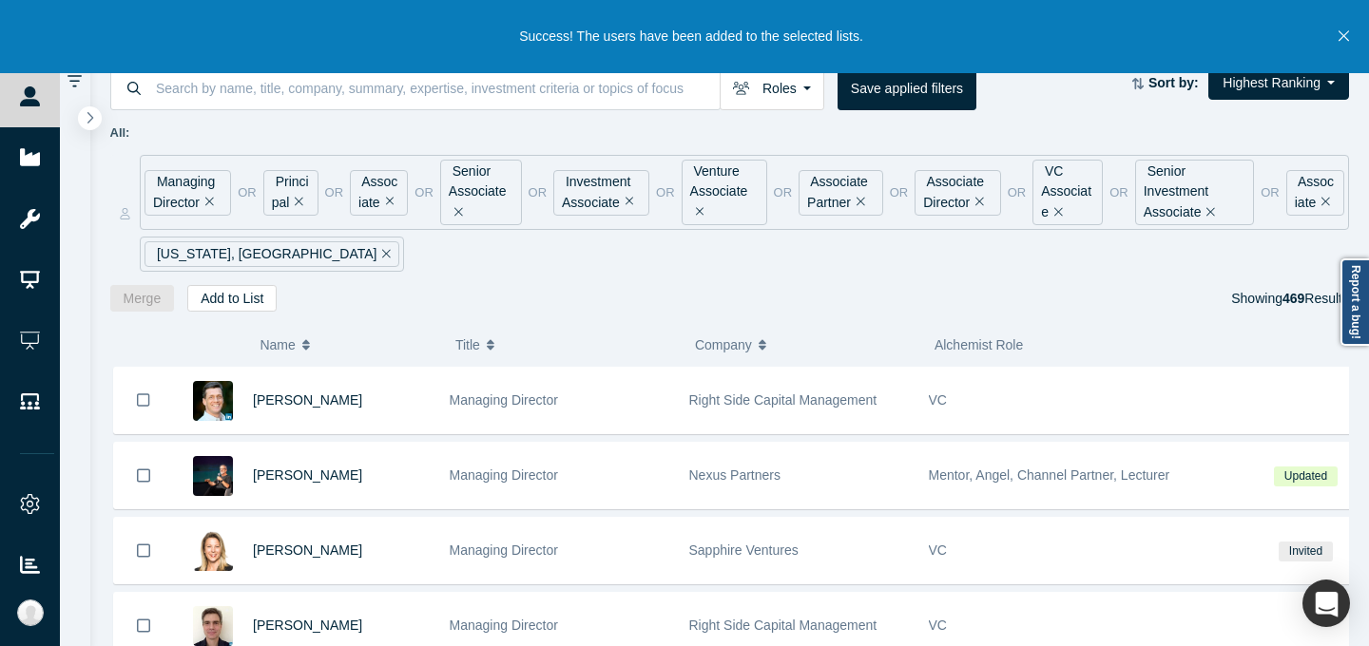
click at [1340, 37] on icon "Close" at bounding box center [1343, 36] width 10 height 17
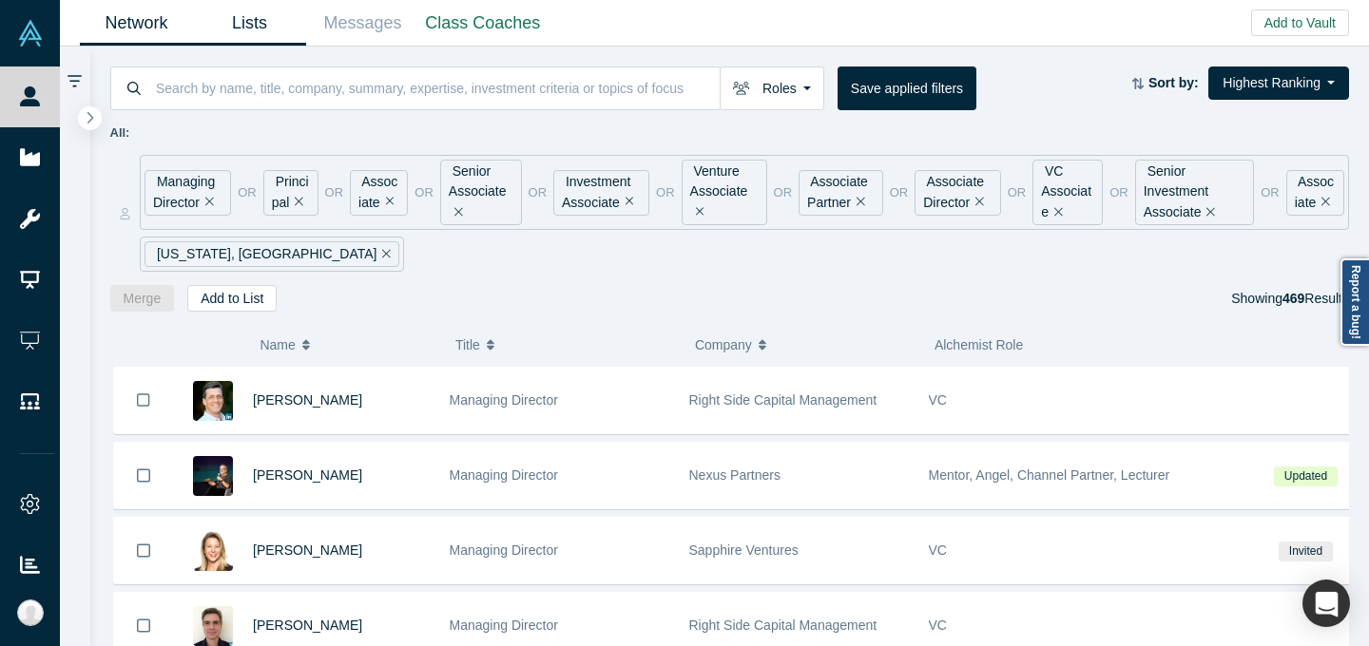
click at [269, 31] on link "Lists" at bounding box center [249, 23] width 113 height 45
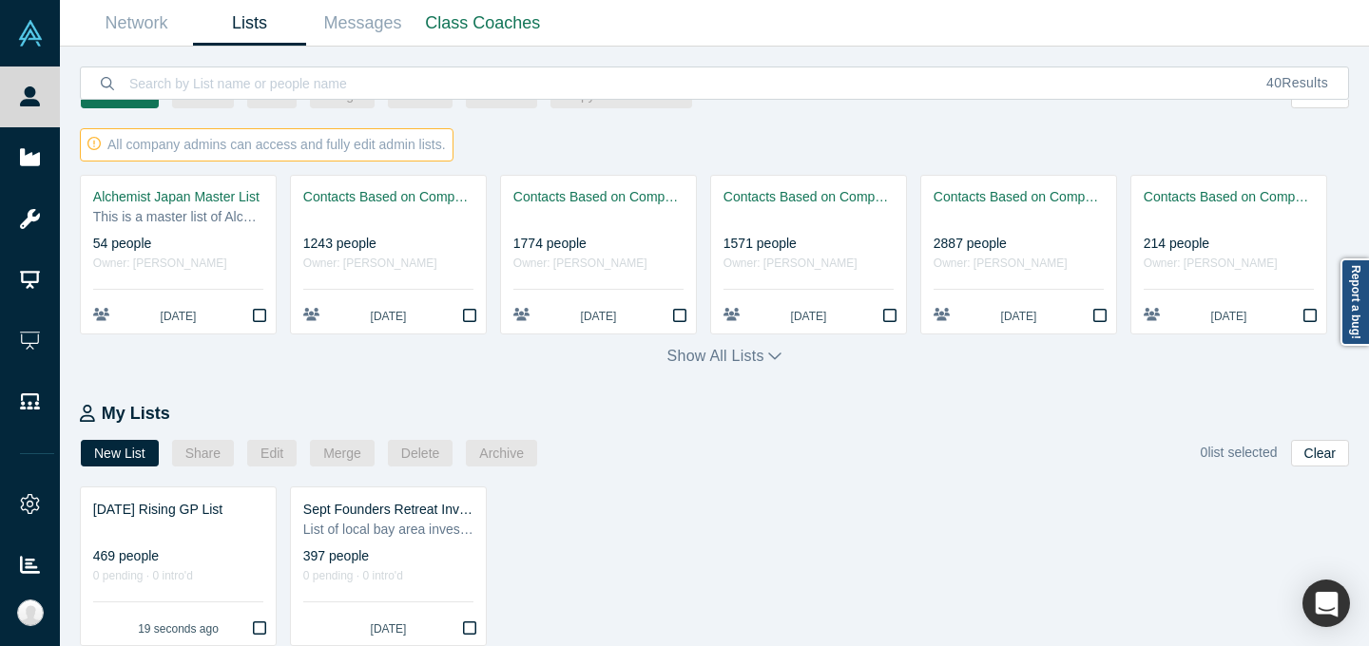
scroll to position [90, 0]
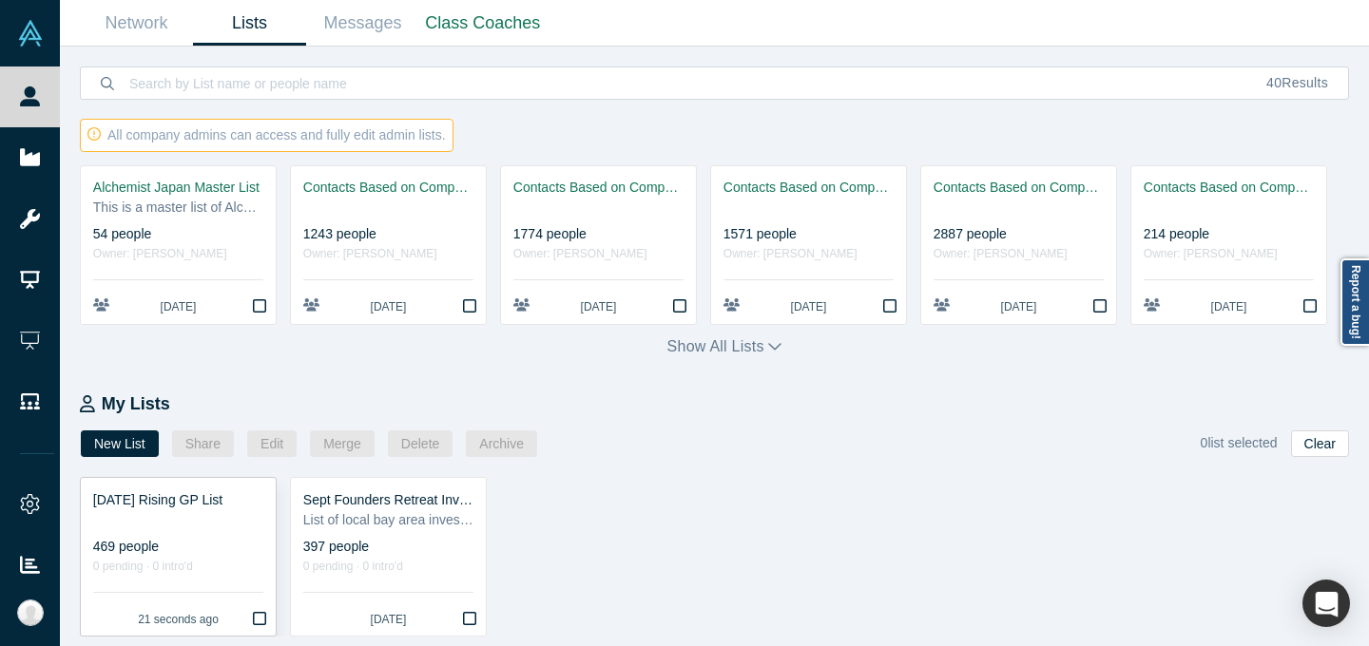
click at [208, 508] on div "[DATE] Rising GP List" at bounding box center [178, 500] width 170 height 20
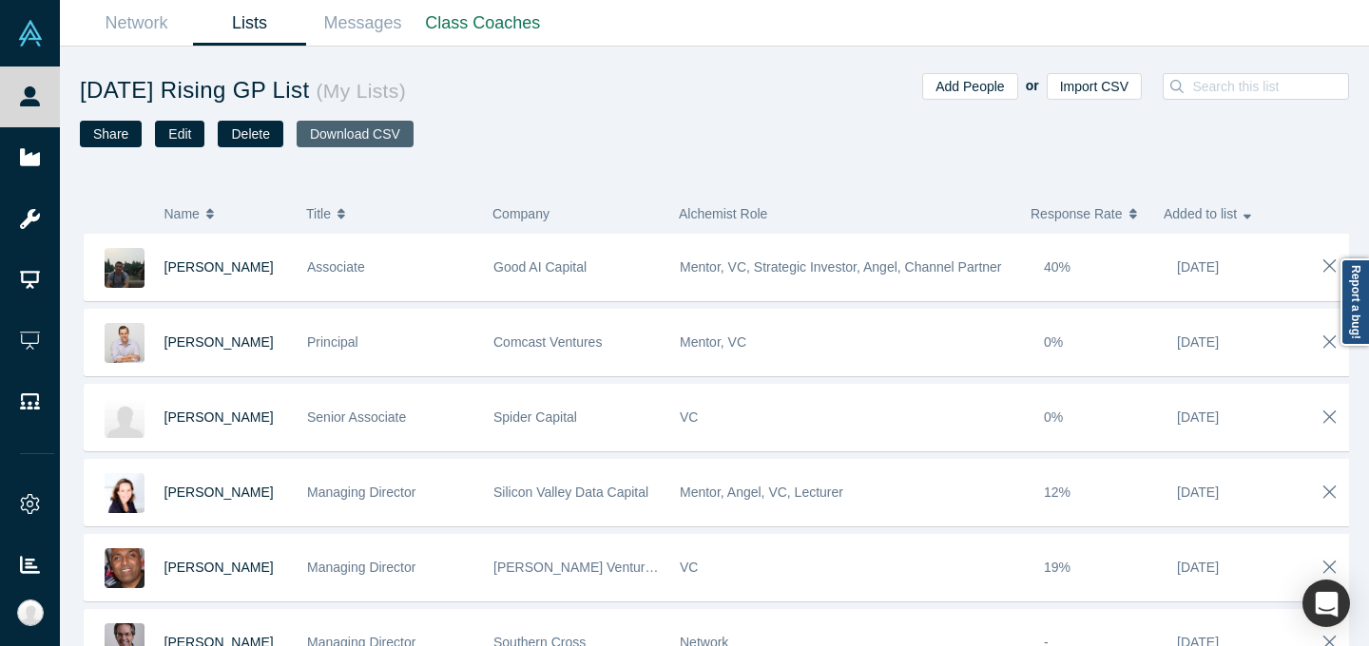
click at [367, 133] on button "Download CSV" at bounding box center [355, 134] width 117 height 27
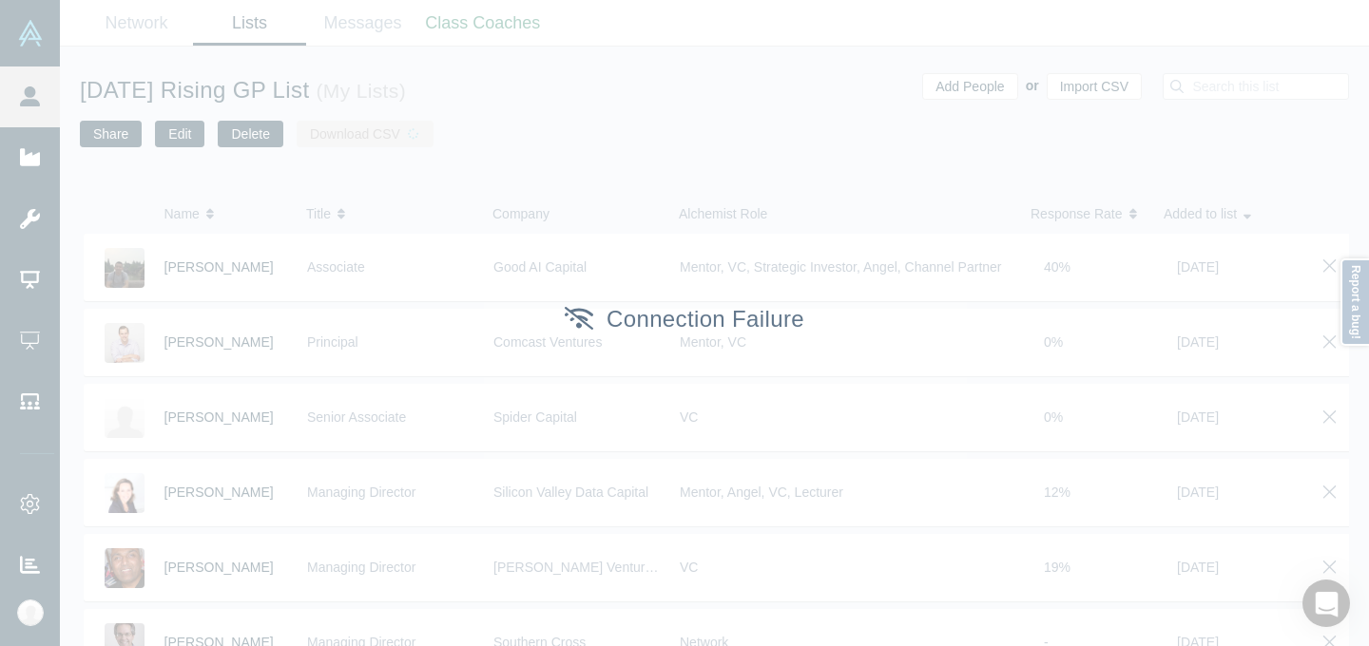
click at [880, 103] on div "Connection Failure" at bounding box center [684, 323] width 1369 height 646
